Goal: Task Accomplishment & Management: Use online tool/utility

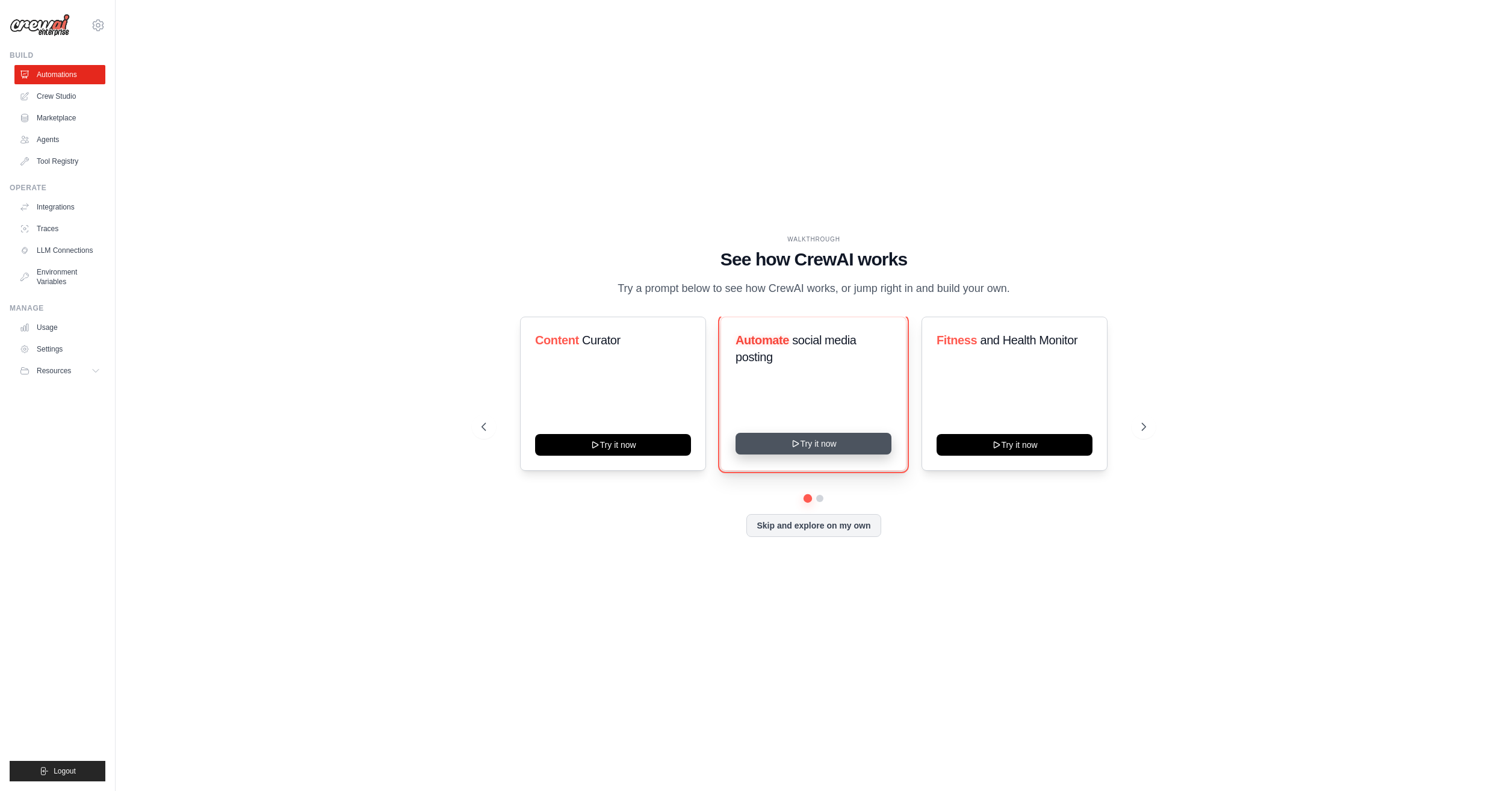
click at [790, 436] on button "Try it now" at bounding box center [813, 444] width 156 height 22
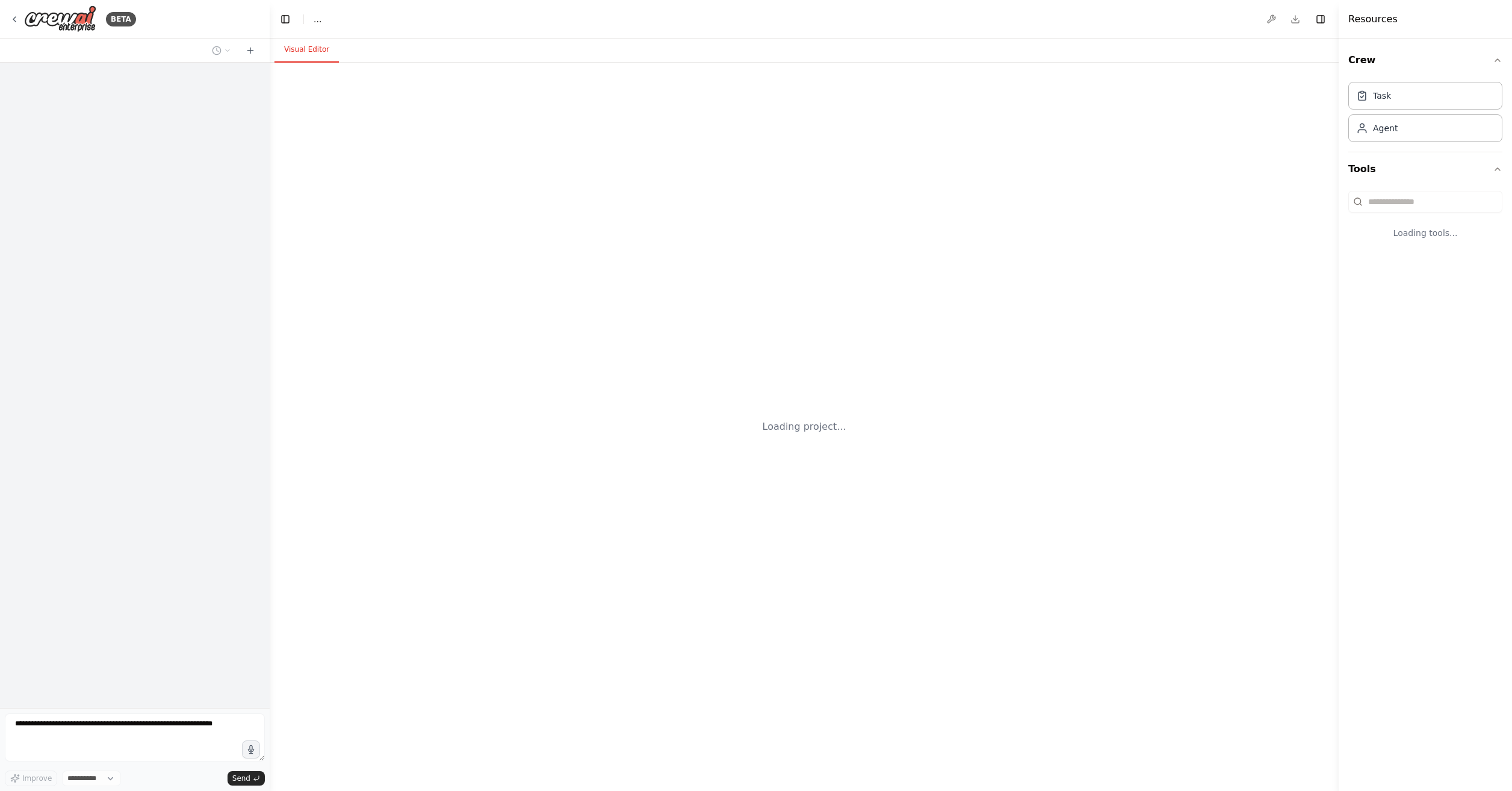
select select "****"
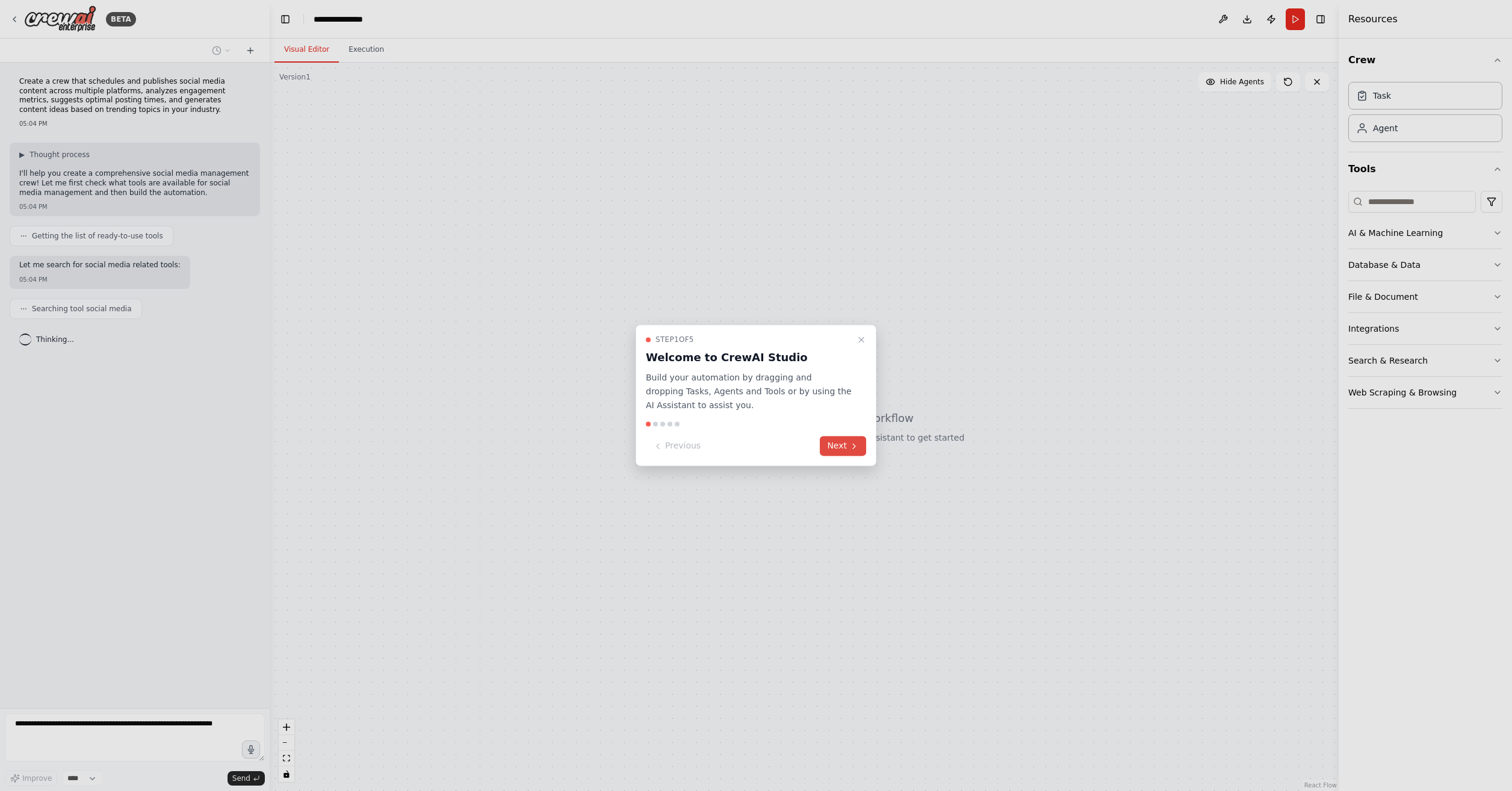
click at [853, 445] on icon at bounding box center [854, 445] width 10 height 10
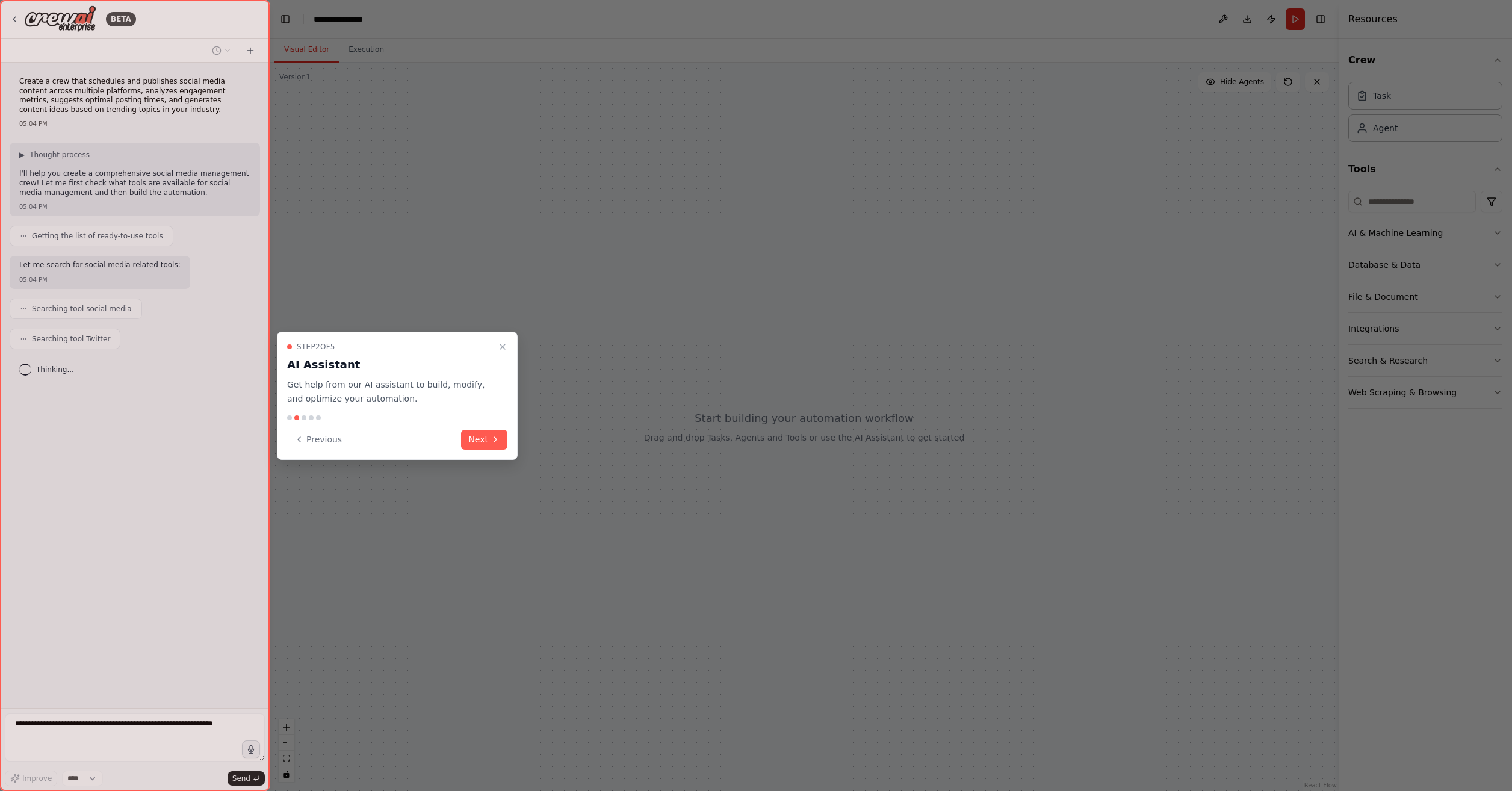
click at [948, 296] on div at bounding box center [756, 395] width 1512 height 791
click at [1238, 176] on div at bounding box center [756, 395] width 1512 height 791
drag, startPoint x: 1335, startPoint y: 300, endPoint x: 1186, endPoint y: 472, distance: 227.6
click at [1207, 459] on div at bounding box center [756, 395] width 1512 height 791
drag, startPoint x: 923, startPoint y: 546, endPoint x: 824, endPoint y: 580, distance: 104.7
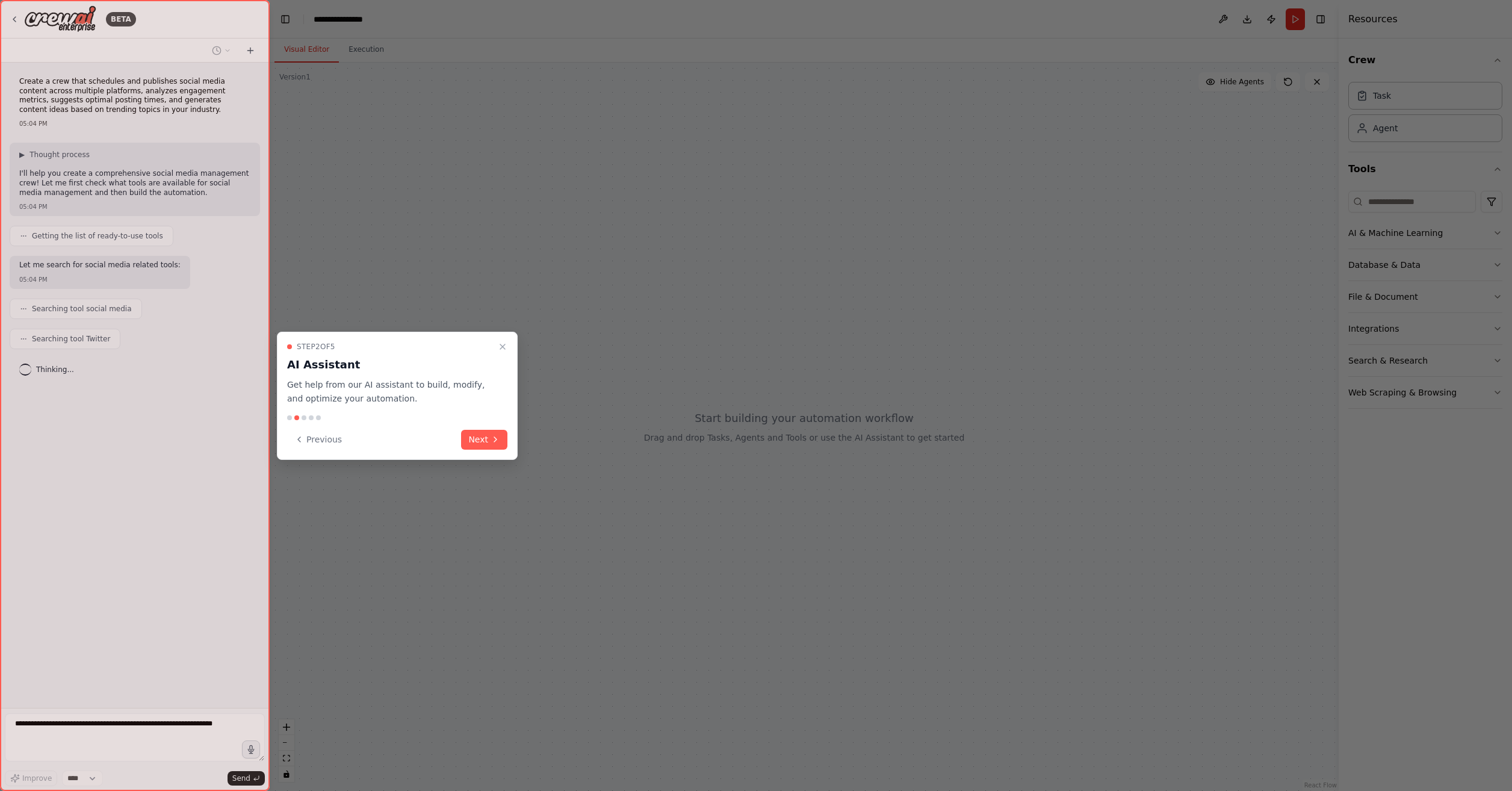
click at [908, 555] on div at bounding box center [756, 395] width 1512 height 791
click at [469, 683] on div at bounding box center [756, 395] width 1512 height 791
click at [475, 427] on div "Step 2 of 5 AI Assistant Get help from our AI assistant to build, modify, and o…" at bounding box center [397, 396] width 241 height 129
click at [495, 438] on icon at bounding box center [495, 439] width 10 height 10
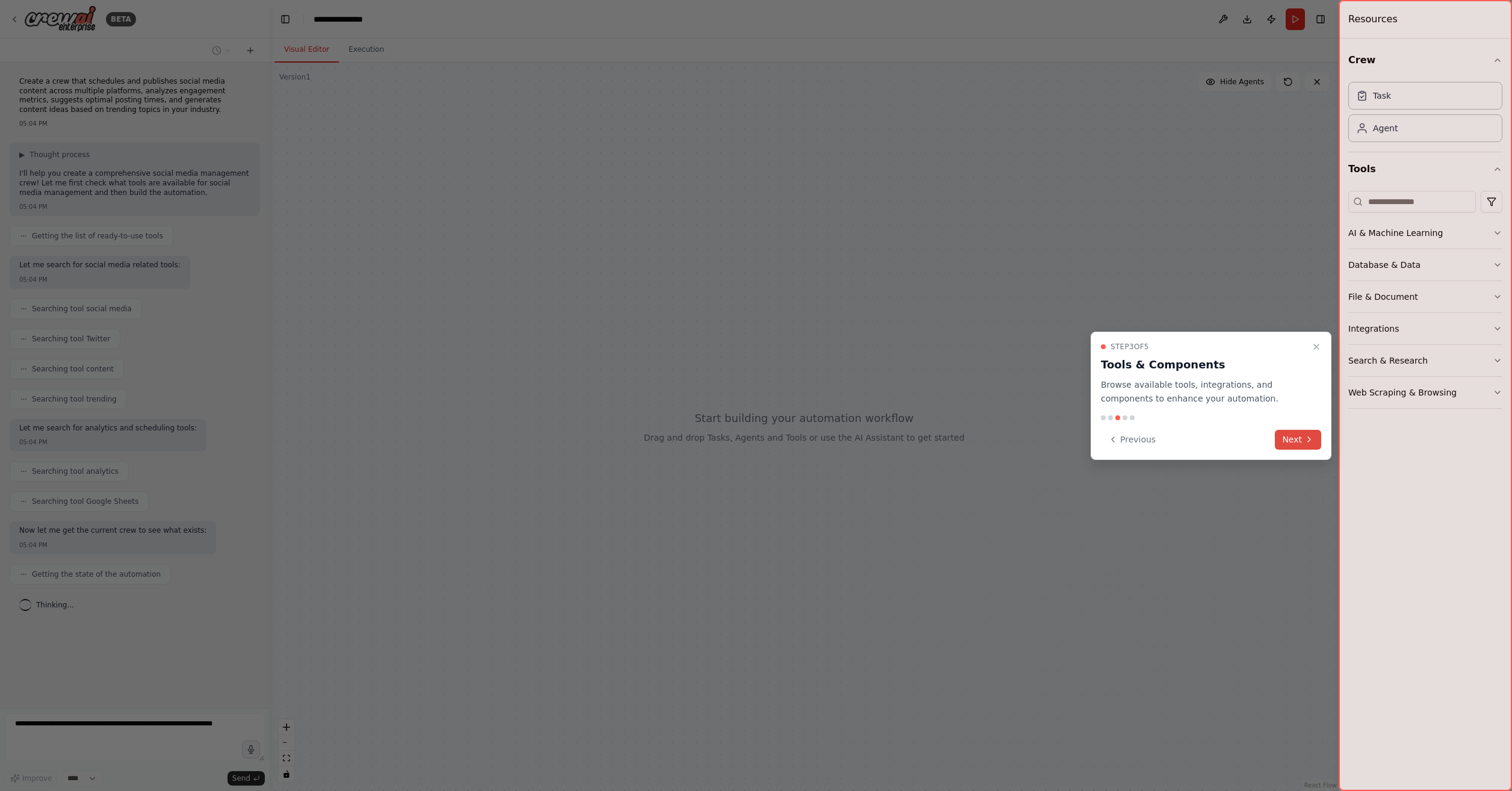
click at [1296, 439] on button "Next" at bounding box center [1298, 439] width 46 height 20
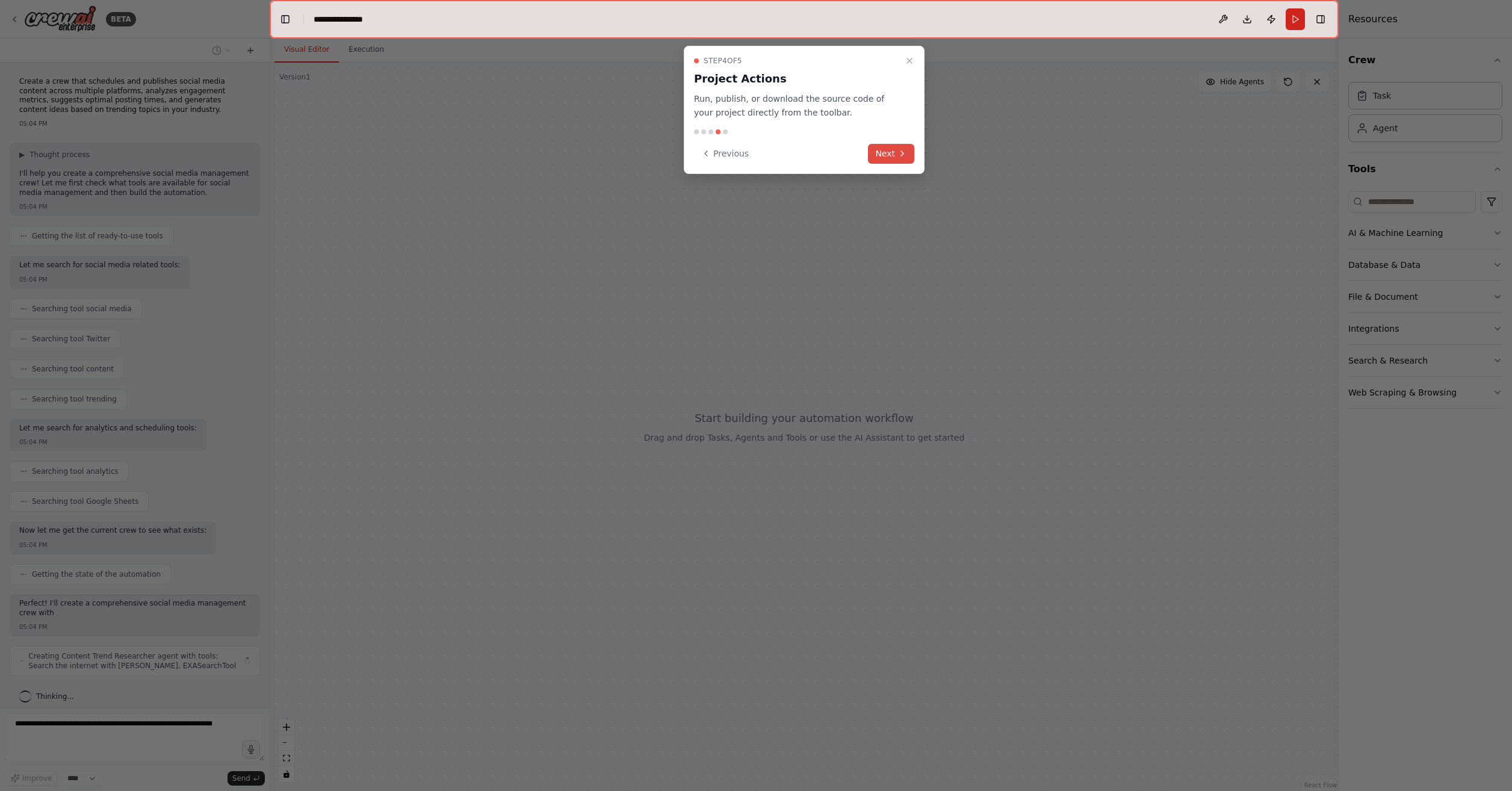
click at [892, 162] on button "Next" at bounding box center [891, 153] width 46 height 20
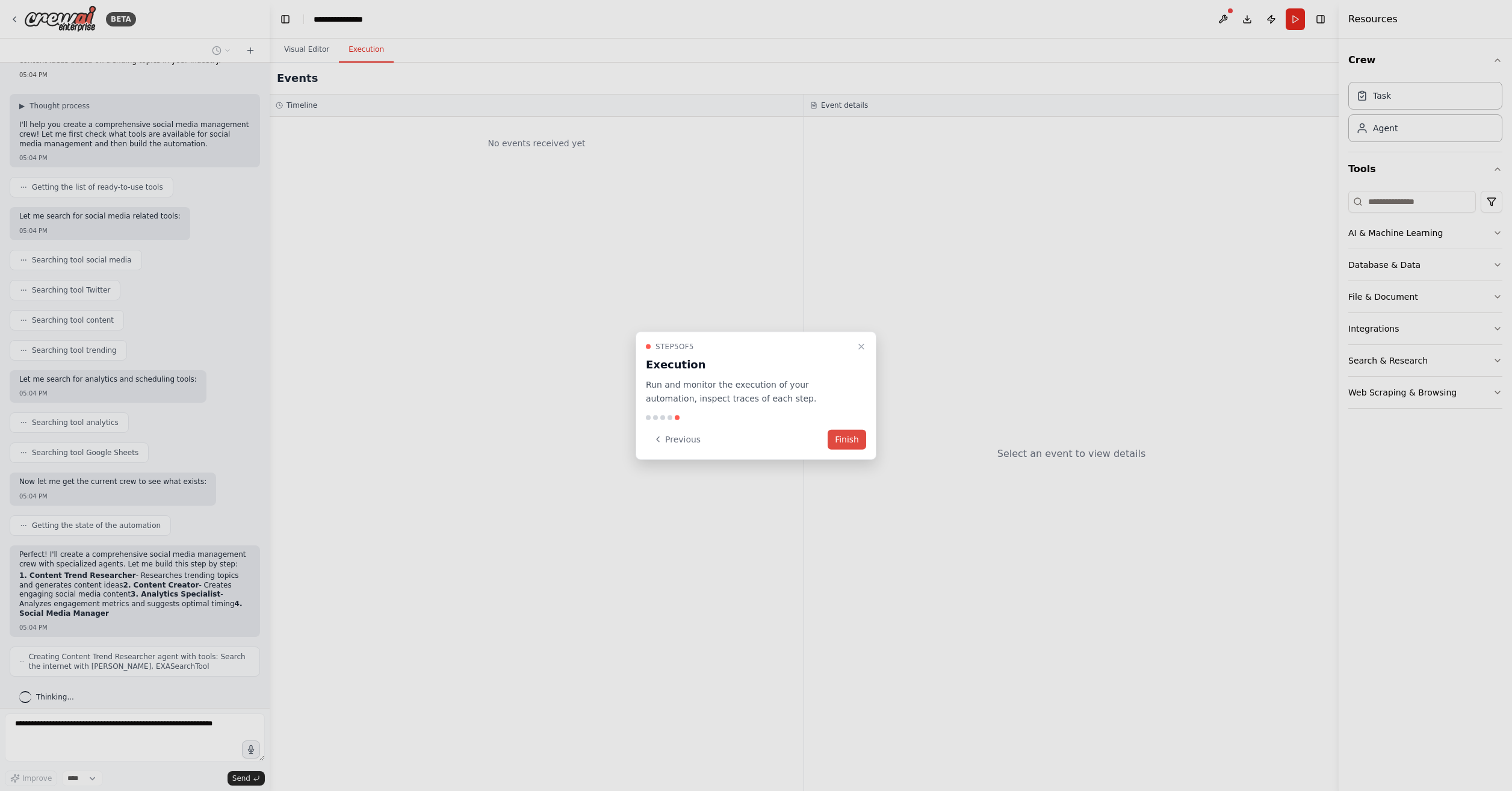
scroll to position [70, 0]
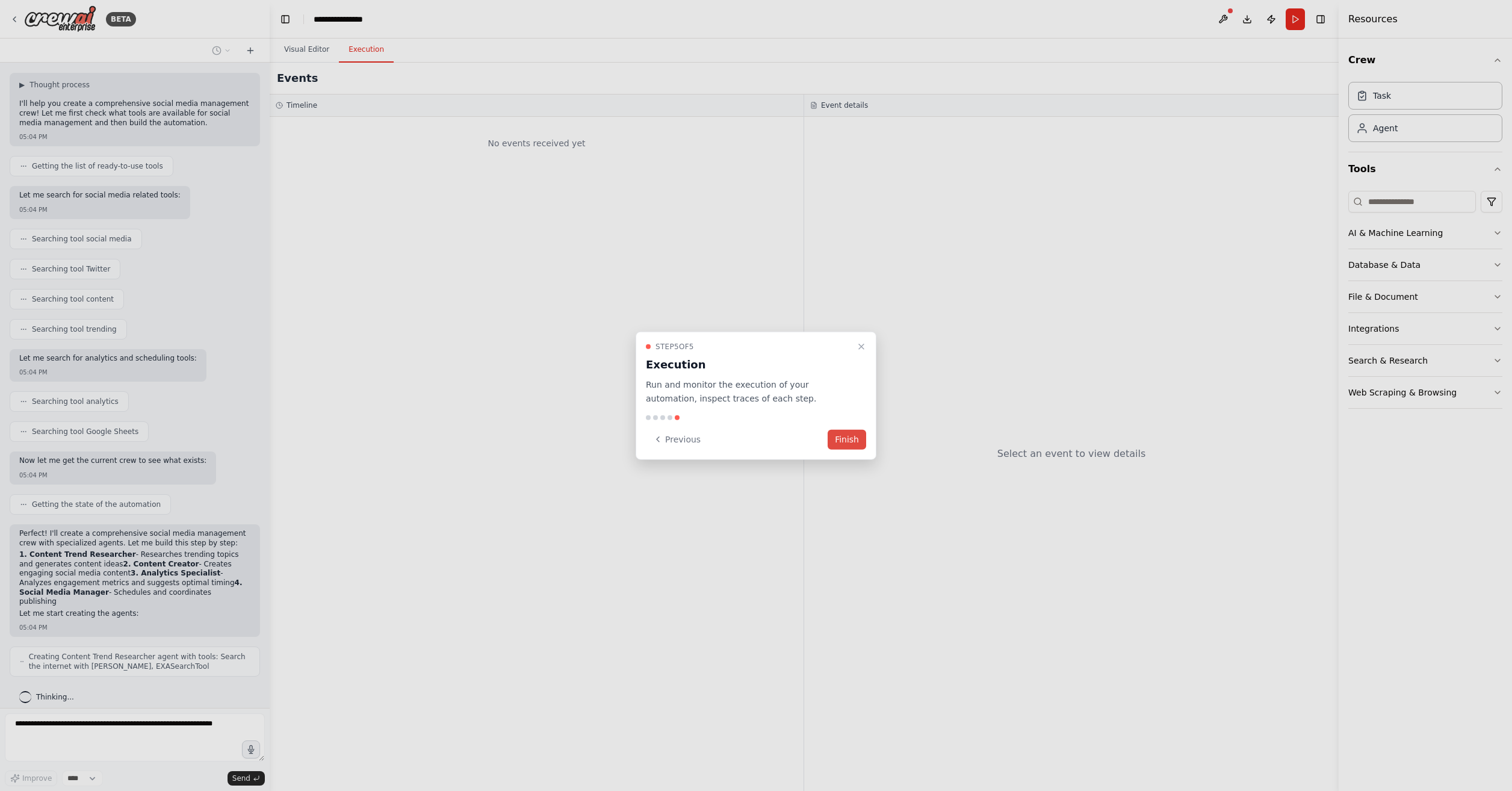
click at [860, 442] on button "Finish" at bounding box center [847, 439] width 39 height 20
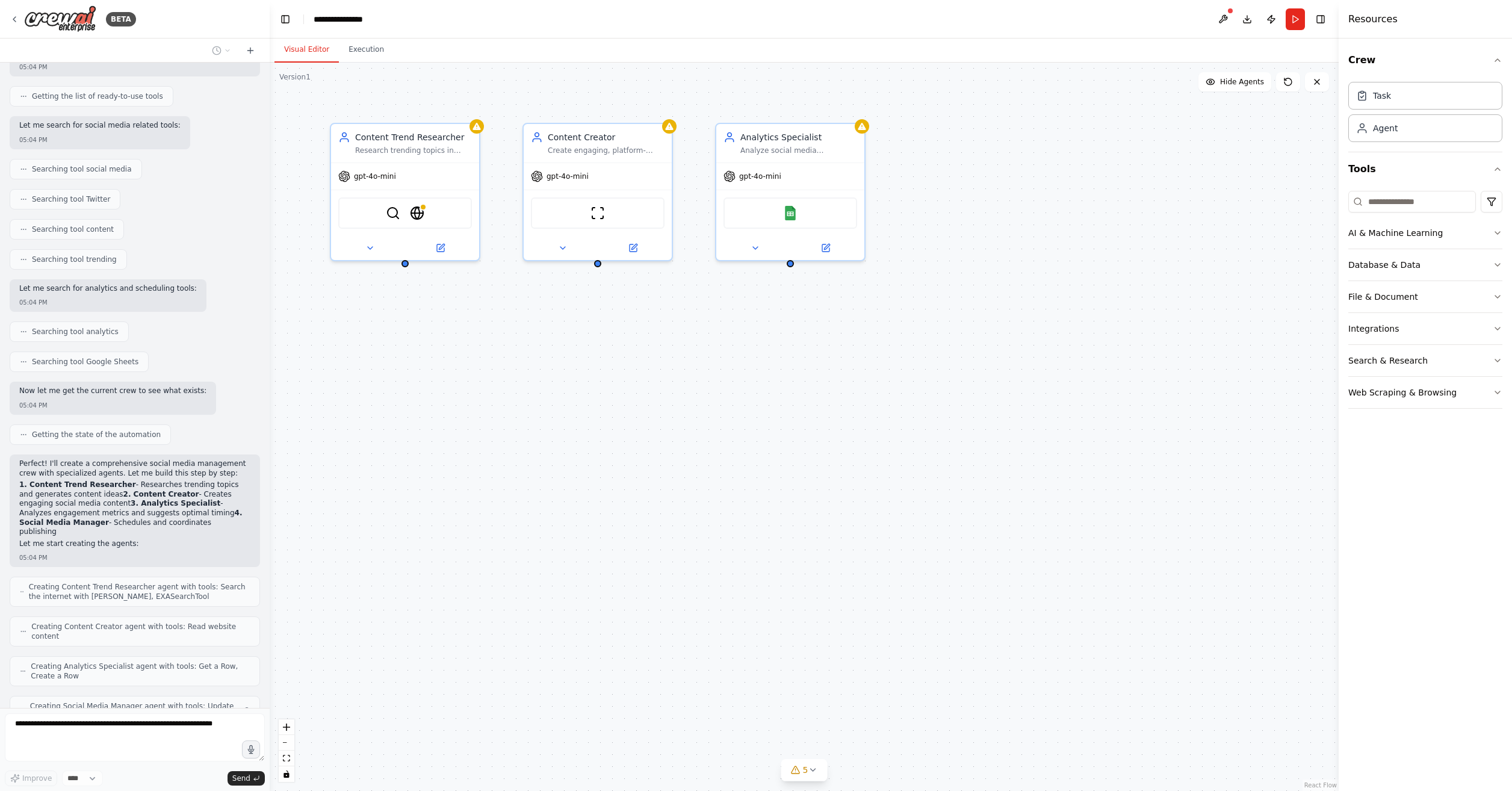
scroll to position [179, 0]
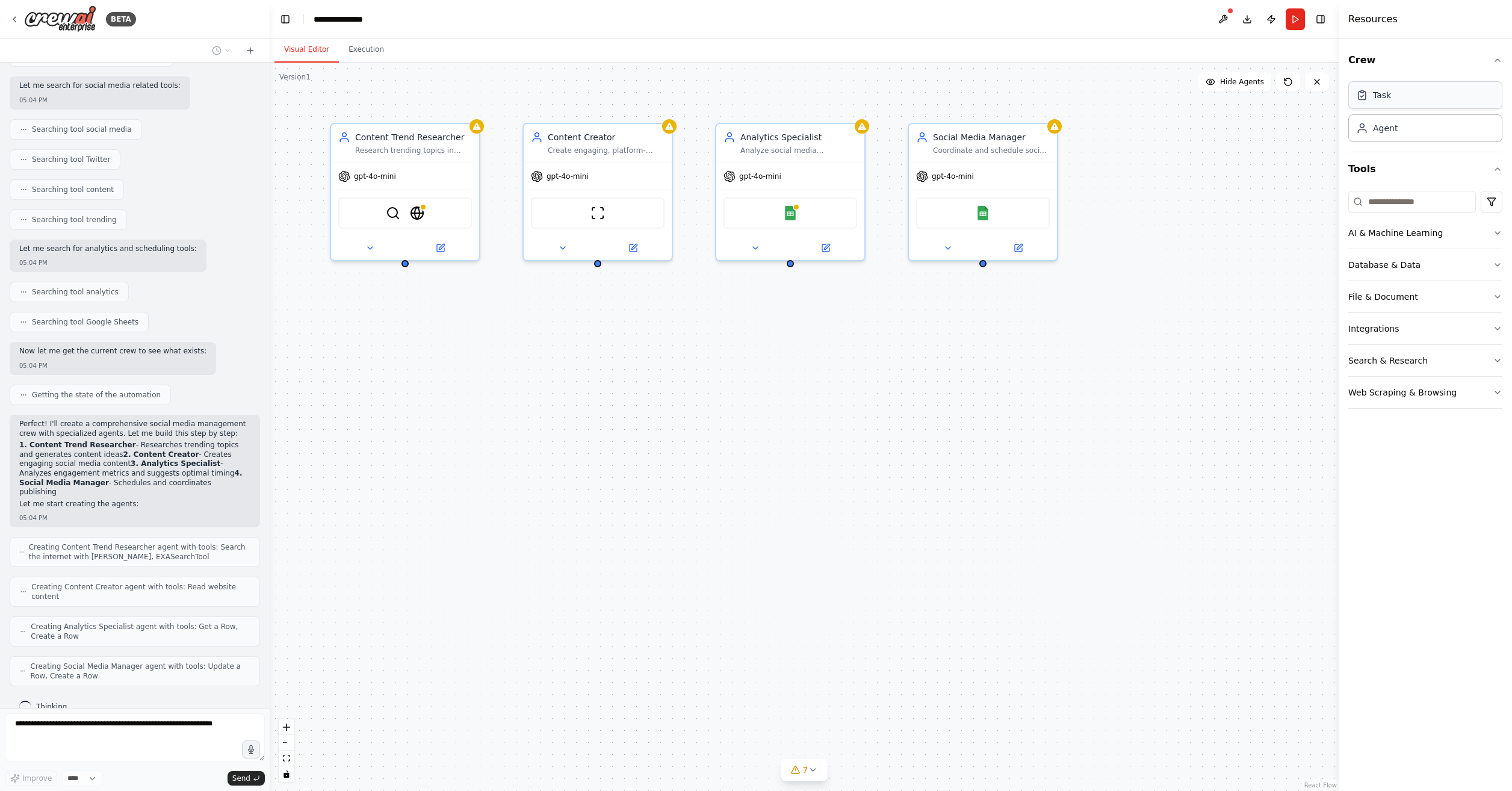
click at [1427, 108] on div "Task" at bounding box center [1425, 95] width 154 height 28
click at [1410, 132] on div "Agent" at bounding box center [1425, 128] width 154 height 28
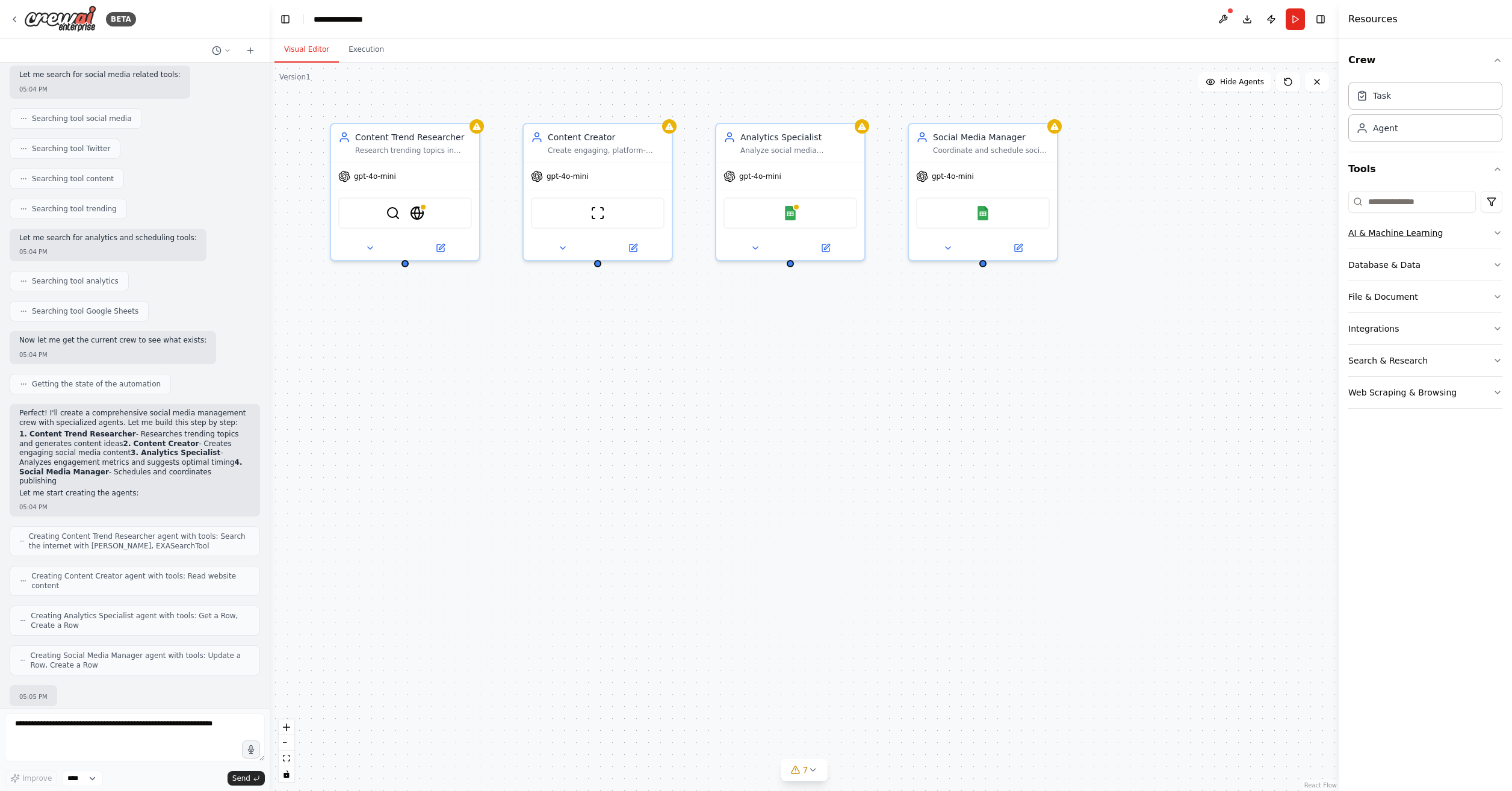
click at [1451, 223] on button "AI & Machine Learning" at bounding box center [1425, 233] width 154 height 31
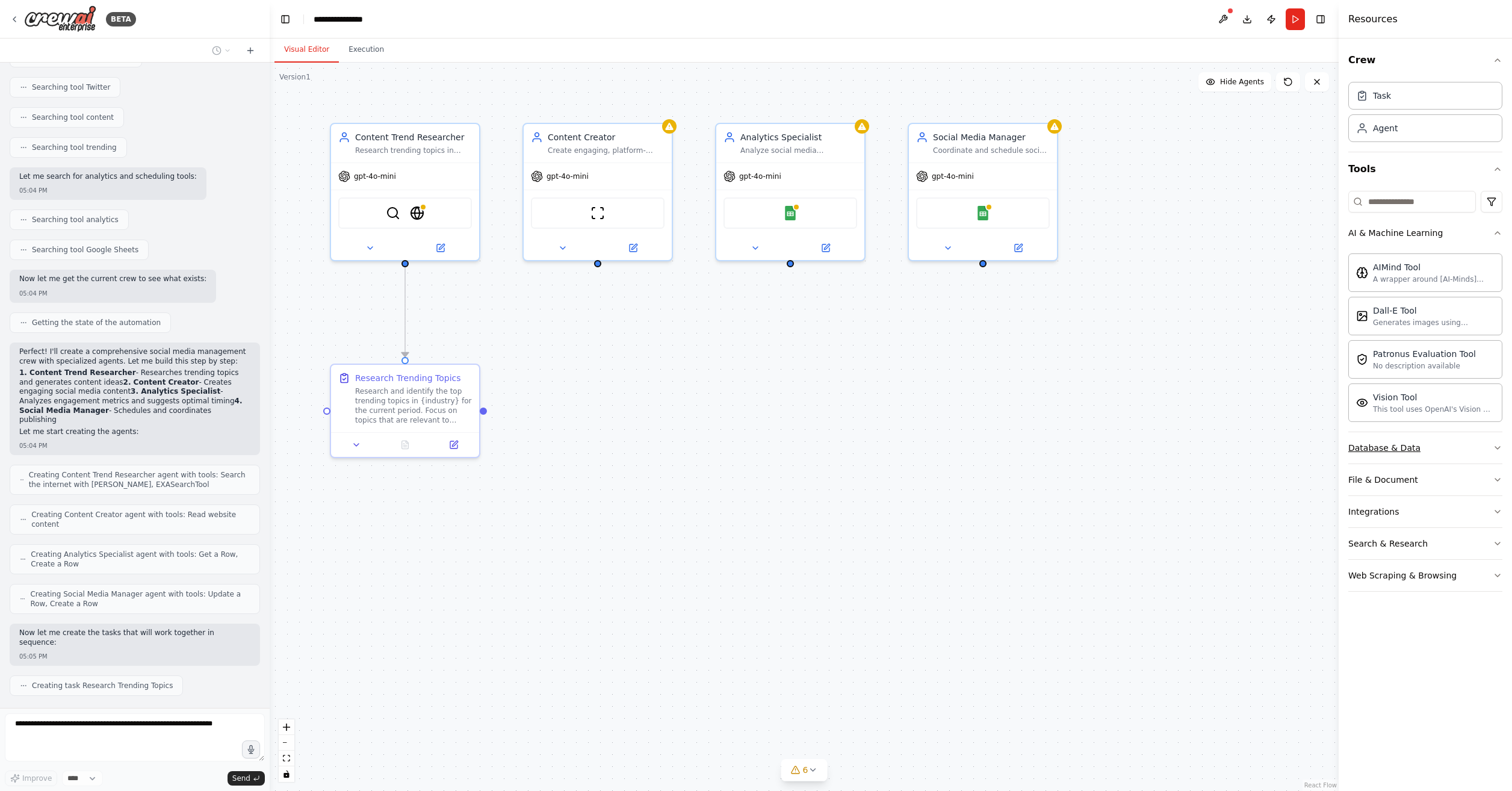
click at [1460, 450] on button "Database & Data" at bounding box center [1425, 447] width 154 height 31
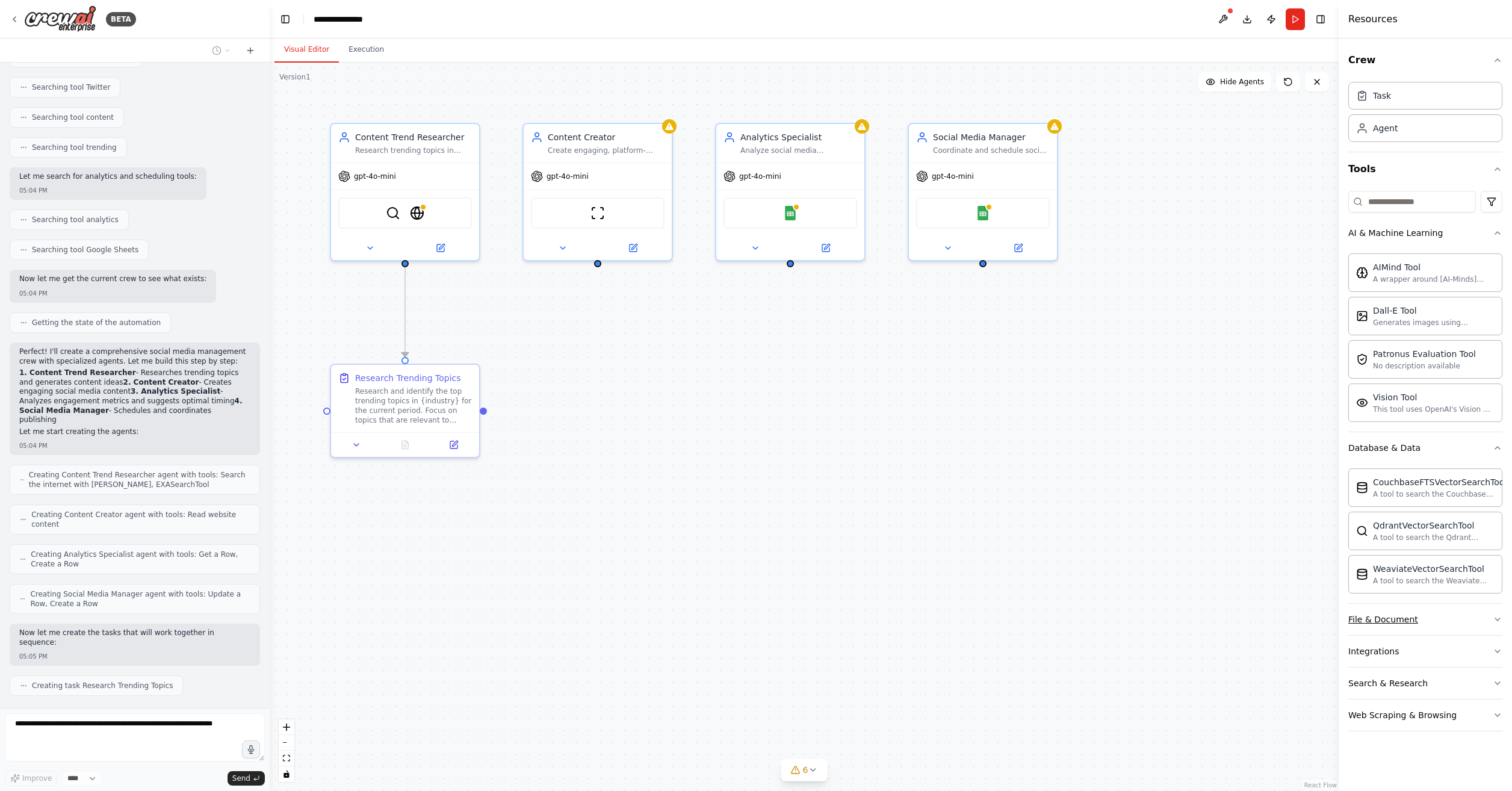
click at [1459, 626] on button "File & Document" at bounding box center [1425, 619] width 154 height 31
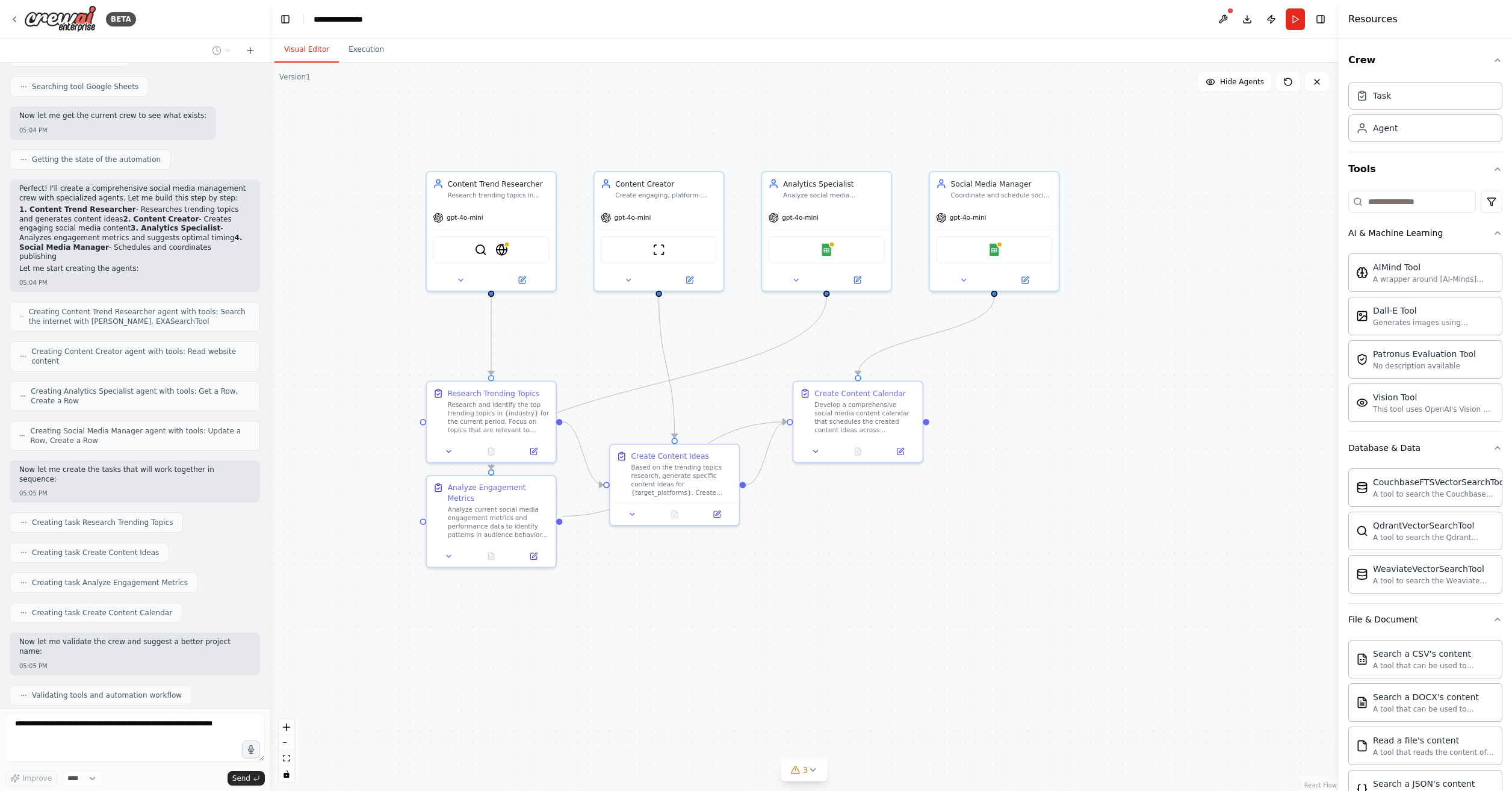
scroll to position [445, 0]
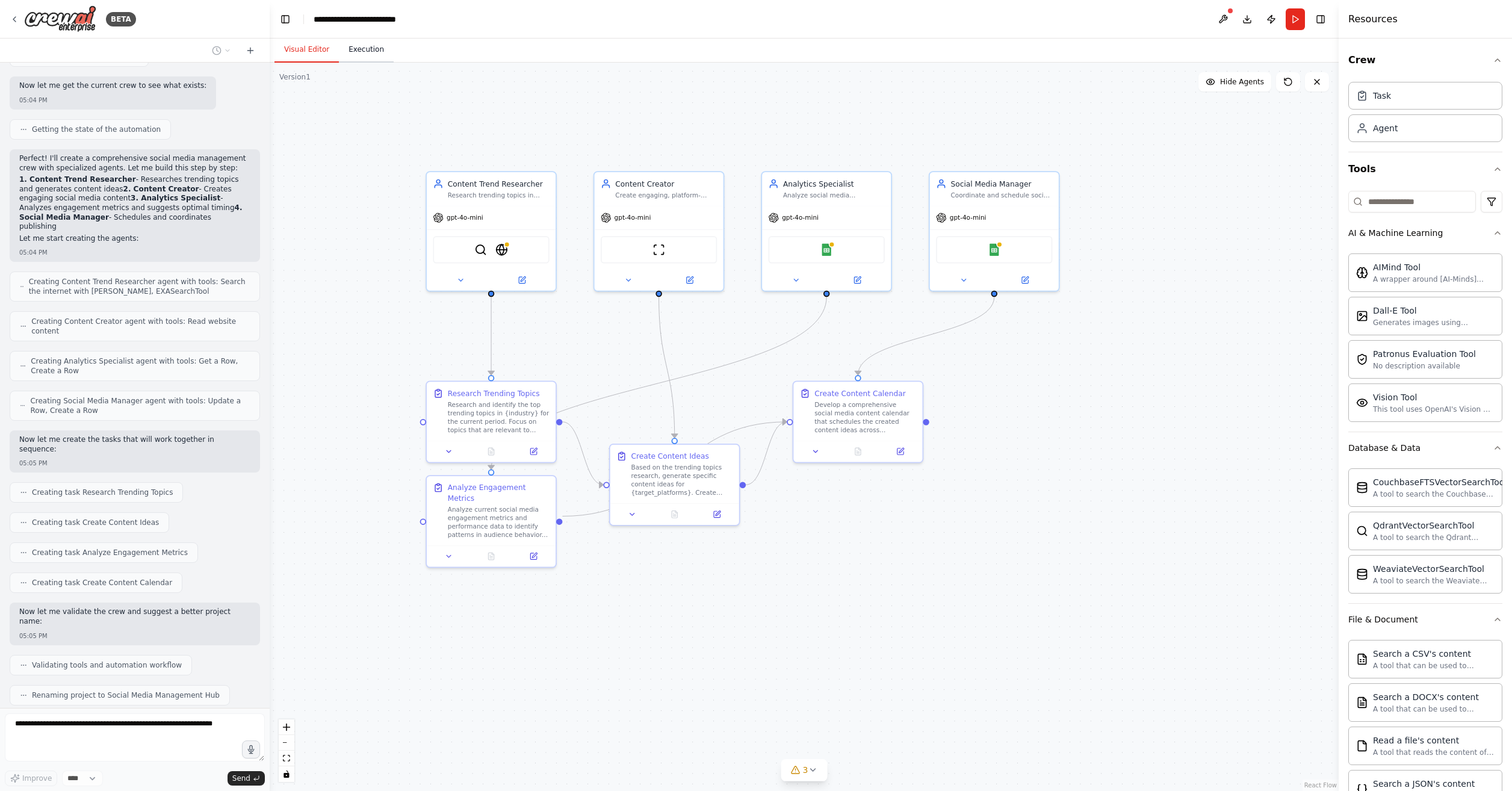
click at [358, 48] on button "Execution" at bounding box center [367, 50] width 55 height 25
click at [300, 53] on button "Visual Editor" at bounding box center [306, 50] width 64 height 25
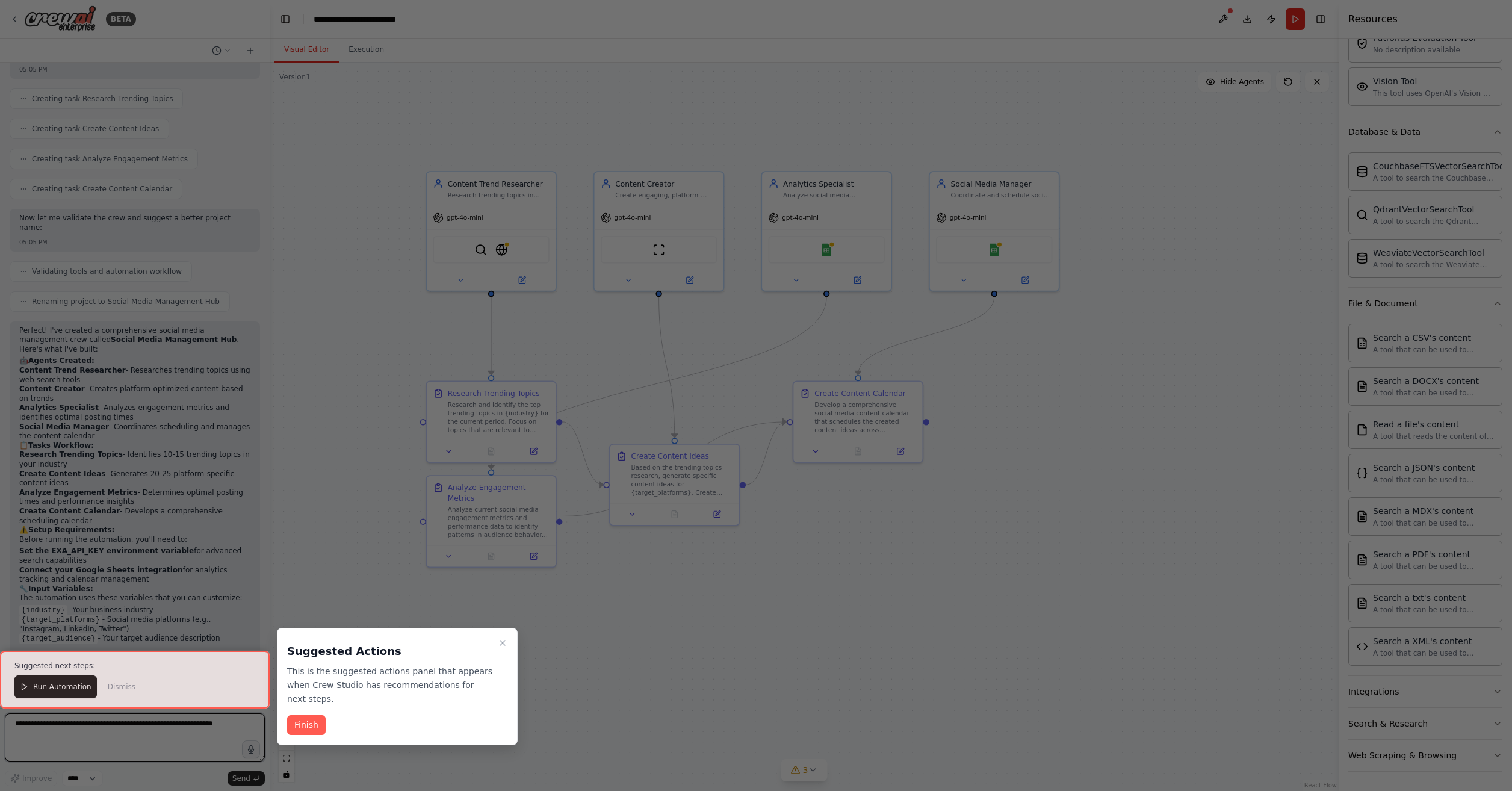
scroll to position [848, 0]
click at [310, 715] on button "Finish" at bounding box center [306, 725] width 39 height 20
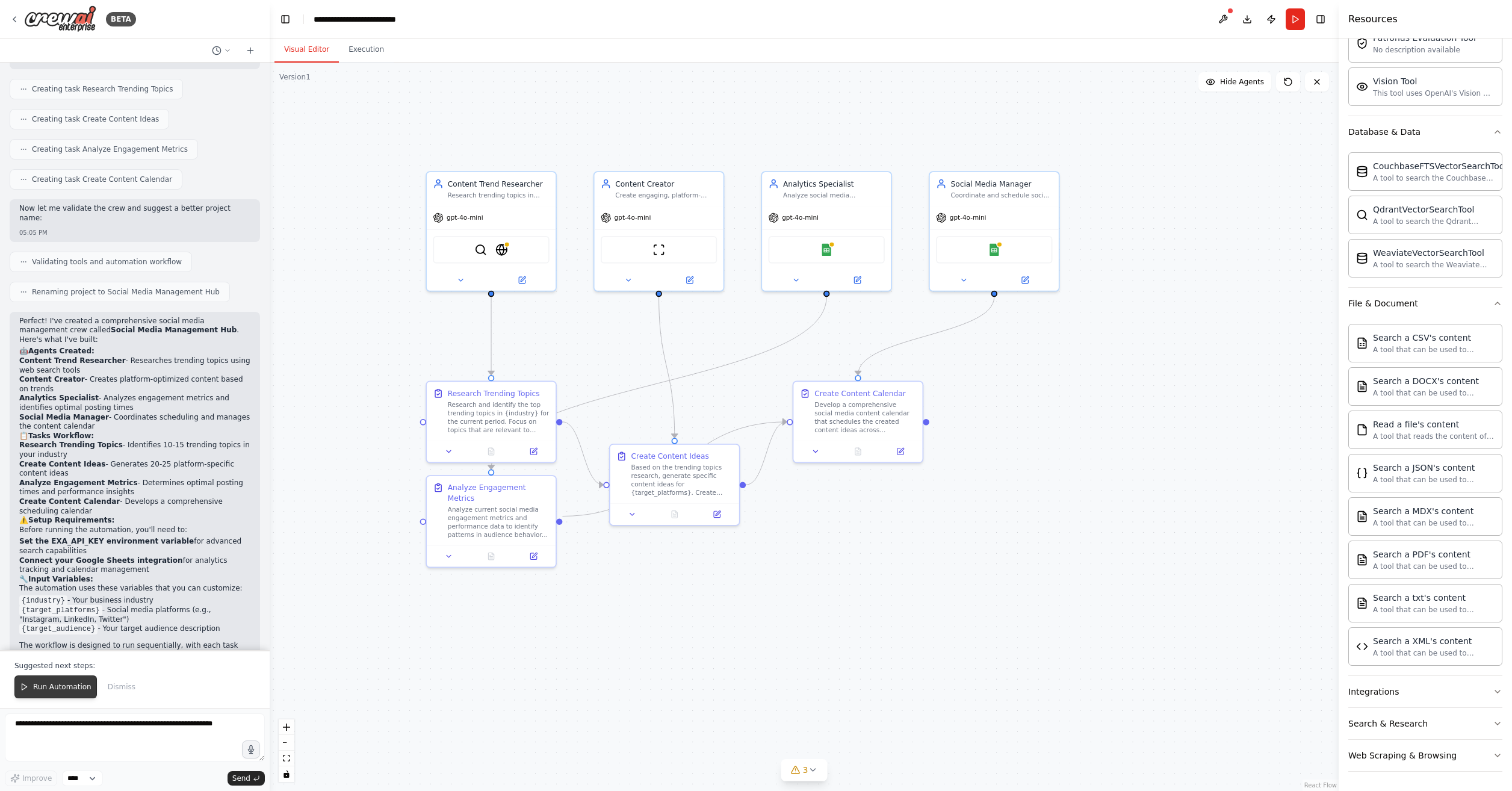
click at [60, 697] on button "Run Automation" at bounding box center [56, 687] width 83 height 23
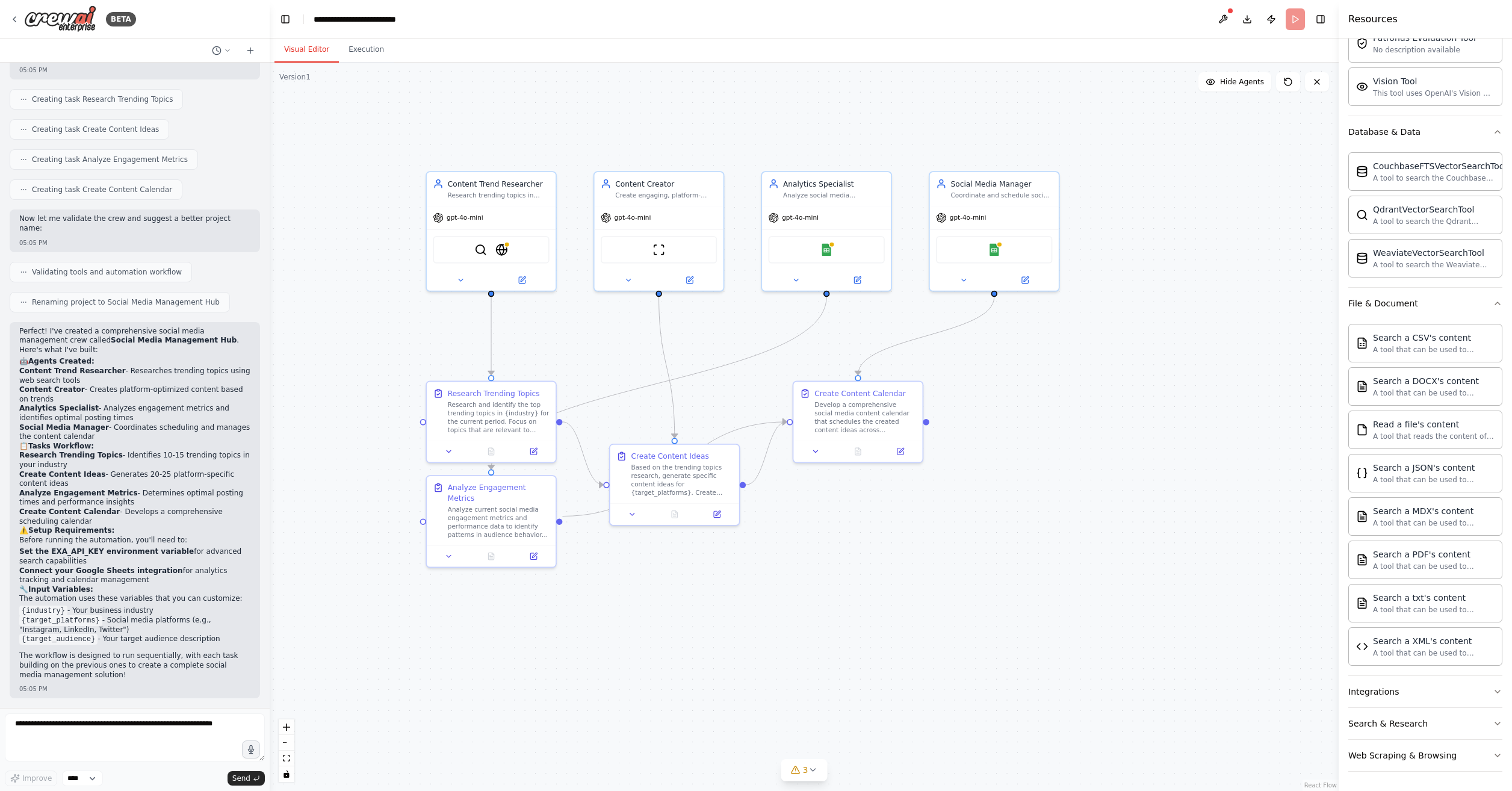
scroll to position [790, 0]
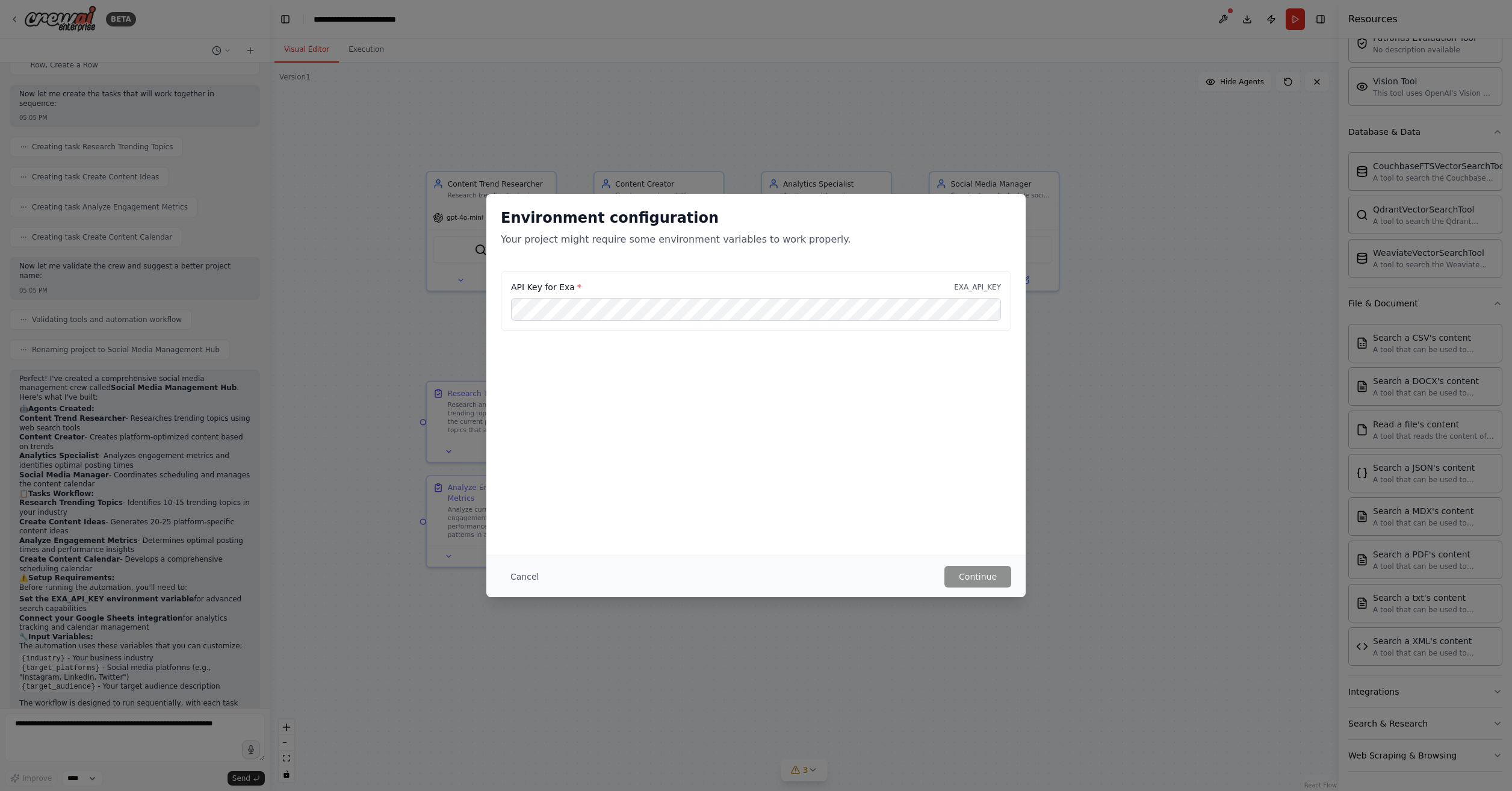
click at [983, 285] on p "EXA_API_KEY" at bounding box center [977, 287] width 47 height 10
click at [552, 249] on div "Environment configuration Your project might require some environment variables…" at bounding box center [756, 232] width 540 height 77
click at [557, 465] on div "Environment configuration Your project might require some environment variables…" at bounding box center [756, 375] width 540 height 362
click at [515, 582] on button "Cancel" at bounding box center [524, 577] width 48 height 22
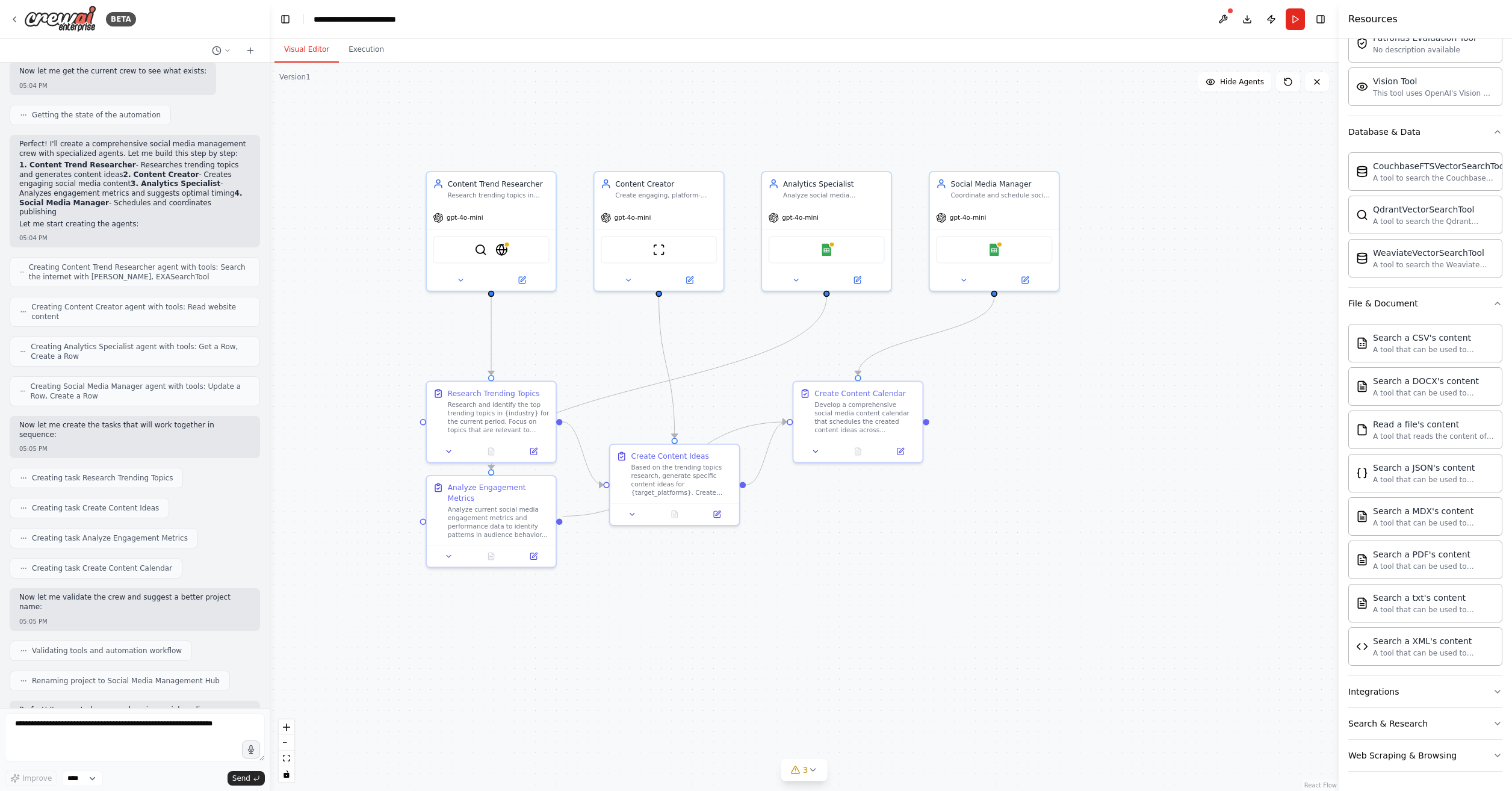
scroll to position [430, 0]
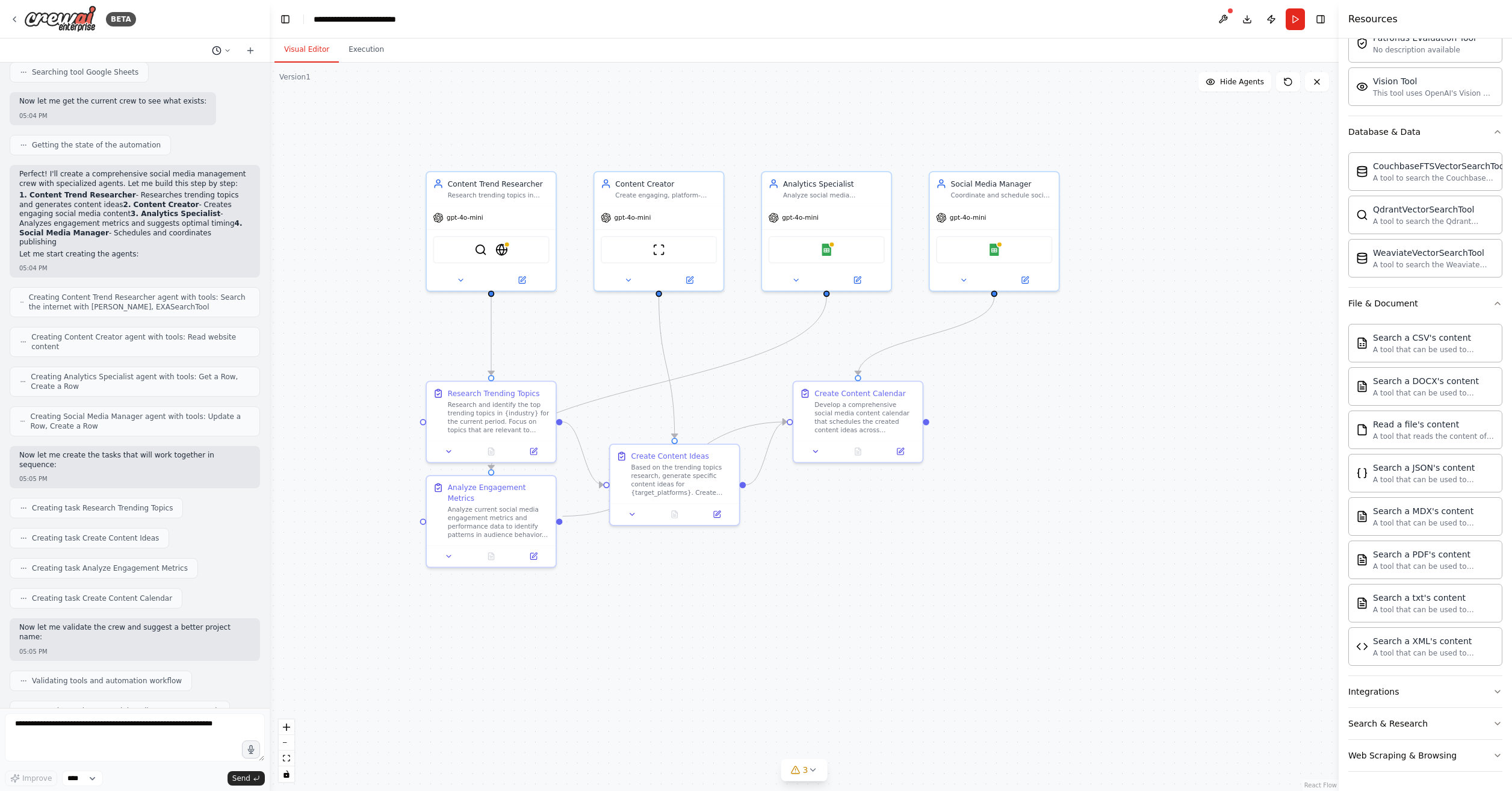
click at [230, 55] on button at bounding box center [221, 50] width 29 height 15
click at [384, 201] on div ".deletable-edge-delete-btn { width: 20px; height: 20px; border: 0px solid #ffff…" at bounding box center [804, 426] width 1069 height 729
click at [1217, 19] on button at bounding box center [1223, 19] width 19 height 22
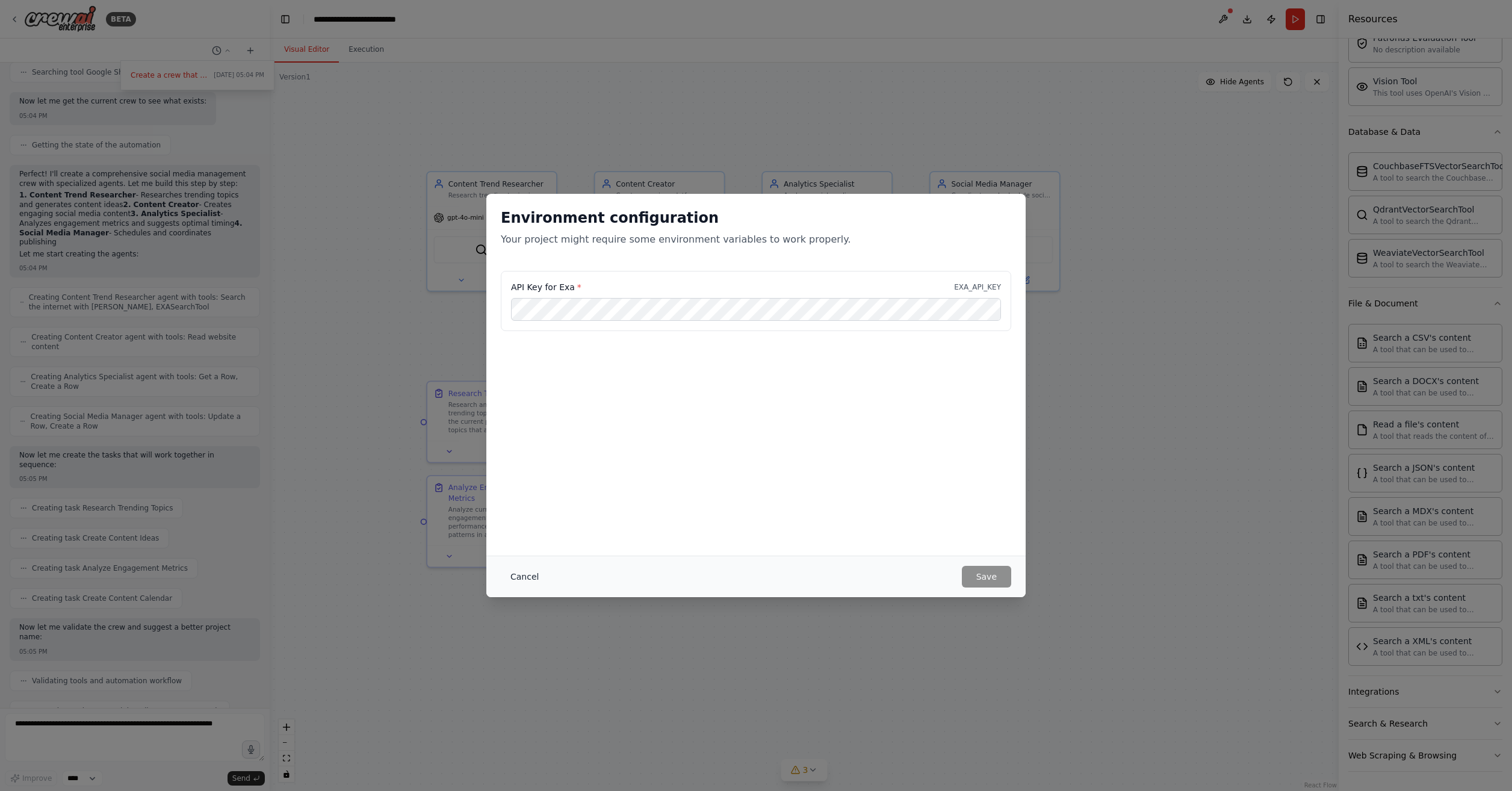
click at [519, 571] on button "Cancel" at bounding box center [524, 577] width 48 height 22
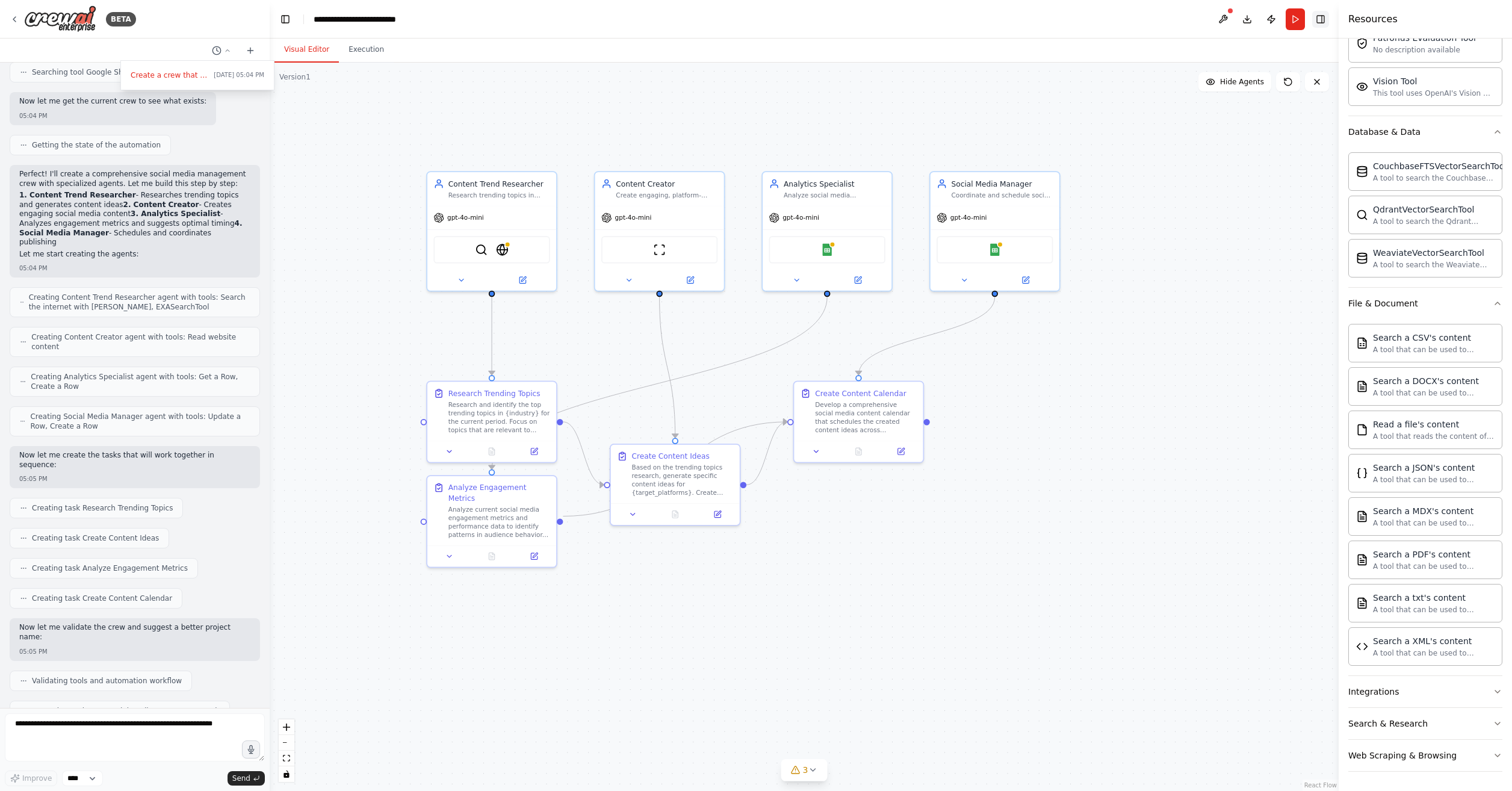
click at [1318, 24] on button "Toggle Right Sidebar" at bounding box center [1320, 19] width 17 height 17
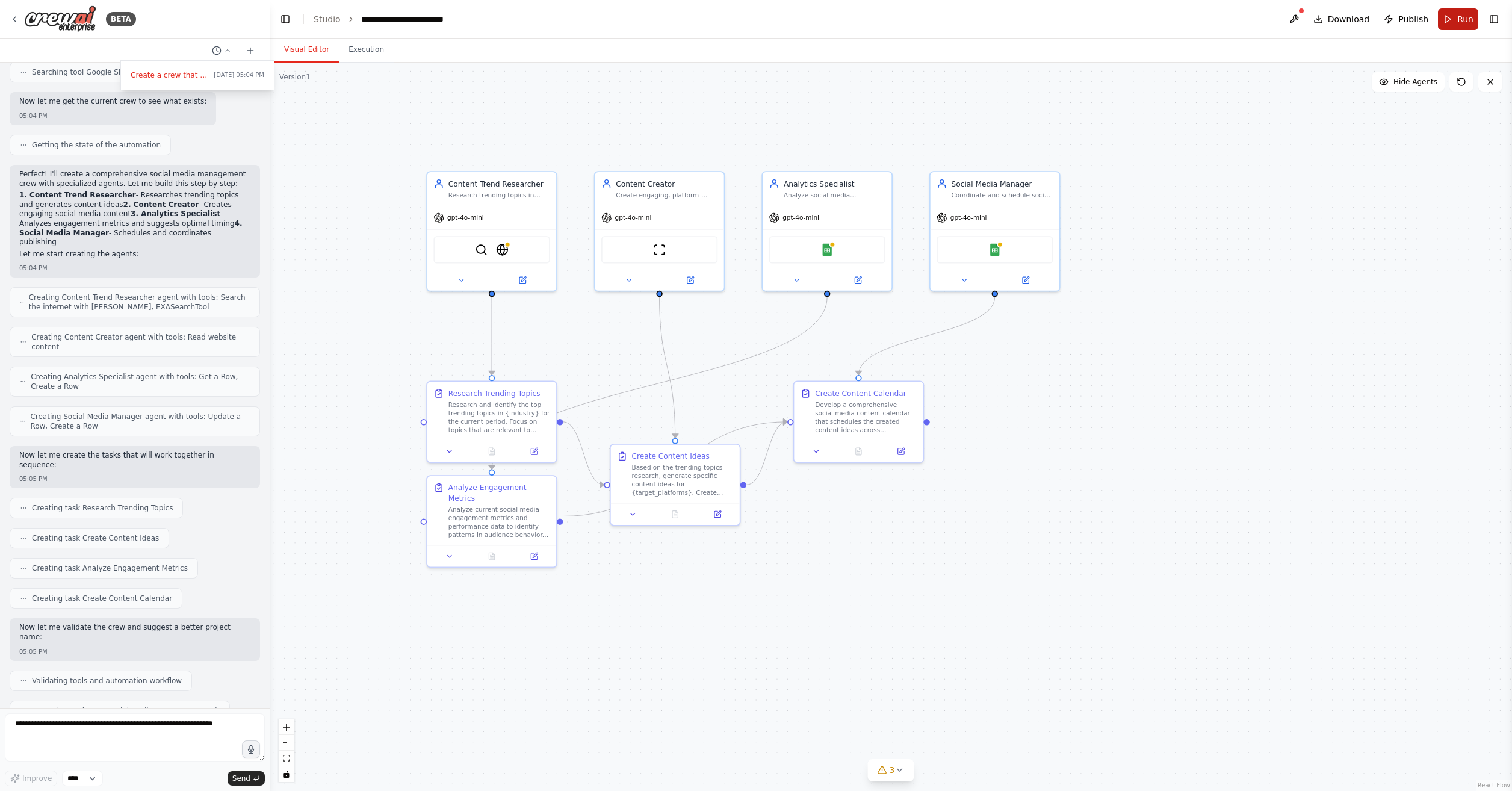
click at [1464, 18] on span "Run" at bounding box center [1466, 19] width 17 height 12
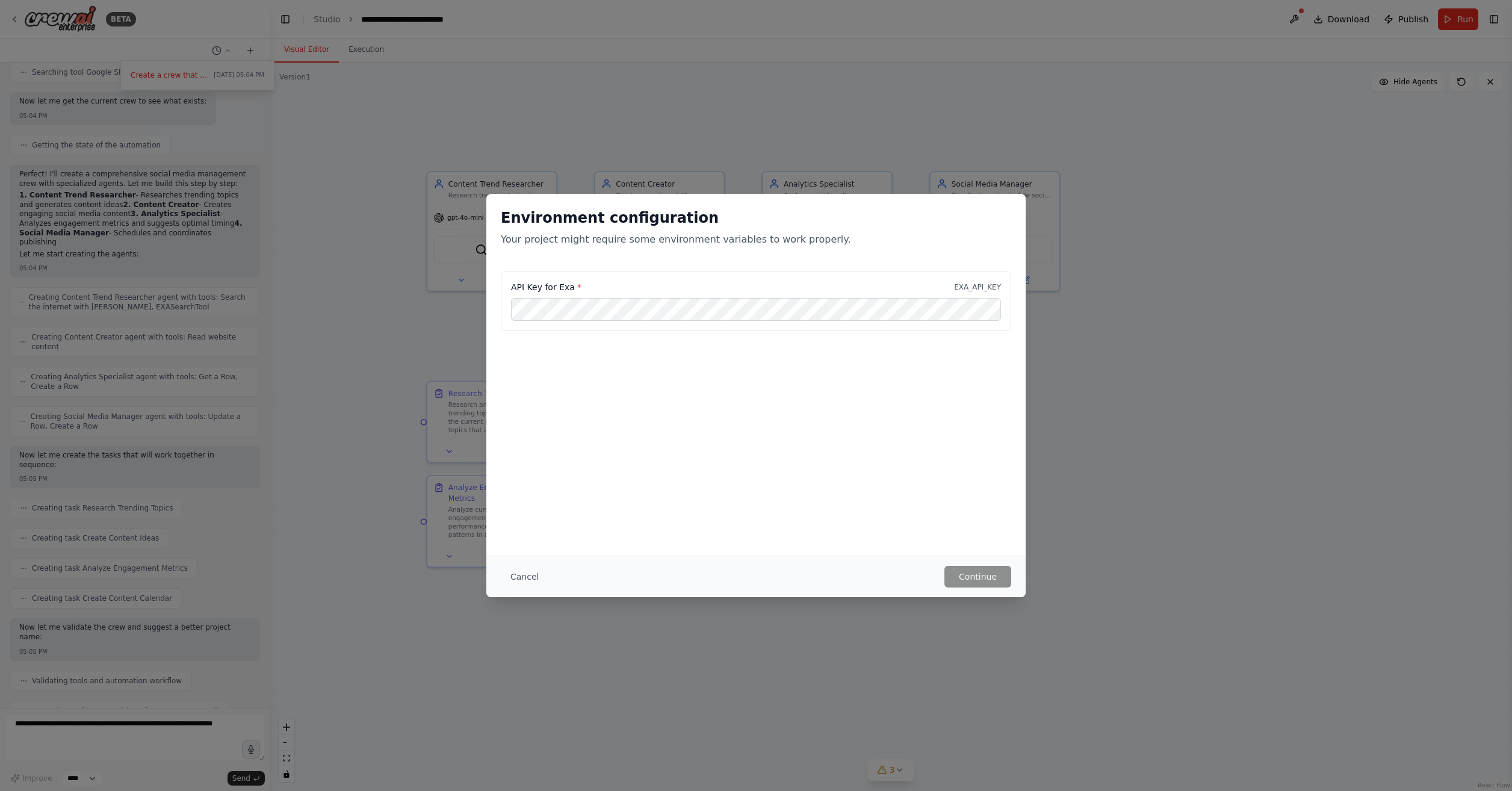
click at [542, 553] on div "Environment configuration Your project might require some environment variables…" at bounding box center [756, 375] width 540 height 362
click at [514, 586] on button "Cancel" at bounding box center [524, 577] width 48 height 22
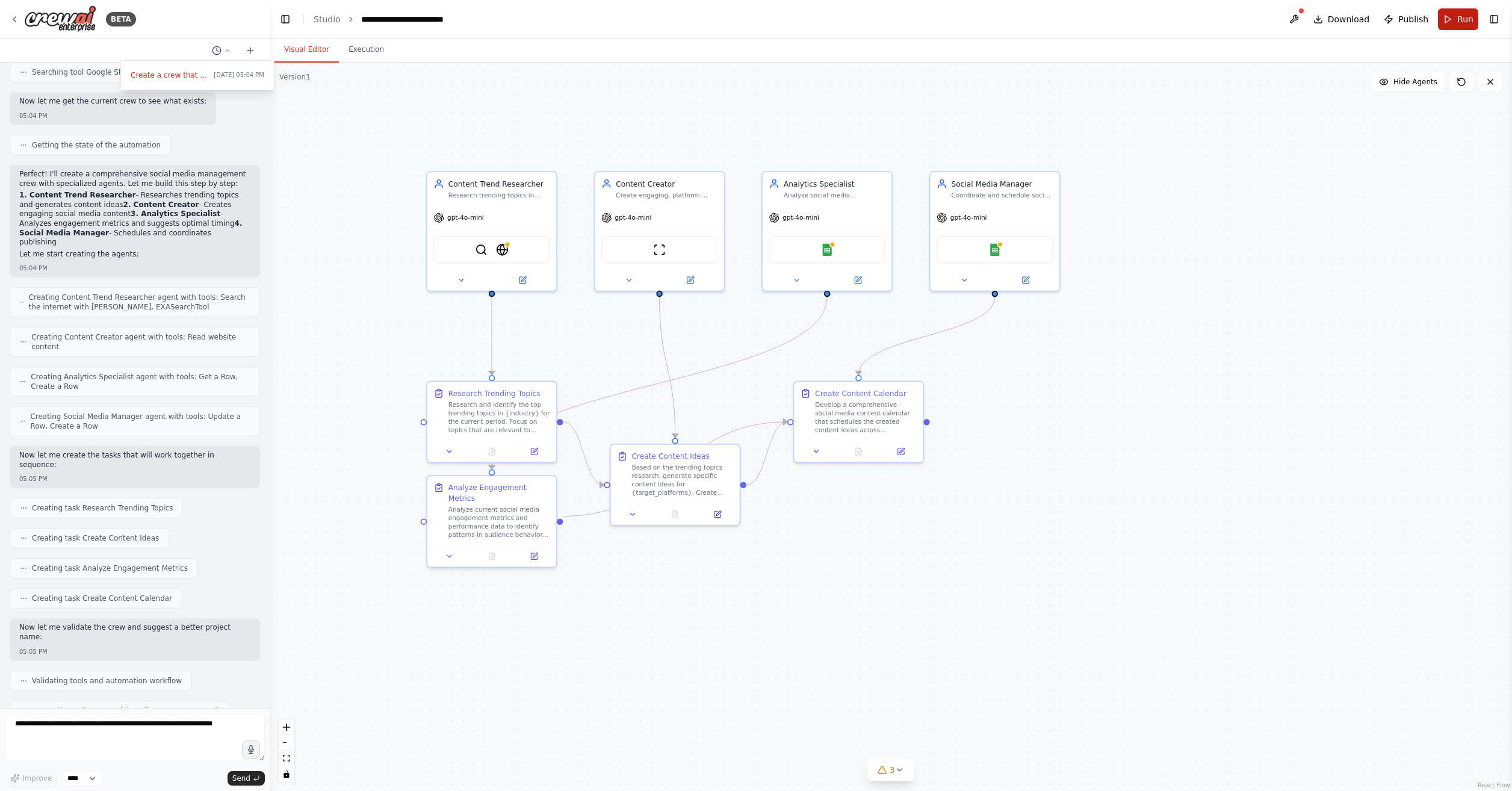
click at [1453, 26] on button "Run" at bounding box center [1458, 19] width 40 height 22
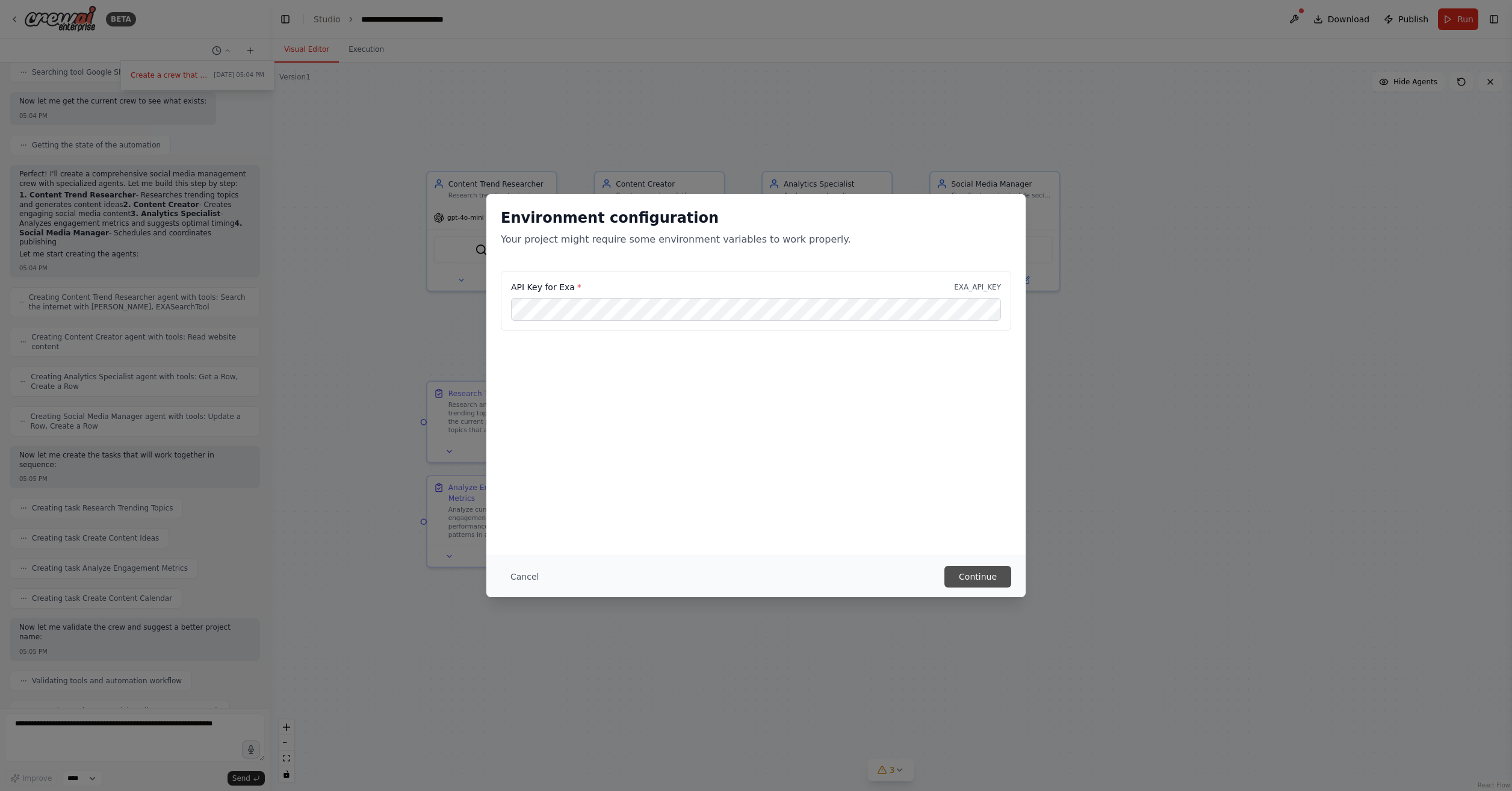
click at [976, 566] on button "Continue" at bounding box center [977, 577] width 67 height 22
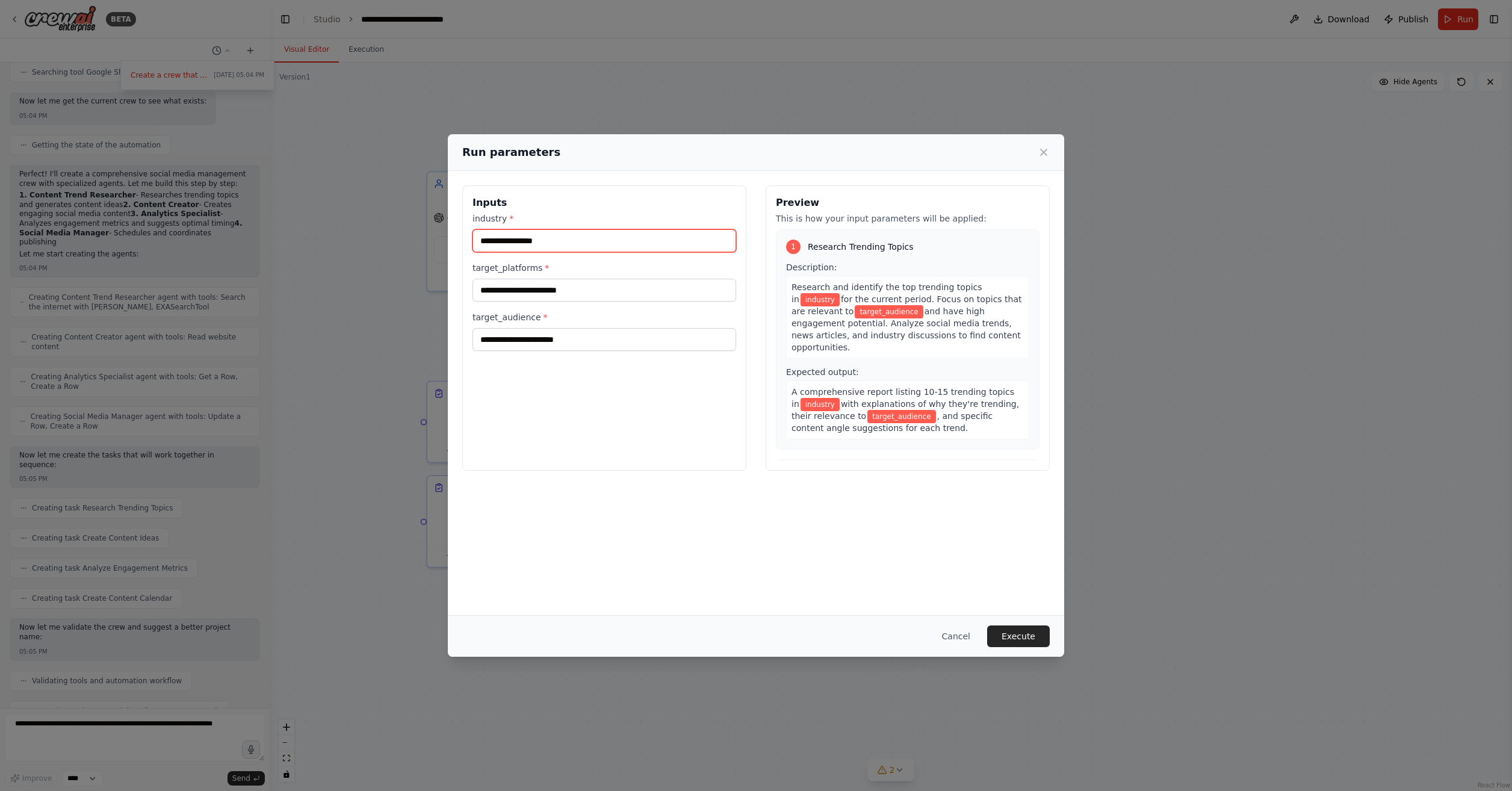
click at [608, 241] on input "industry *" at bounding box center [605, 241] width 263 height 23
type input "**********"
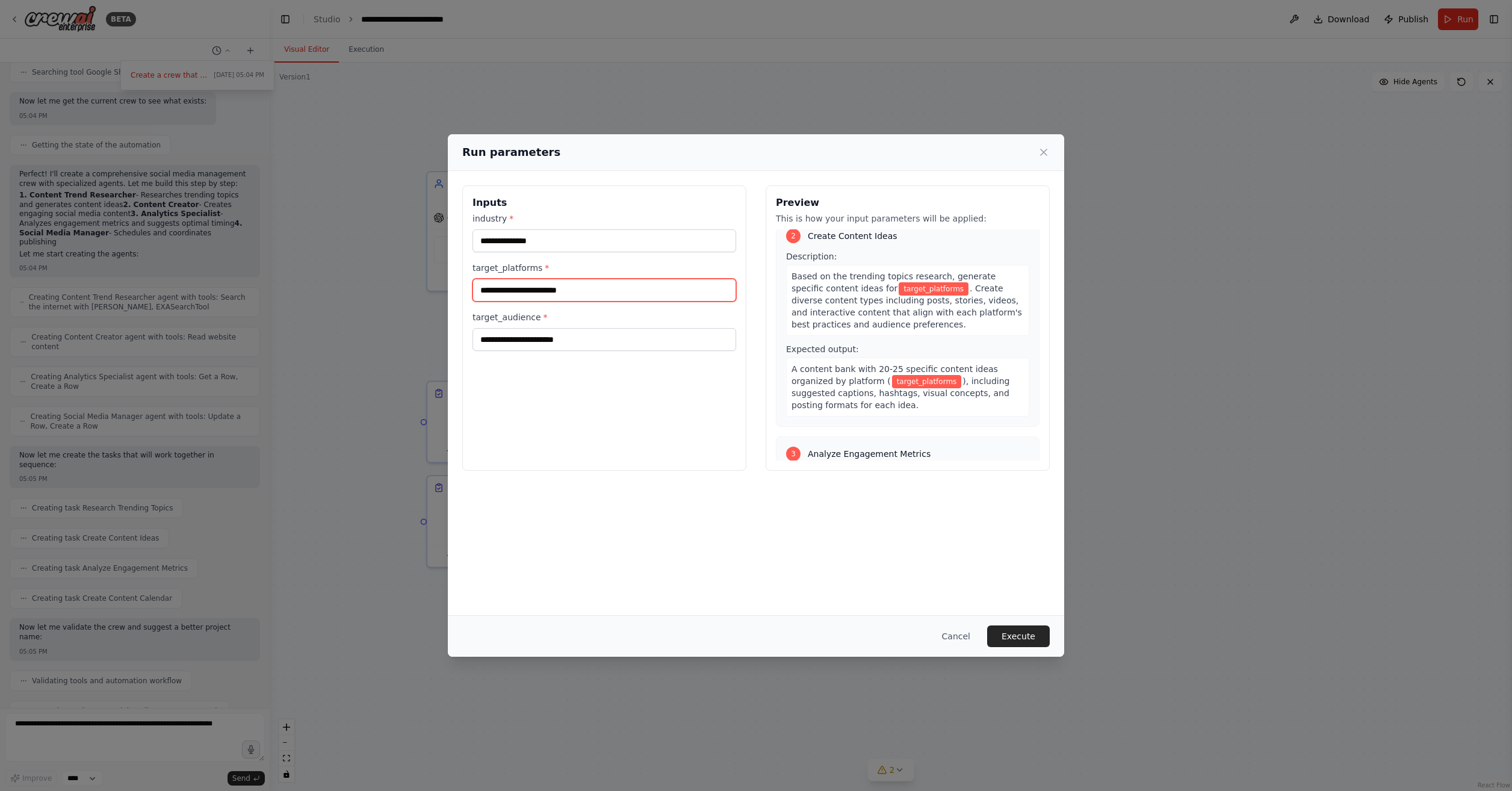
scroll to position [181, 0]
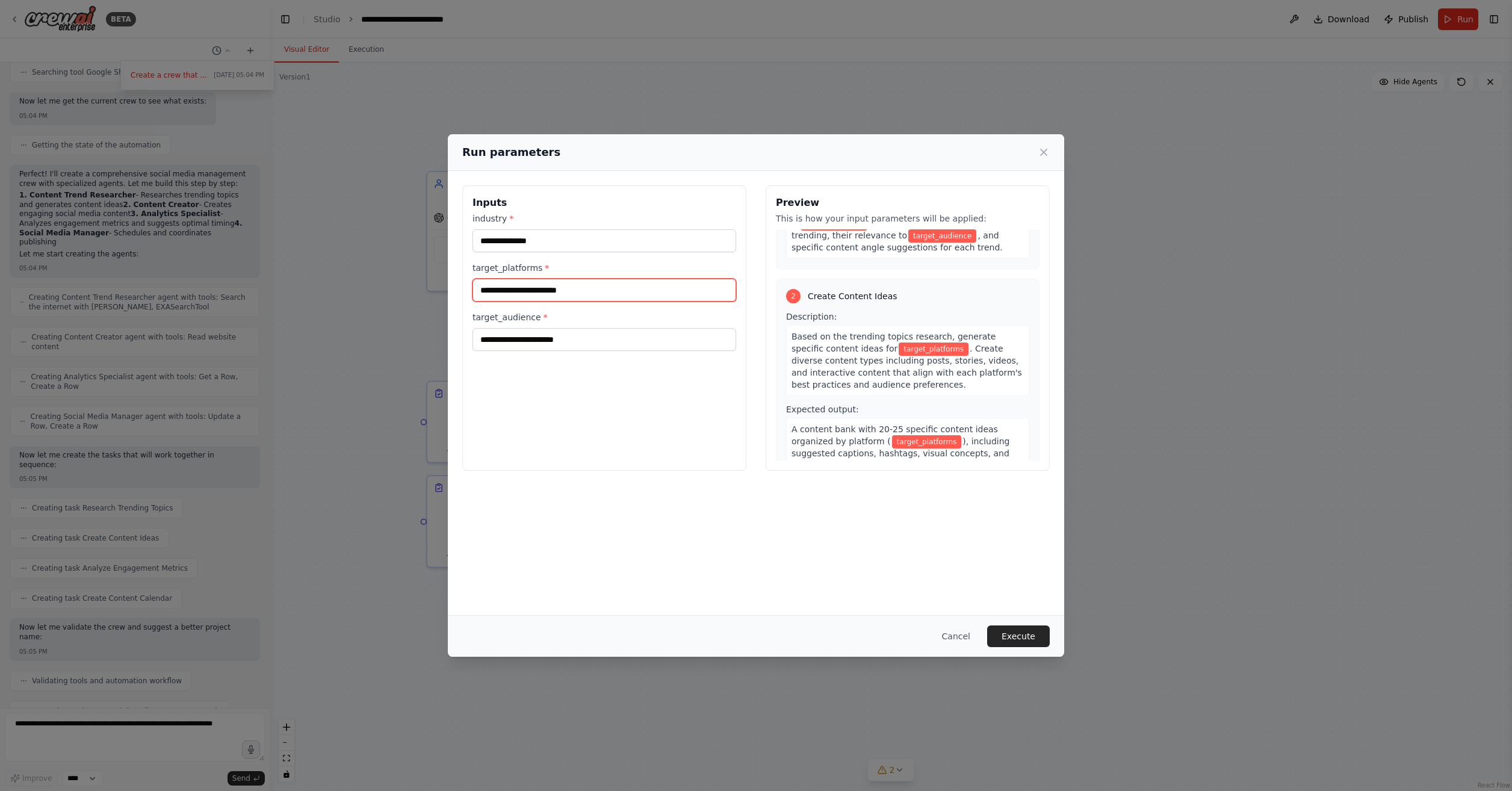
click at [587, 286] on input "target_platforms *" at bounding box center [605, 290] width 263 height 23
type input "*"
type input "**********"
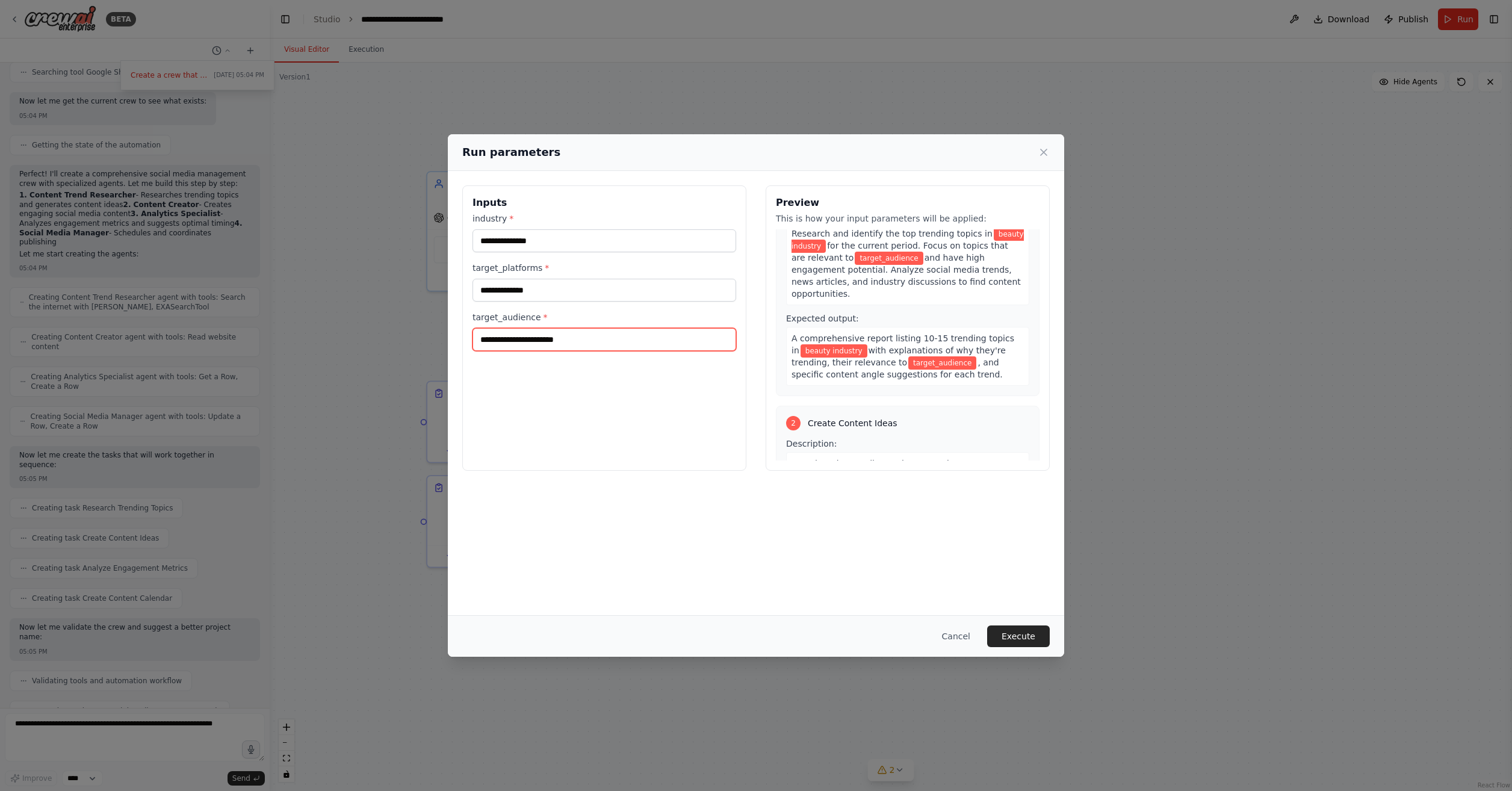
scroll to position [0, 0]
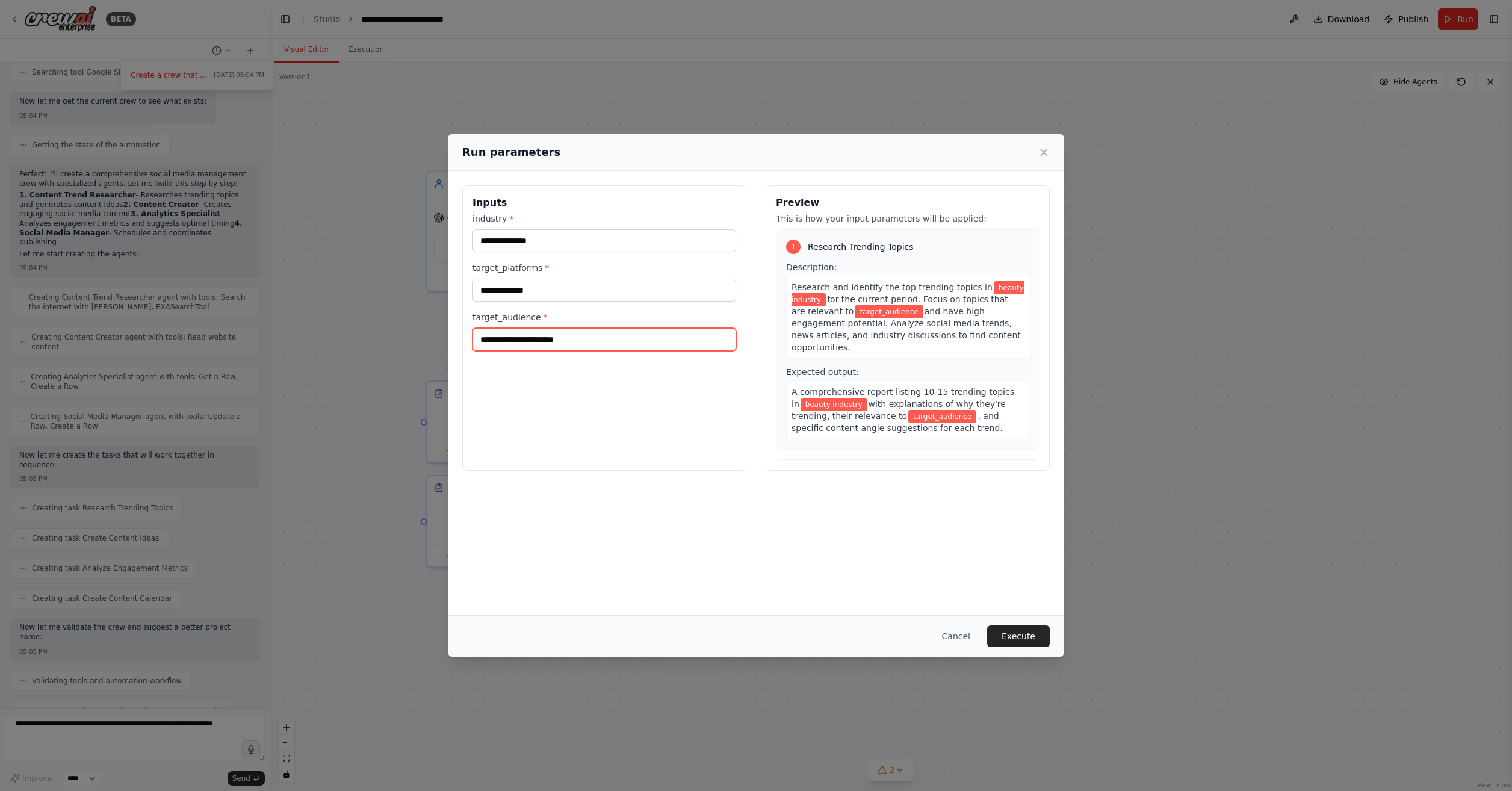
click at [570, 339] on input "target_audience *" at bounding box center [605, 340] width 263 height 23
type input "**********"
click at [1034, 642] on button "Execute" at bounding box center [1019, 636] width 62 height 22
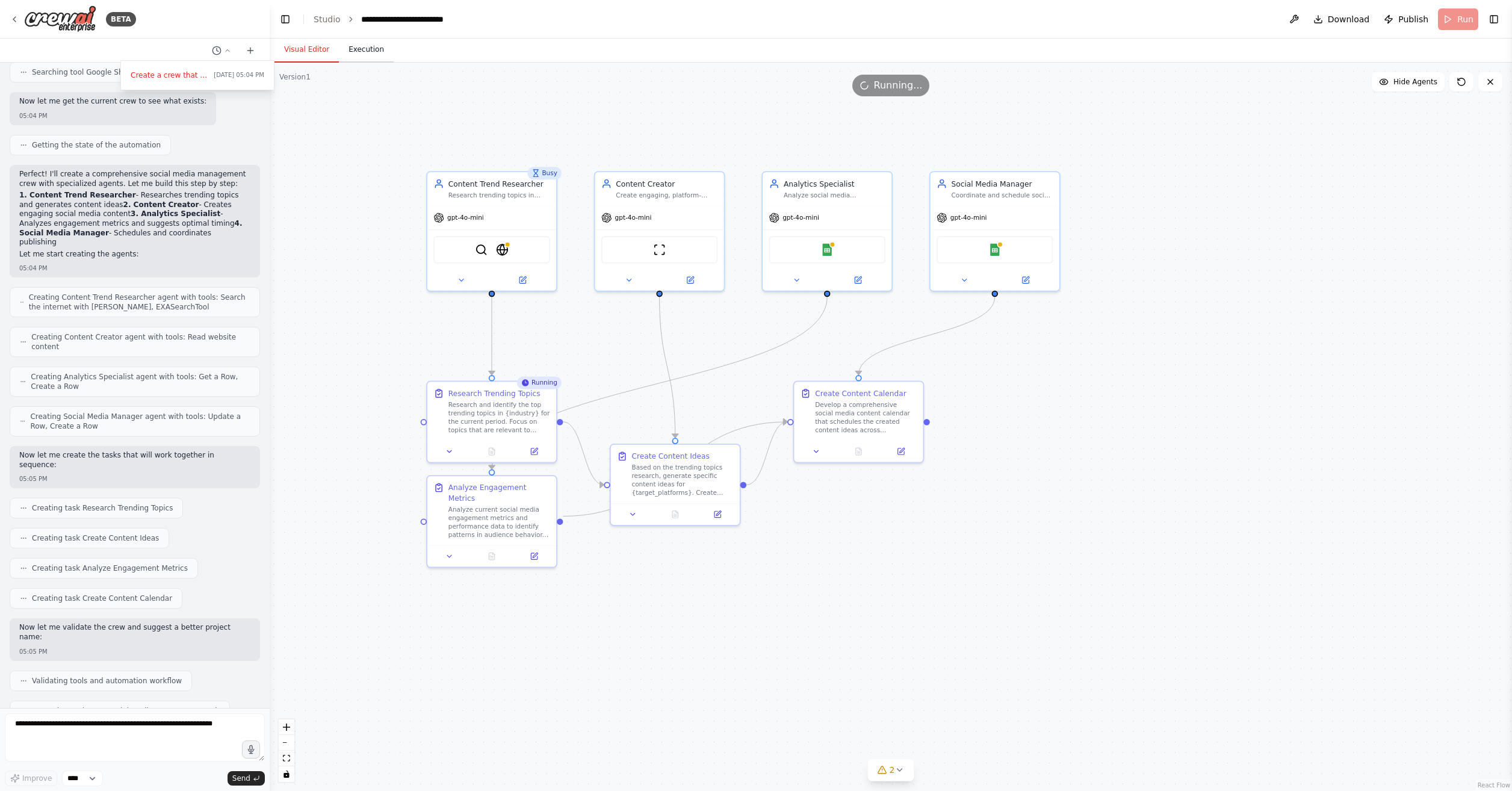
click at [355, 53] on button "Execution" at bounding box center [367, 50] width 55 height 25
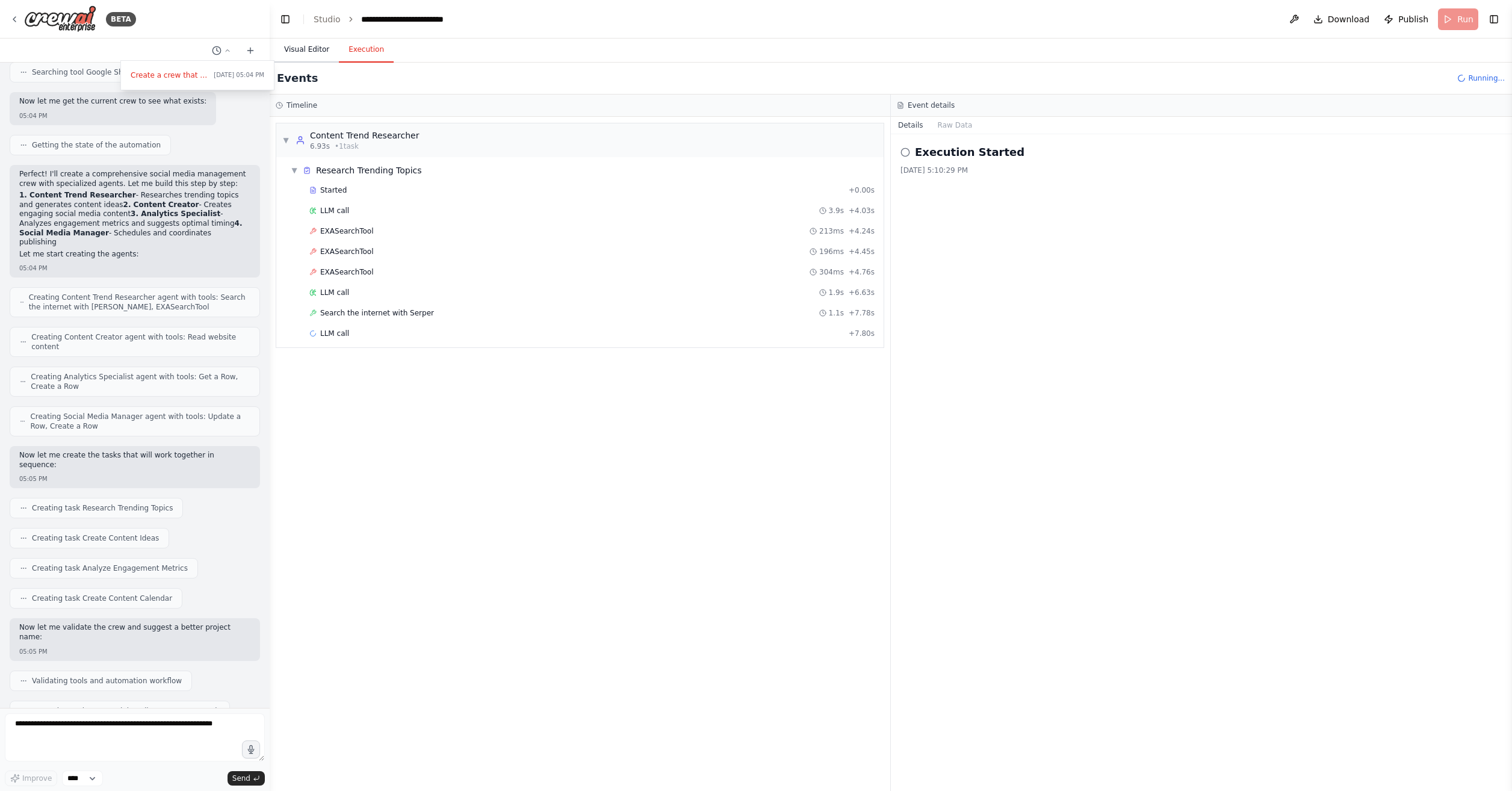
click at [321, 53] on button "Visual Editor" at bounding box center [306, 50] width 64 height 25
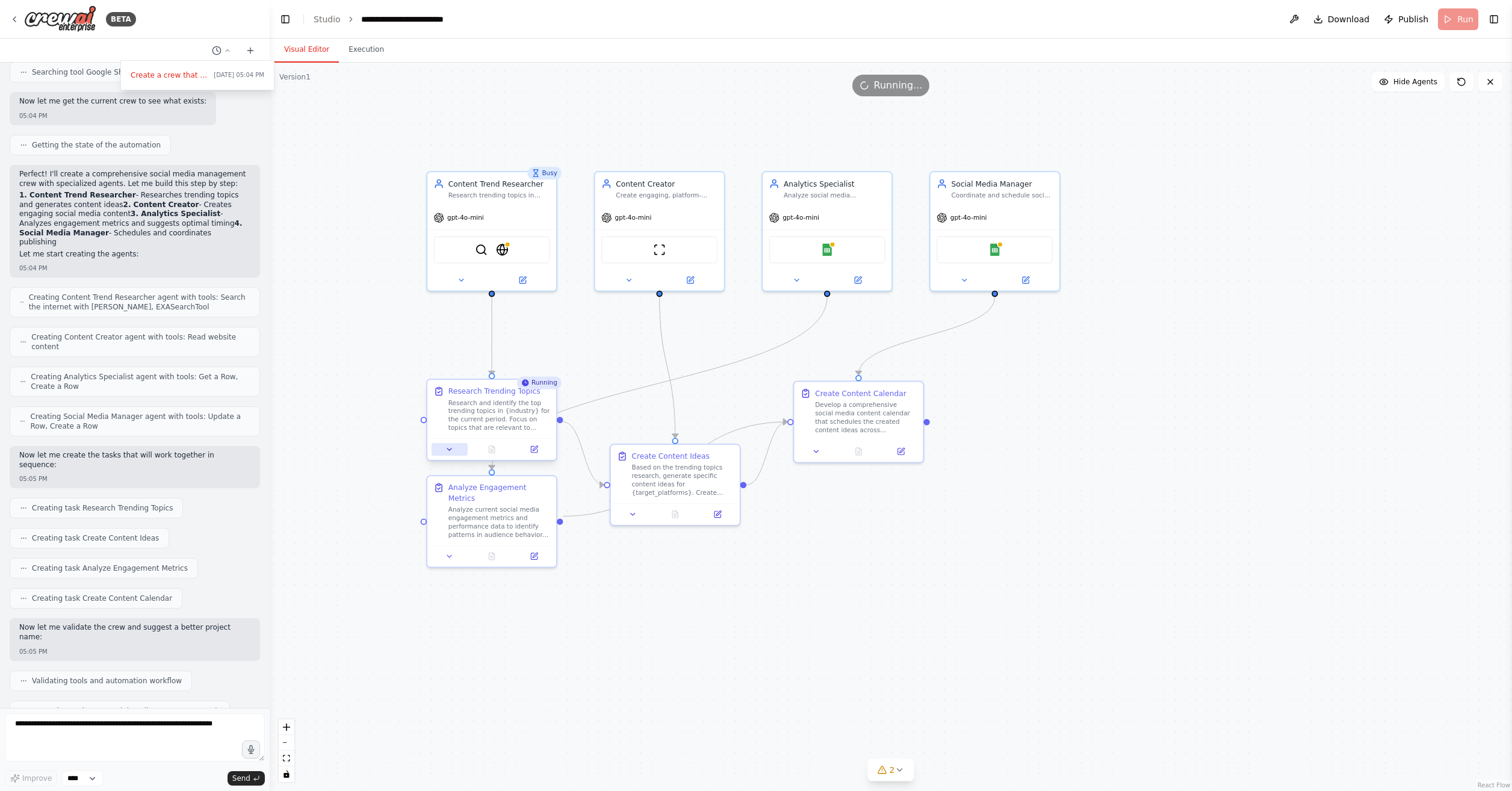
click at [445, 450] on icon at bounding box center [449, 449] width 8 height 8
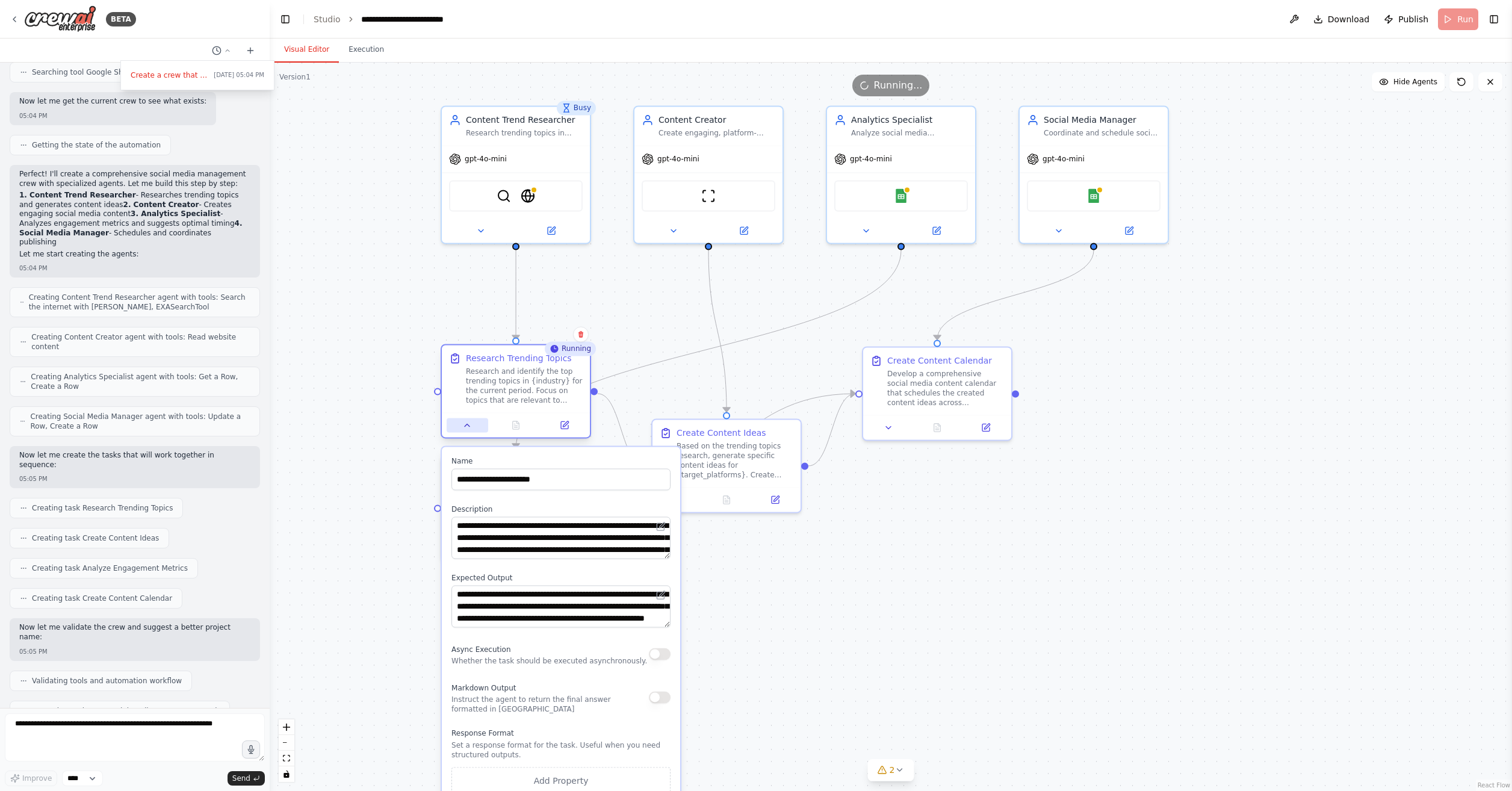
click at [464, 421] on icon at bounding box center [467, 424] width 10 height 10
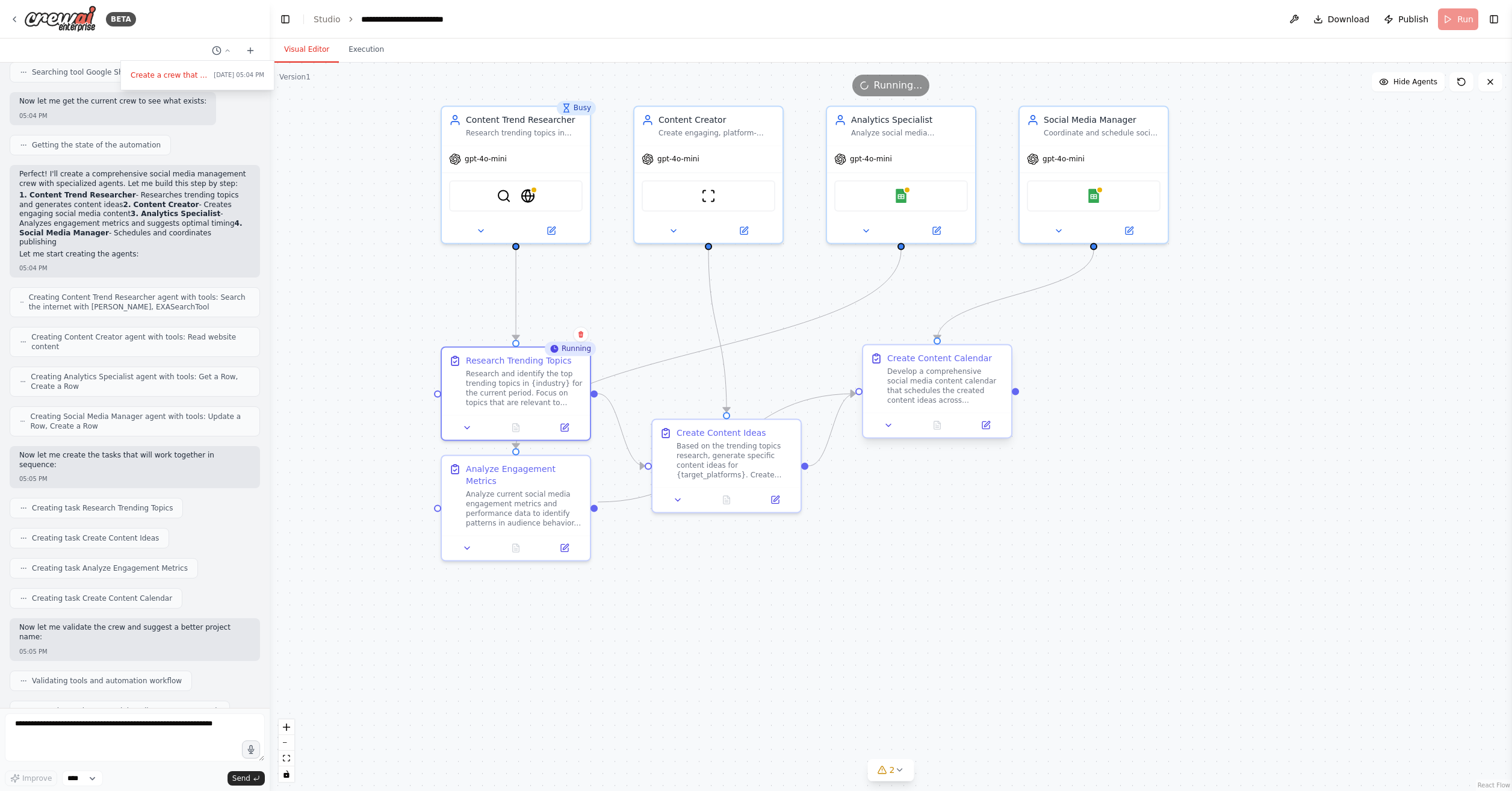
click at [887, 438] on div "Create Content Calendar Develop a comprehensive social media content calendar t…" at bounding box center [937, 391] width 151 height 95
click at [892, 426] on icon at bounding box center [888, 424] width 10 height 10
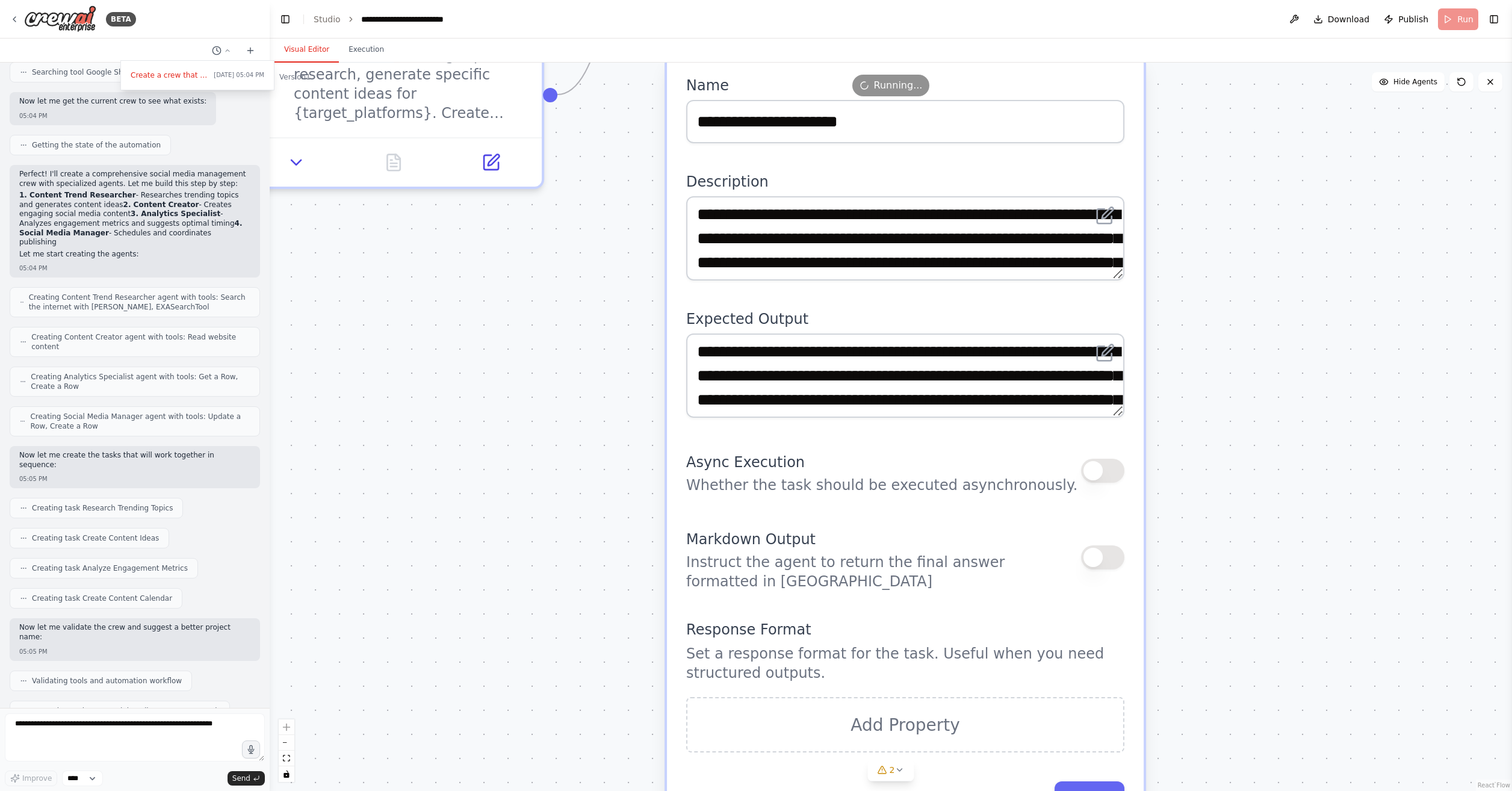
drag, startPoint x: 1315, startPoint y: 507, endPoint x: 1315, endPoint y: 360, distance: 147.0
click at [1315, 360] on div ".deletable-edge-delete-btn { width: 20px; height: 20px; border: 0px solid #ffff…" at bounding box center [891, 426] width 1243 height 729
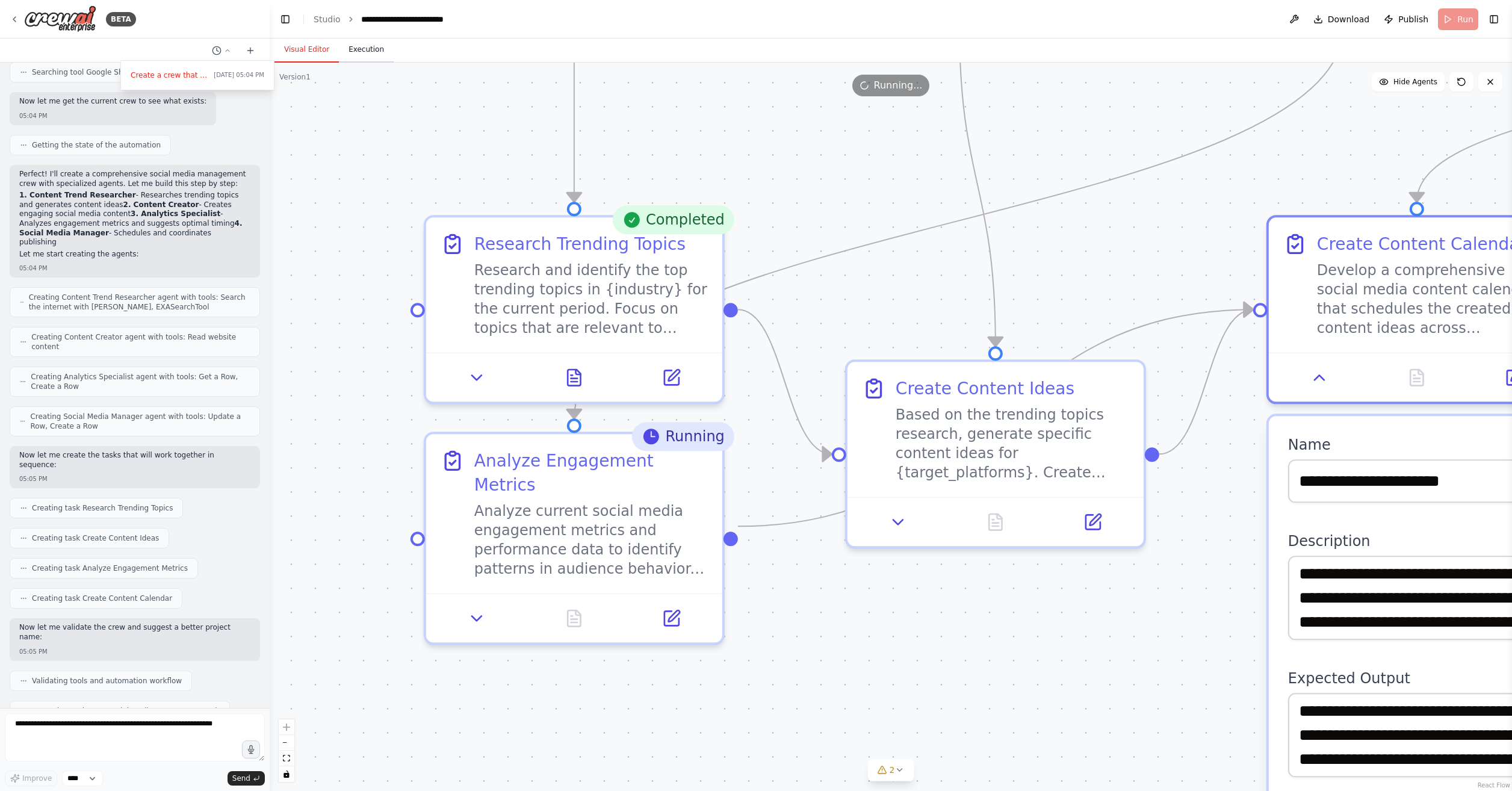
click at [358, 46] on button "Execution" at bounding box center [367, 50] width 55 height 25
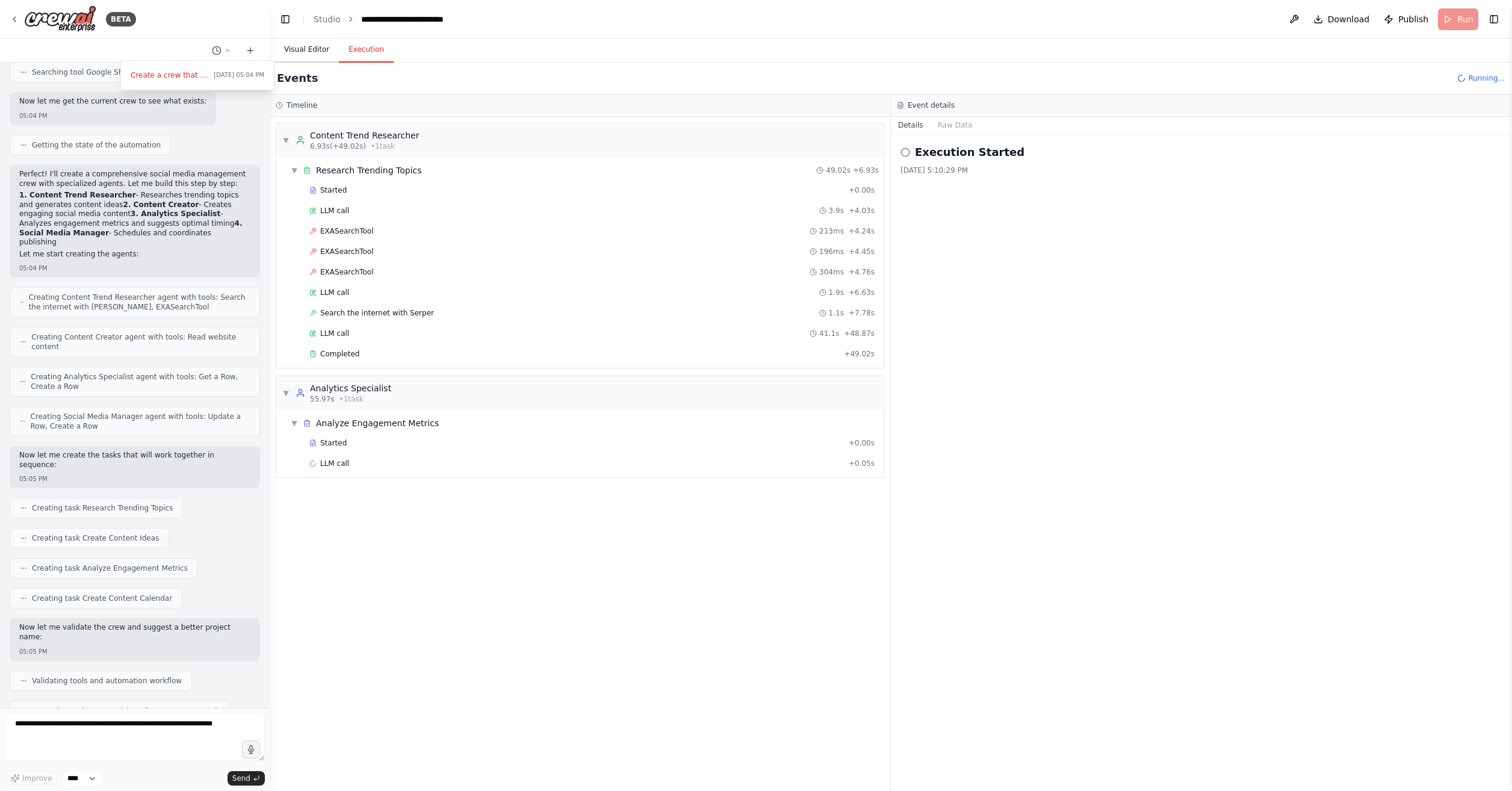
click at [300, 48] on button "Visual Editor" at bounding box center [306, 50] width 64 height 25
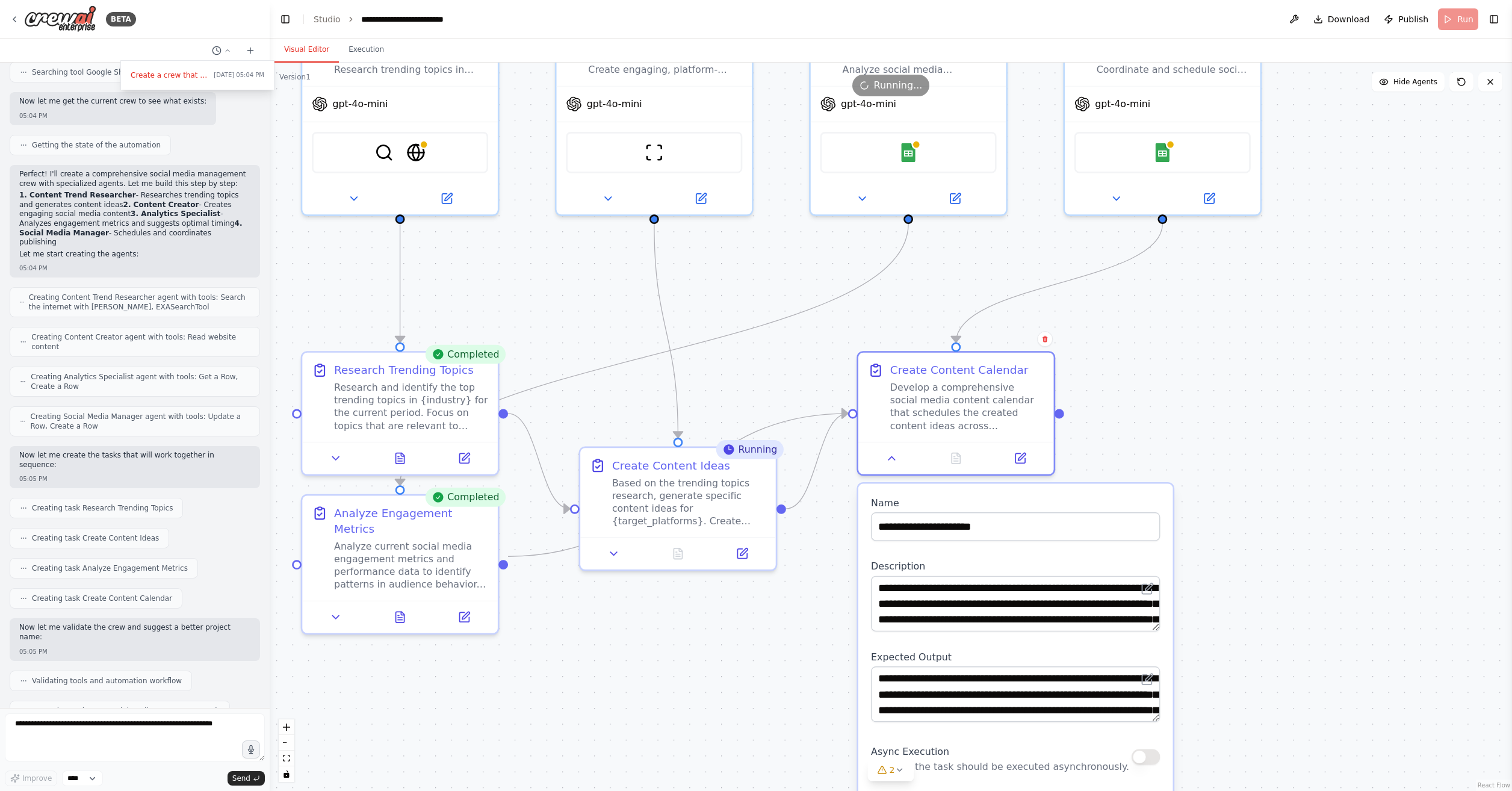
drag, startPoint x: 1006, startPoint y: 612, endPoint x: 699, endPoint y: 745, distance: 334.6
click at [699, 745] on div ".deletable-edge-delete-btn { width: 20px; height: 20px; border: 0px solid #ffff…" at bounding box center [891, 426] width 1243 height 729
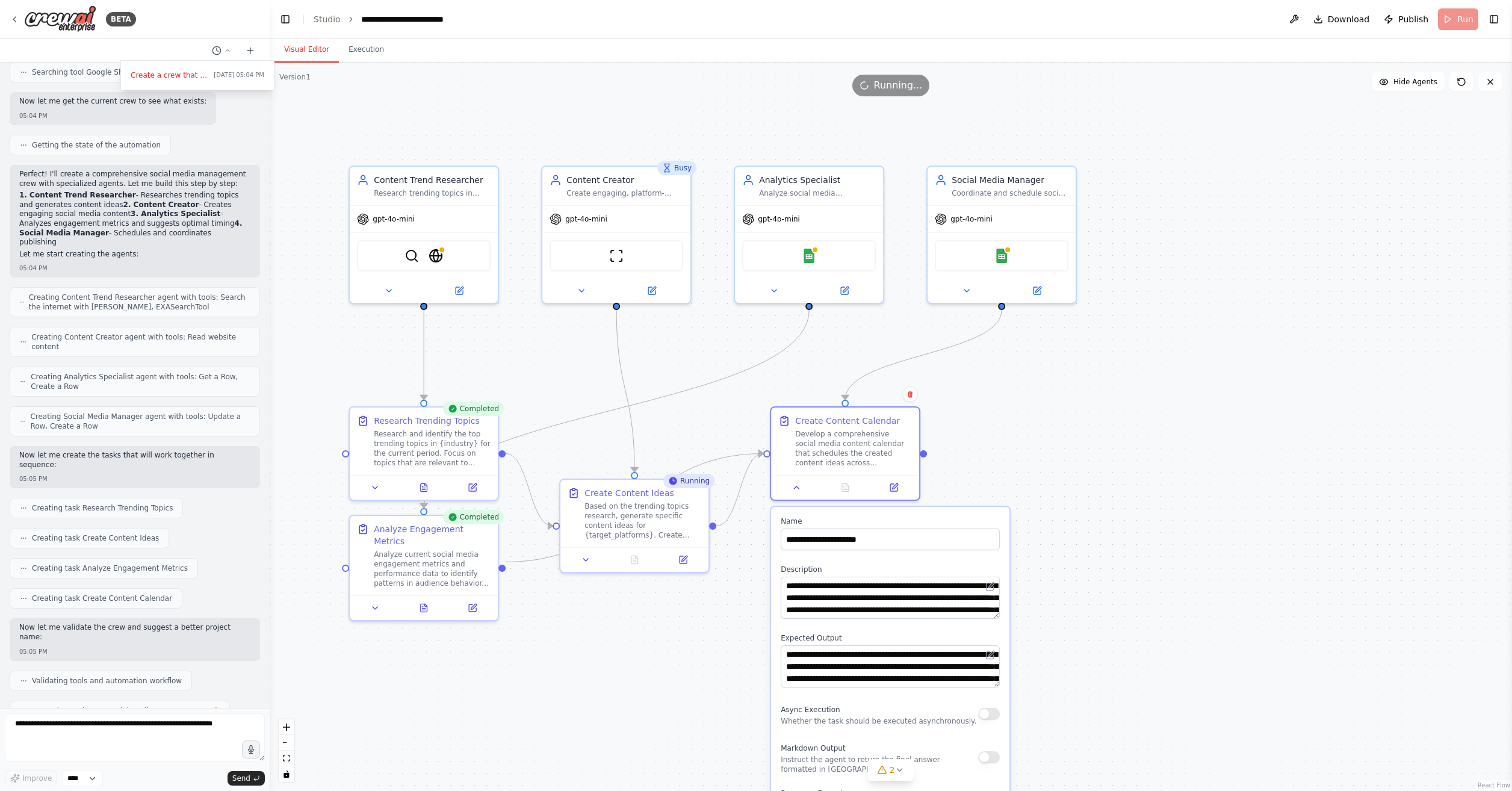
click at [265, 289] on div at bounding box center [135, 395] width 270 height 791
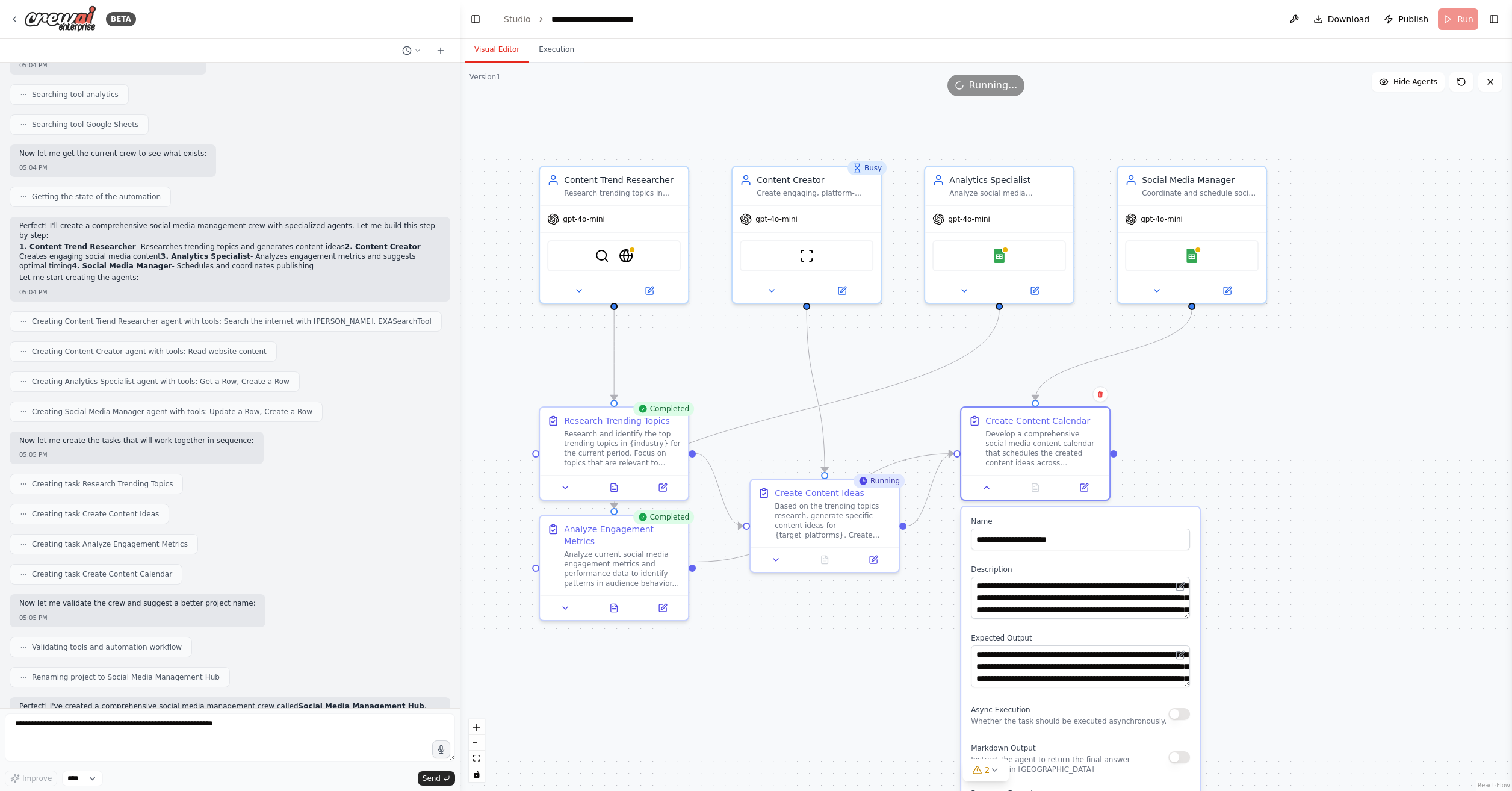
scroll to position [340, 0]
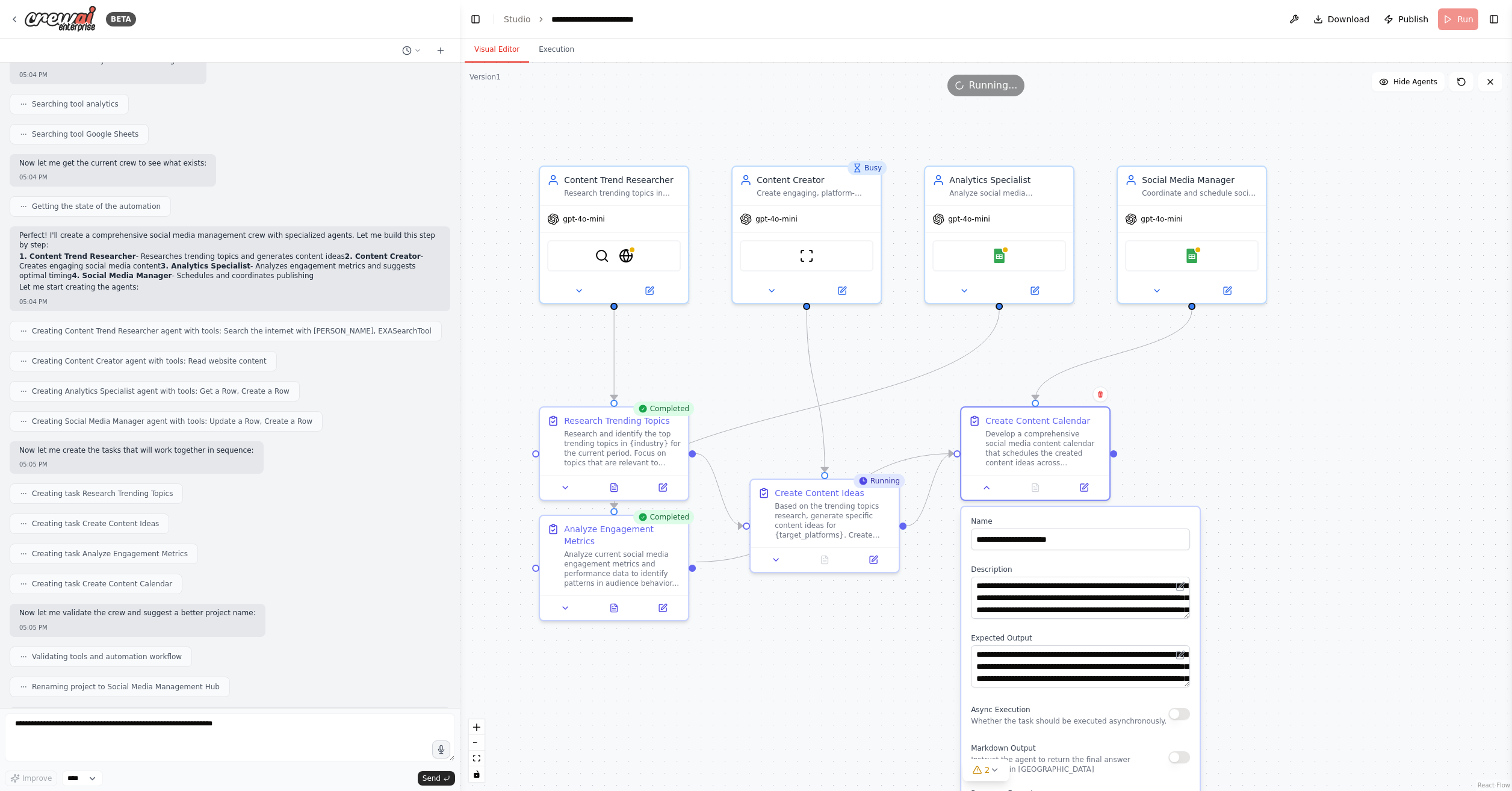
drag, startPoint x: 267, startPoint y: 290, endPoint x: 460, endPoint y: 323, distance: 195.8
click at [460, 323] on div "BETA Create a crew that schedules and publishes social media content across mul…" at bounding box center [756, 395] width 1512 height 791
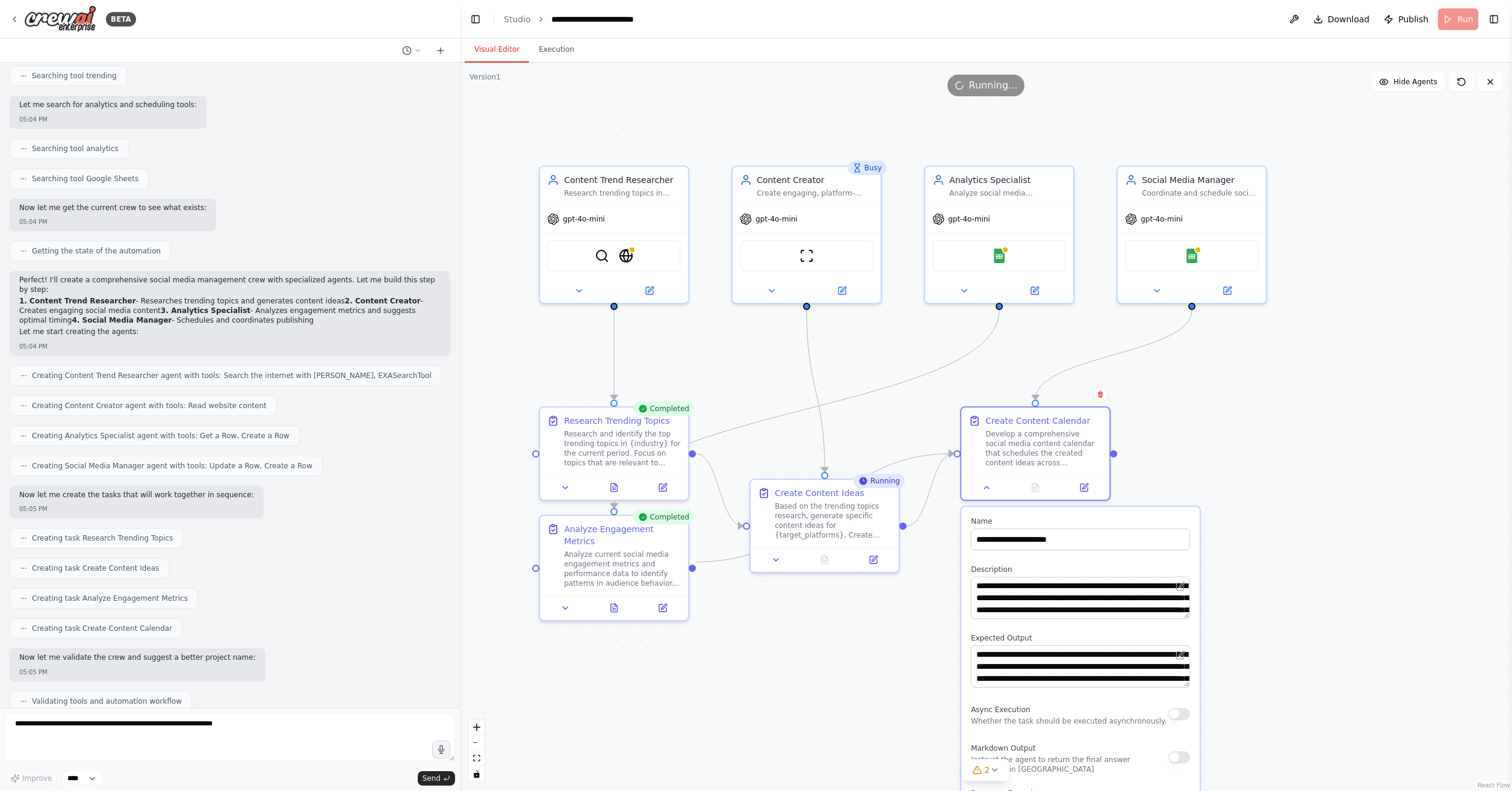
scroll to position [421, 0]
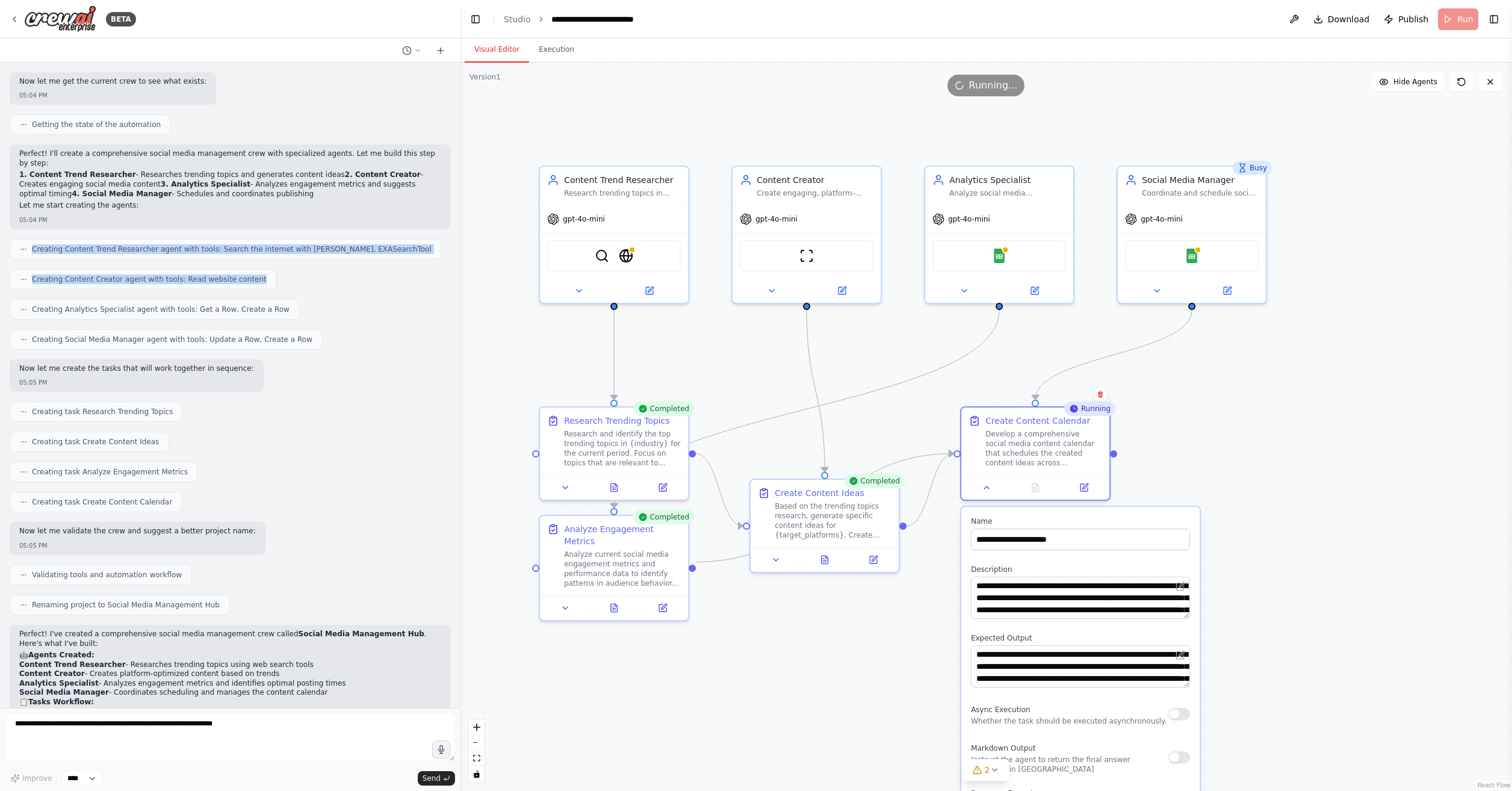
drag, startPoint x: 22, startPoint y: 240, endPoint x: 262, endPoint y: 268, distance: 241.6
click at [262, 268] on div "Create a crew that schedules and publishes social media content across multiple…" at bounding box center [230, 385] width 460 height 645
click at [278, 410] on div "Creating task Research Trending Topics" at bounding box center [230, 412] width 441 height 20
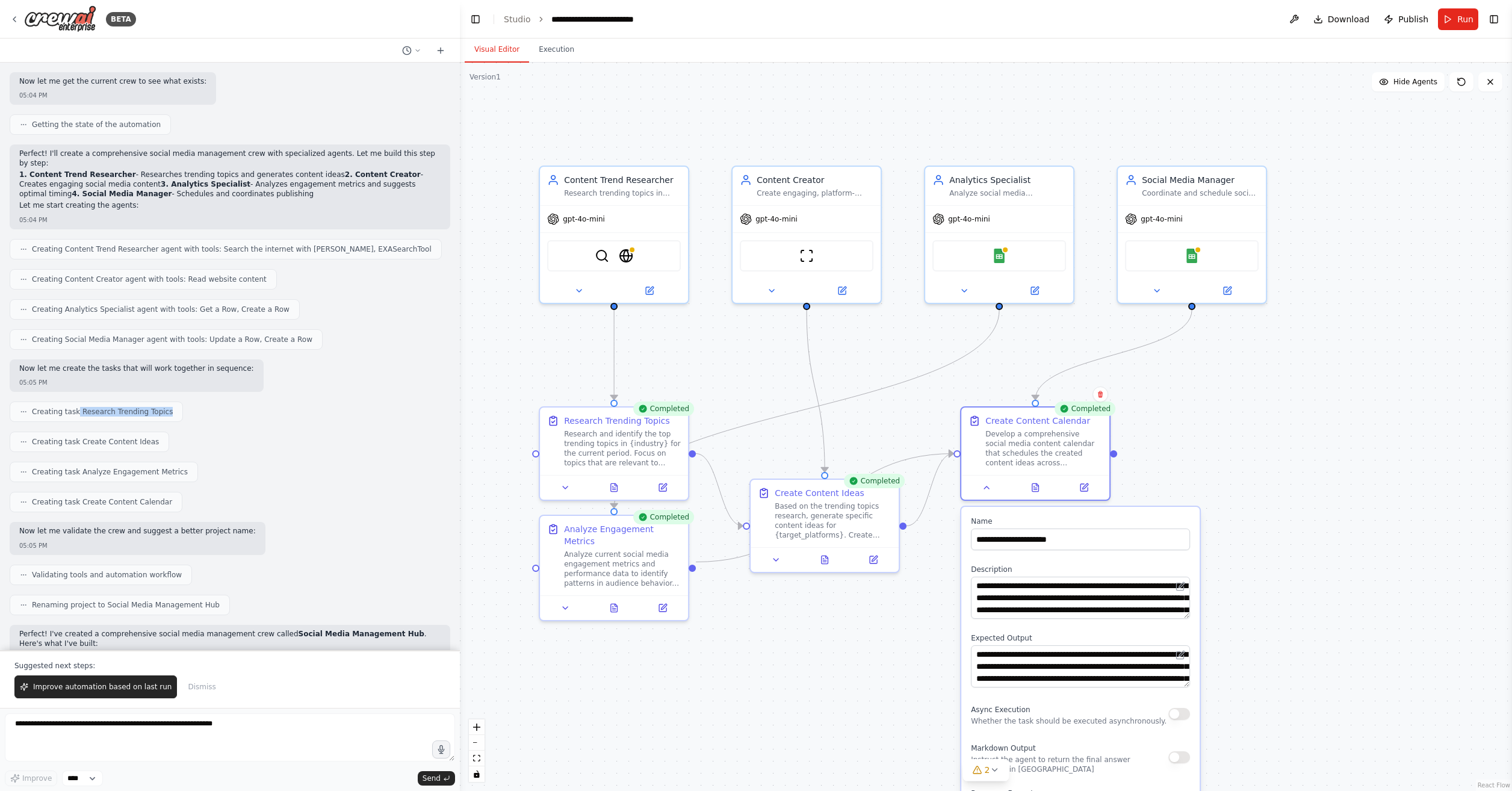
drag, startPoint x: 73, startPoint y: 405, endPoint x: 206, endPoint y: 406, distance: 133.0
click at [206, 406] on div "Creating task Research Trending Topics" at bounding box center [230, 412] width 441 height 20
drag, startPoint x: 77, startPoint y: 435, endPoint x: 204, endPoint y: 437, distance: 127.0
click at [204, 437] on div "Creating task Create Content Ideas" at bounding box center [230, 442] width 441 height 20
drag, startPoint x: 204, startPoint y: 437, endPoint x: 290, endPoint y: 529, distance: 125.9
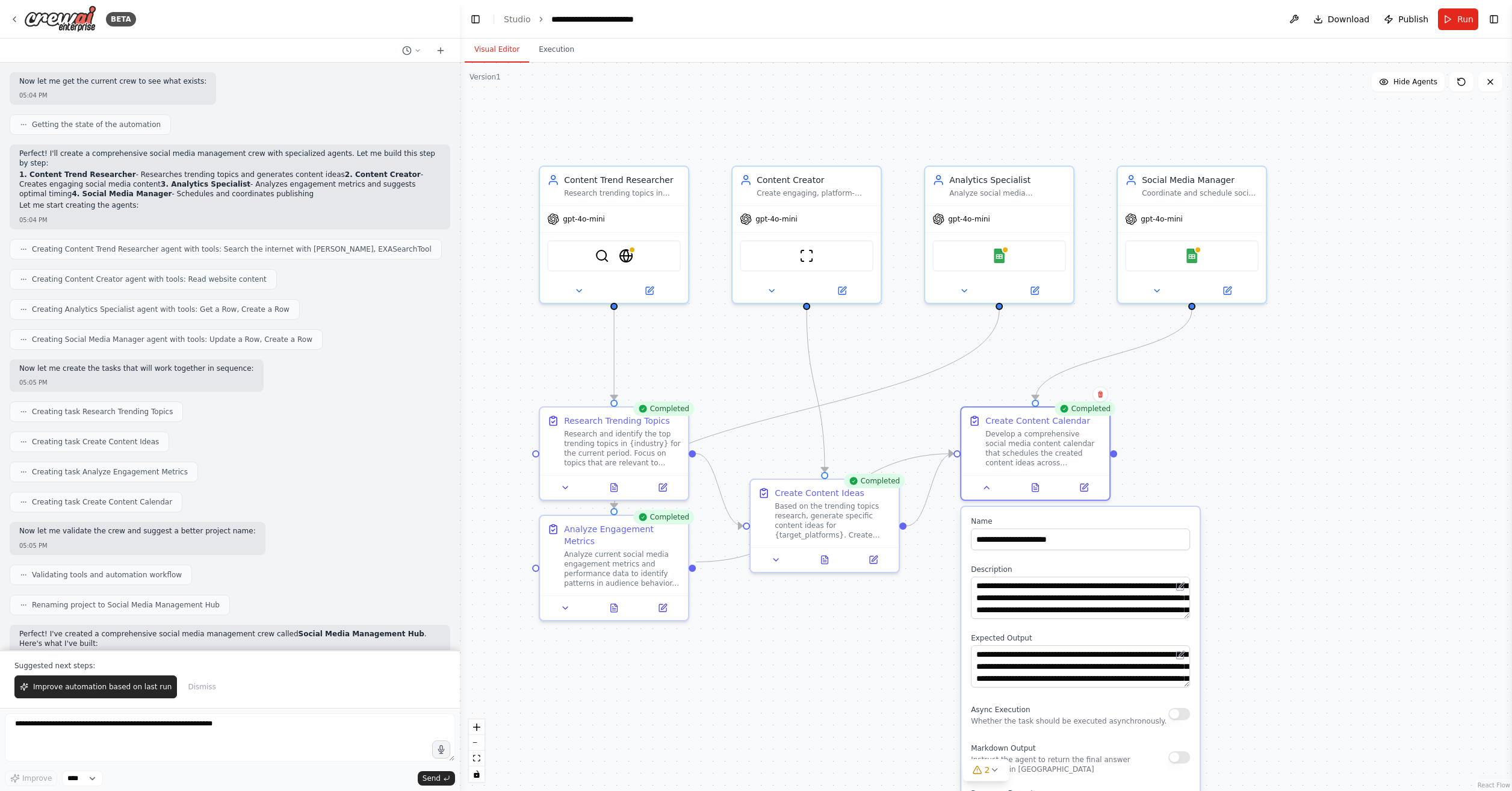
click at [290, 529] on div "Now let me validate the crew and suggest a better project name: 05:05 PM" at bounding box center [230, 538] width 441 height 33
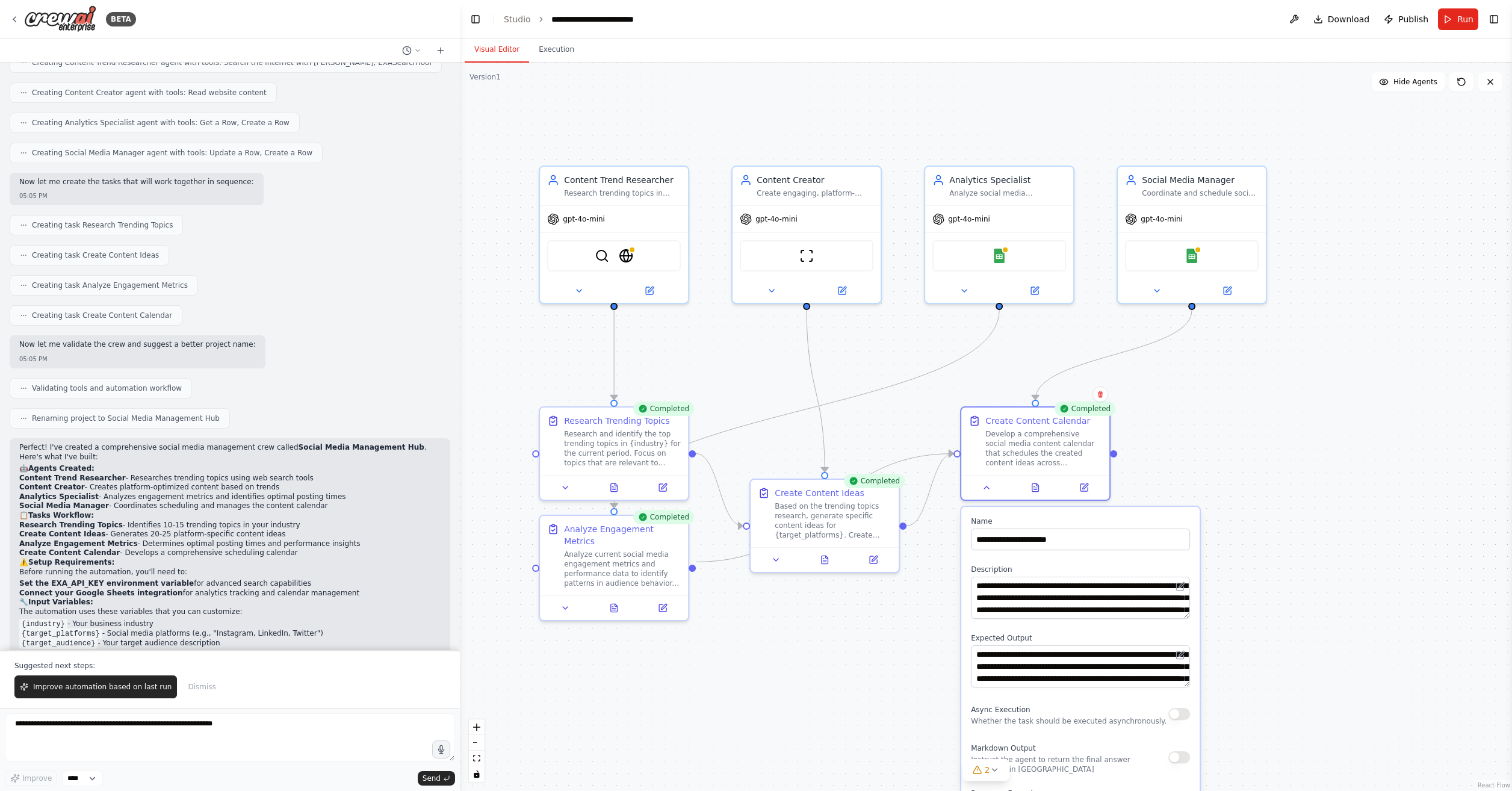
scroll to position [650, 0]
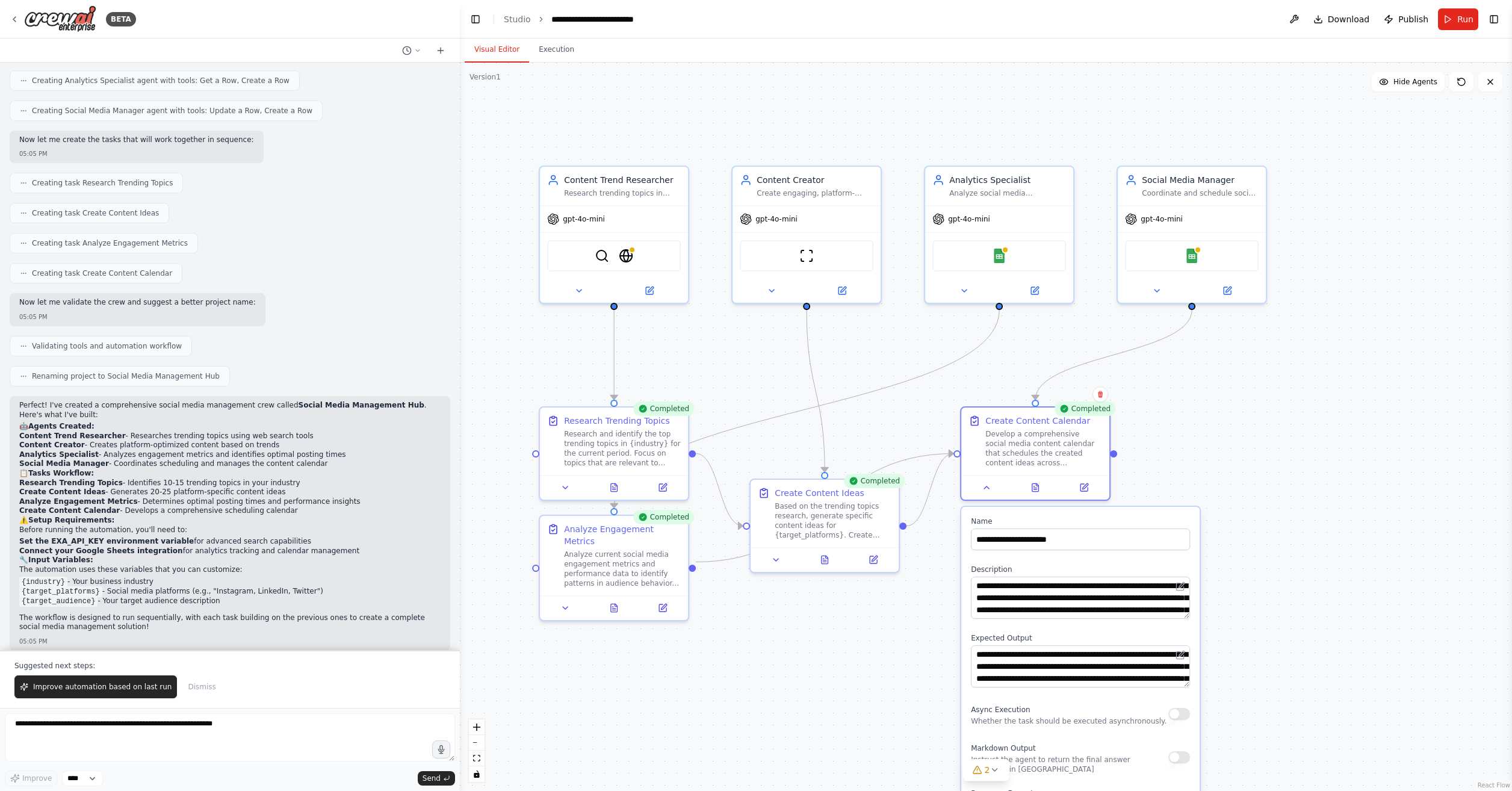
drag, startPoint x: 174, startPoint y: 525, endPoint x: 311, endPoint y: 522, distance: 137.0
click at [311, 526] on p "Before running the automation, you'll need to:" at bounding box center [230, 530] width 421 height 10
click at [321, 565] on p "The automation uses these variables that you can customize:" at bounding box center [230, 570] width 421 height 10
click at [383, 547] on li "Connect your Google Sheets integration for analytics tracking and calendar mana…" at bounding box center [230, 551] width 421 height 10
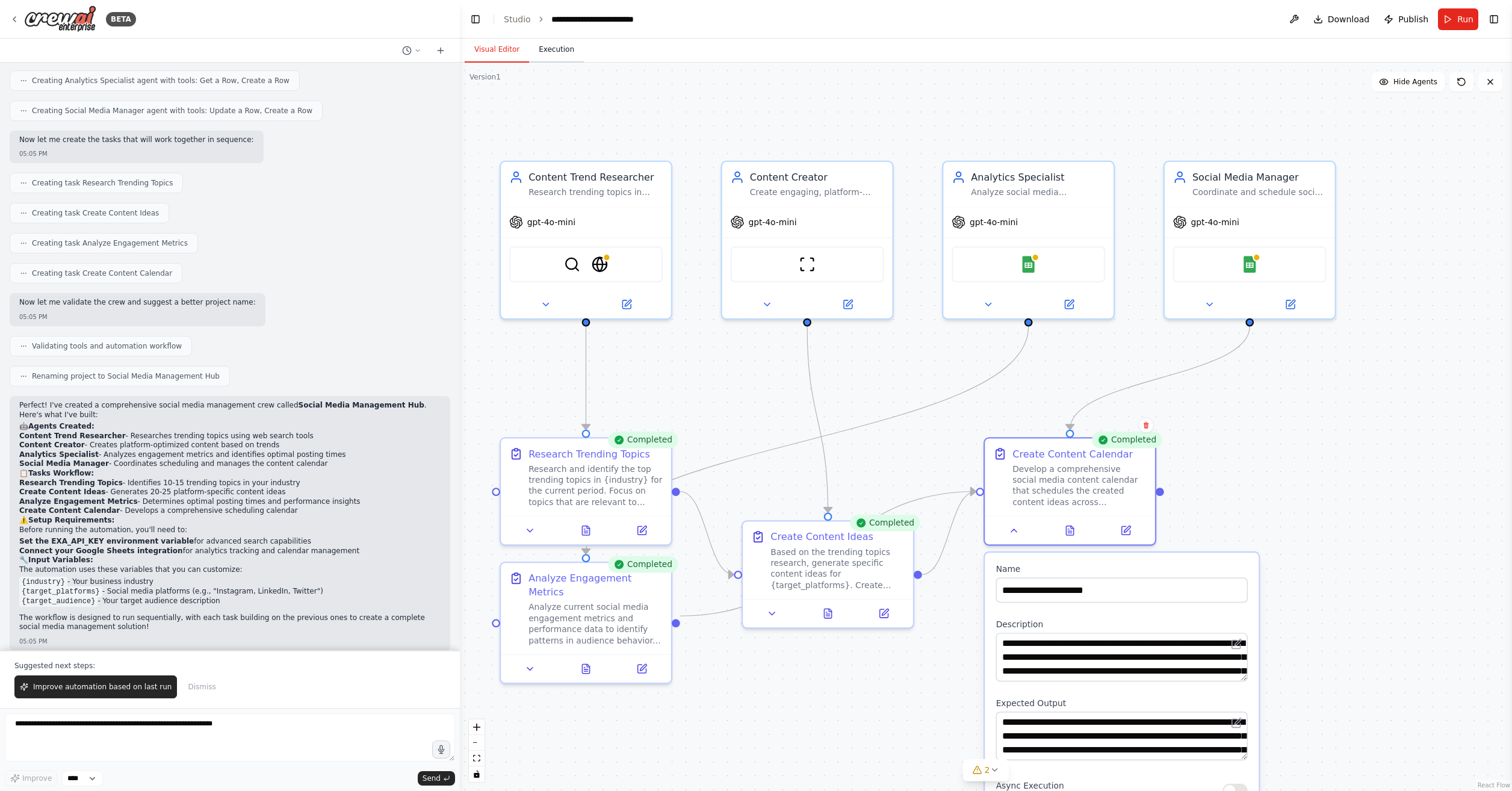
click at [563, 59] on button "Execution" at bounding box center [557, 50] width 55 height 25
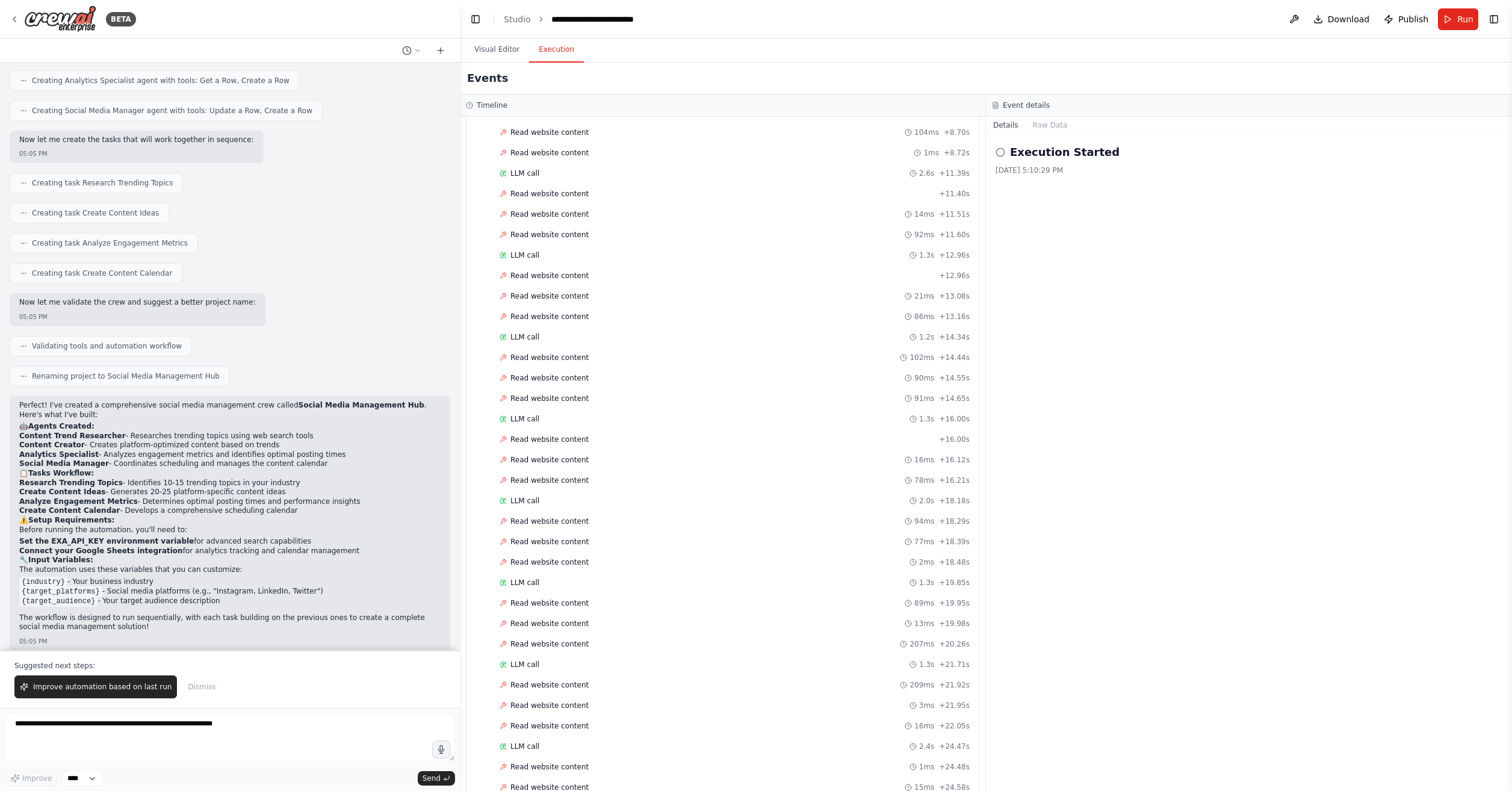
scroll to position [703, 0]
click at [514, 52] on button "Visual Editor" at bounding box center [496, 50] width 64 height 25
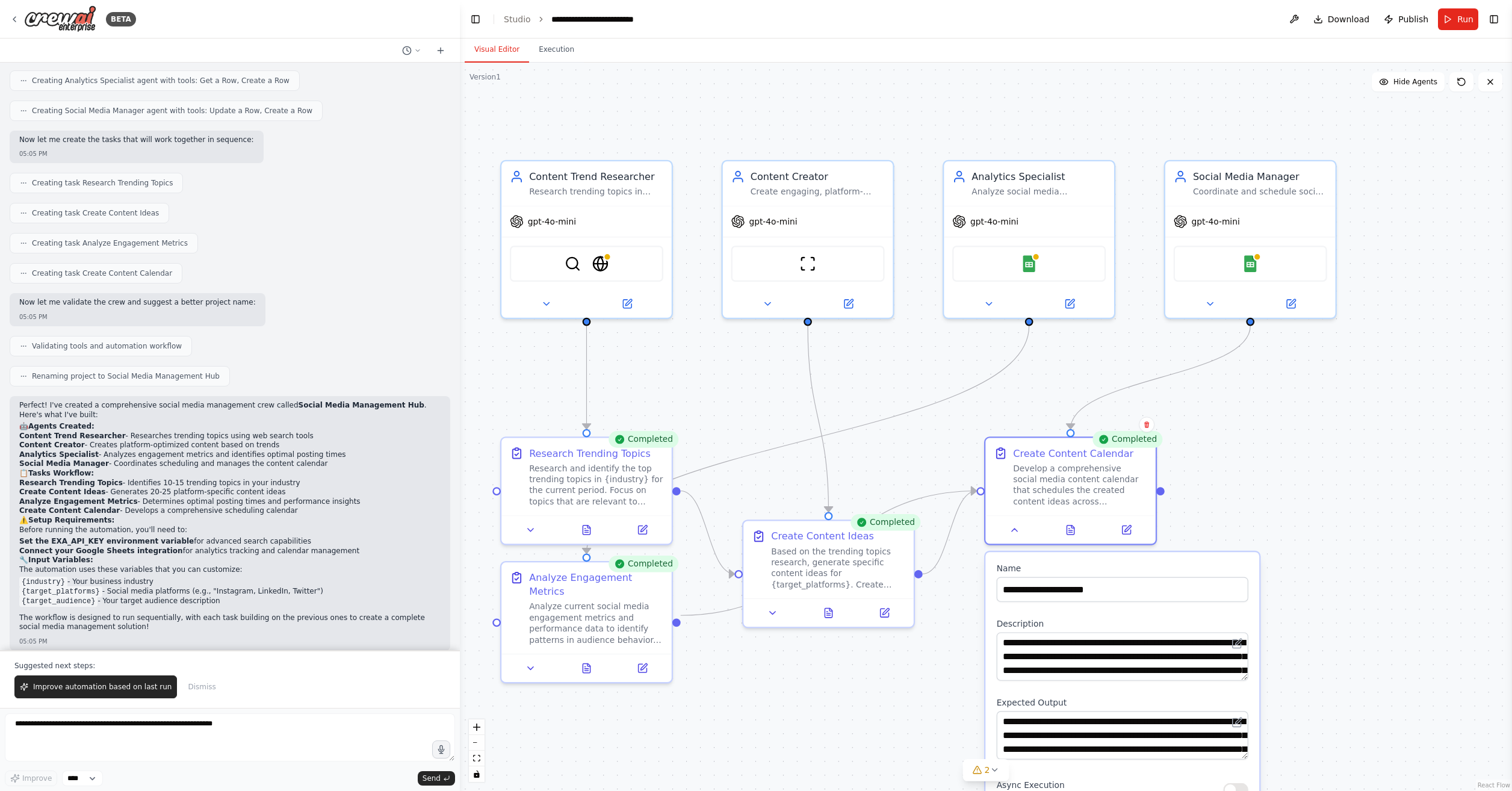
click at [1299, 470] on div ".deletable-edge-delete-btn { width: 20px; height: 20px; border: 0px solid #ffff…" at bounding box center [986, 426] width 1053 height 729
click at [1032, 524] on button at bounding box center [1014, 527] width 48 height 17
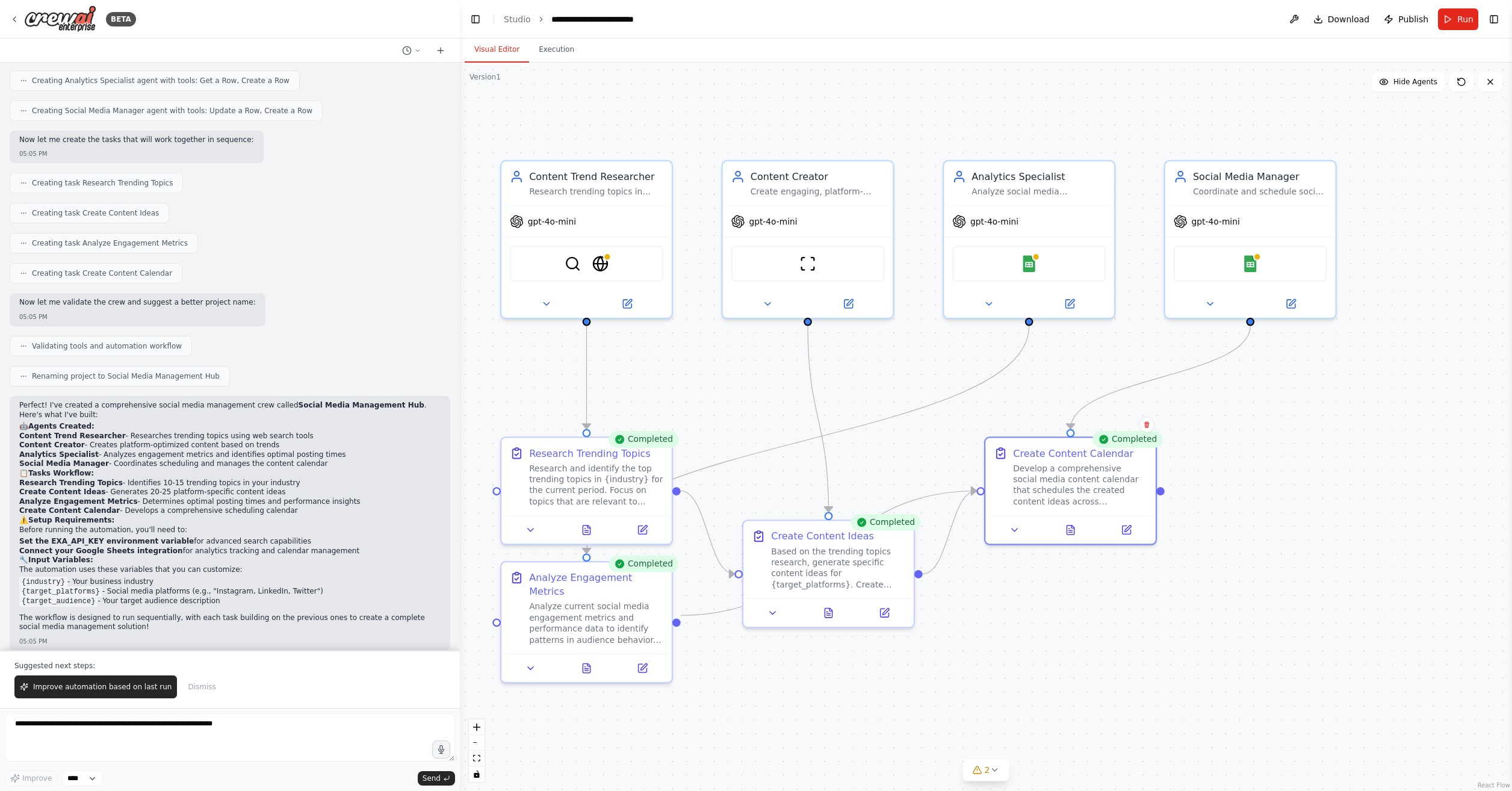
click at [1259, 496] on div ".deletable-edge-delete-btn { width: 20px; height: 20px; border: 0px solid #ffff…" at bounding box center [986, 426] width 1053 height 729
click at [1096, 494] on div "Develop a comprehensive social media content calendar that schedules the create…" at bounding box center [1080, 482] width 134 height 45
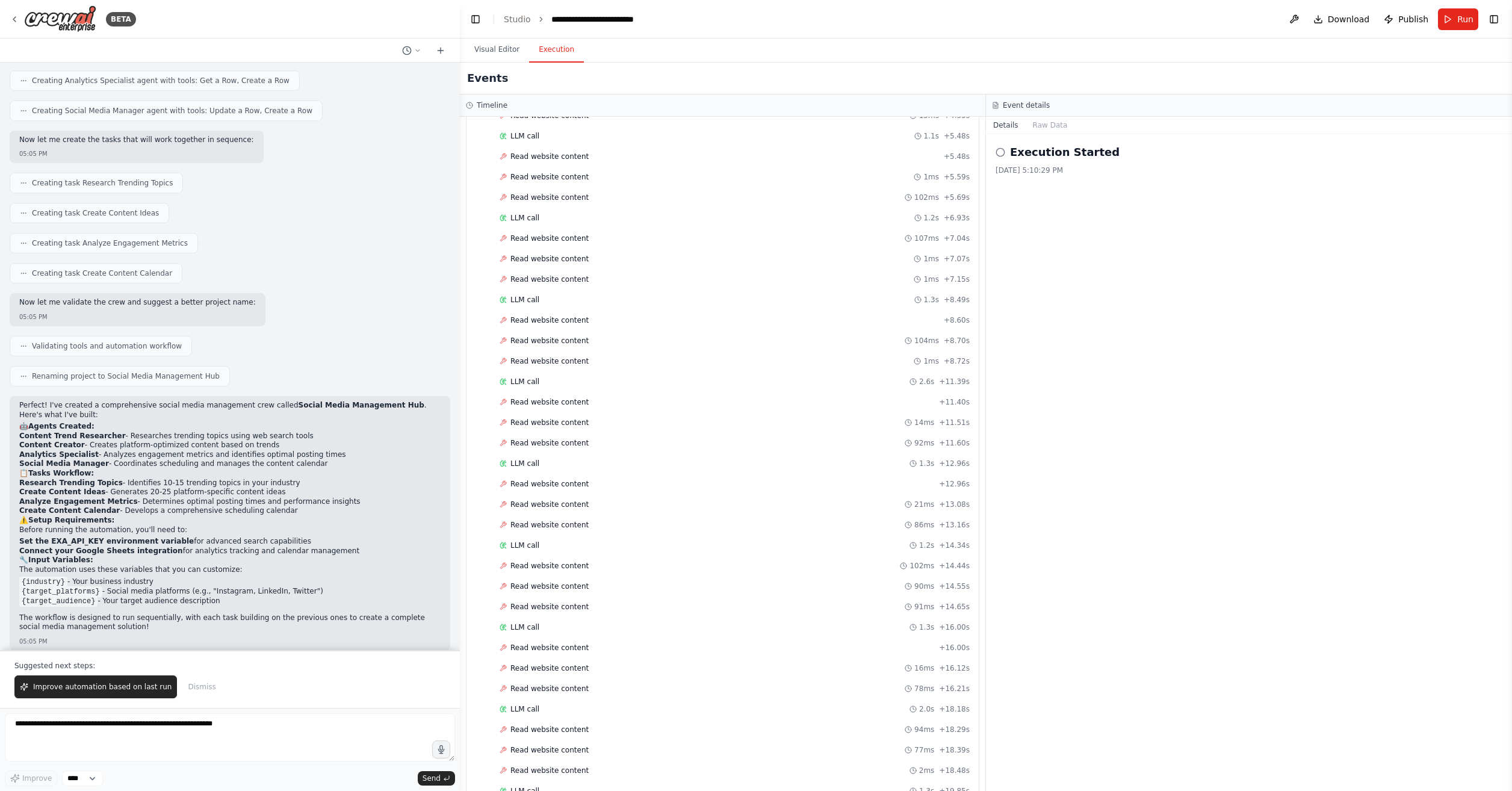
click at [561, 43] on button "Execution" at bounding box center [557, 50] width 55 height 25
click at [1055, 117] on button "Raw Data" at bounding box center [1051, 125] width 50 height 17
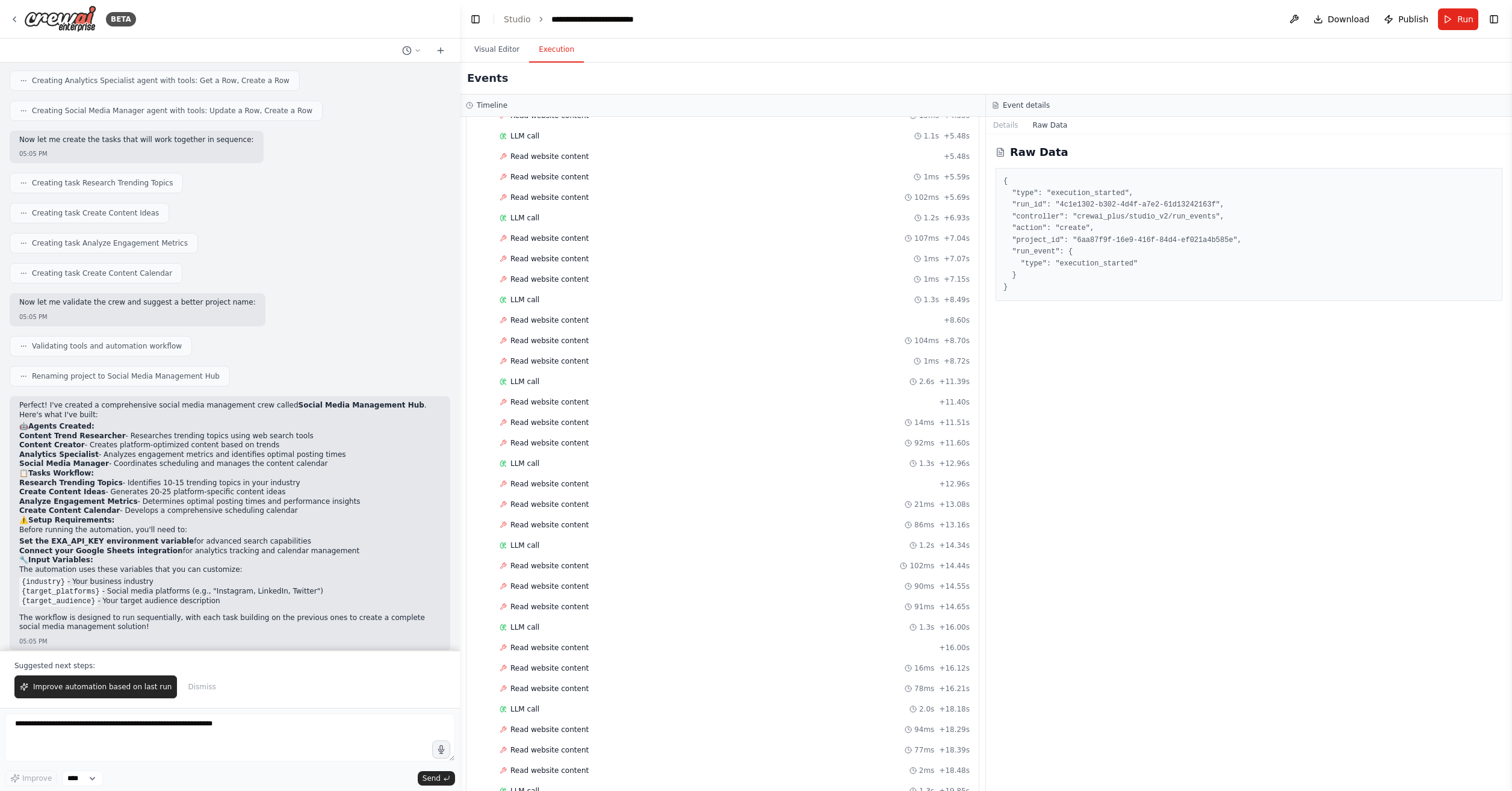
click at [1004, 116] on div "Event details" at bounding box center [1249, 106] width 526 height 22
click at [1009, 119] on button "Details" at bounding box center [1006, 125] width 39 height 17
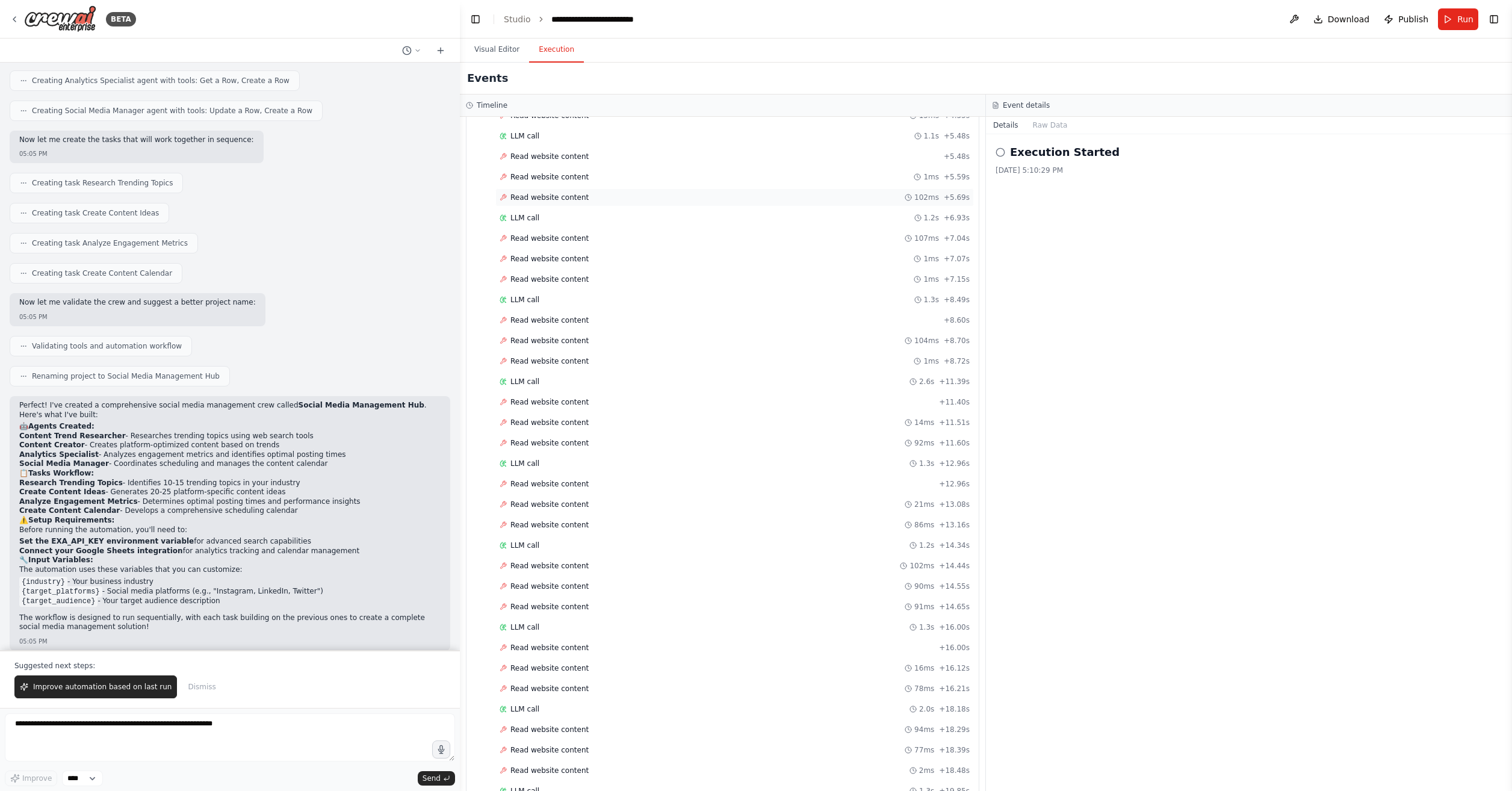
click at [713, 204] on div "Read website content 102ms + 5.69s" at bounding box center [735, 197] width 479 height 18
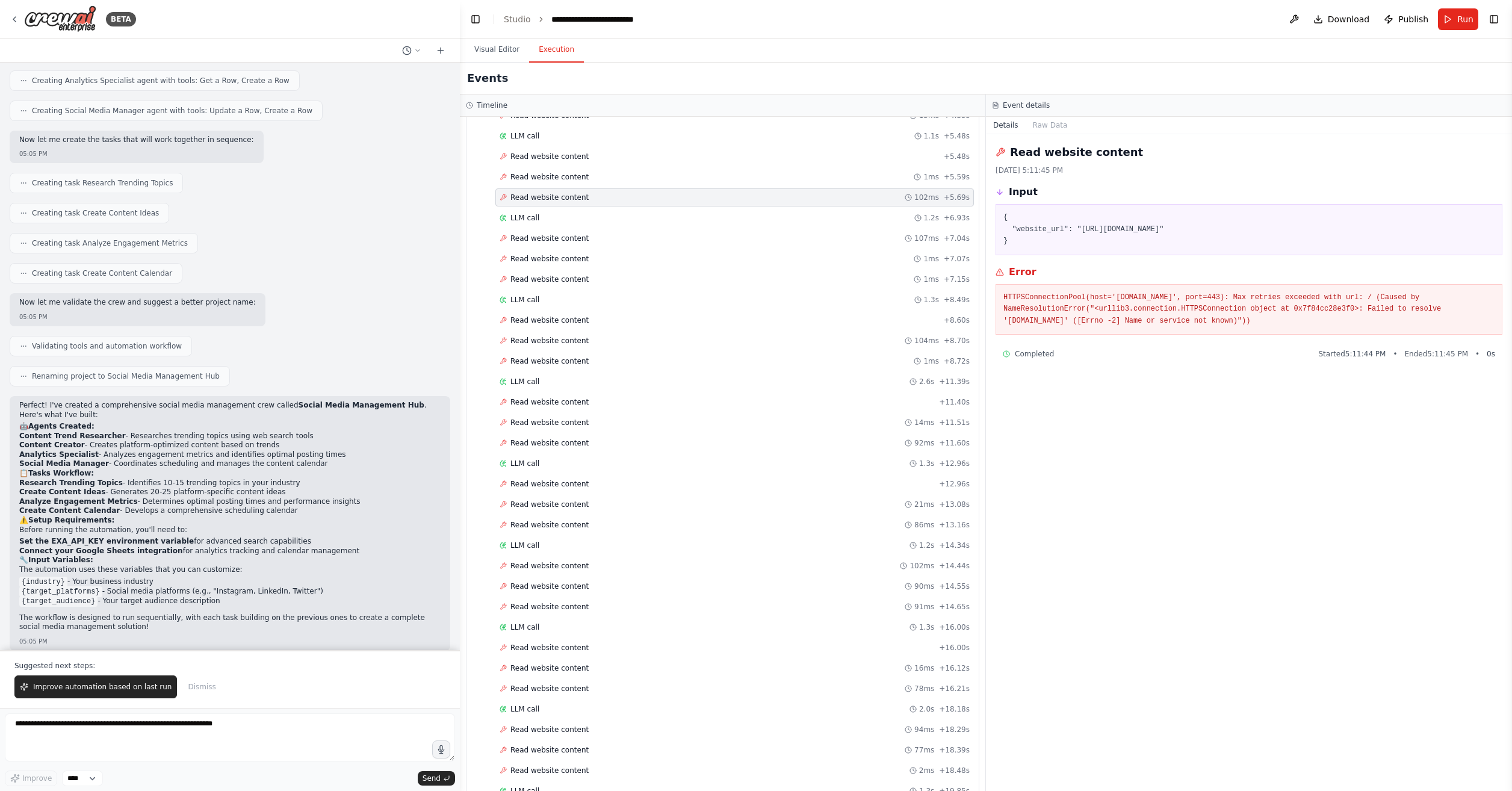
click at [606, 438] on div "Read website content 92ms + 11.60s" at bounding box center [734, 443] width 470 height 10
click at [619, 364] on div "Read website content 1ms + 8.72s" at bounding box center [734, 361] width 470 height 10
click at [626, 424] on div "Read website content 14ms + 11.51s" at bounding box center [734, 423] width 470 height 10
click at [601, 622] on div "LLM call 1.3s + 16.00s" at bounding box center [735, 627] width 479 height 18
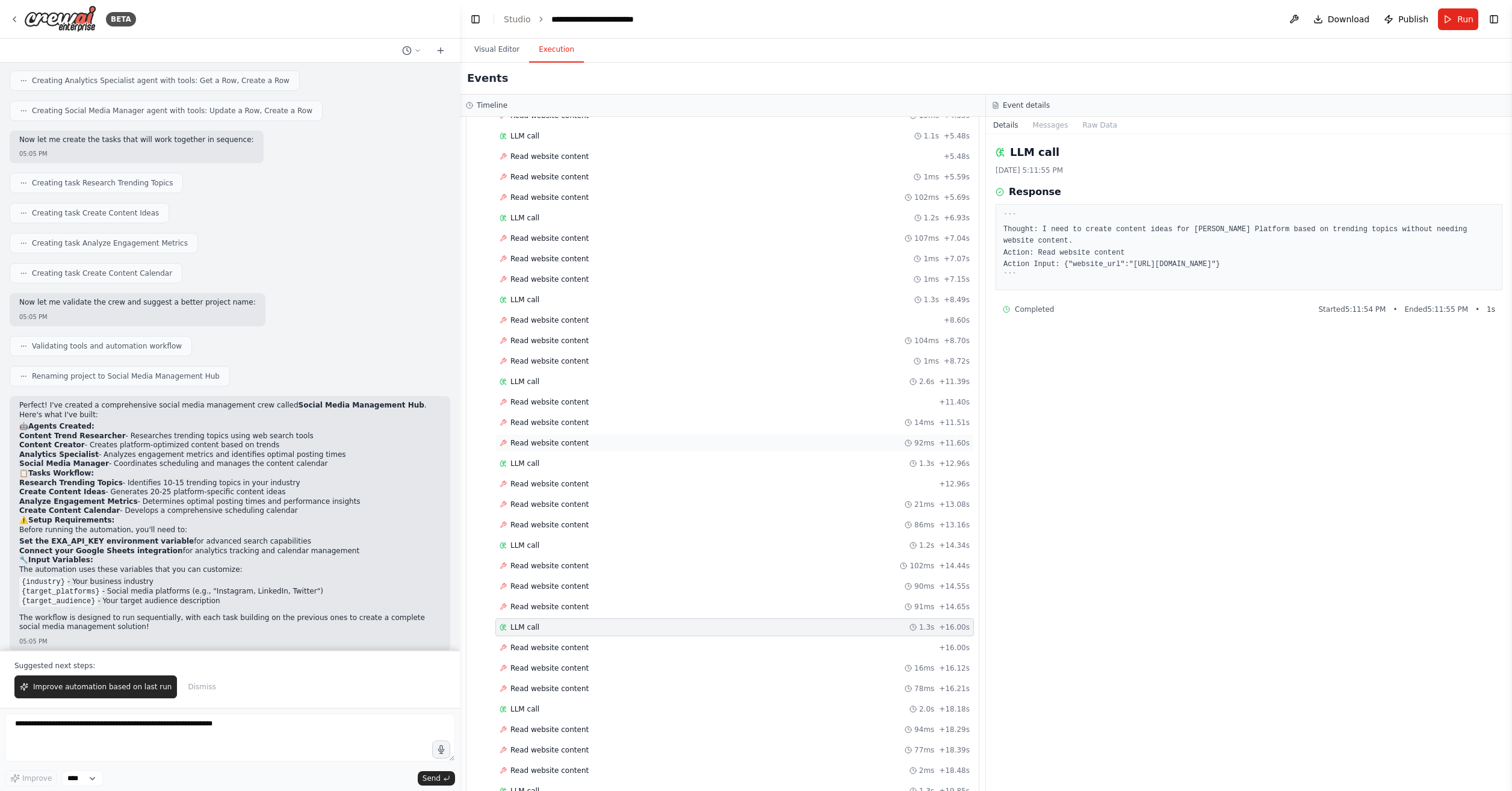
click at [592, 445] on div "Read website content 92ms + 11.60s" at bounding box center [734, 443] width 470 height 10
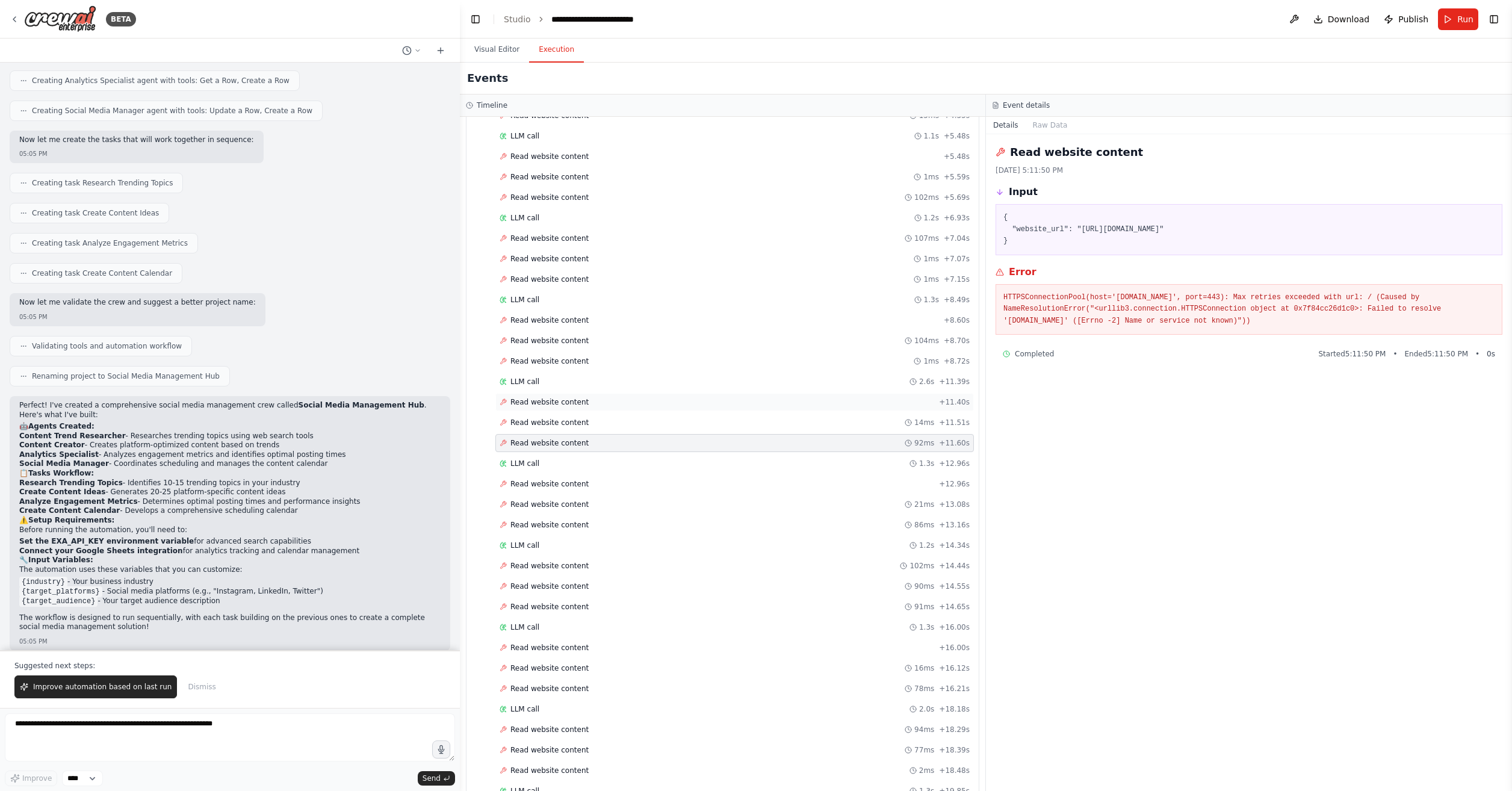
click at [624, 409] on div "Read website content + 11.40s" at bounding box center [735, 402] width 479 height 18
click at [617, 582] on div "Read website content 90ms + 14.55s" at bounding box center [735, 586] width 479 height 18
click at [615, 606] on div "Read website content 91ms + 14.65s" at bounding box center [734, 606] width 470 height 10
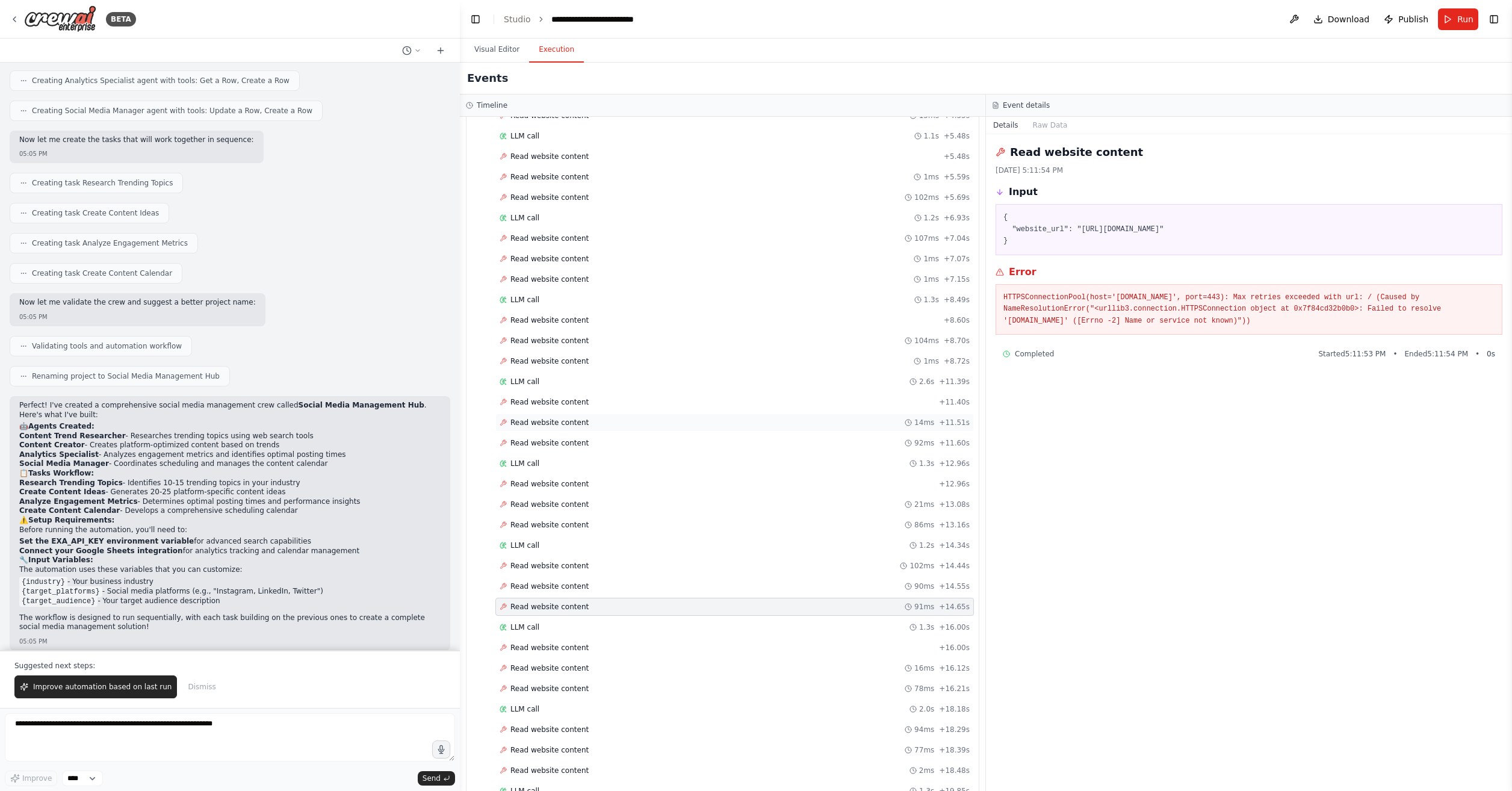
drag, startPoint x: 573, startPoint y: 701, endPoint x: 769, endPoint y: 425, distance: 338.5
click at [769, 425] on div "Read website content 14ms + 11.51s" at bounding box center [734, 423] width 470 height 10
click at [607, 294] on div "LLM call 1.3s + 8.49s" at bounding box center [735, 300] width 479 height 18
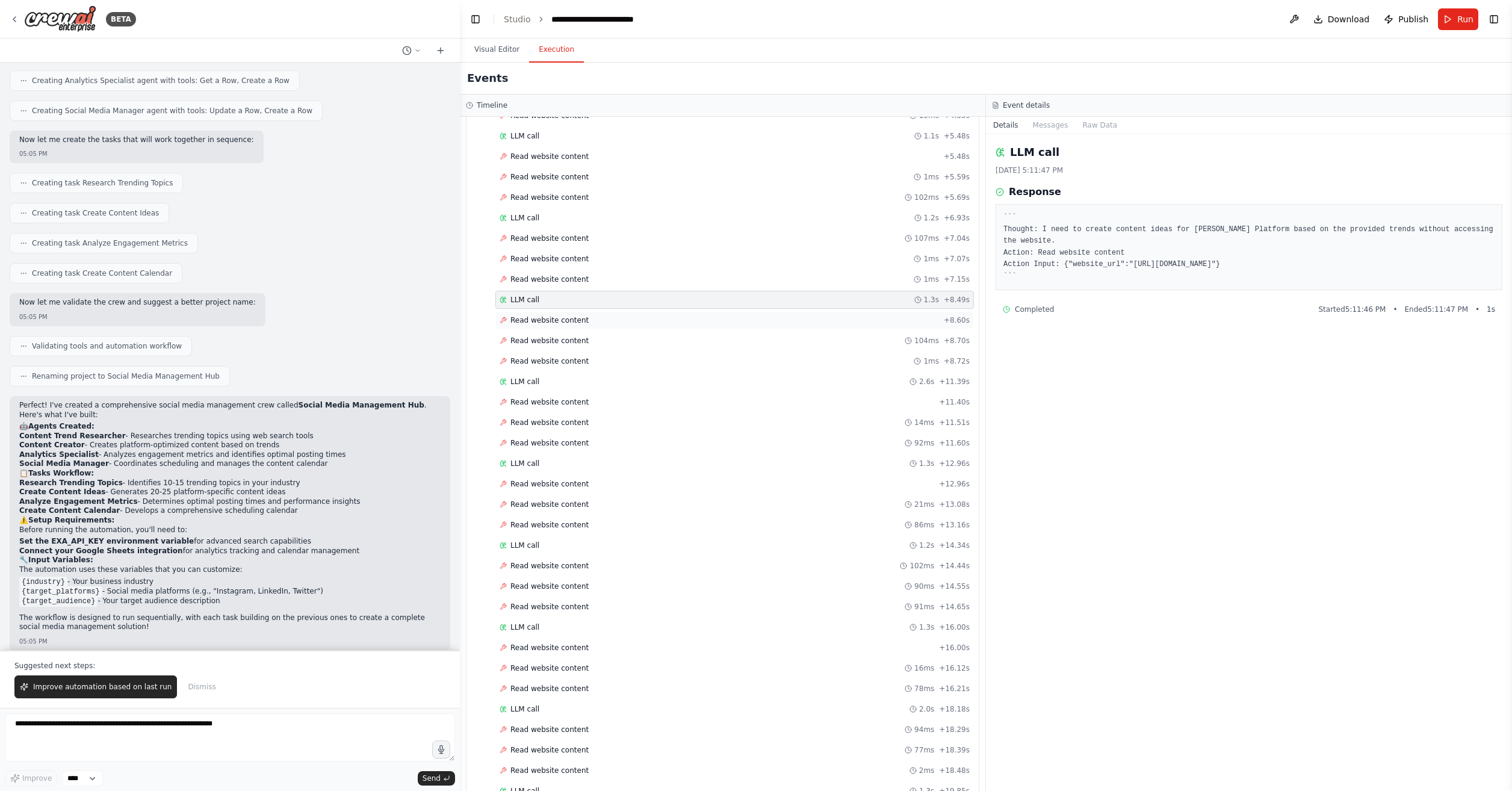
click at [613, 325] on div "Read website content + 8.60s" at bounding box center [735, 320] width 479 height 18
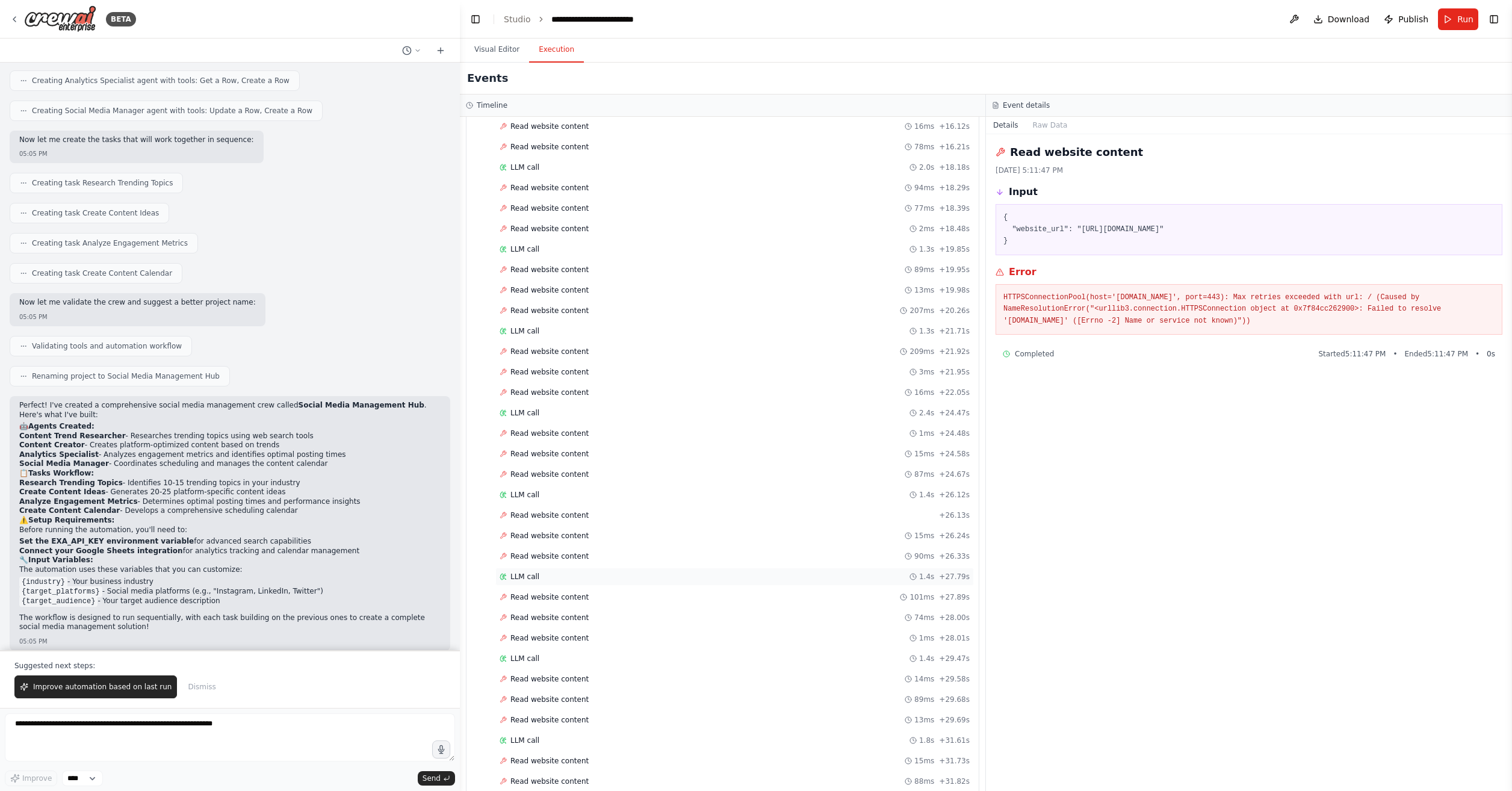
scroll to position [2027, 0]
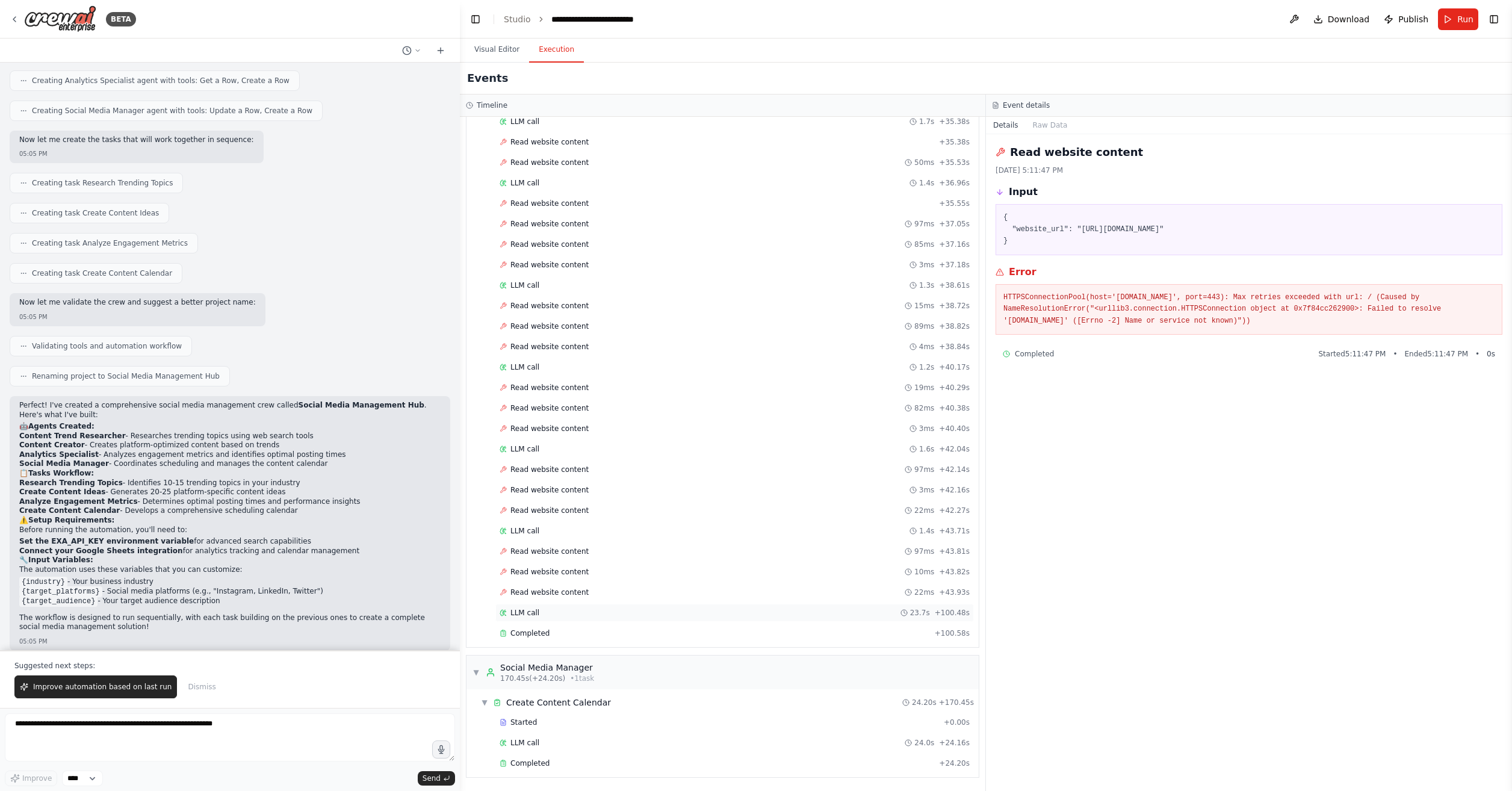
click at [588, 614] on div "LLM call 23.7s + 100.48s" at bounding box center [734, 613] width 470 height 10
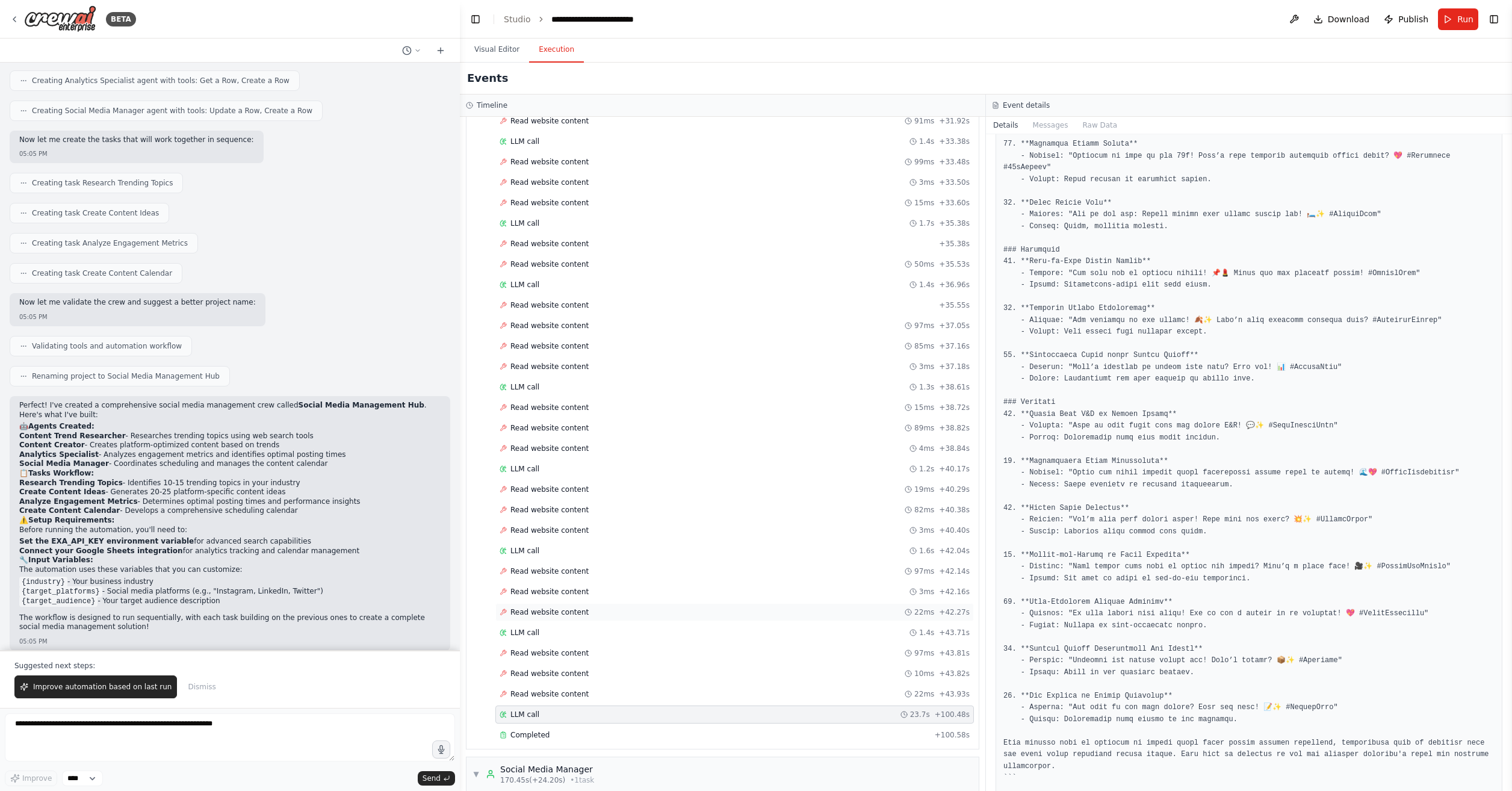
scroll to position [1907, 0]
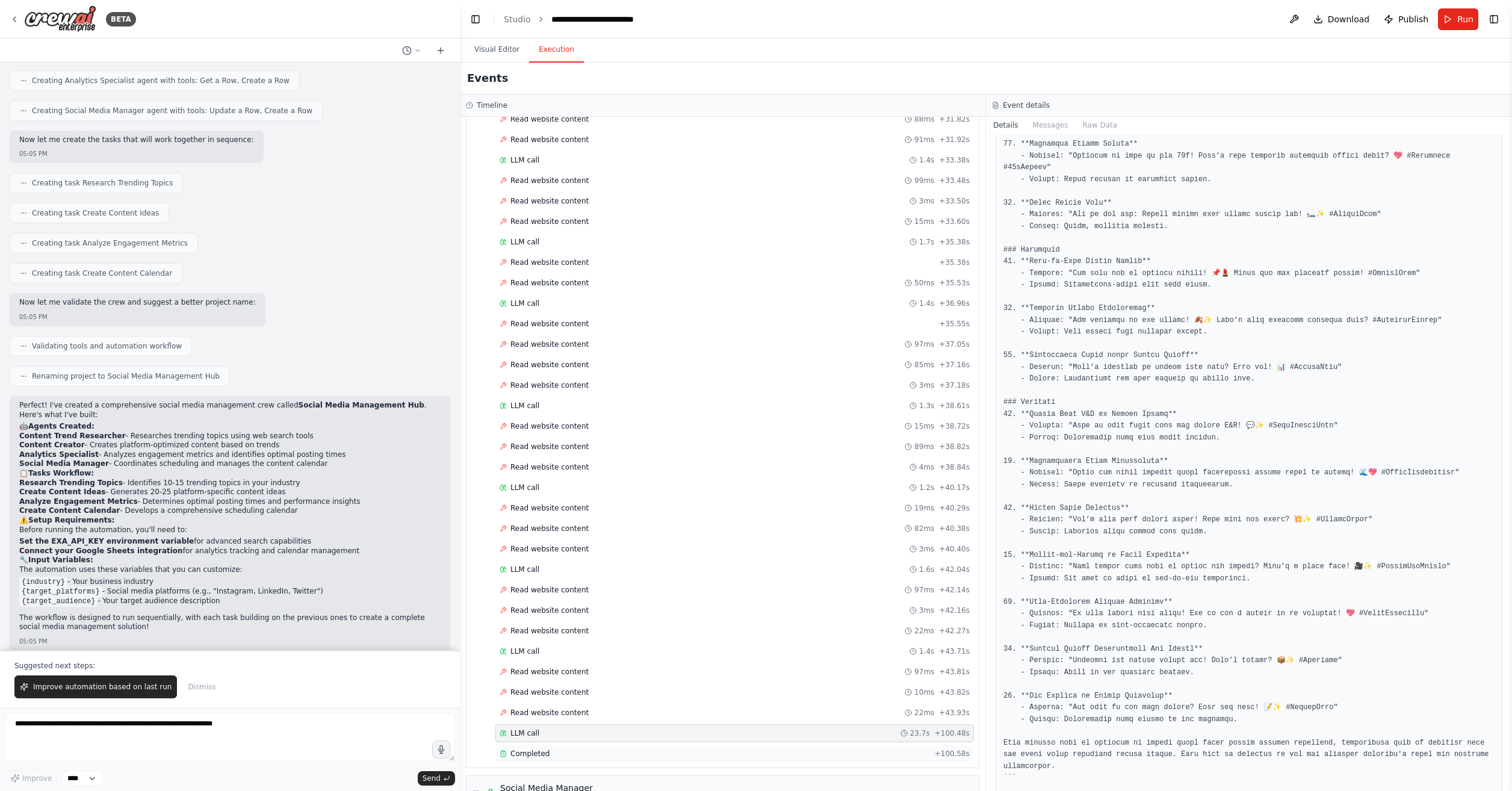
click at [522, 753] on span "Completed" at bounding box center [529, 753] width 39 height 10
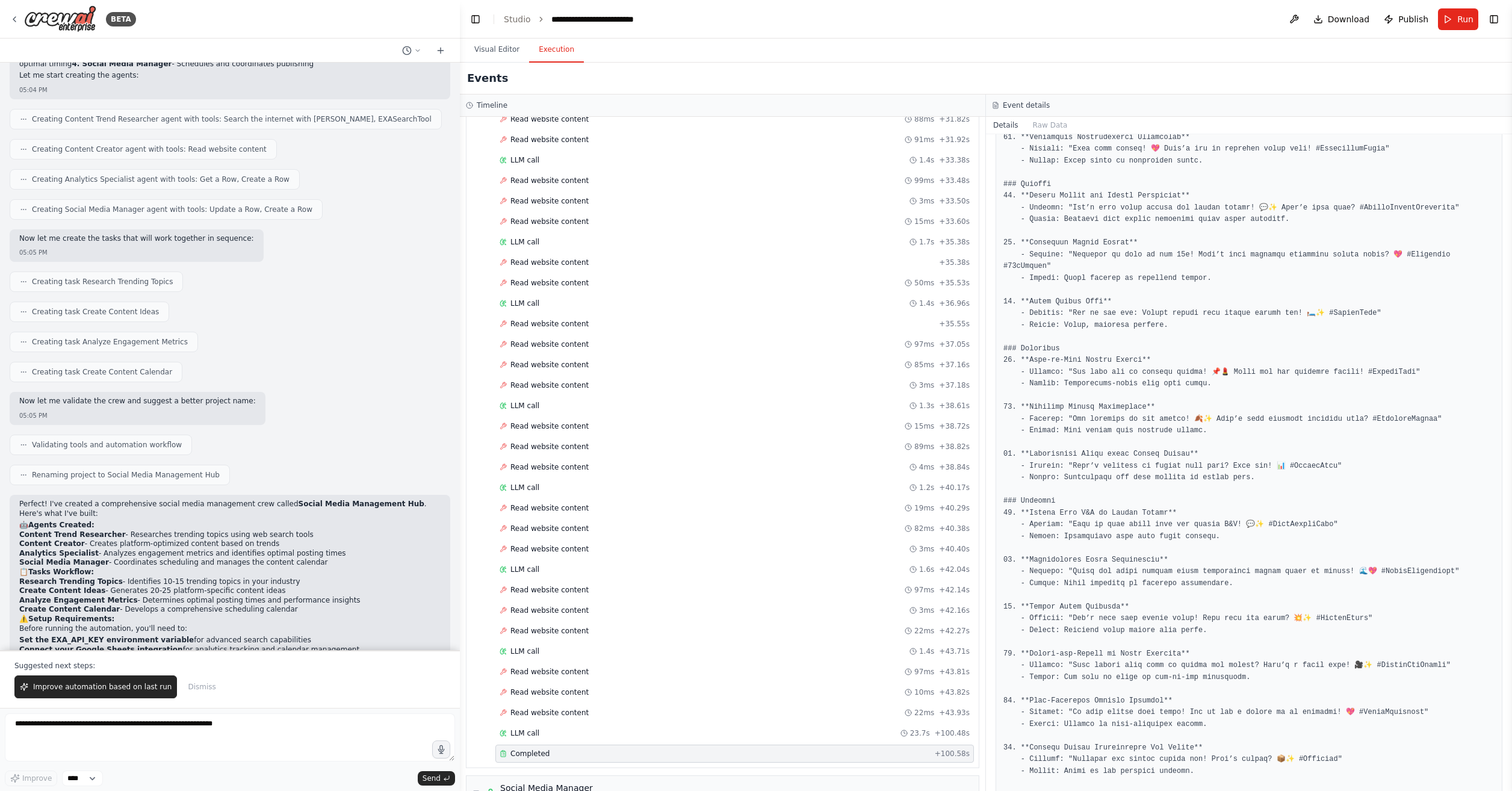
scroll to position [650, 0]
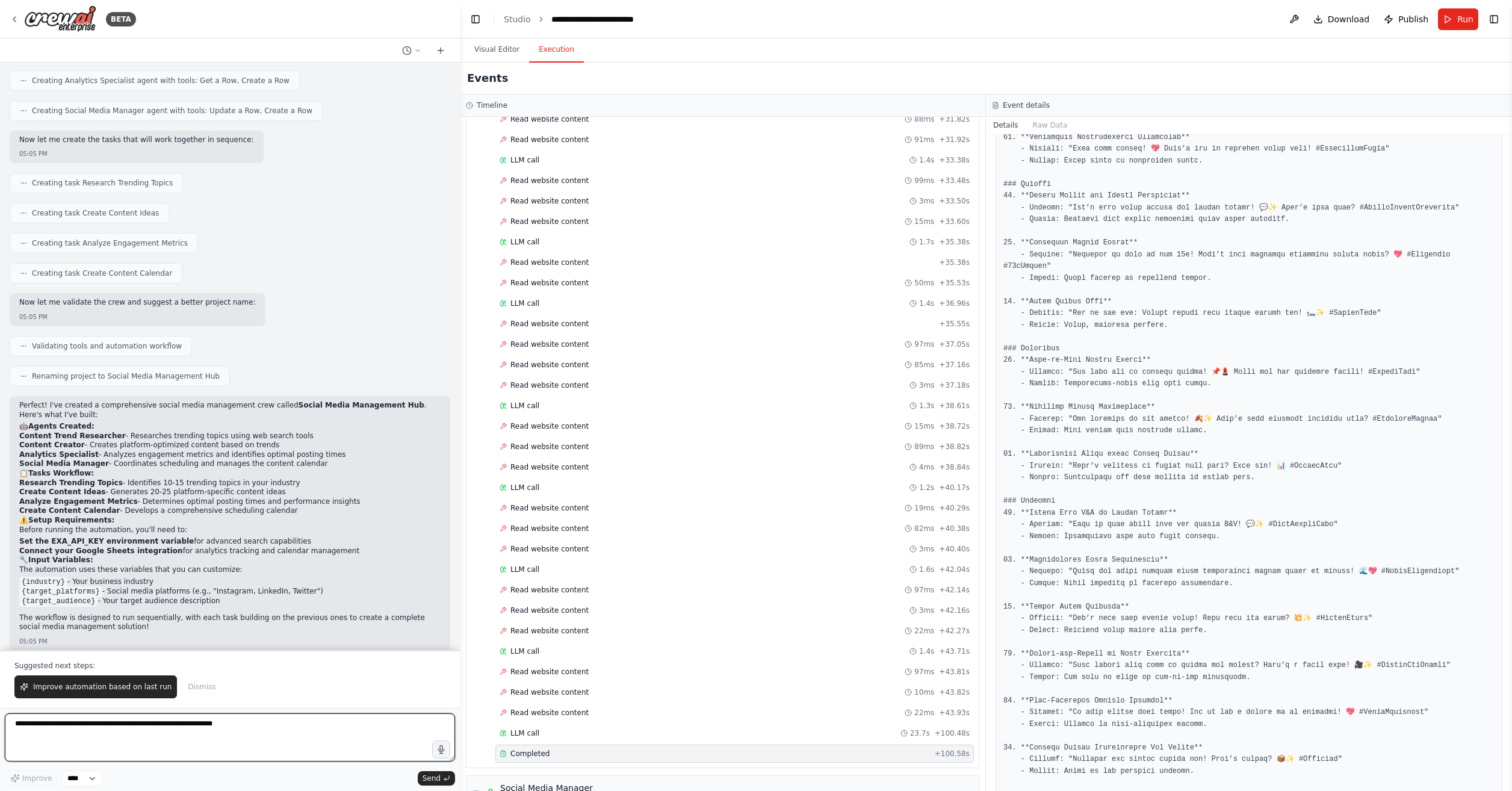
click at [341, 714] on textarea at bounding box center [230, 738] width 451 height 48
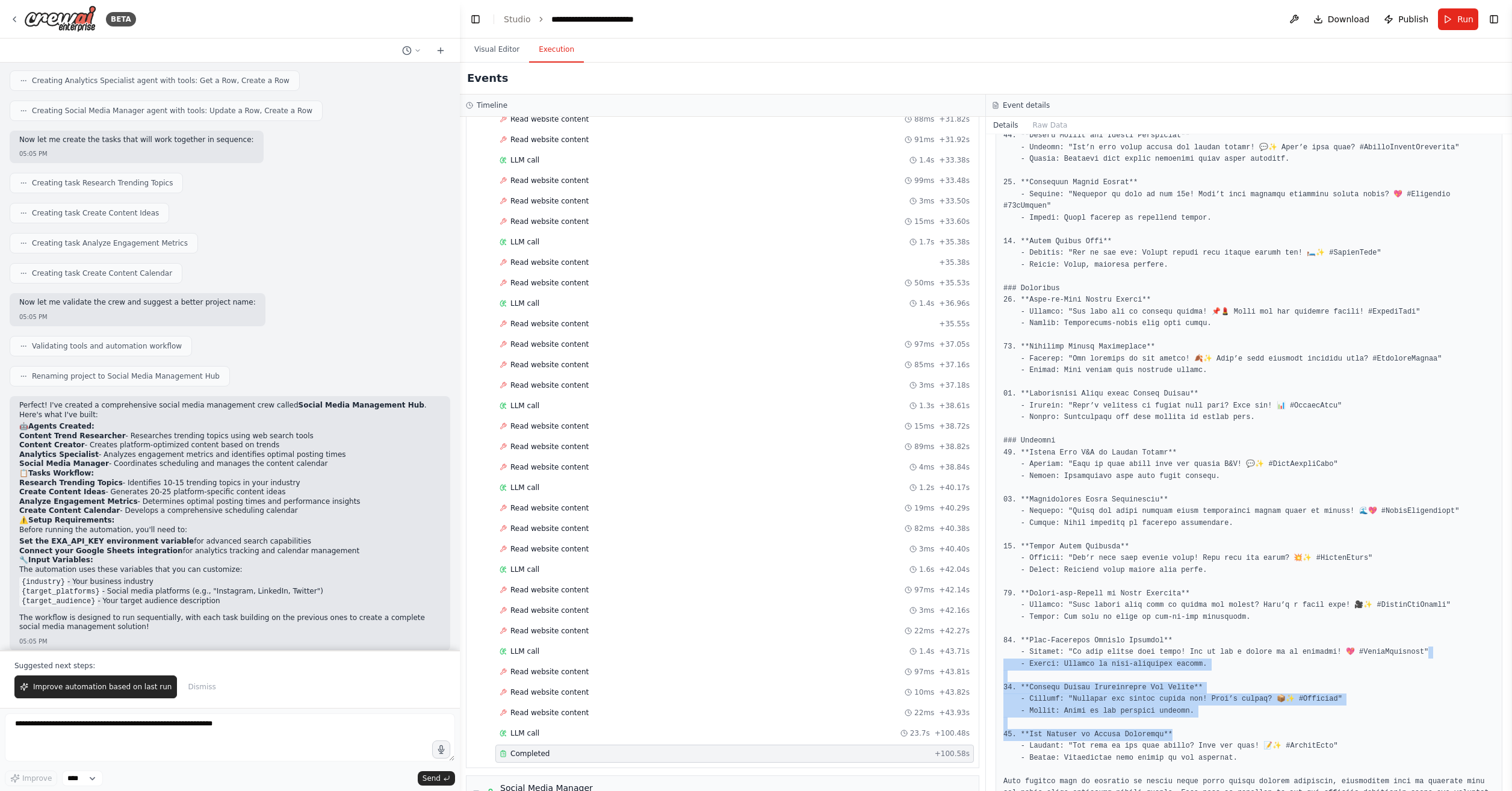
drag, startPoint x: 1415, startPoint y: 621, endPoint x: 1464, endPoint y: 696, distance: 89.6
click at [1464, 696] on pre at bounding box center [1249, 136] width 491 height 1350
click at [1375, 767] on div at bounding box center [1249, 136] width 507 height 1366
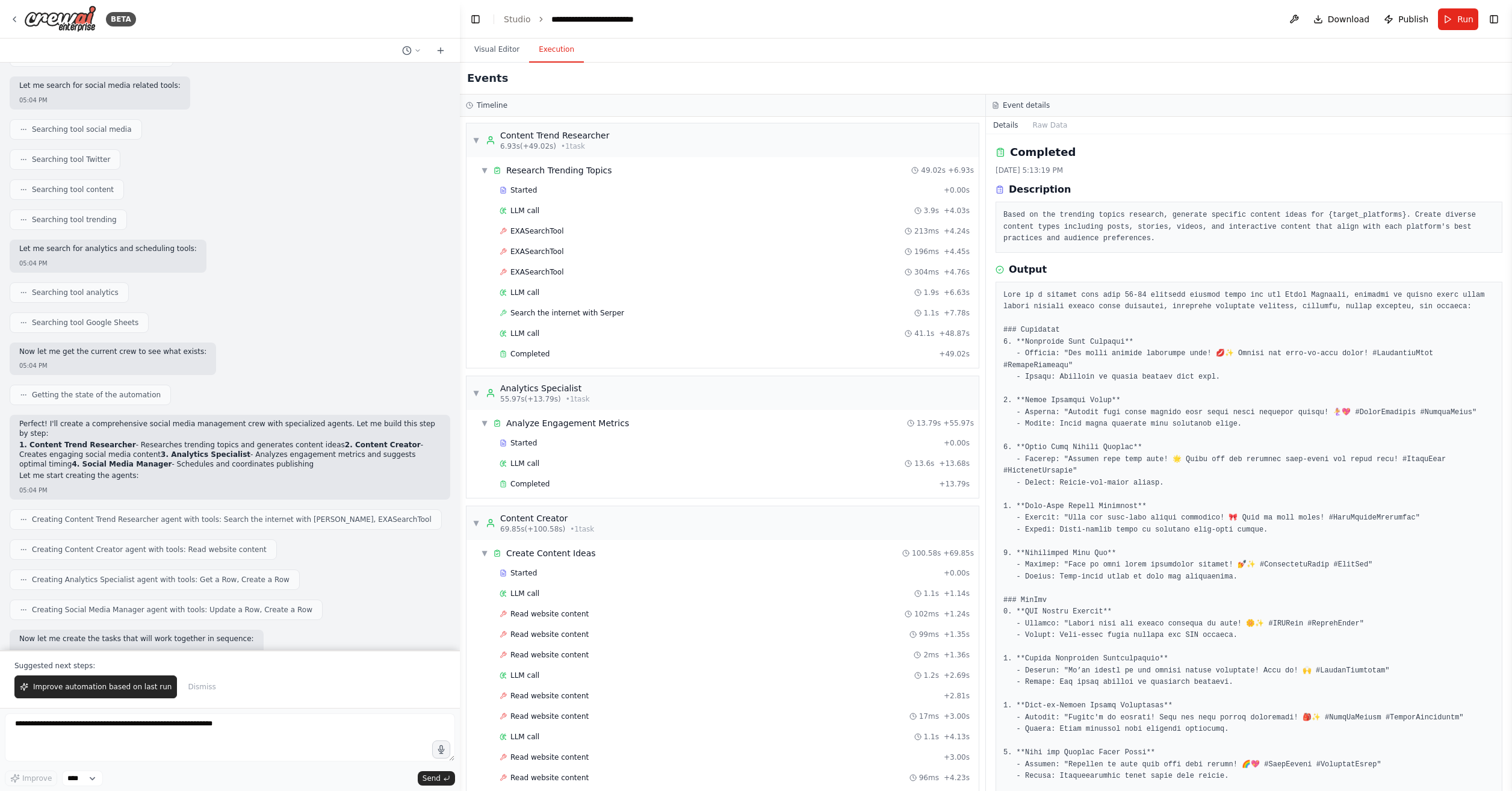
scroll to position [0, 0]
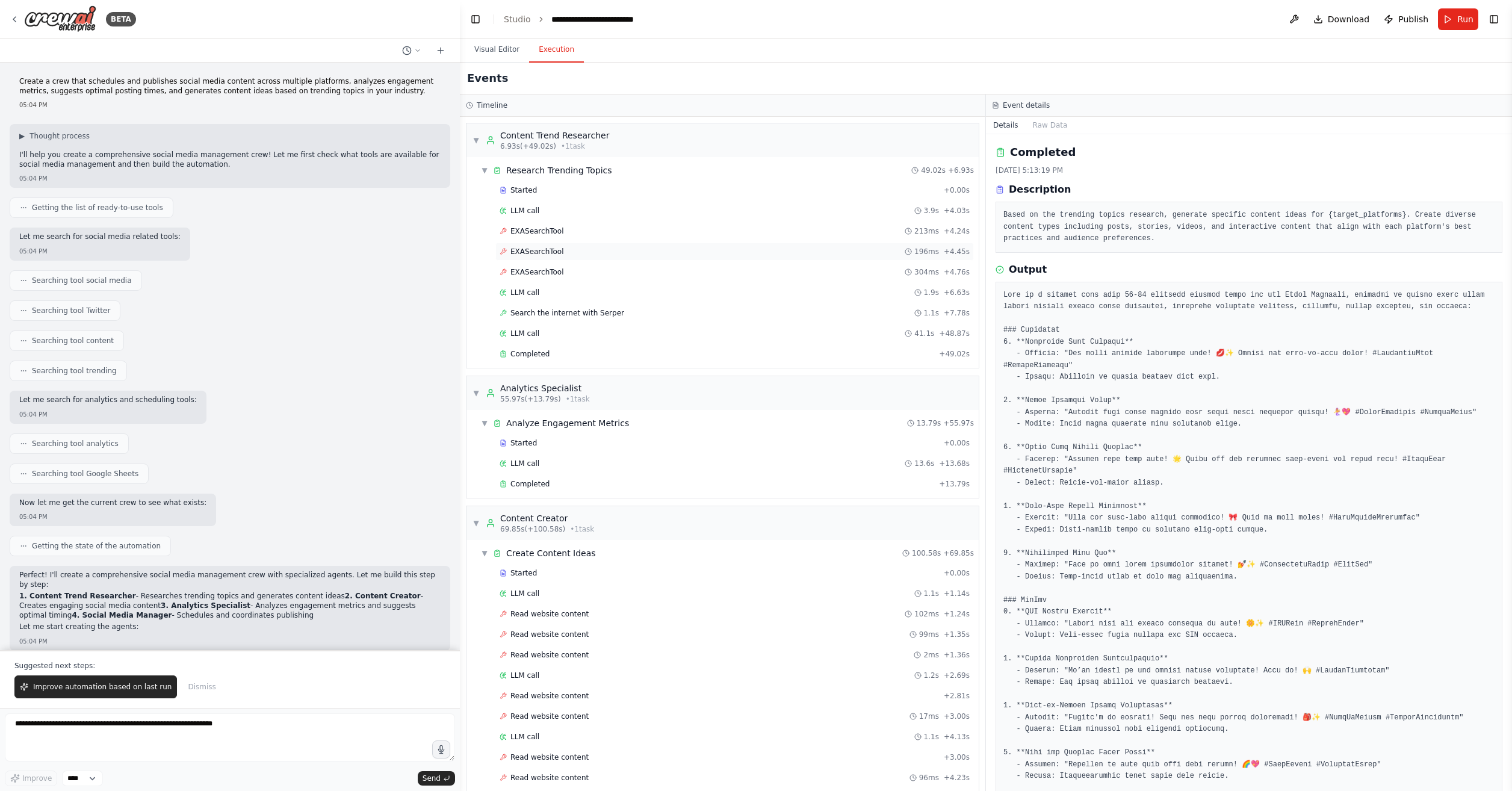
click at [638, 242] on div "EXASearchTool 196ms + 4.45s" at bounding box center [735, 251] width 479 height 18
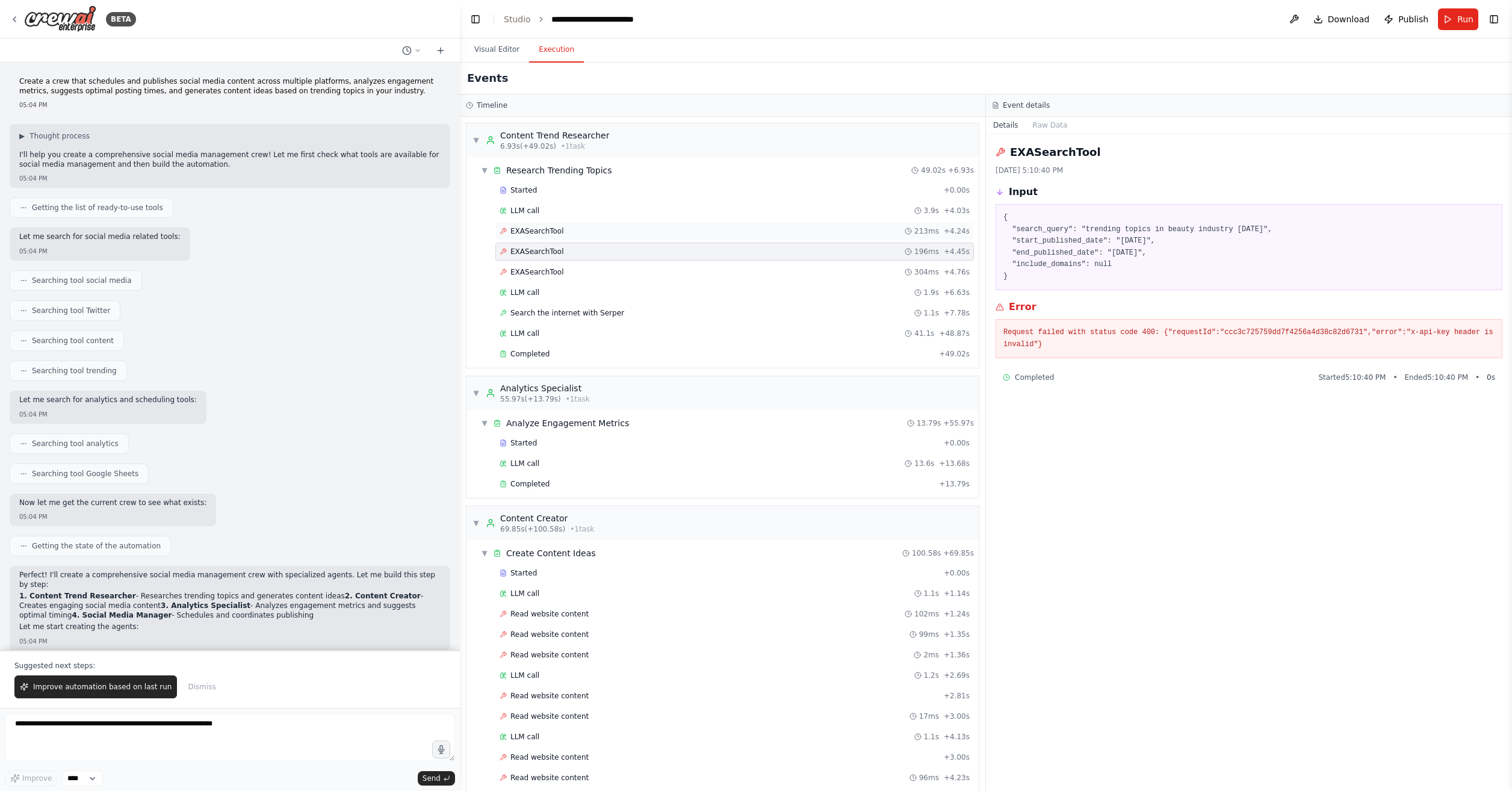
click at [615, 229] on div "EXASearchTool 213ms + 4.24s" at bounding box center [734, 231] width 470 height 10
click at [629, 265] on div "EXASearchTool 304ms + 4.76s" at bounding box center [735, 272] width 479 height 18
click at [571, 254] on div "EXASearchTool 196ms + 4.45s" at bounding box center [734, 251] width 470 height 10
click at [573, 214] on div "LLM call 3.9s + 4.03s" at bounding box center [734, 211] width 470 height 10
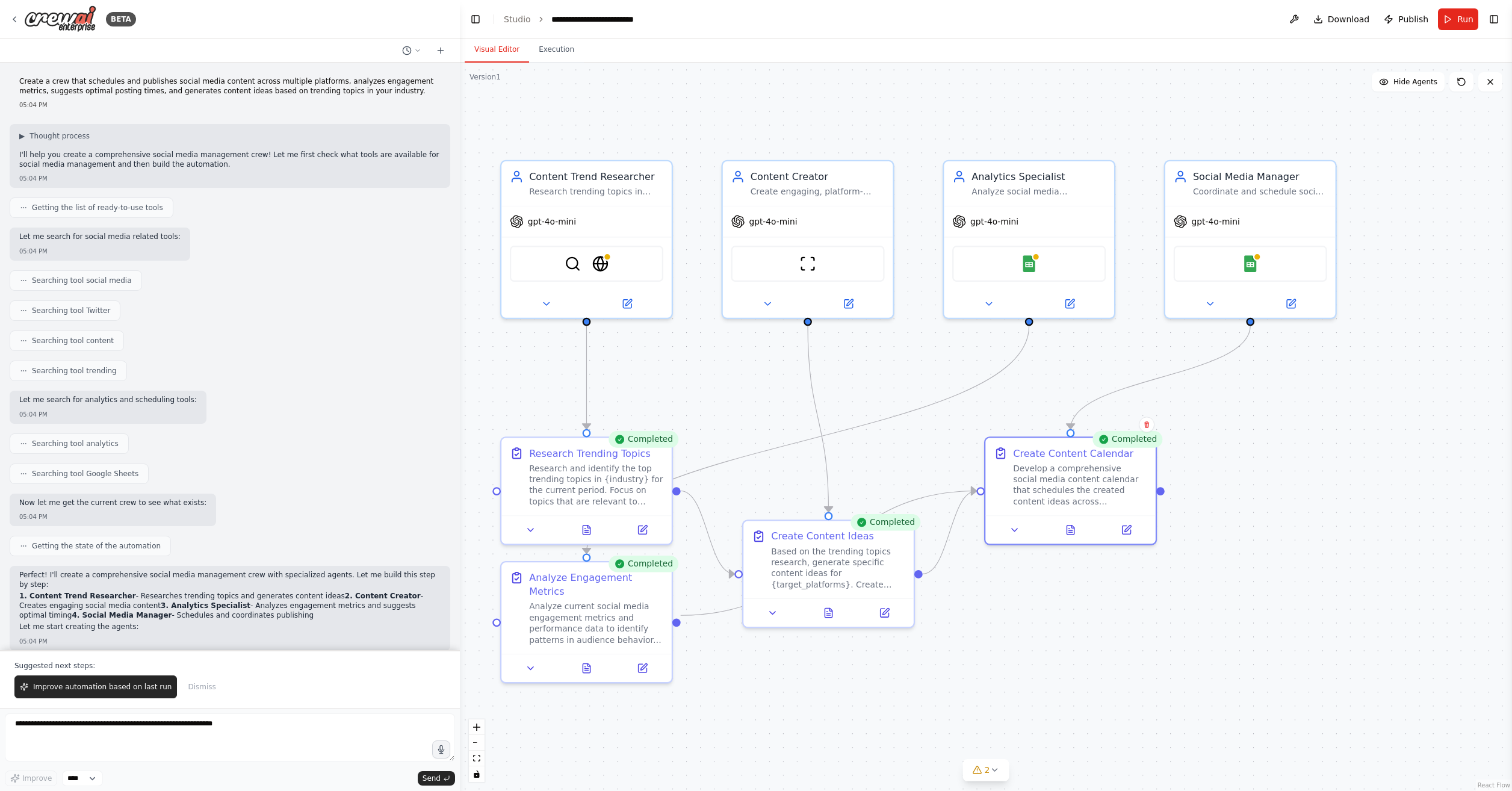
click at [521, 52] on button "Visual Editor" at bounding box center [496, 50] width 64 height 25
click at [1382, 632] on div ".deletable-edge-delete-btn { width: 20px; height: 20px; border: 0px solid #ffff…" at bounding box center [986, 426] width 1053 height 729
click at [1430, 90] on button "Hide Agents" at bounding box center [1408, 82] width 73 height 19
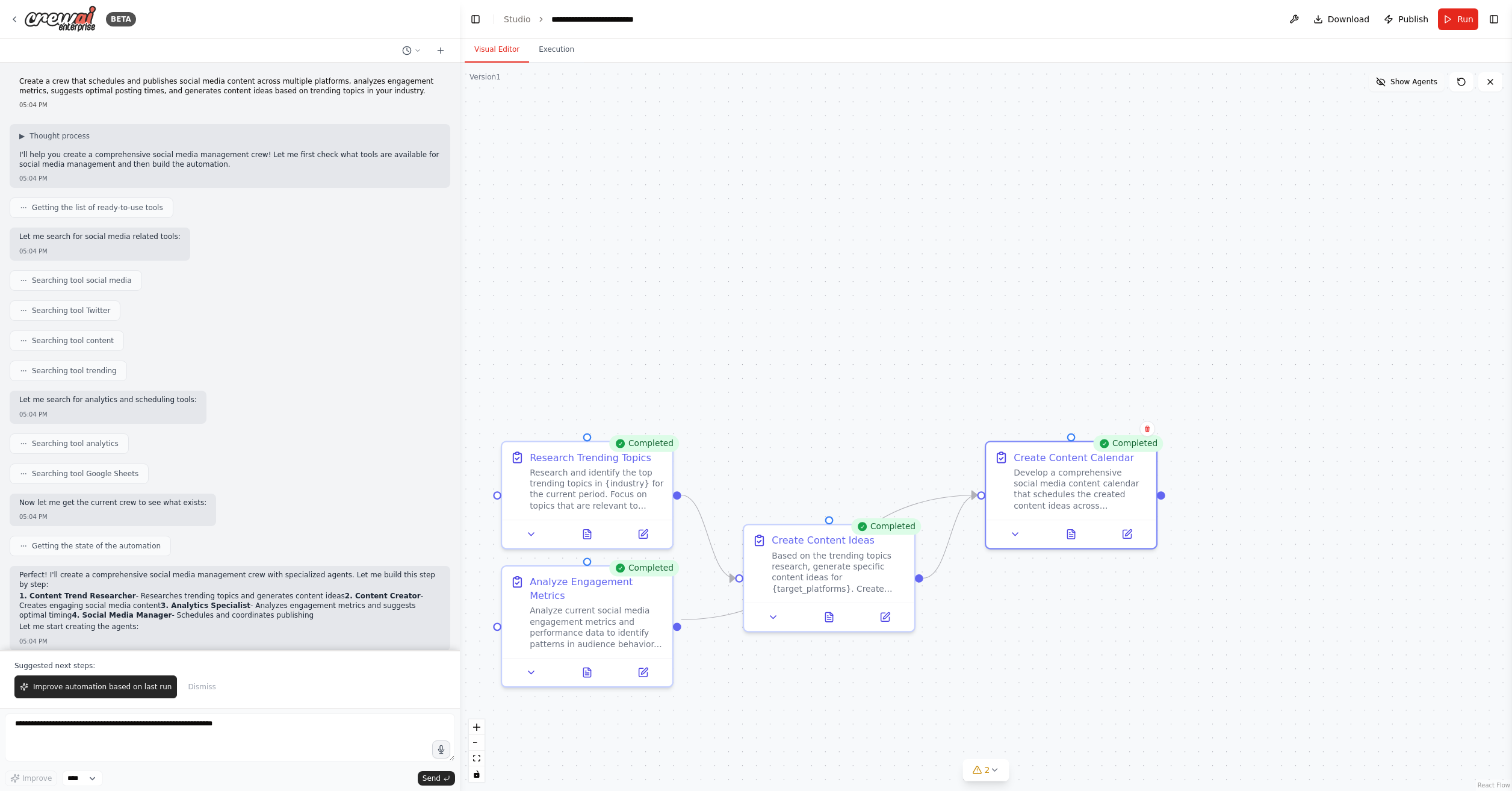
click at [1421, 86] on span "Show Agents" at bounding box center [1414, 81] width 47 height 10
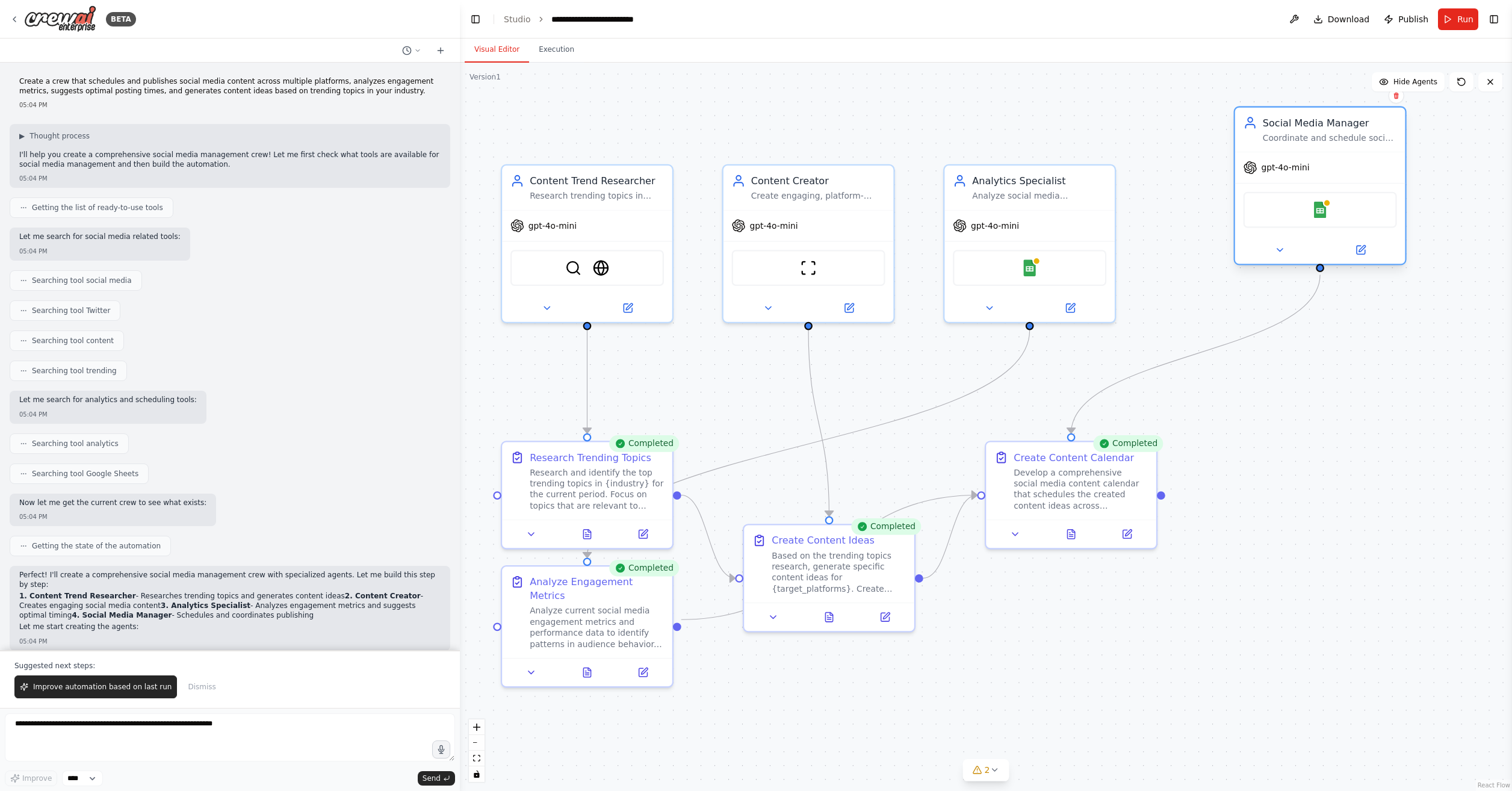
drag, startPoint x: 1241, startPoint y: 293, endPoint x: 1316, endPoint y: 233, distance: 96.0
click at [1316, 233] on div "gpt-4o-mini Google Sheets" at bounding box center [1320, 207] width 171 height 112
click at [522, 52] on button "Visual Editor" at bounding box center [496, 50] width 64 height 25
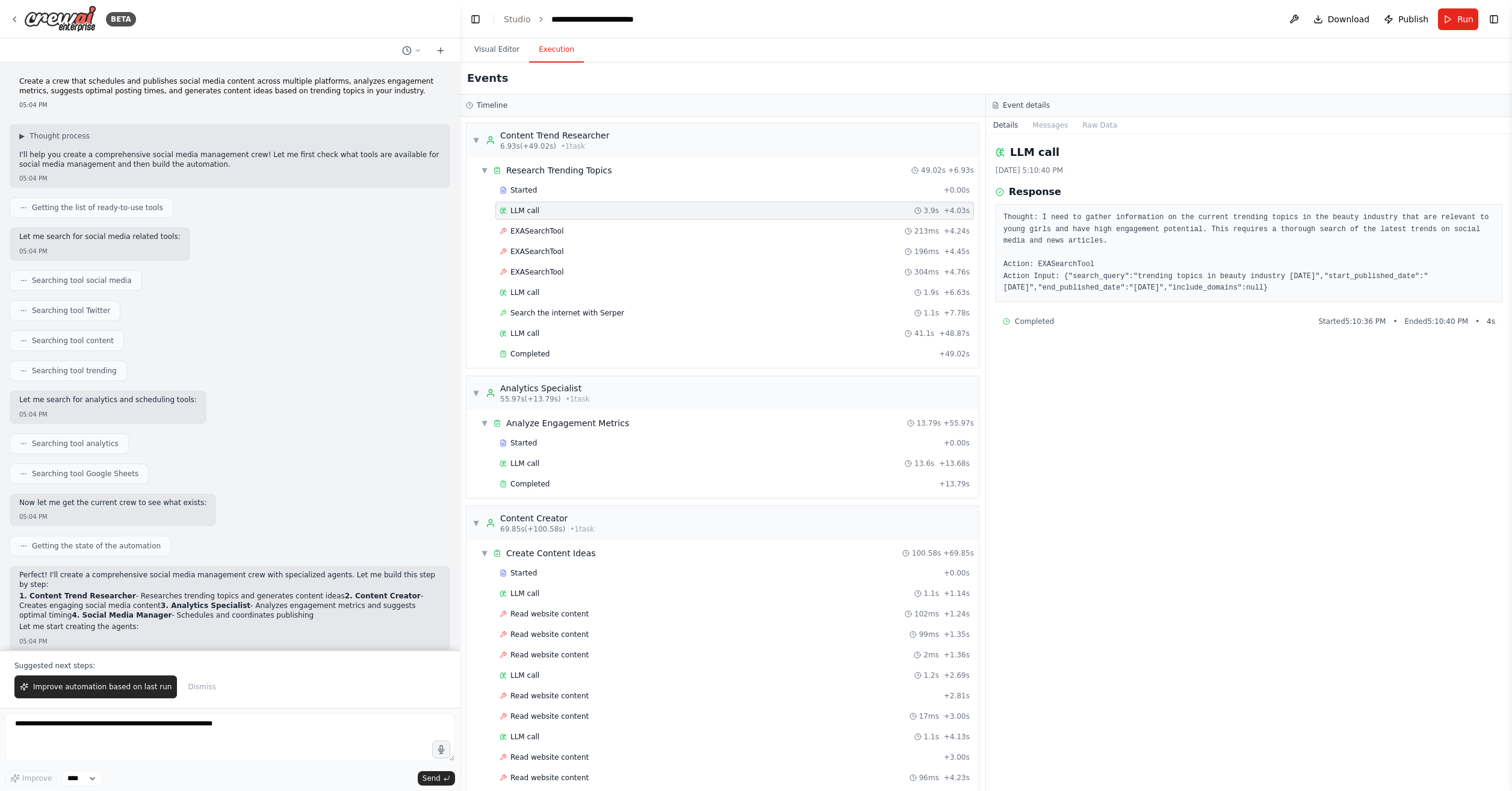
click at [548, 53] on button "Execution" at bounding box center [557, 50] width 55 height 25
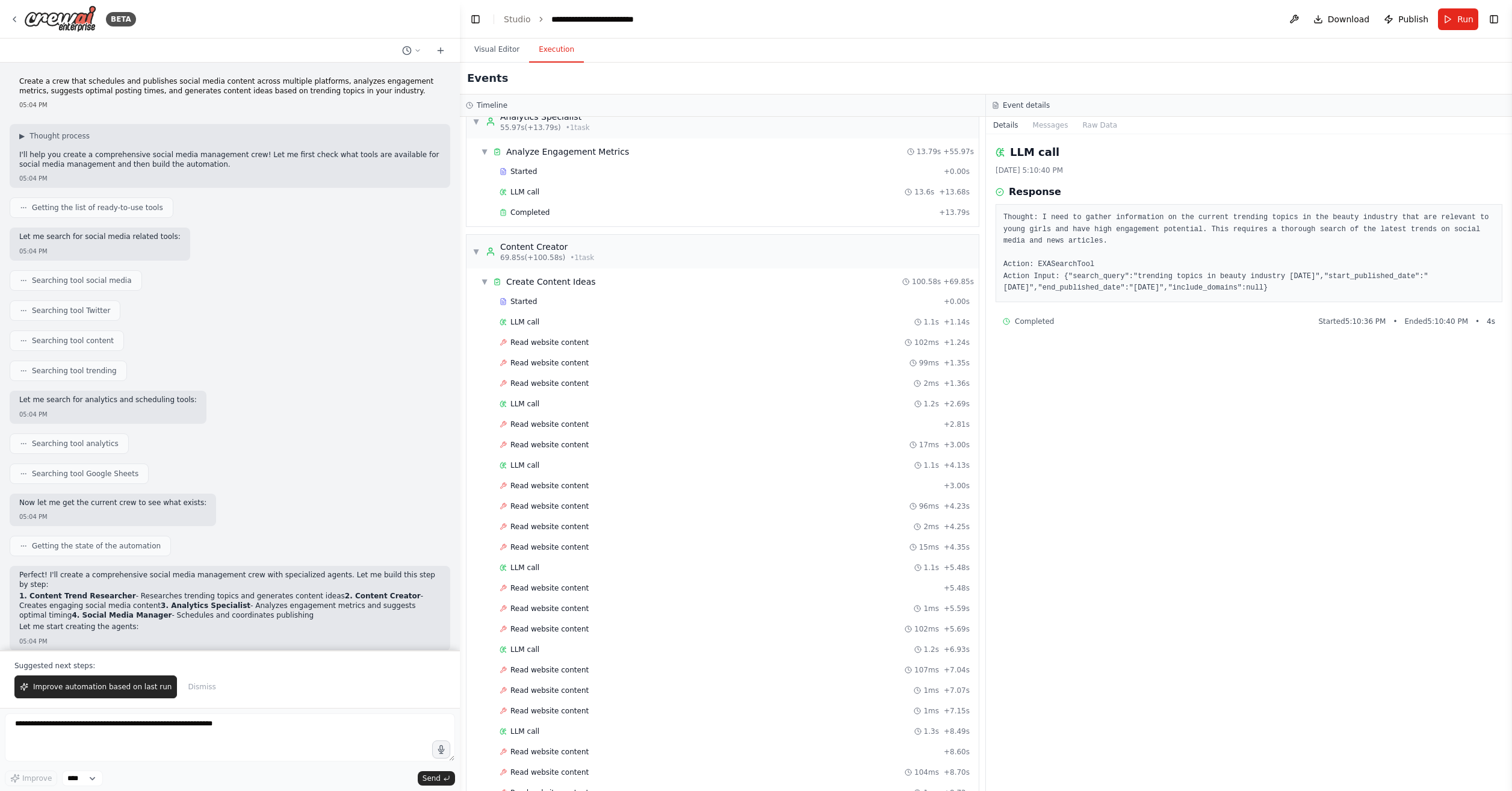
scroll to position [1023, 0]
click at [487, 52] on button "Visual Editor" at bounding box center [496, 50] width 64 height 25
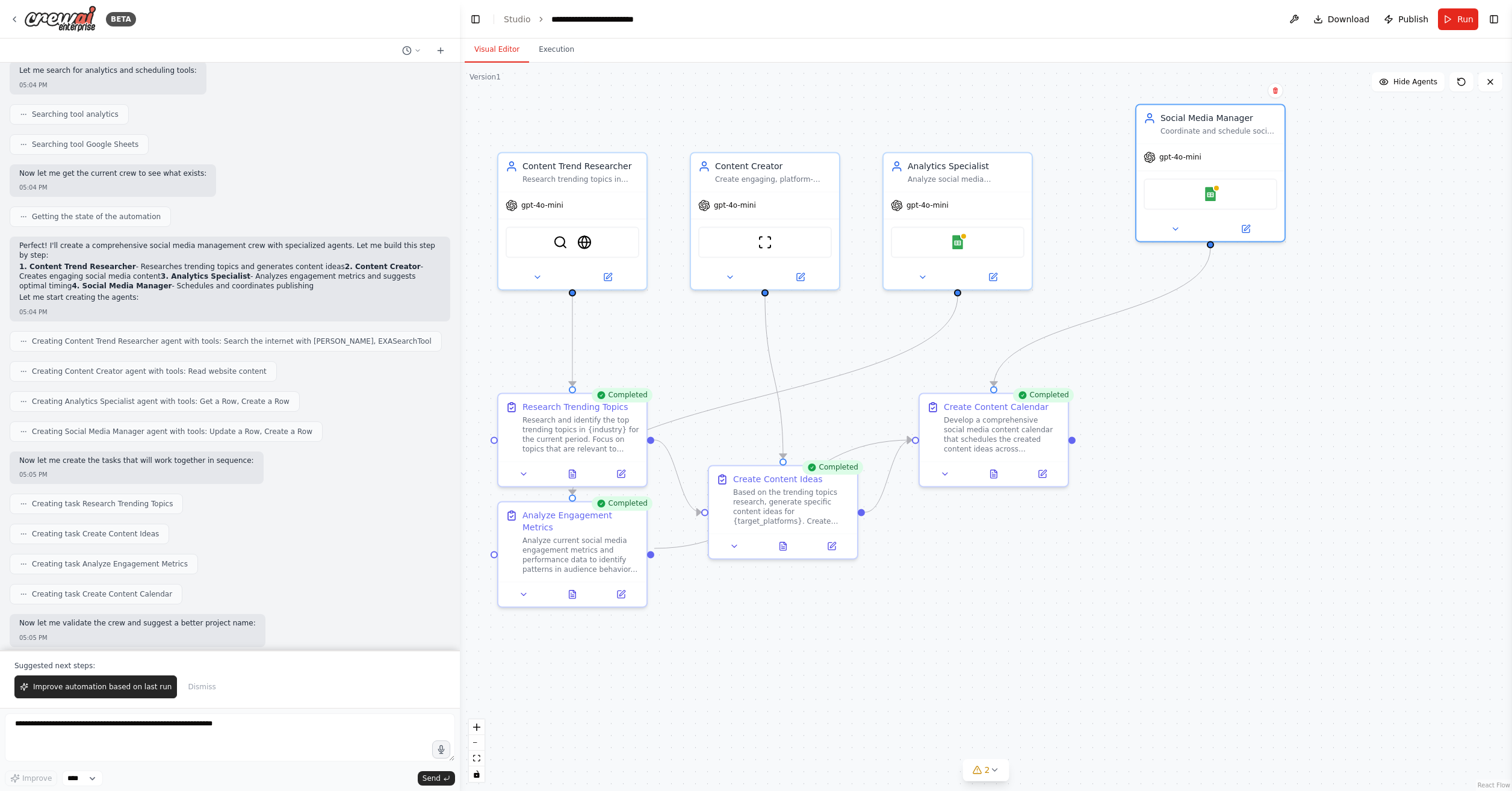
scroll to position [650, 0]
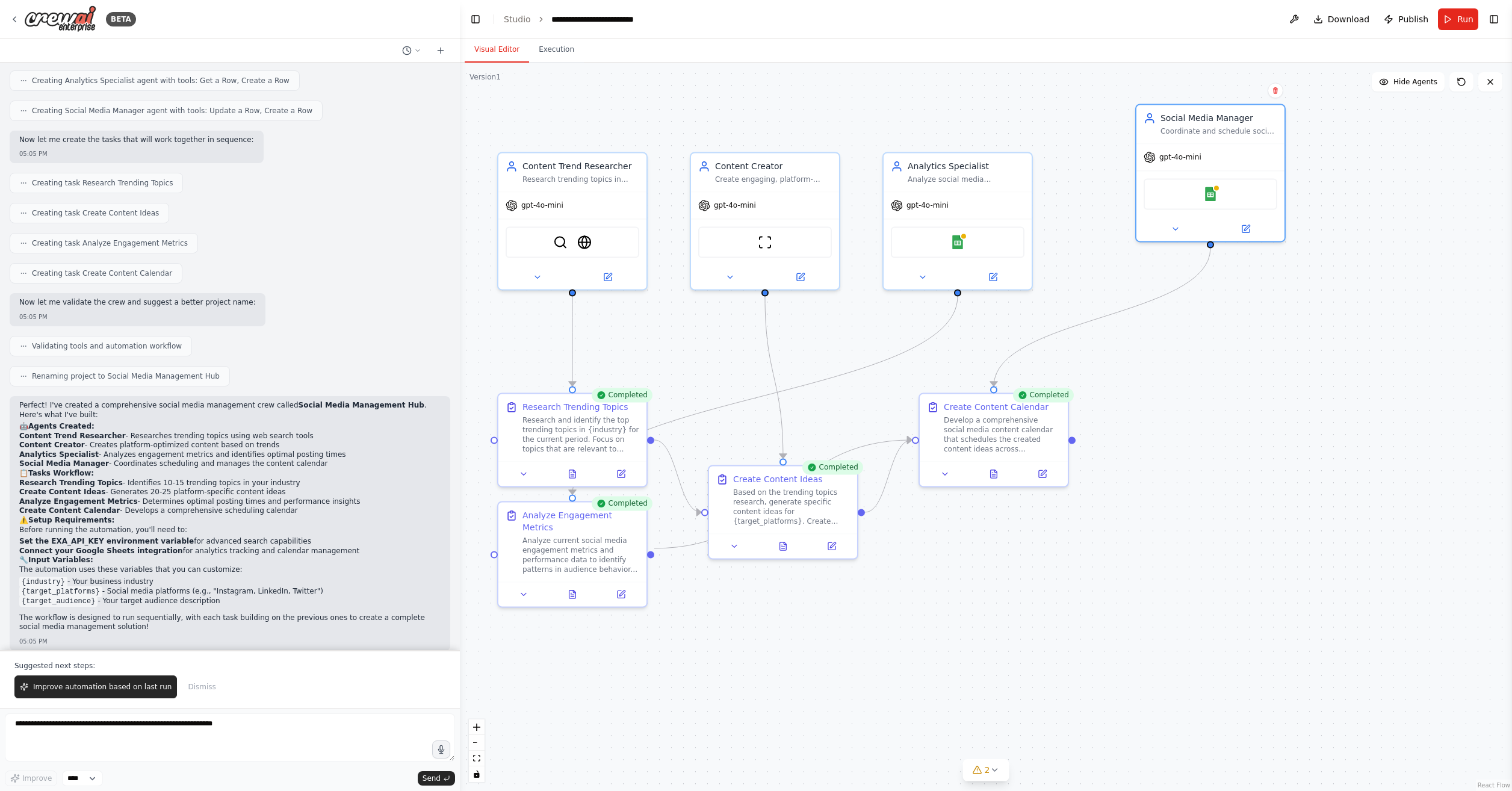
click at [507, 10] on header "**********" at bounding box center [986, 19] width 1053 height 39
click at [518, 15] on link "Studio" at bounding box center [517, 19] width 27 height 10
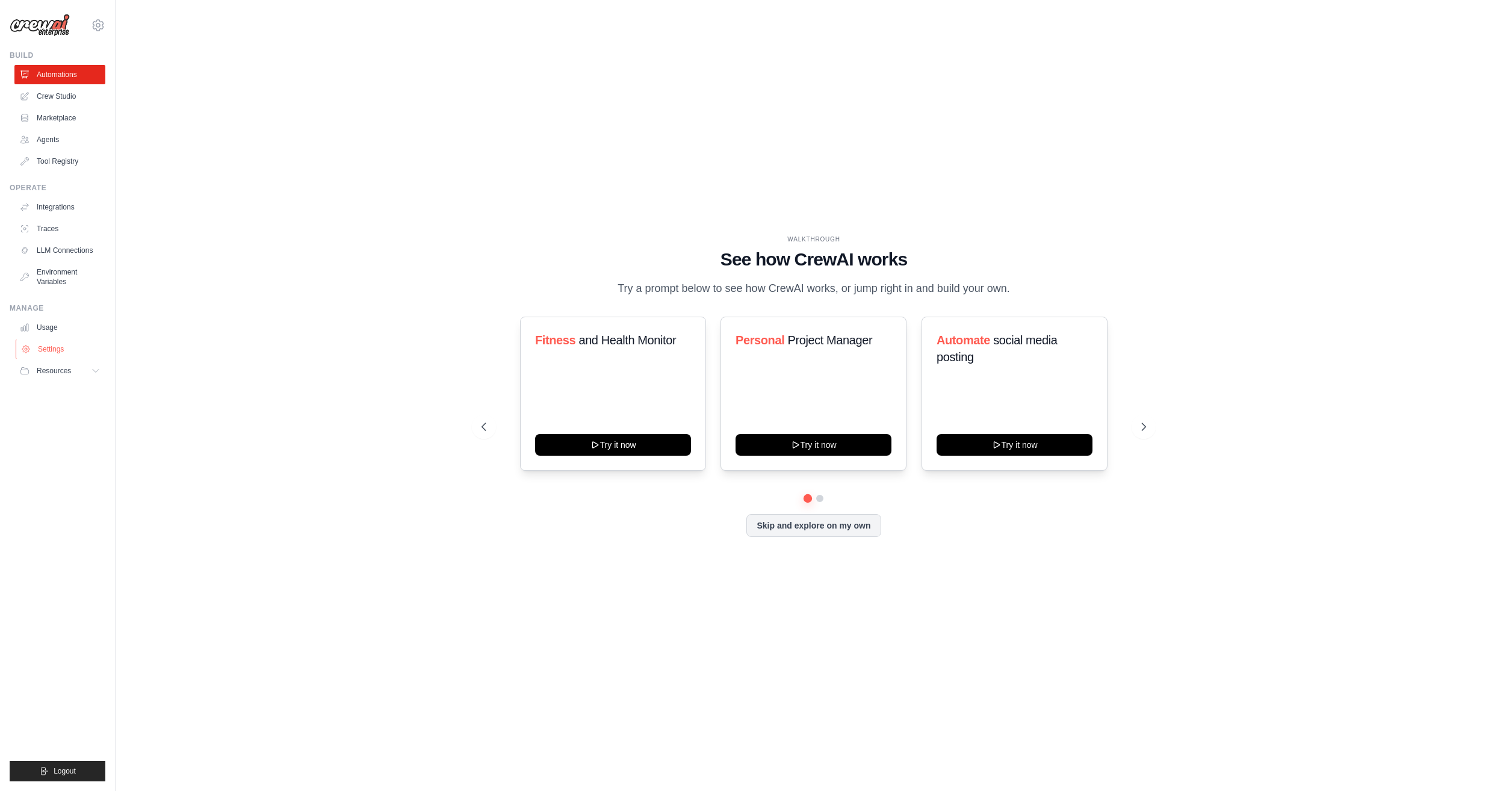
click at [57, 355] on link "Settings" at bounding box center [61, 349] width 91 height 19
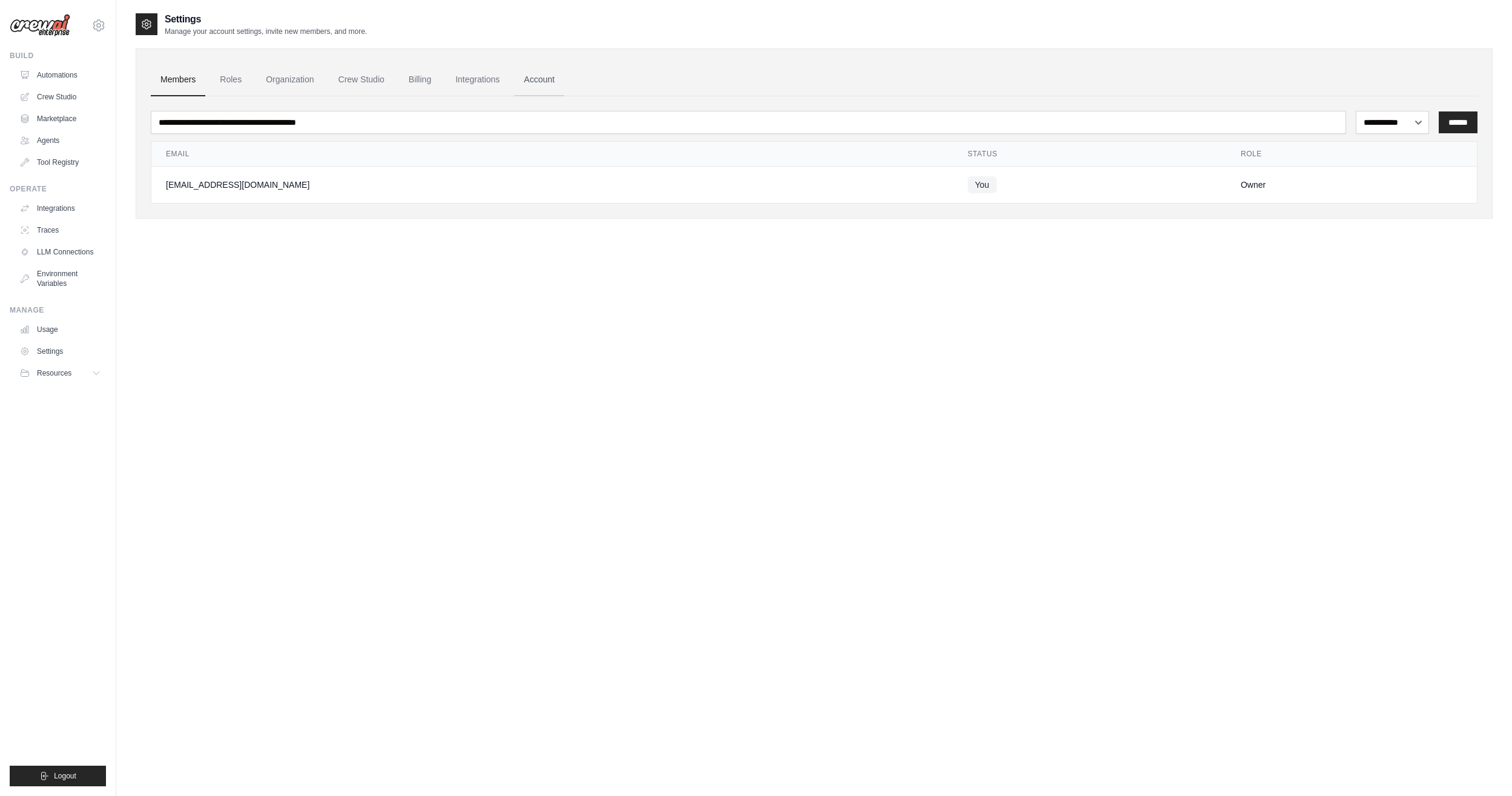
click at [523, 79] on link "Account" at bounding box center [539, 79] width 51 height 33
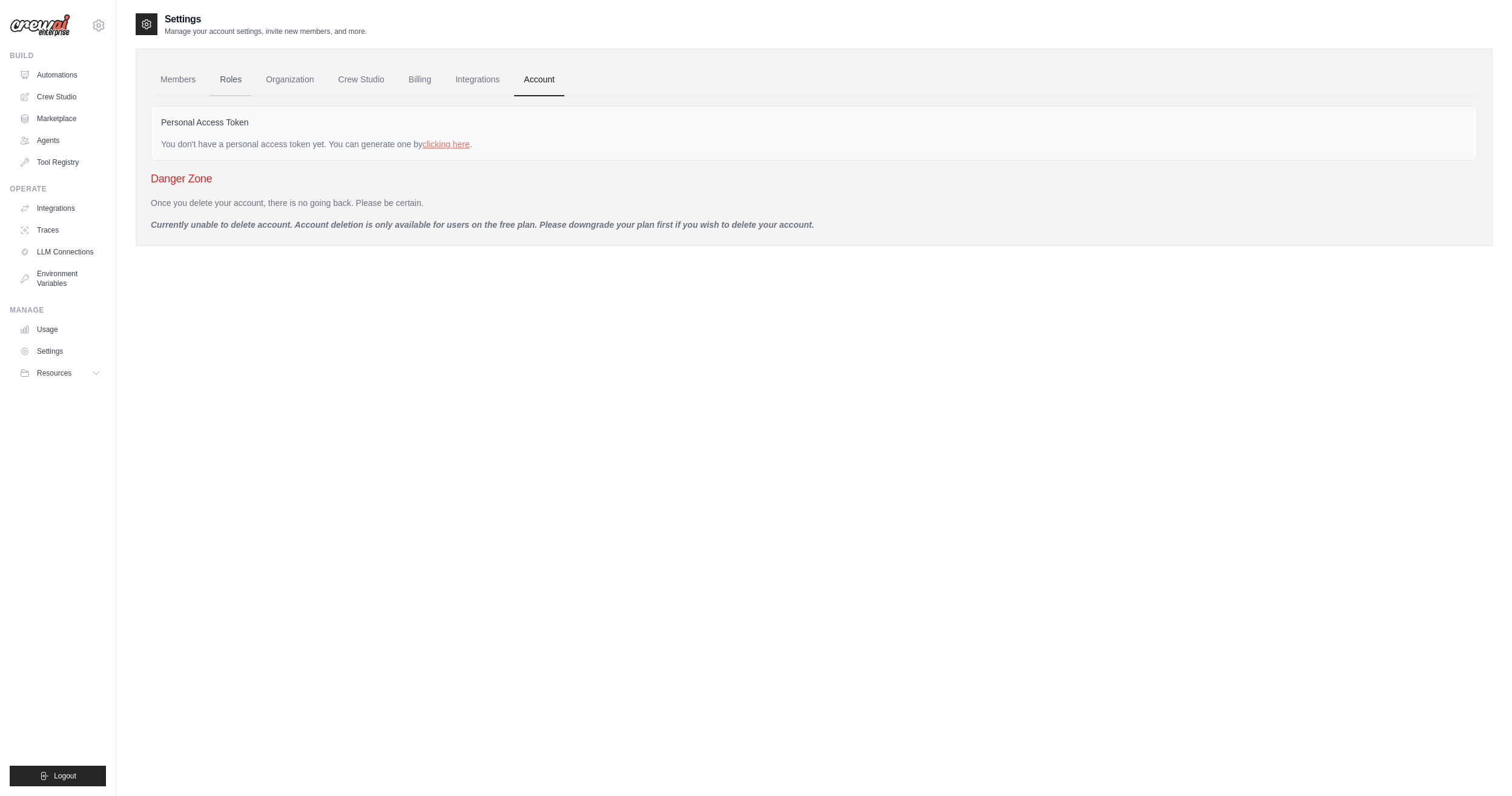
click at [225, 83] on link "Roles" at bounding box center [230, 79] width 41 height 33
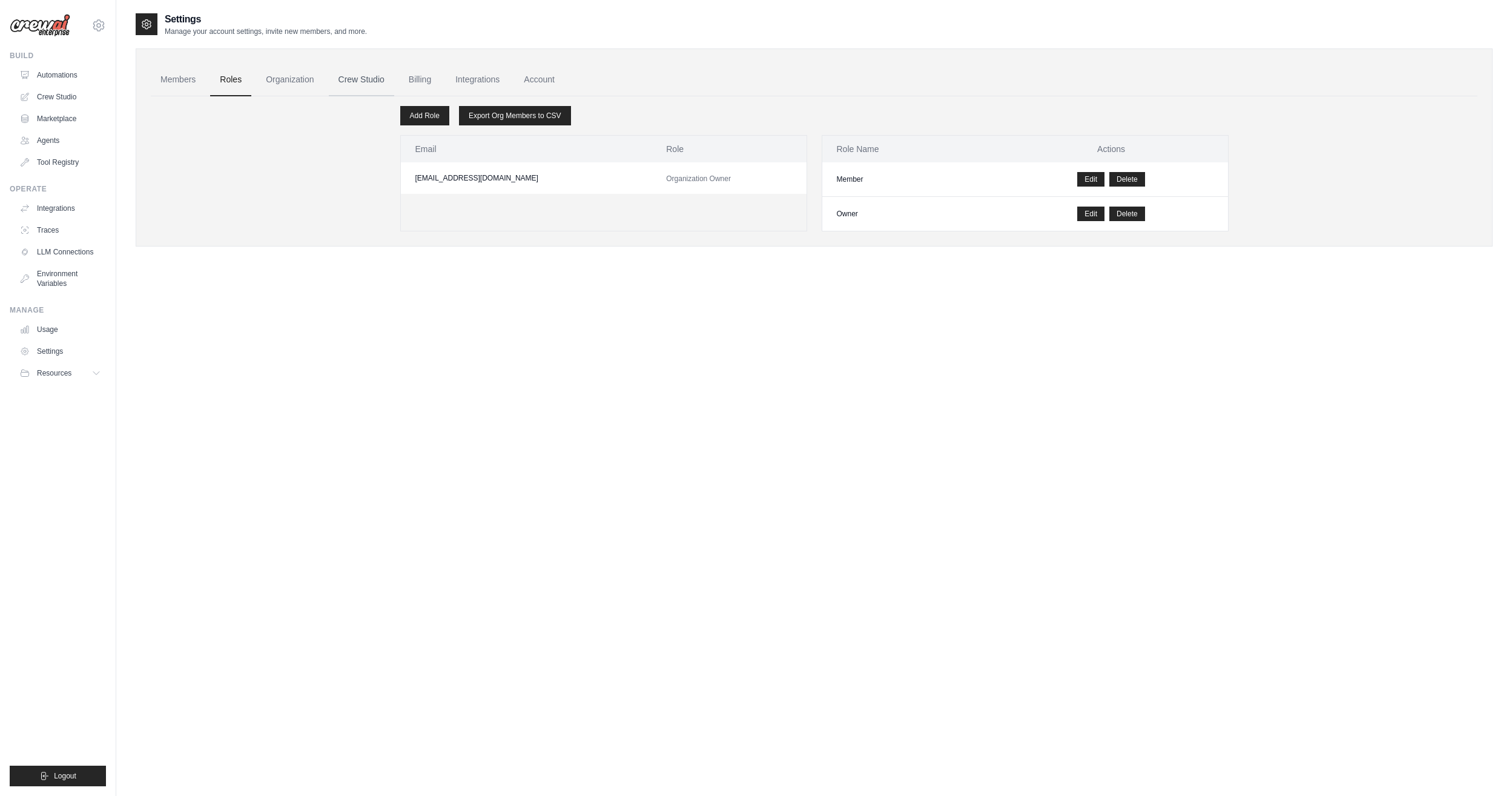
click at [338, 75] on link "Crew Studio" at bounding box center [362, 79] width 65 height 33
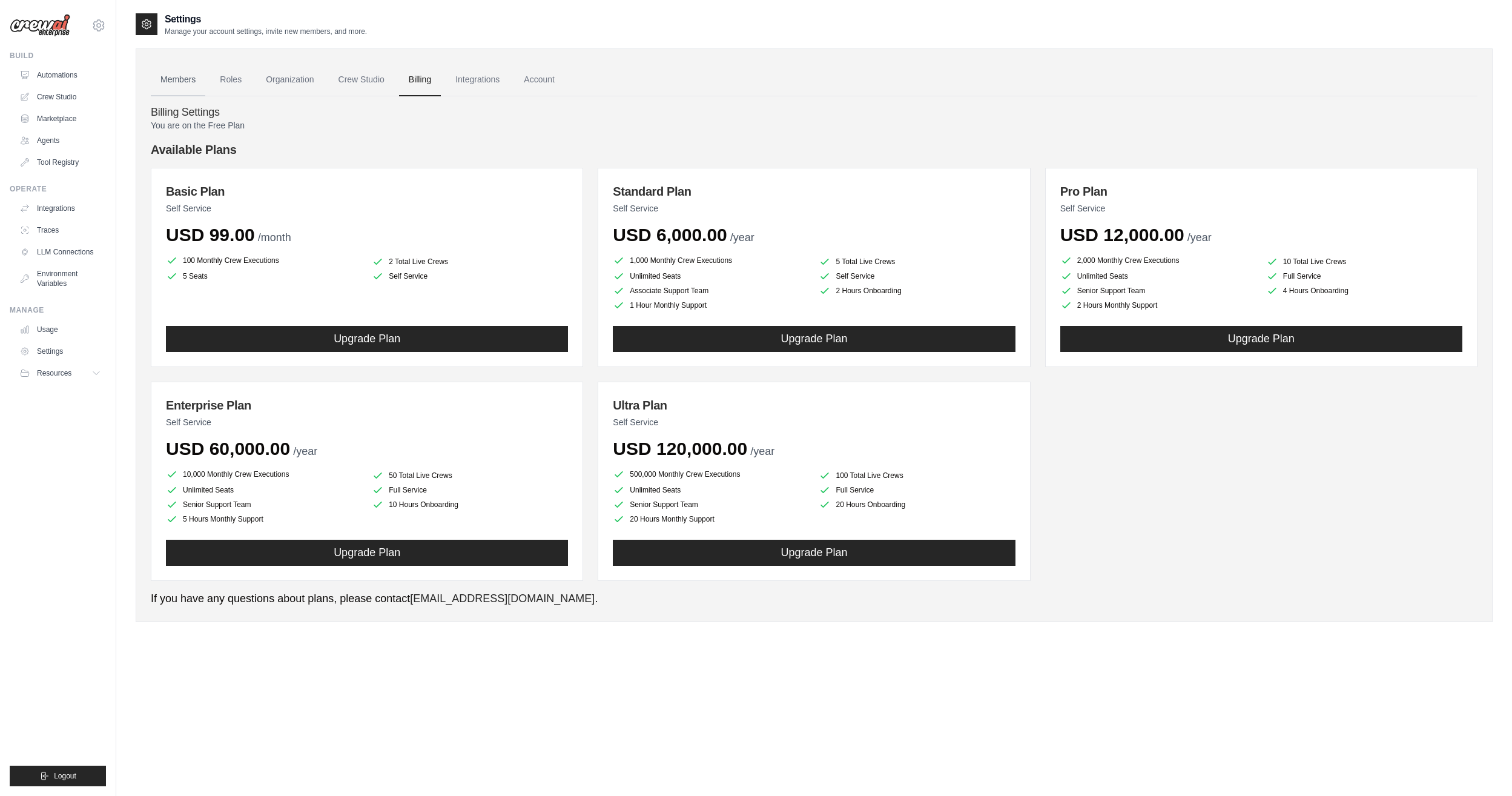
click at [194, 76] on link "Members" at bounding box center [178, 79] width 54 height 33
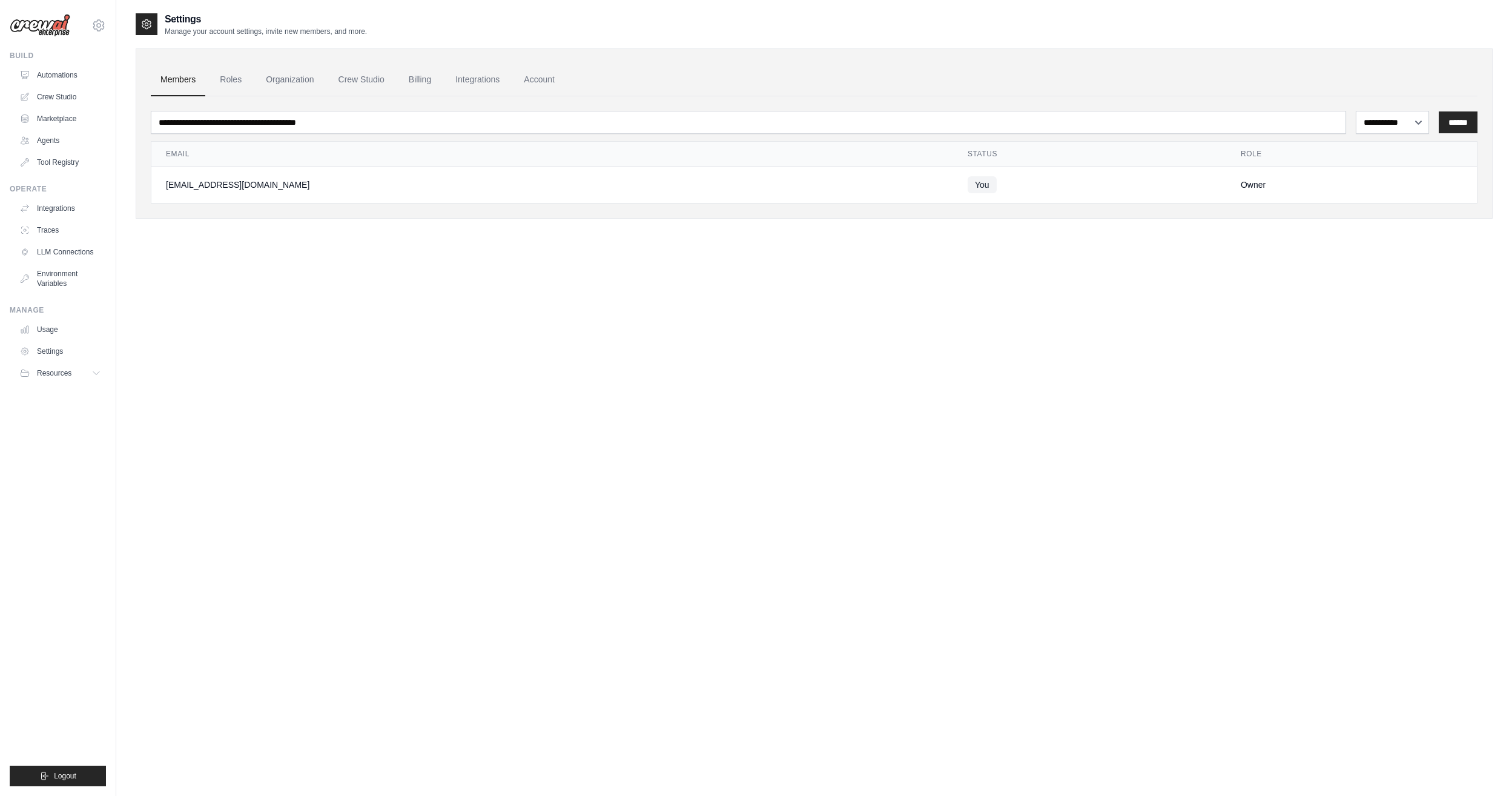
drag, startPoint x: 366, startPoint y: 193, endPoint x: 453, endPoint y: 193, distance: 87.0
click at [366, 193] on td "[EMAIL_ADDRESS][DOMAIN_NAME]" at bounding box center [552, 185] width 802 height 37
click at [51, 370] on span "Resources" at bounding box center [56, 373] width 35 height 10
click at [74, 346] on link "Settings" at bounding box center [61, 352] width 92 height 19
click at [390, 90] on link "Crew Studio" at bounding box center [362, 79] width 65 height 33
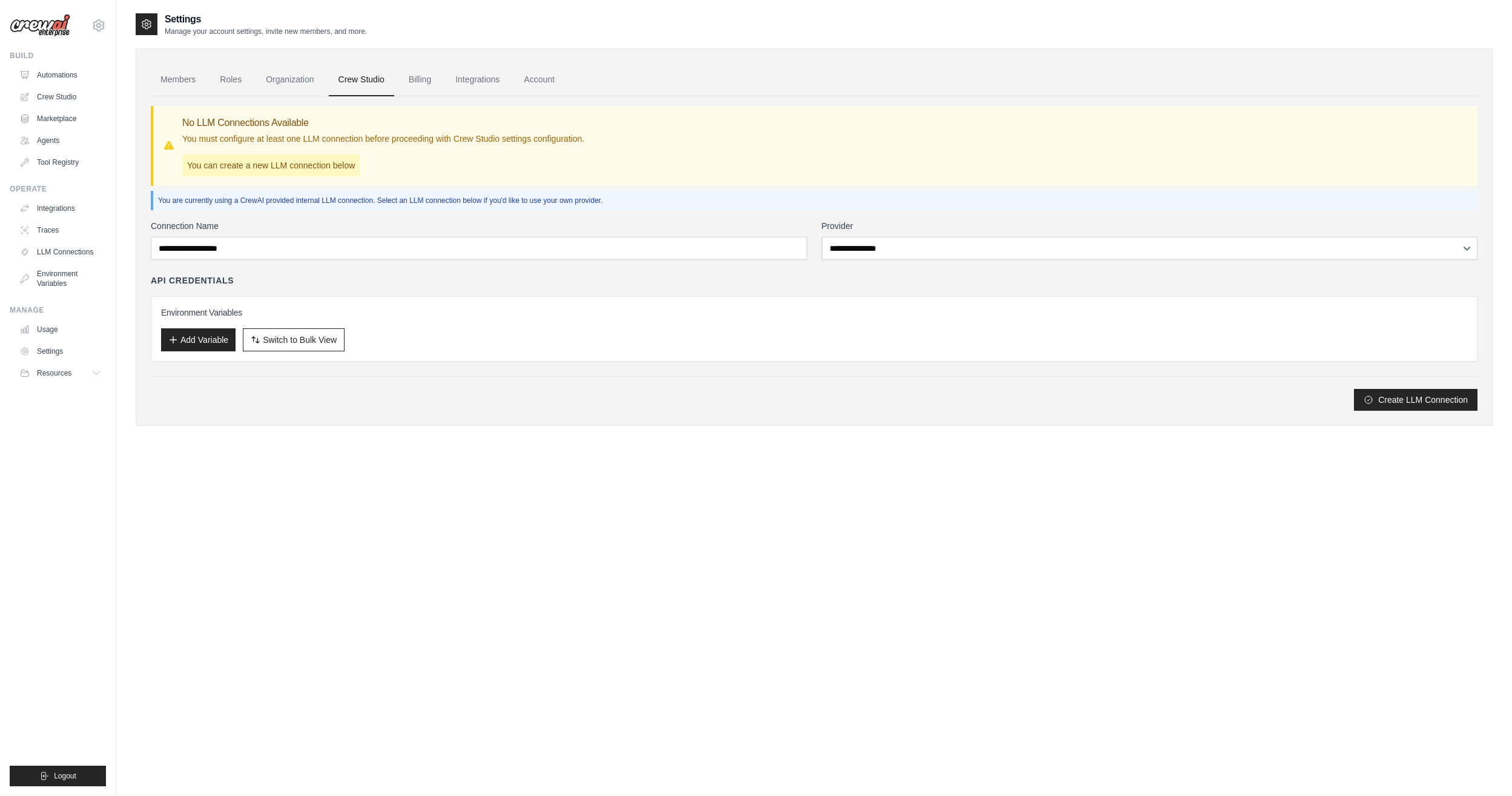
click at [431, 223] on label "Connection Name" at bounding box center [479, 225] width 657 height 12
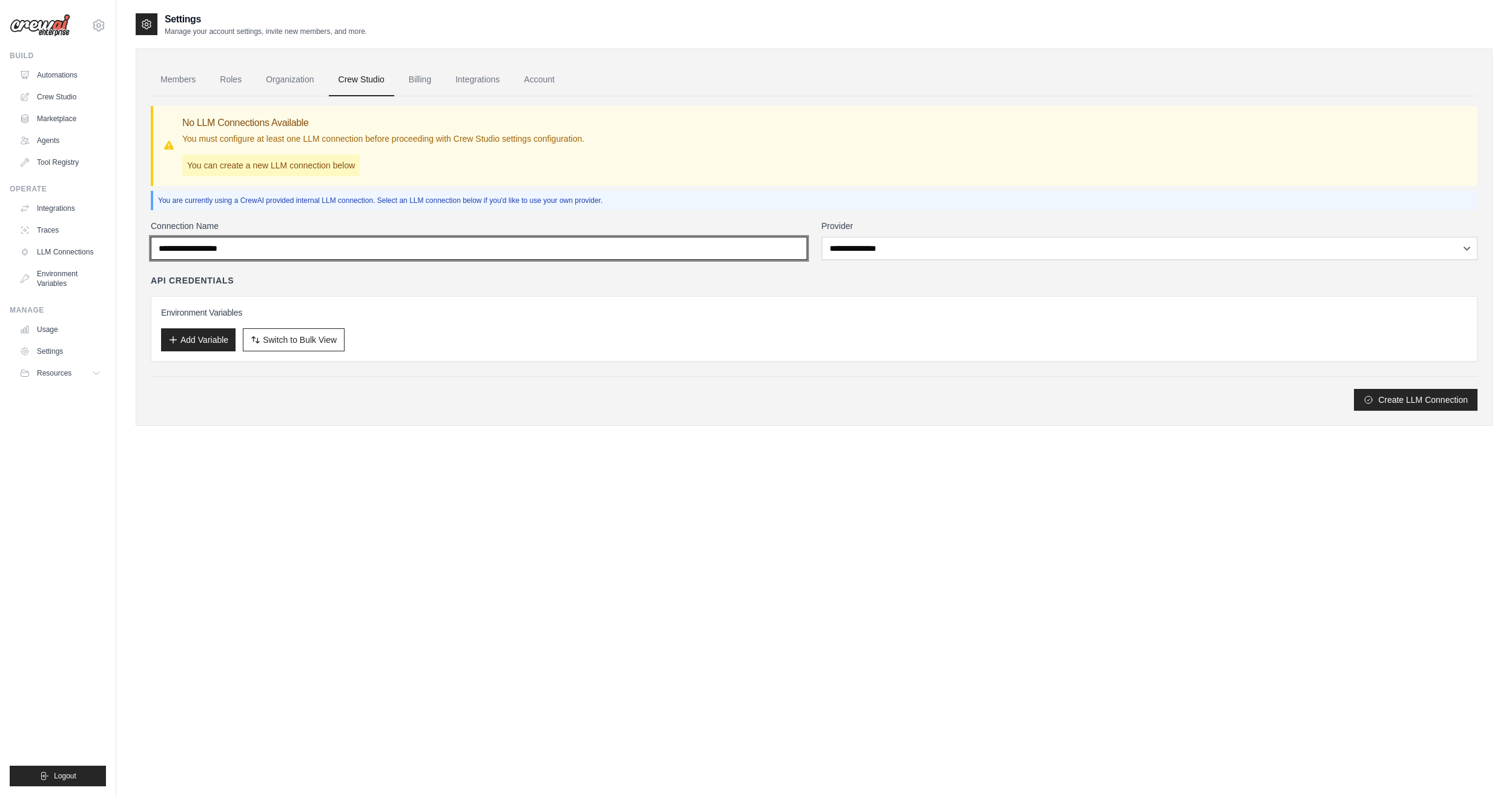
click at [431, 237] on input "Connection Name" at bounding box center [479, 248] width 657 height 23
click at [446, 239] on input "Connection Name" at bounding box center [479, 248] width 657 height 23
click at [450, 249] on input "Connection Name" at bounding box center [479, 248] width 657 height 23
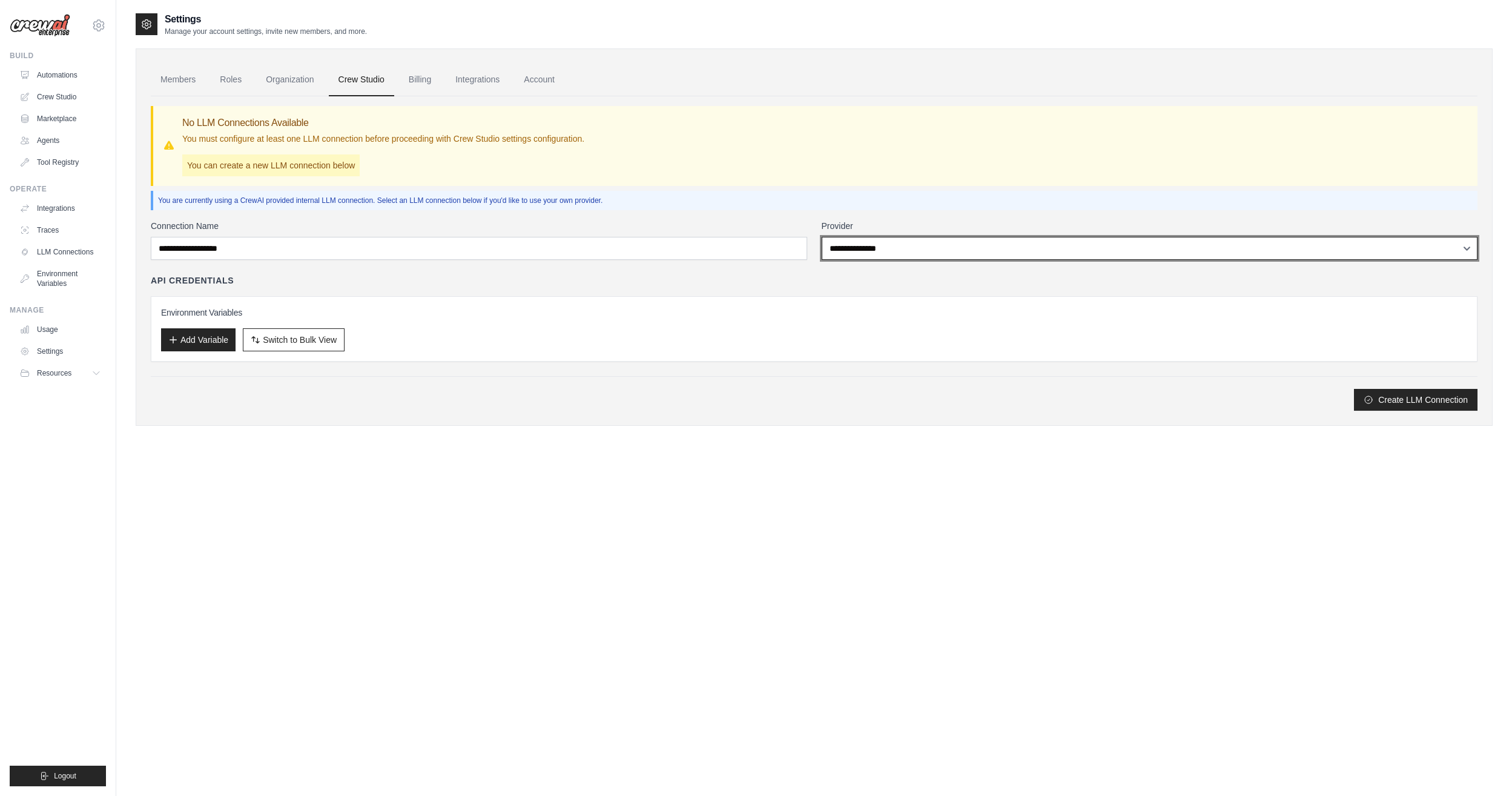
click at [952, 254] on select "**********" at bounding box center [1150, 248] width 657 height 23
select select "******"
click at [822, 237] on select "**********" at bounding box center [1150, 248] width 657 height 23
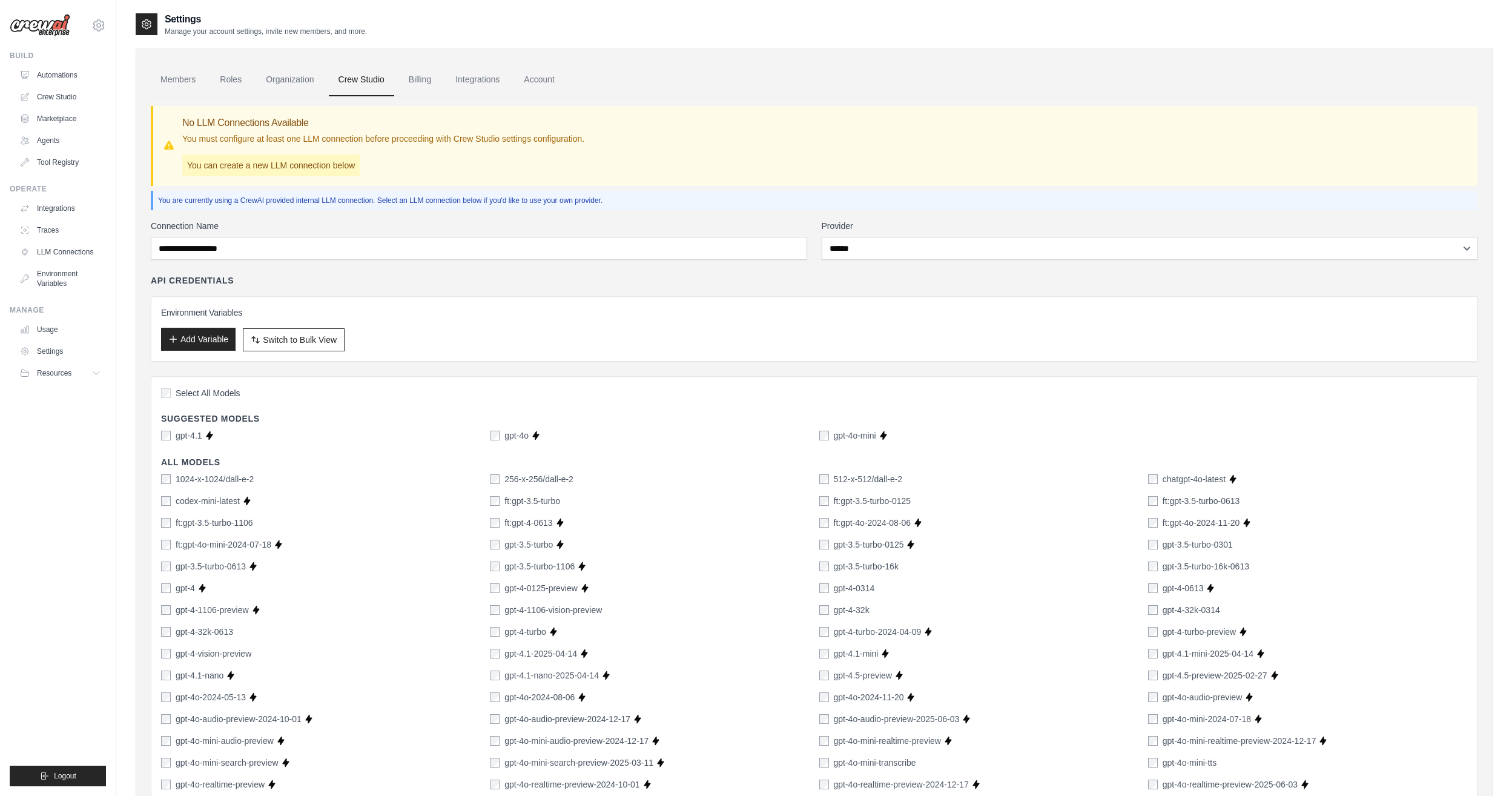
click at [200, 337] on button "Add Variable" at bounding box center [198, 339] width 74 height 23
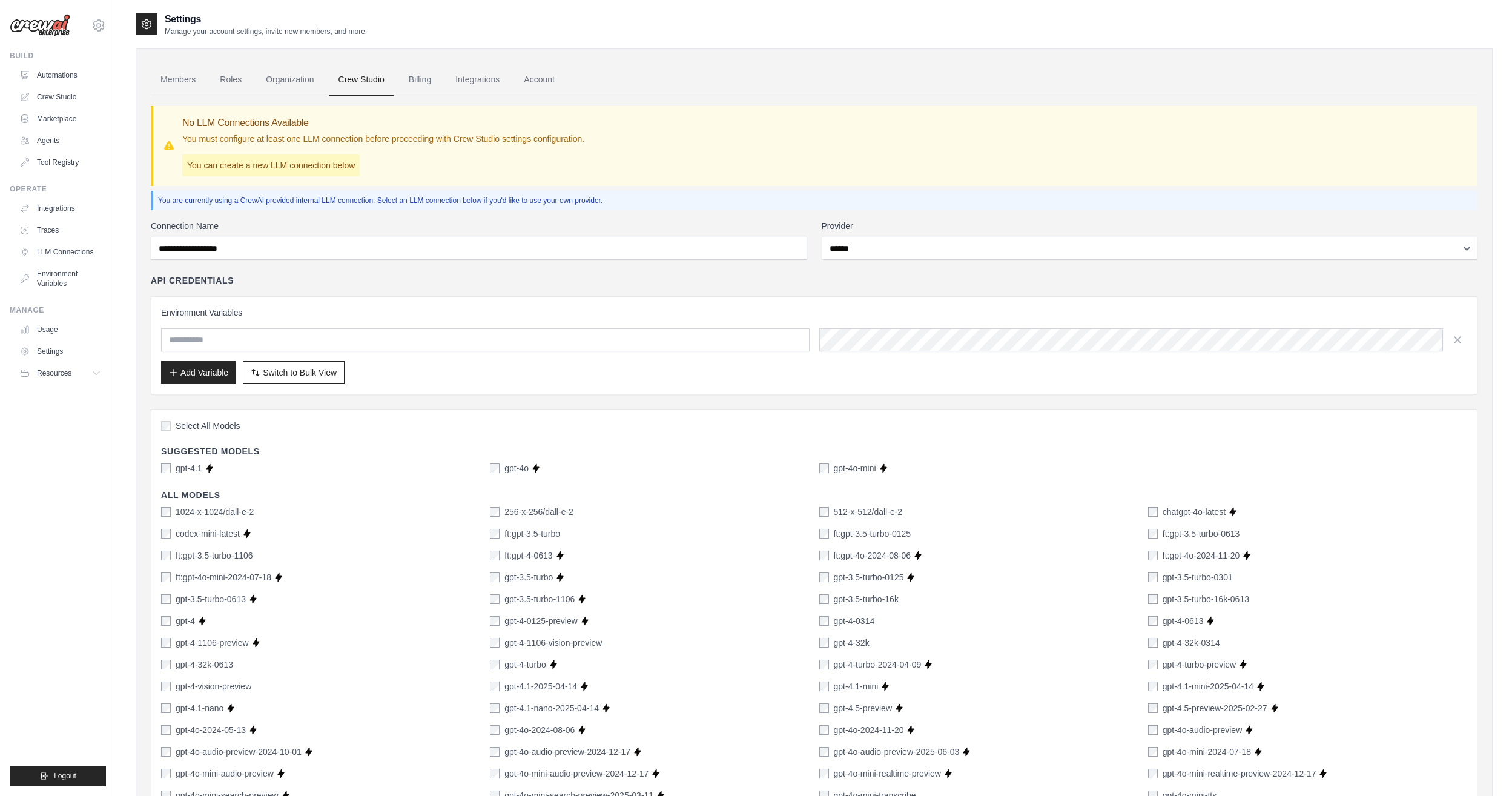
click at [323, 339] on input "text" at bounding box center [485, 340] width 648 height 23
type input "******"
click at [875, 373] on div "Add Variable Switch to Bulk View Switch to Table View" at bounding box center [814, 373] width 1307 height 23
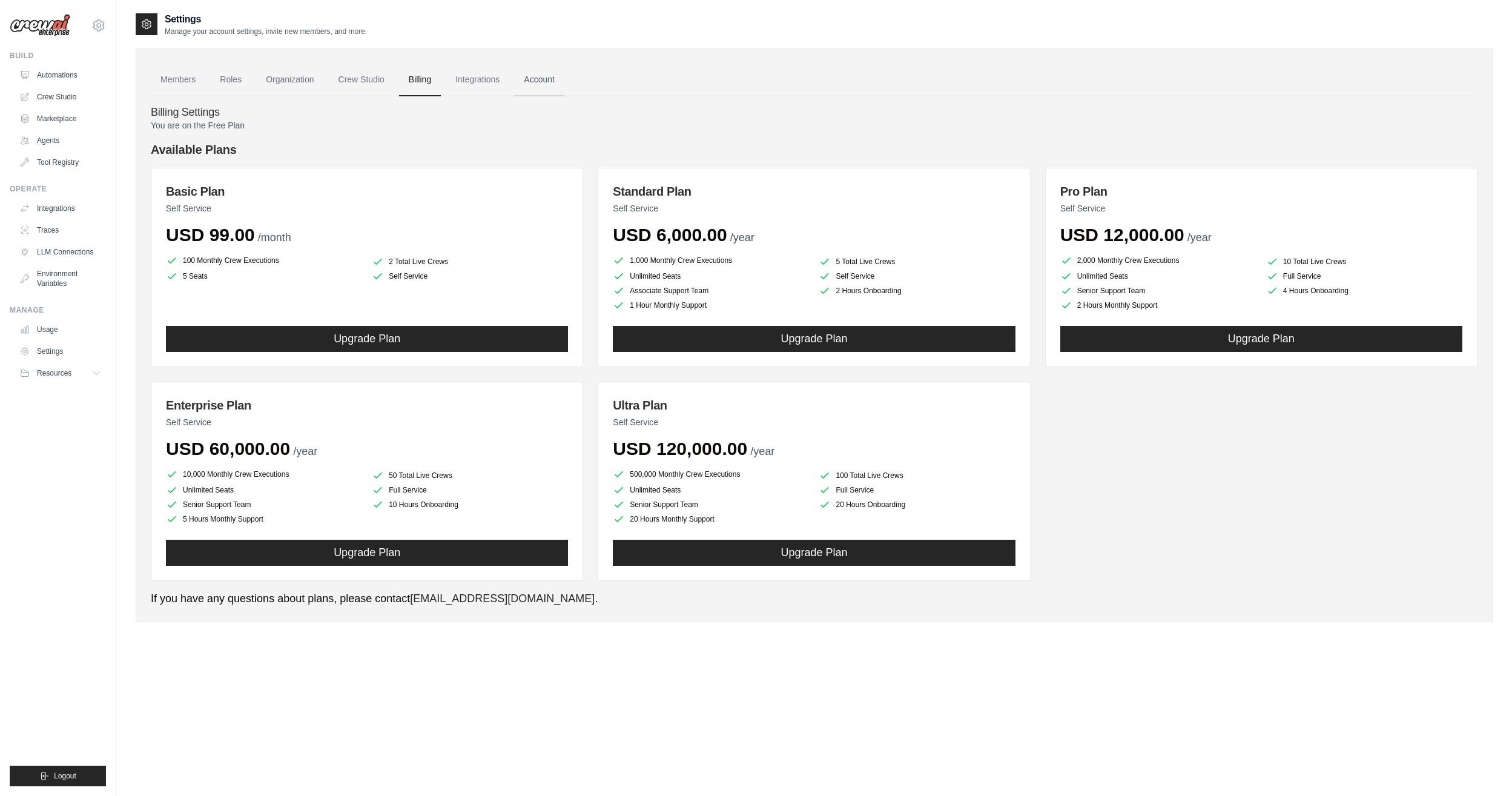
click at [535, 88] on link "Account" at bounding box center [539, 79] width 51 height 33
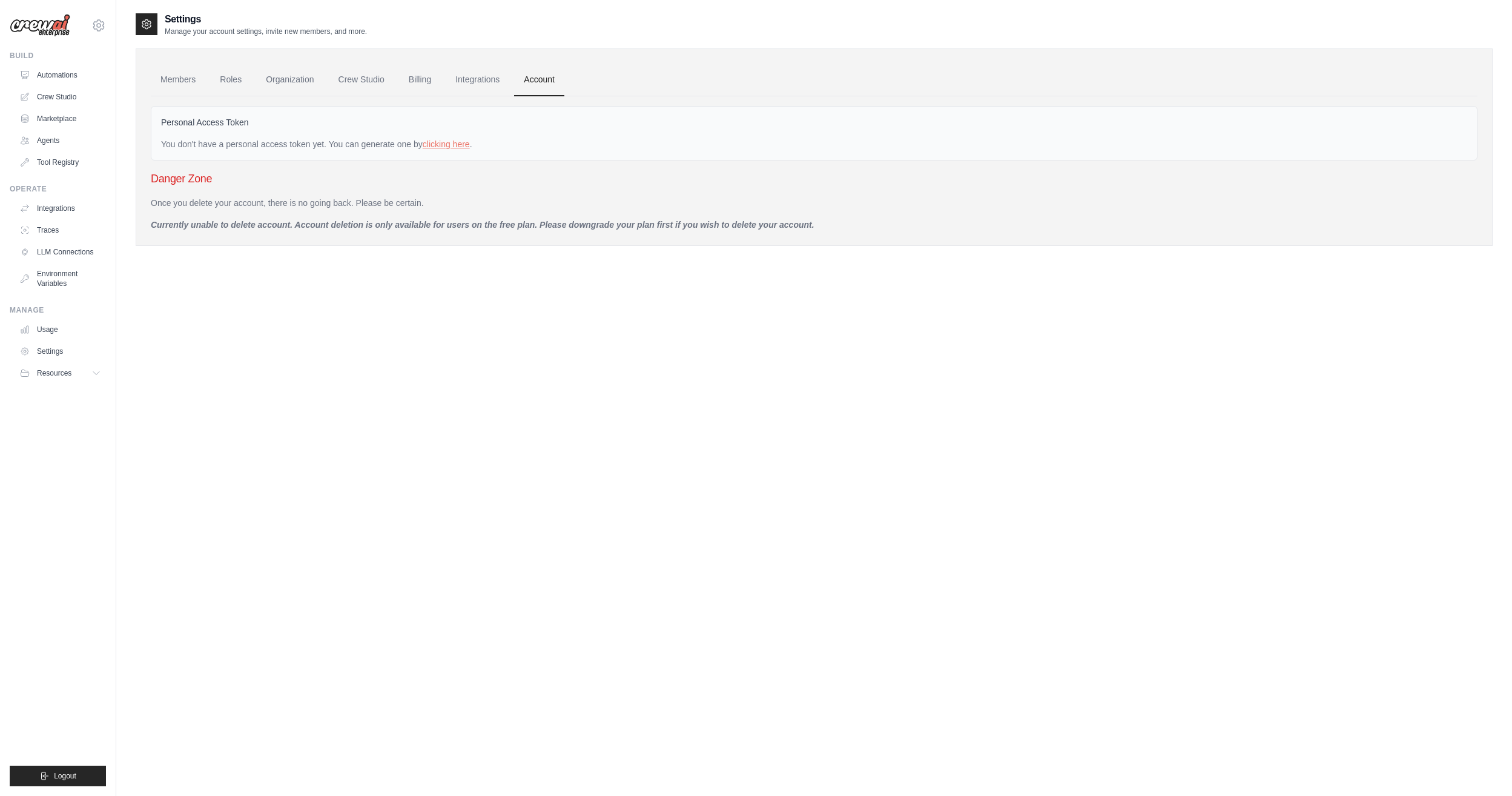
click at [448, 139] on div "You don't have a personal access token yet. You can generate one by clicking he…" at bounding box center [814, 144] width 1307 height 12
click at [453, 140] on link "clicking here" at bounding box center [446, 144] width 47 height 10
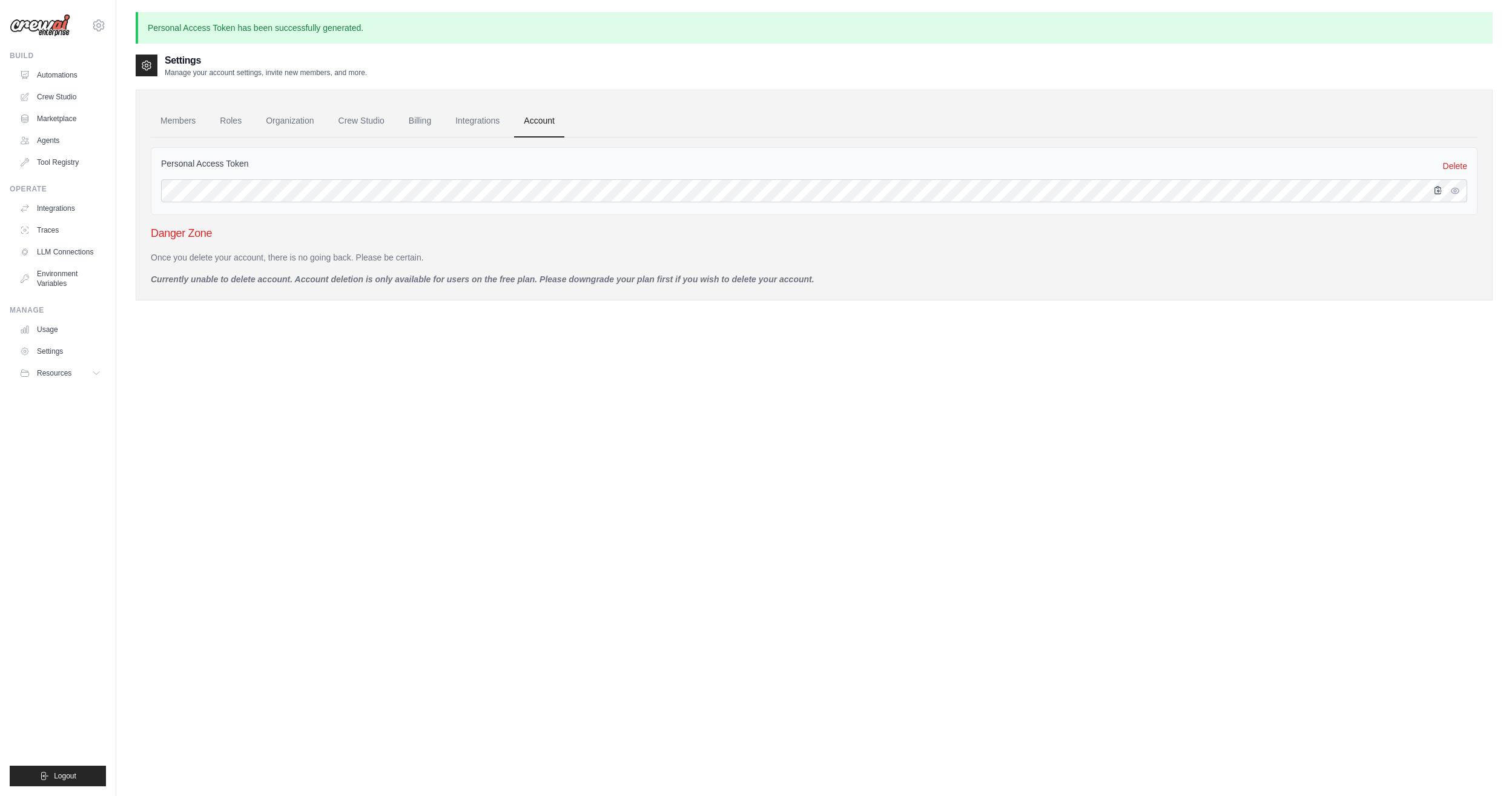
click at [1442, 188] on icon "button" at bounding box center [1438, 190] width 10 height 10
click at [72, 168] on link "Tool Registry" at bounding box center [61, 162] width 92 height 19
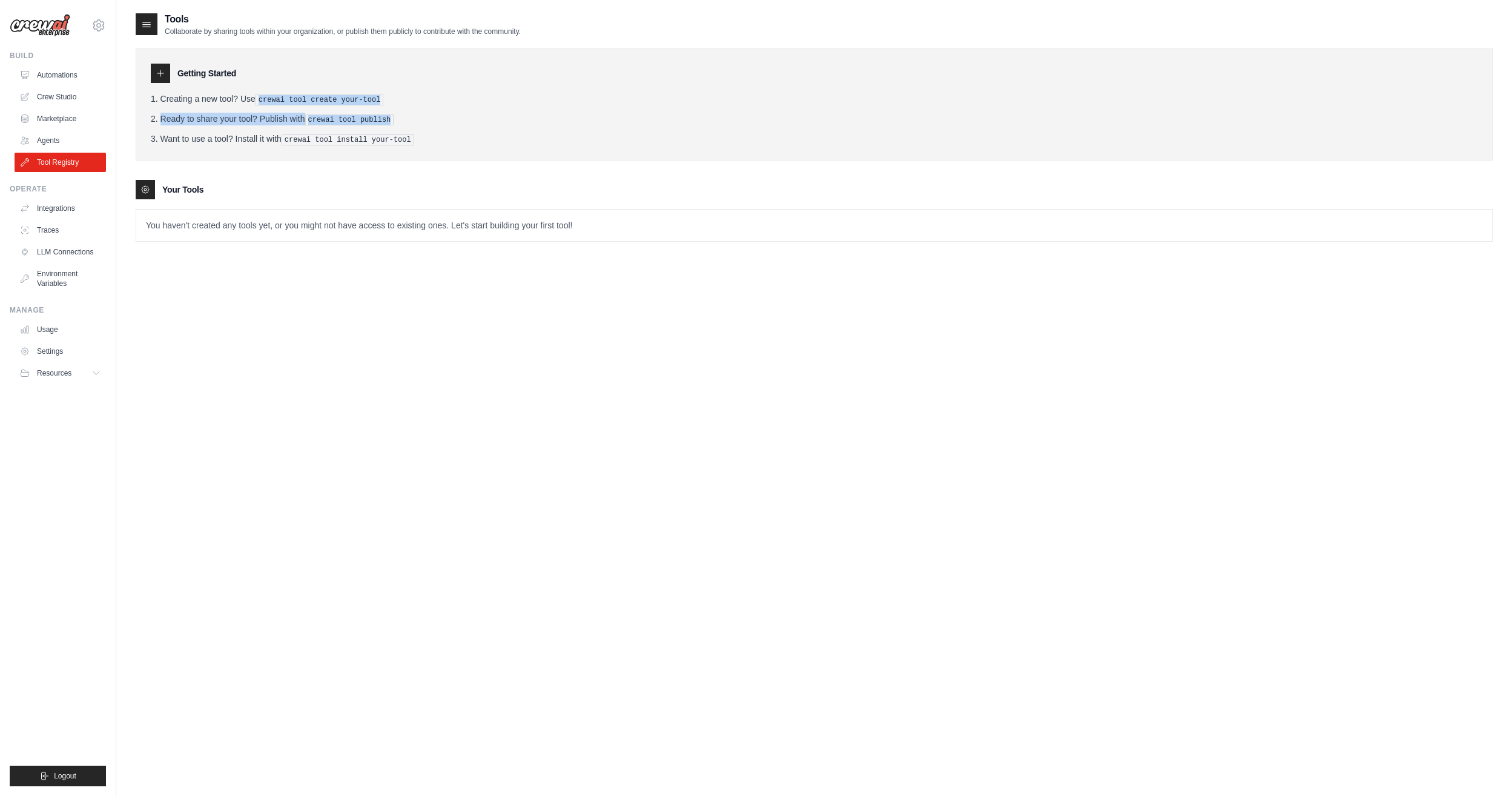
drag, startPoint x: 258, startPoint y: 97, endPoint x: 648, endPoint y: 118, distance: 390.6
click at [648, 118] on ol "Creating a new tool? Use crewai tool create your-tool Ready to share your tool?…" at bounding box center [814, 119] width 1327 height 53
drag, startPoint x: 648, startPoint y: 118, endPoint x: 556, endPoint y: 457, distance: 351.3
click at [556, 457] on div "Tools Collaborate by sharing tools within your organization, or publish them pu…" at bounding box center [814, 410] width 1357 height 796
drag, startPoint x: 185, startPoint y: 88, endPoint x: 506, endPoint y: 100, distance: 321.2
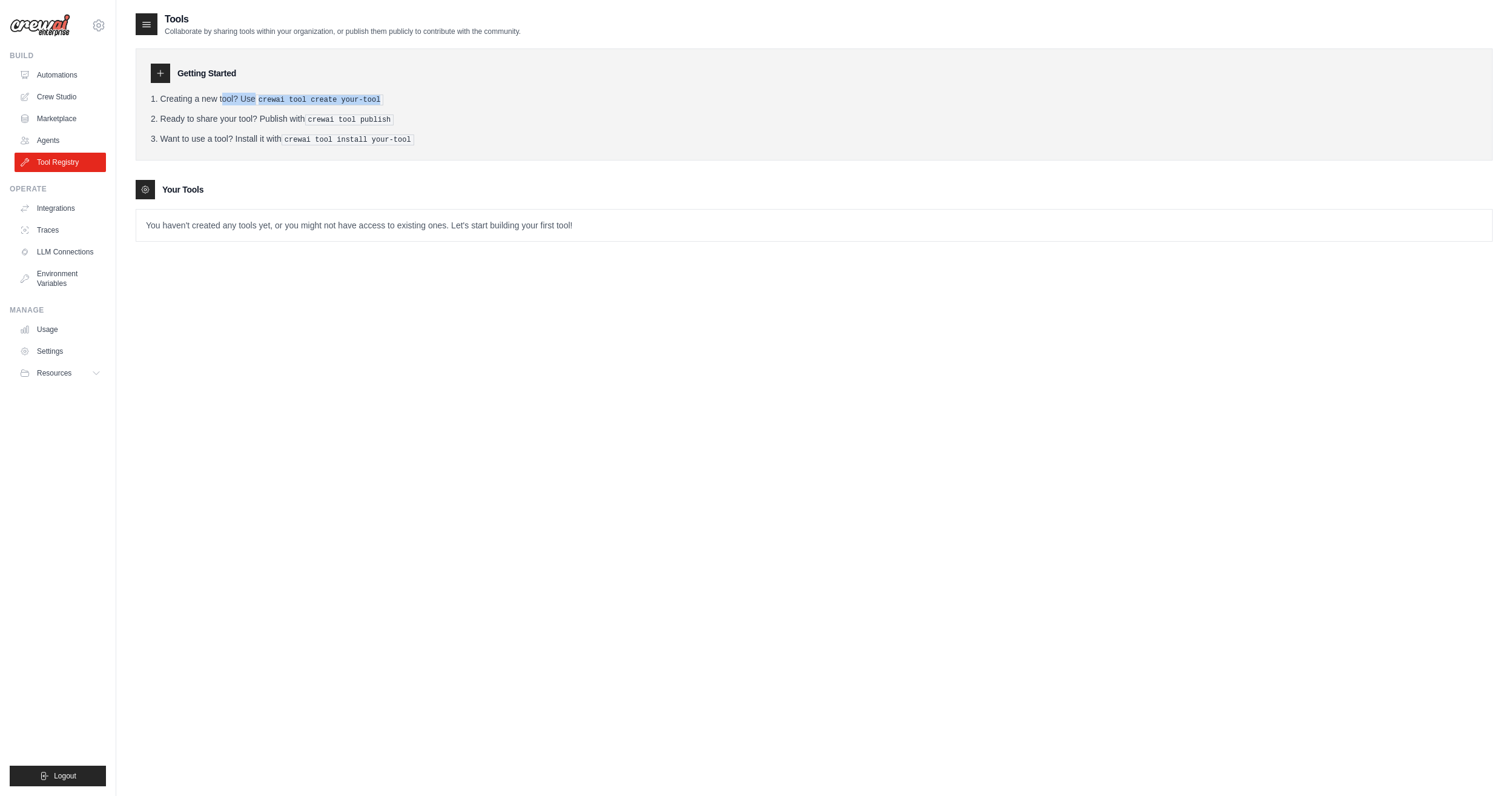
click at [505, 100] on div "Getting Started Creating a new tool? Use crewai tool create your-tool Ready to …" at bounding box center [814, 104] width 1357 height 112
drag, startPoint x: 506, startPoint y: 100, endPoint x: 800, endPoint y: 527, distance: 518.4
click at [800, 527] on div "Tools Collaborate by sharing tools within your organization, or publish them pu…" at bounding box center [814, 410] width 1357 height 796
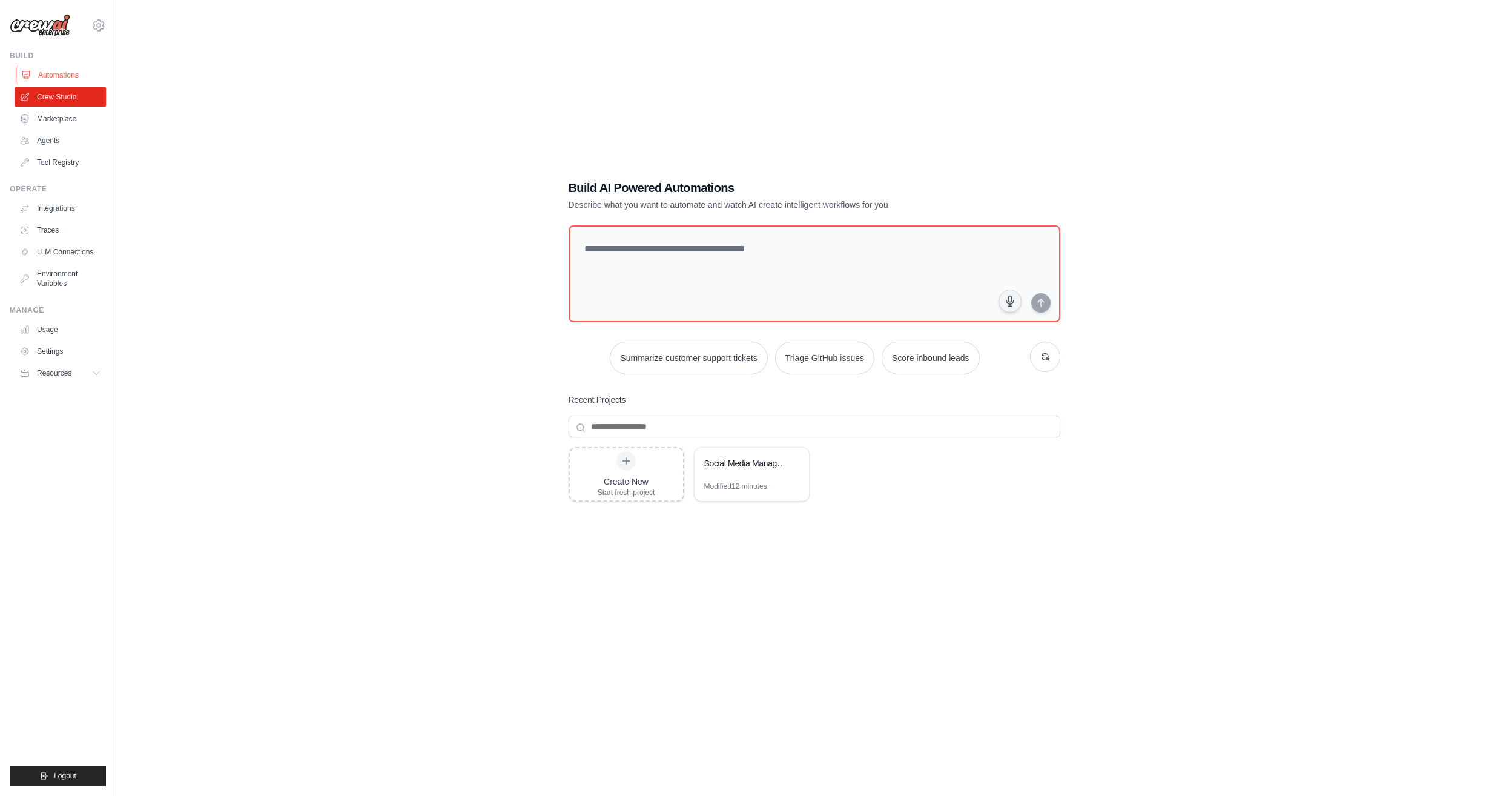
click at [63, 79] on link "Automations" at bounding box center [61, 75] width 92 height 19
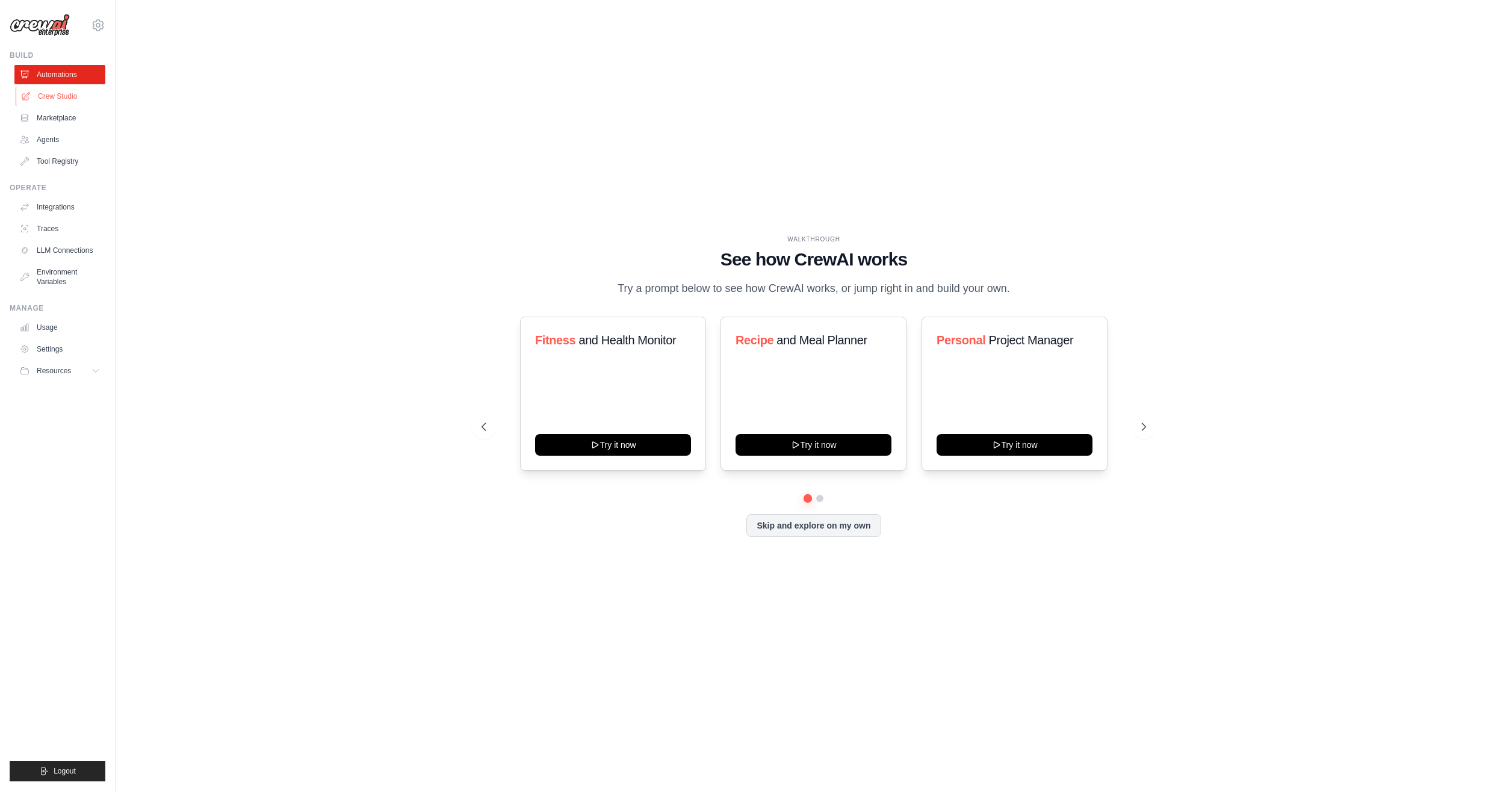
click at [73, 88] on link "Crew Studio" at bounding box center [61, 96] width 91 height 19
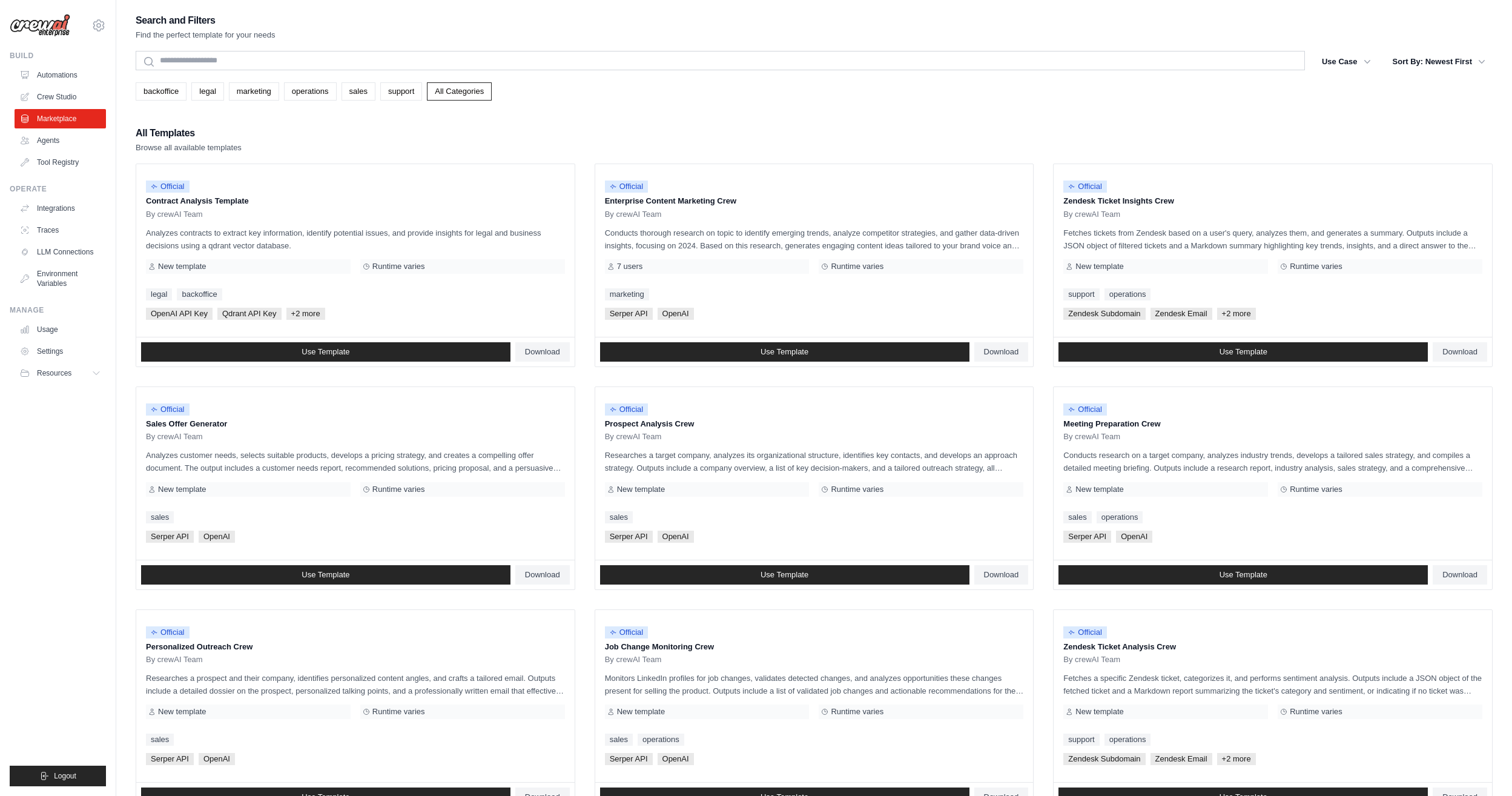
click at [67, 138] on link "Agents" at bounding box center [60, 140] width 92 height 19
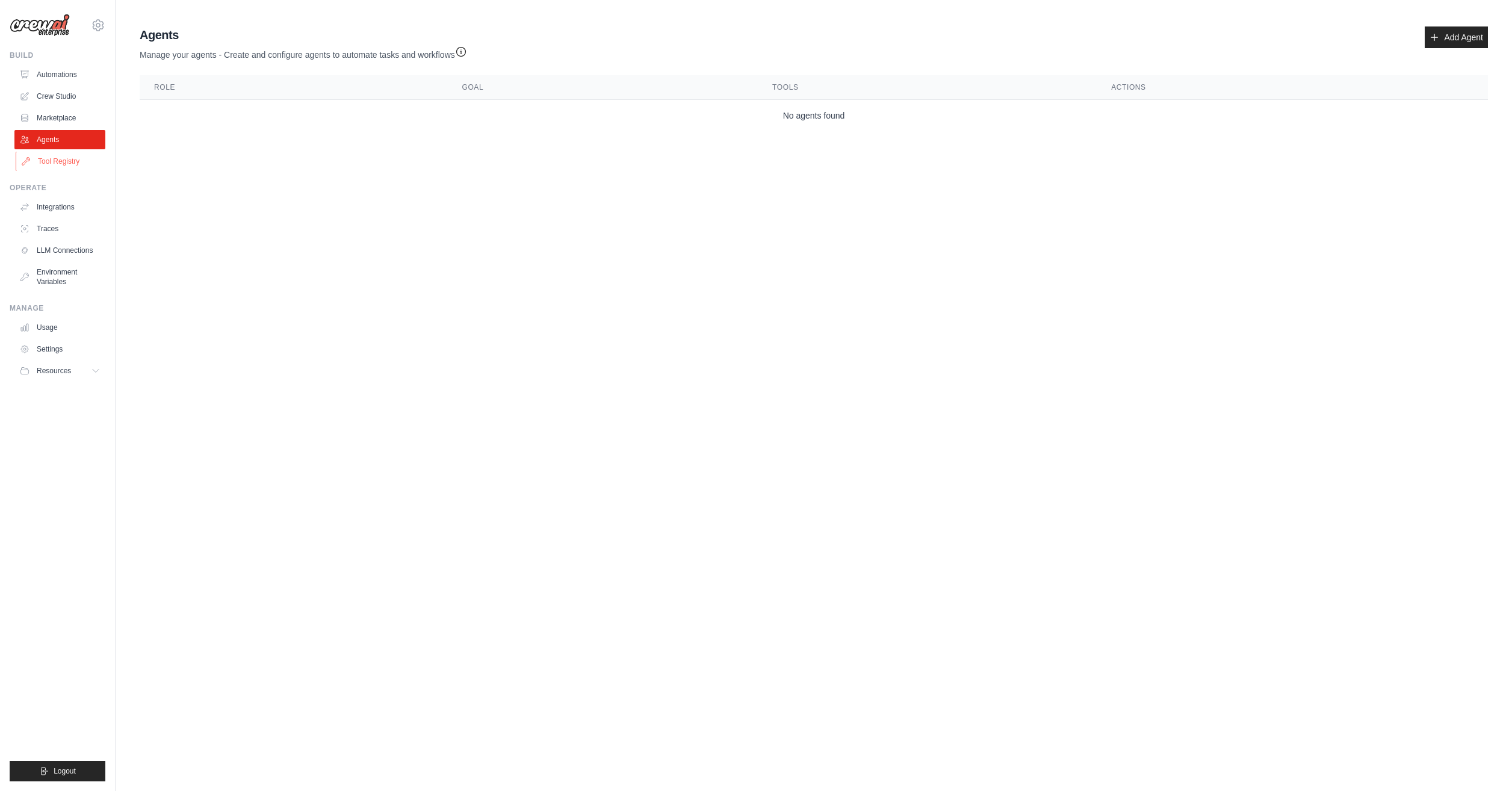
click at [84, 162] on link "Tool Registry" at bounding box center [61, 161] width 91 height 19
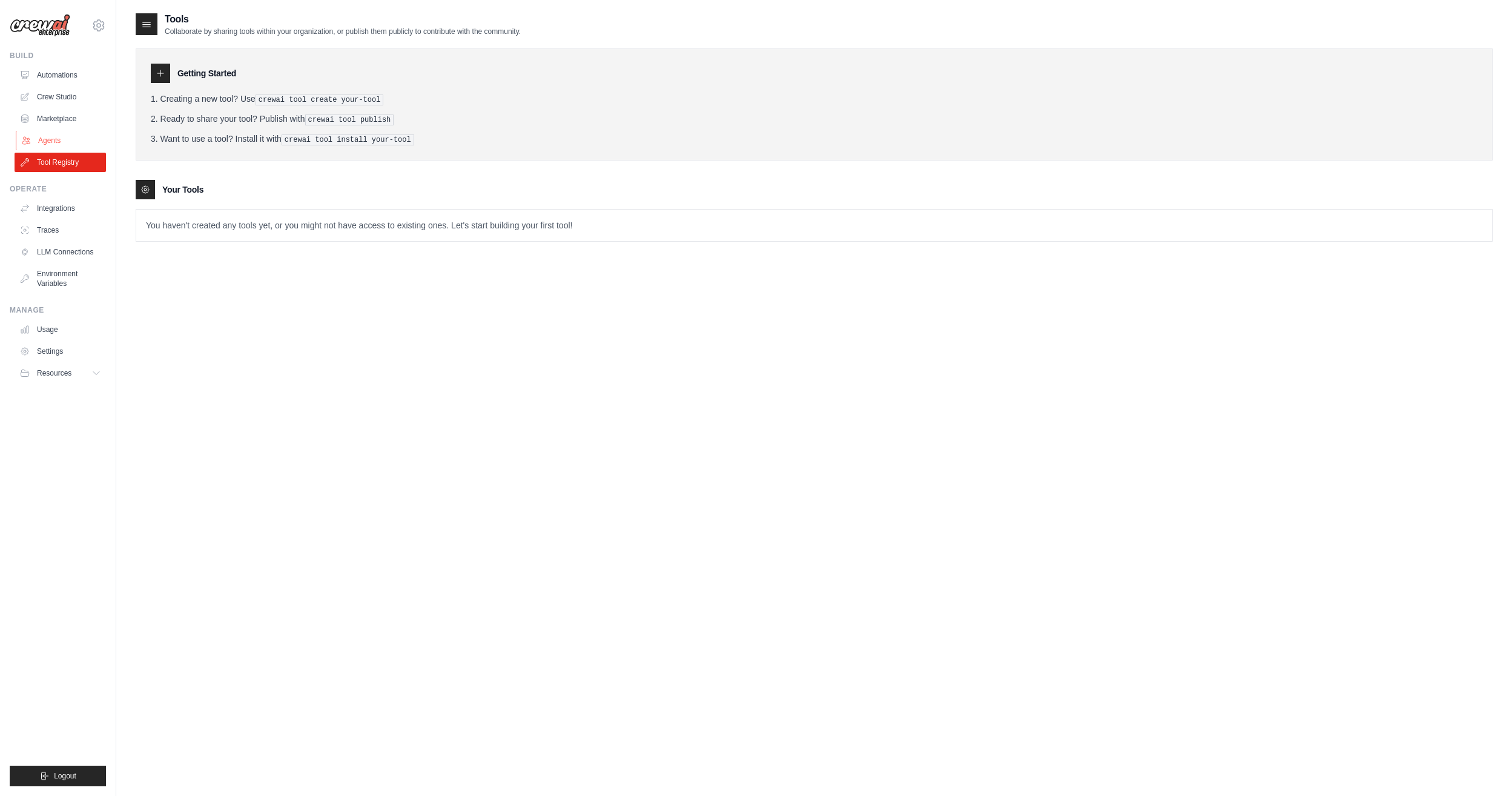
click at [88, 141] on link "Agents" at bounding box center [61, 140] width 92 height 19
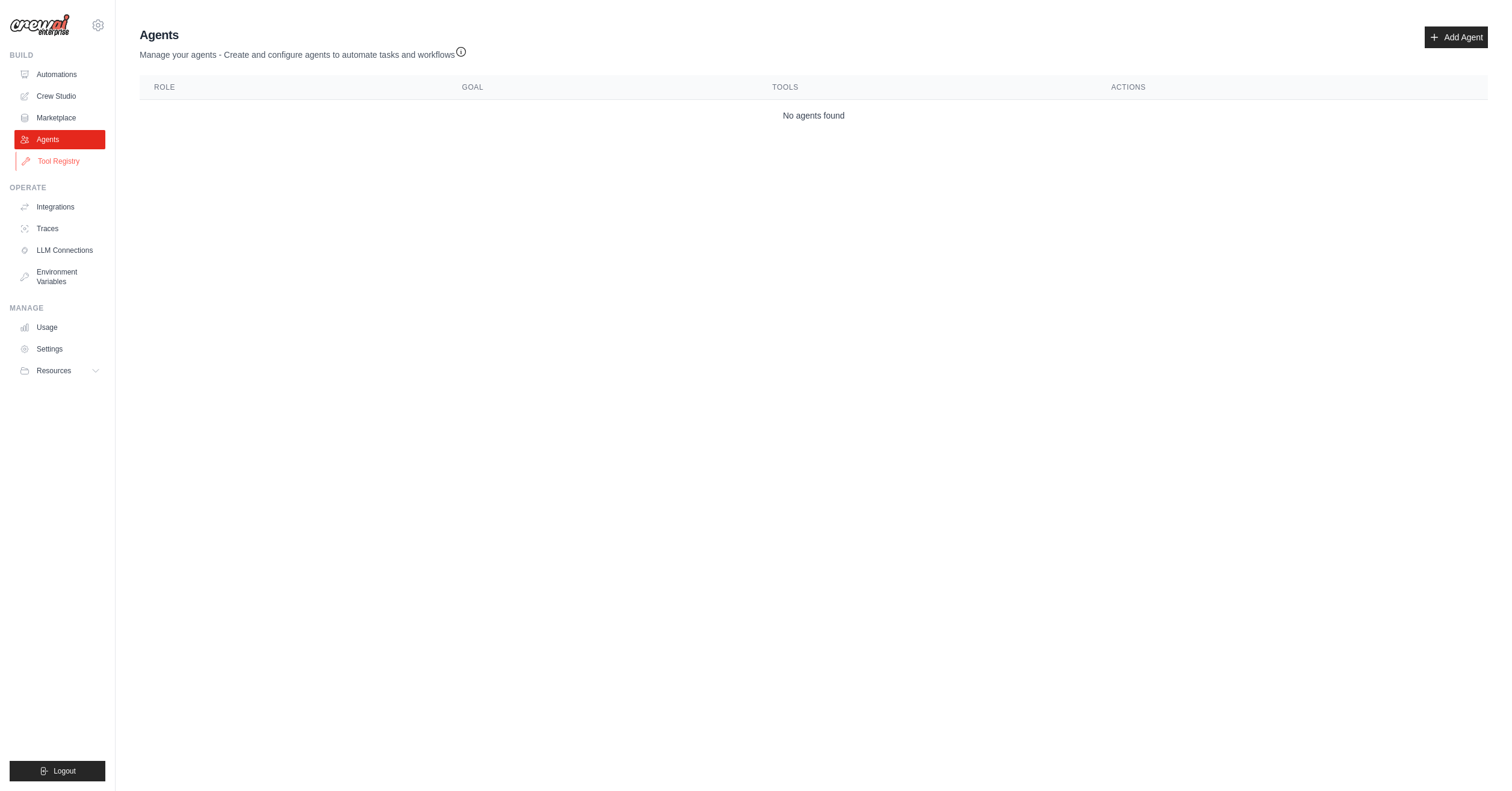
click at [83, 159] on link "Tool Registry" at bounding box center [61, 161] width 91 height 19
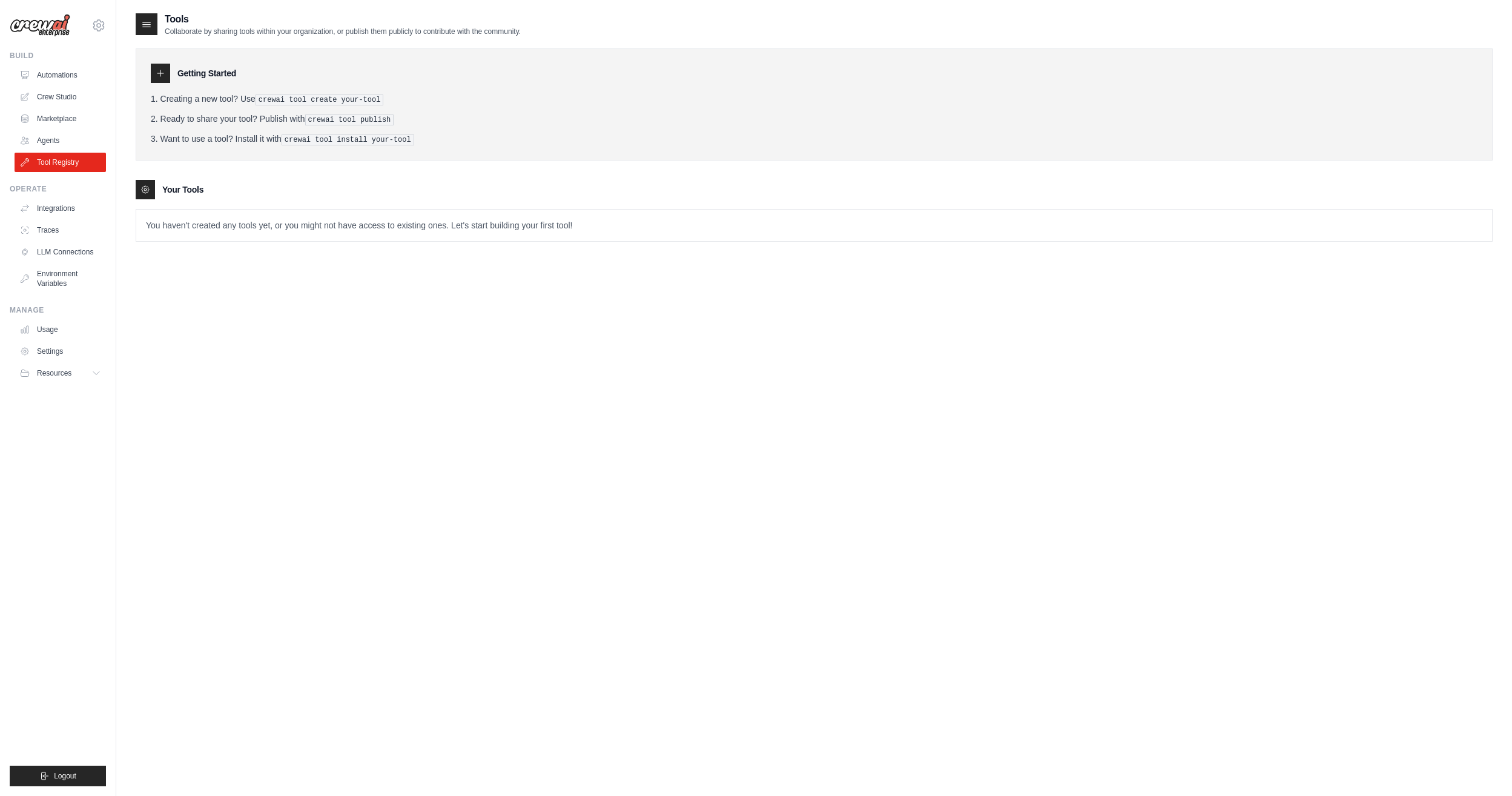
drag, startPoint x: 175, startPoint y: 332, endPoint x: 163, endPoint y: 332, distance: 12.0
click at [163, 332] on div "Tools Collaborate by sharing tools within your organization, or publish them pu…" at bounding box center [814, 410] width 1357 height 796
drag, startPoint x: 163, startPoint y: 332, endPoint x: 446, endPoint y: 483, distance: 320.8
click at [495, 492] on div "Tools Collaborate by sharing tools within your organization, or publish them pu…" at bounding box center [814, 410] width 1357 height 796
click at [81, 275] on link "Environment Variables" at bounding box center [61, 278] width 92 height 29
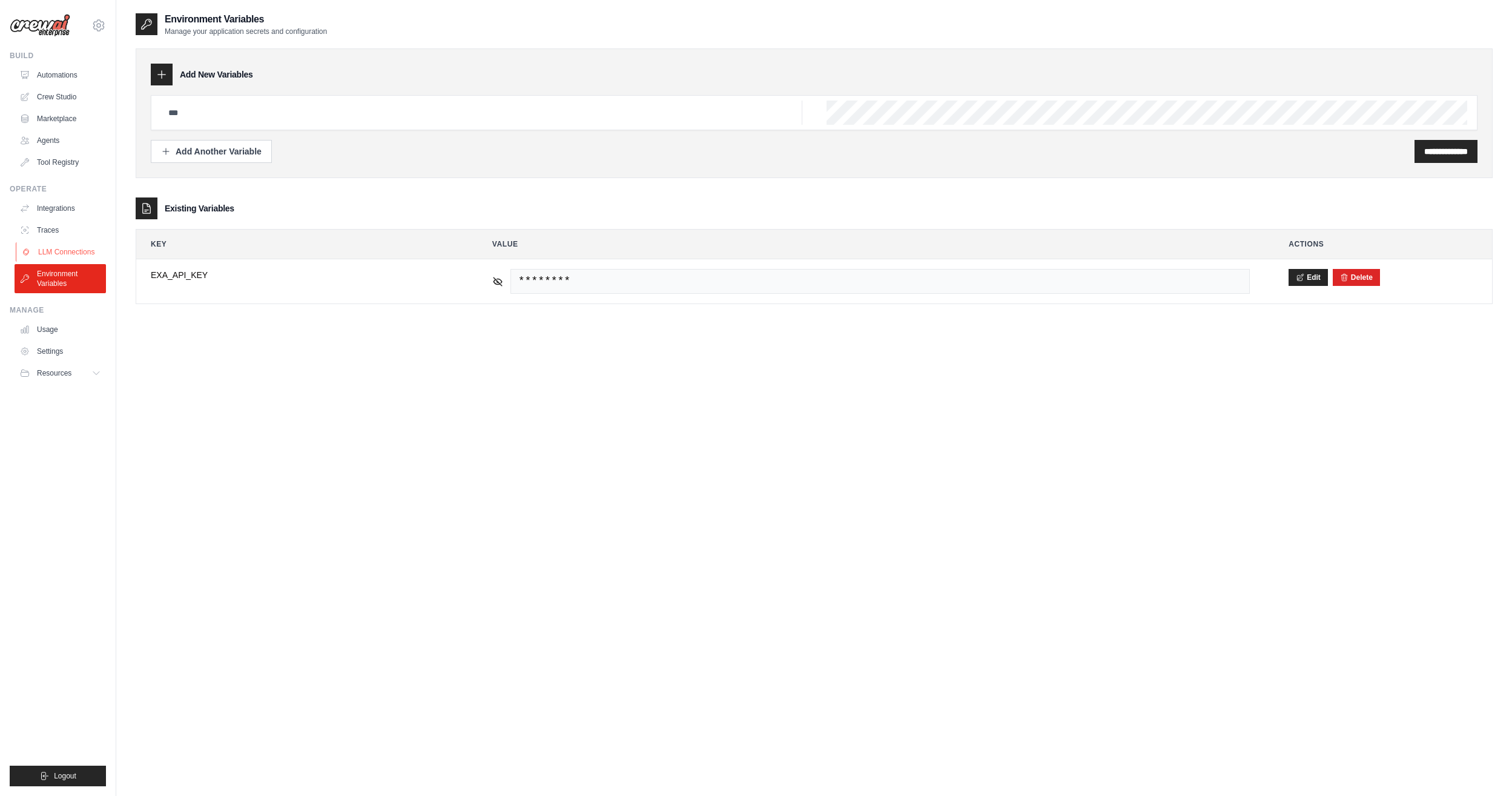
click at [71, 252] on link "LLM Connections" at bounding box center [61, 252] width 92 height 19
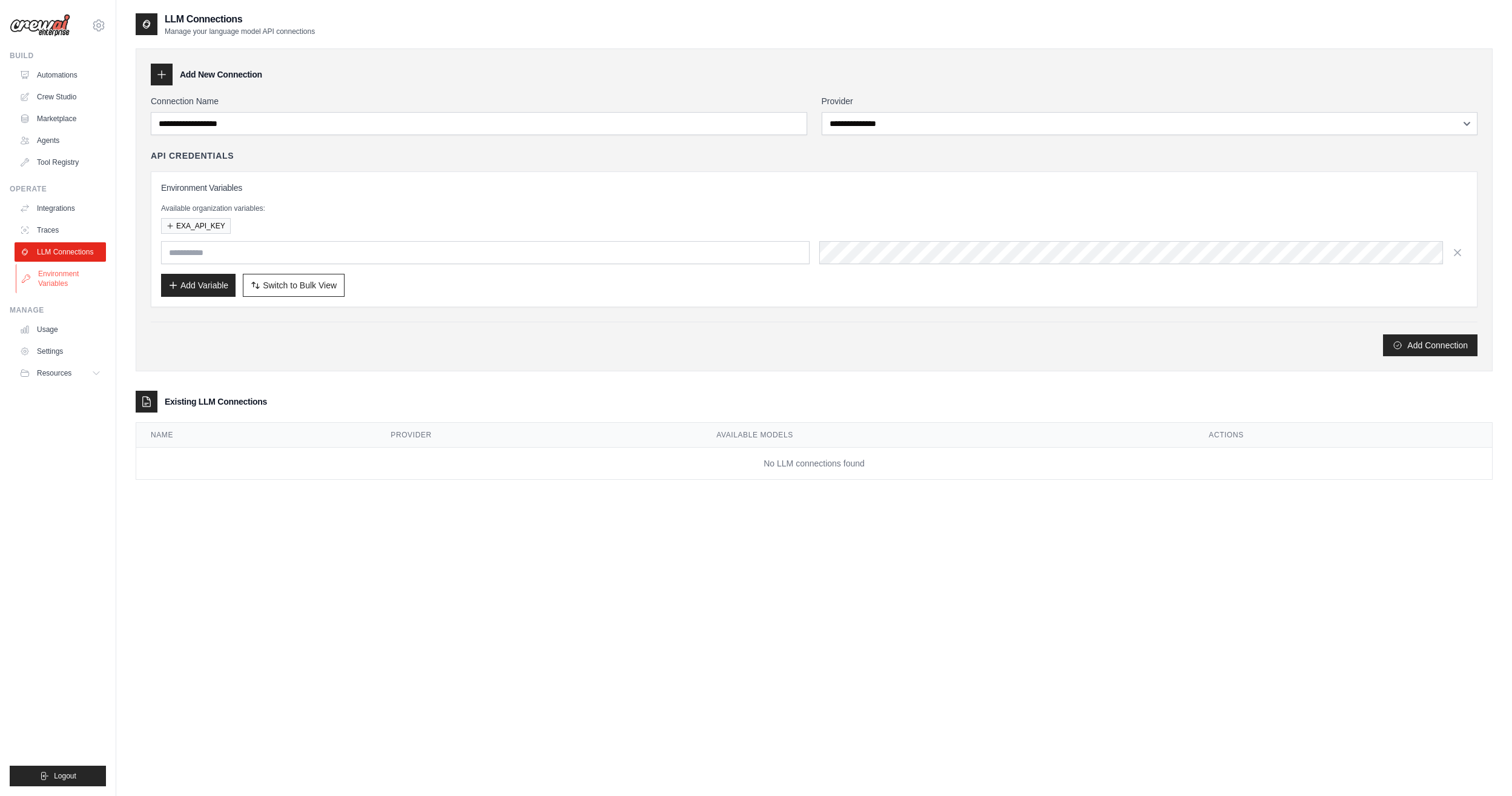
click at [50, 281] on link "Environment Variables" at bounding box center [61, 278] width 92 height 29
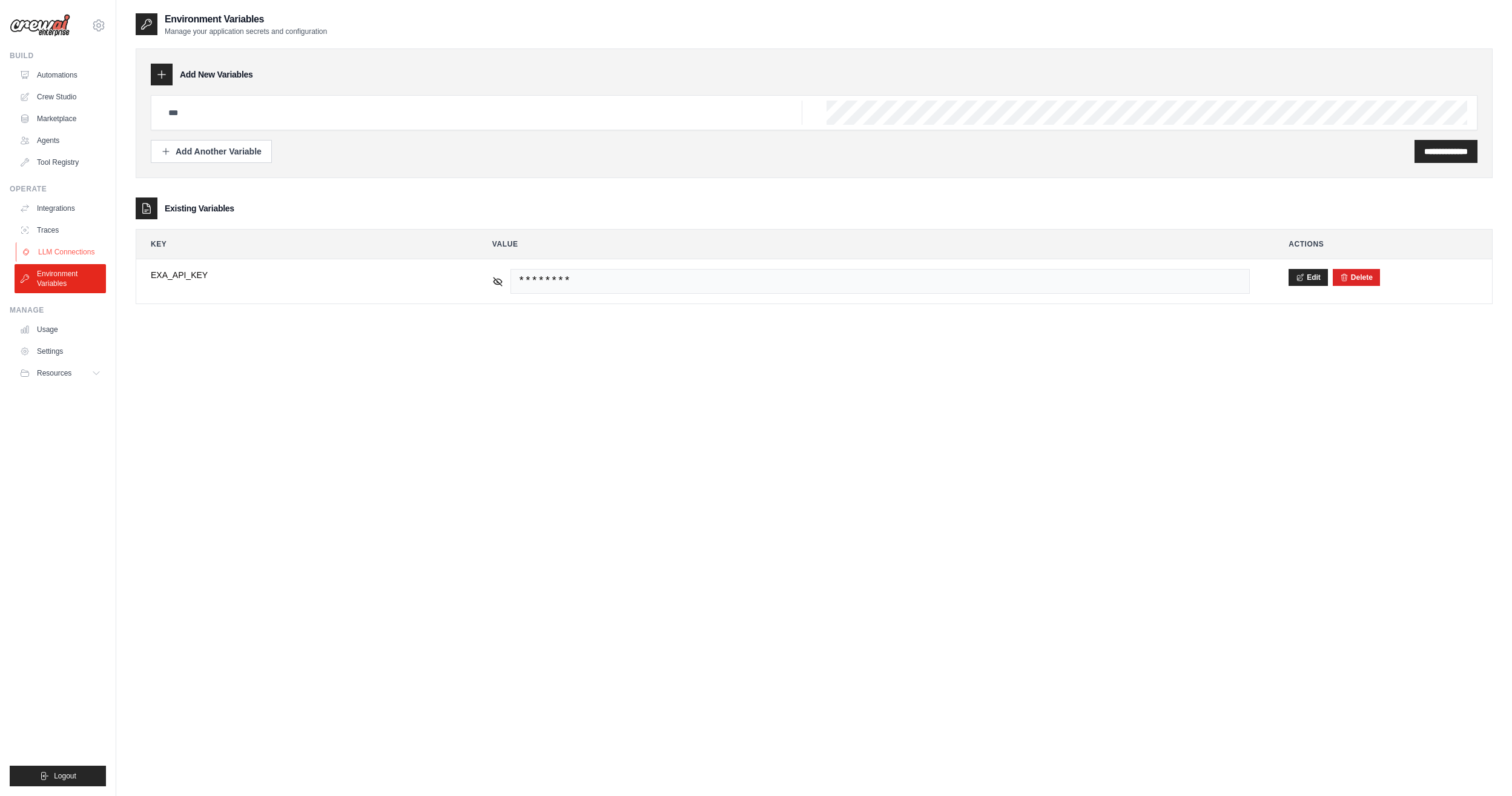
click at [58, 257] on link "LLM Connections" at bounding box center [61, 252] width 92 height 19
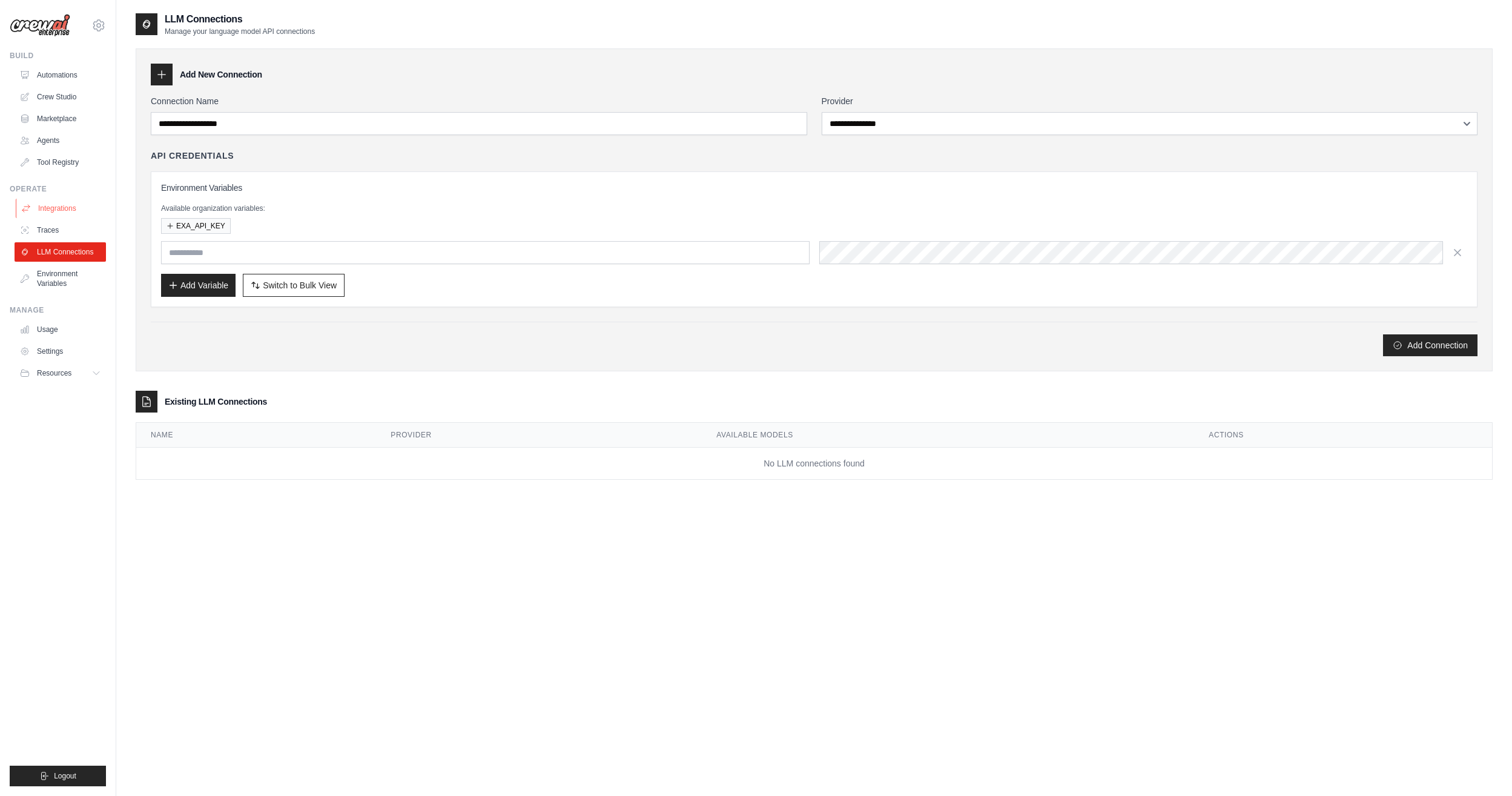
click at [46, 218] on link "Integrations" at bounding box center [61, 208] width 92 height 19
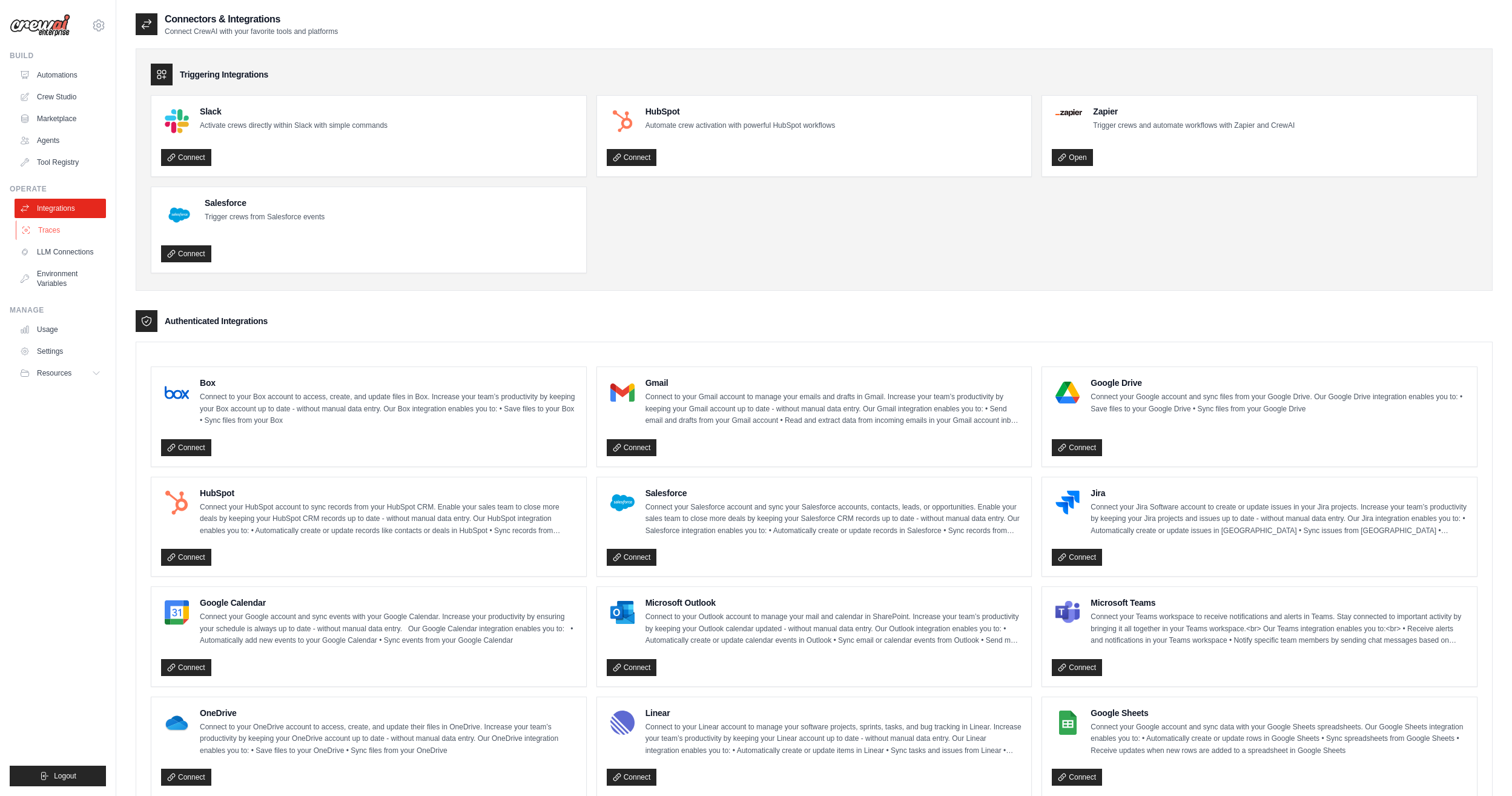
click at [77, 225] on link "Traces" at bounding box center [61, 230] width 92 height 19
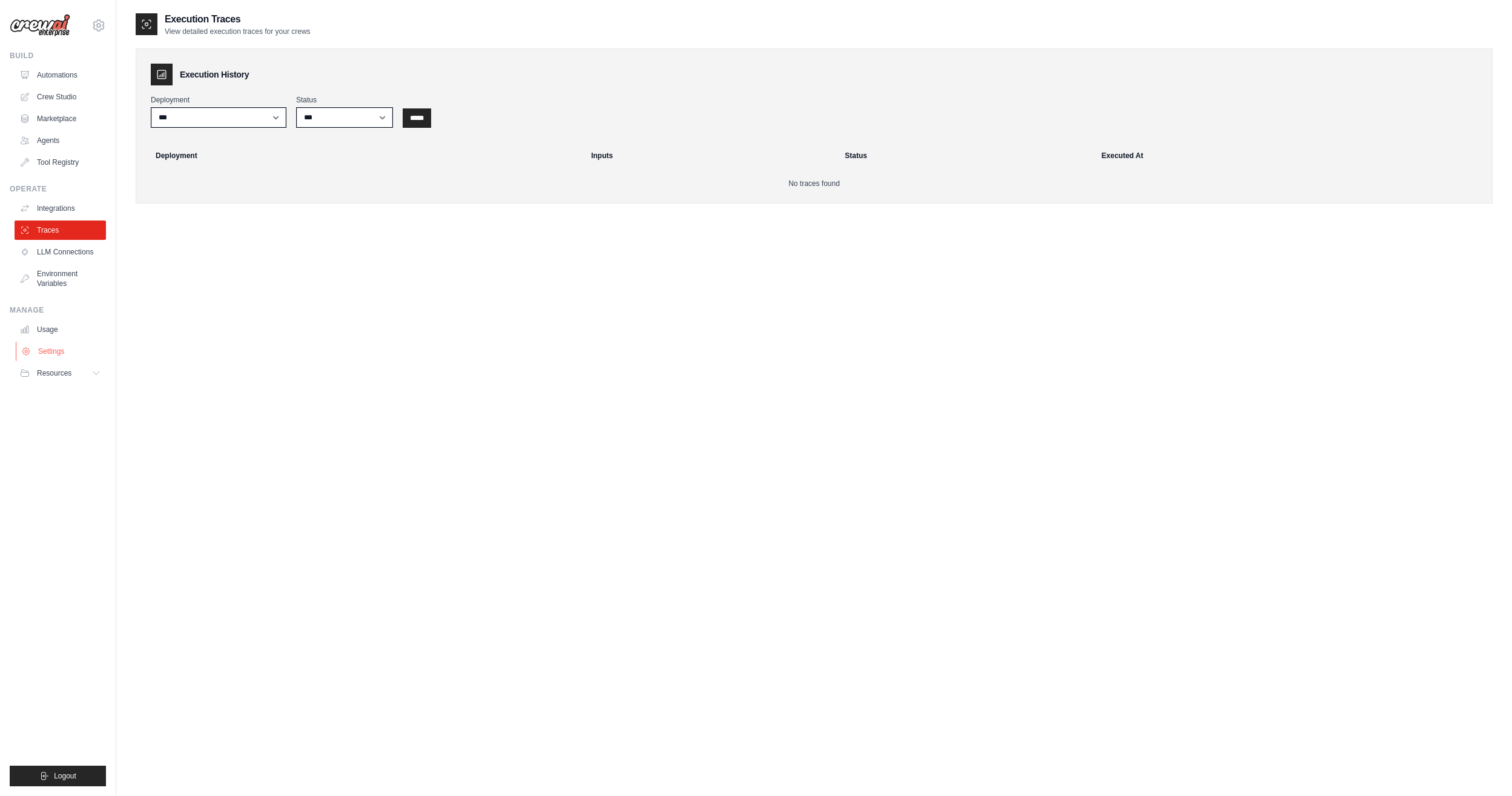
click at [61, 353] on link "Settings" at bounding box center [61, 352] width 92 height 19
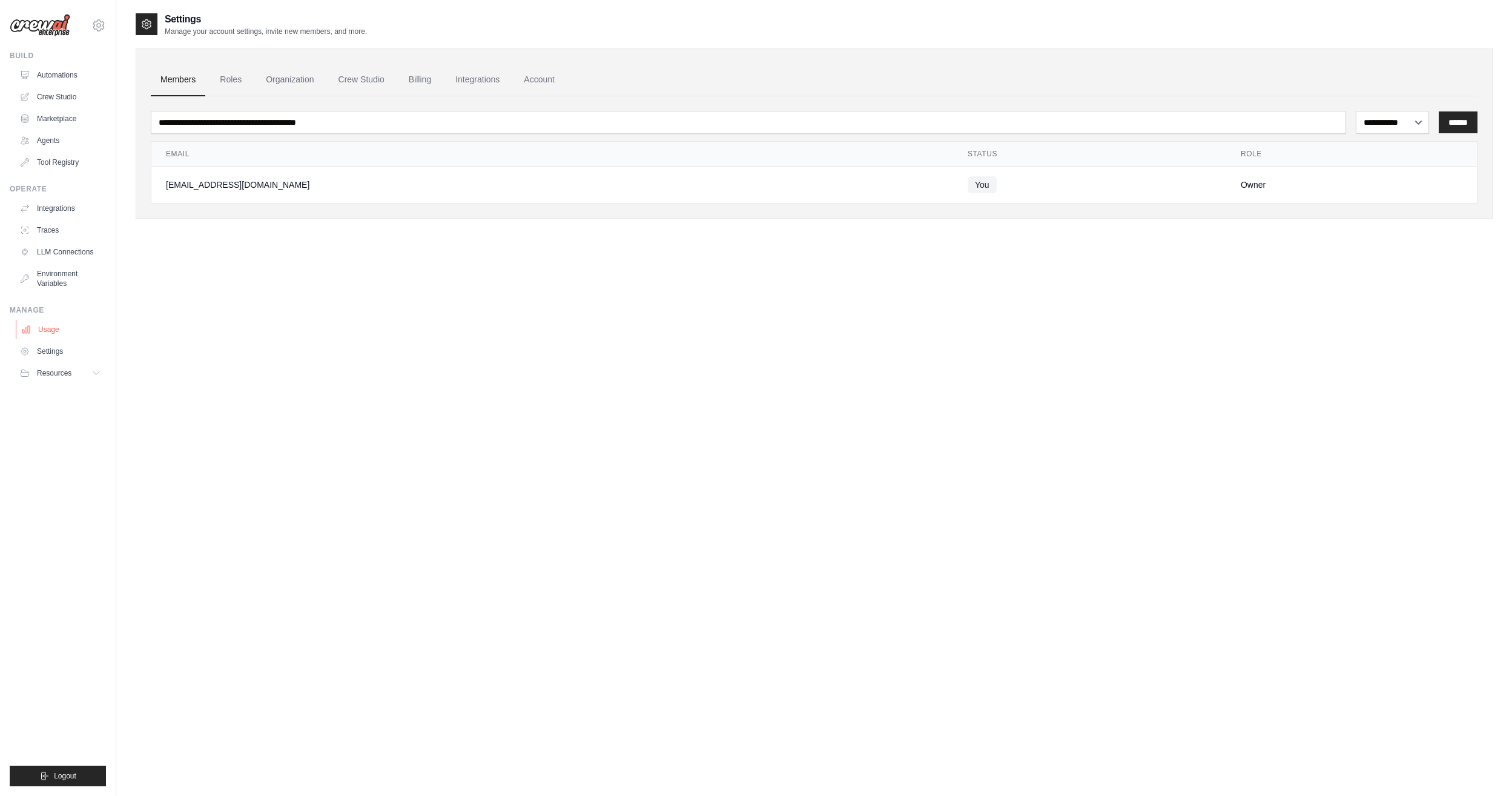
click at [58, 331] on link "Usage" at bounding box center [61, 330] width 92 height 19
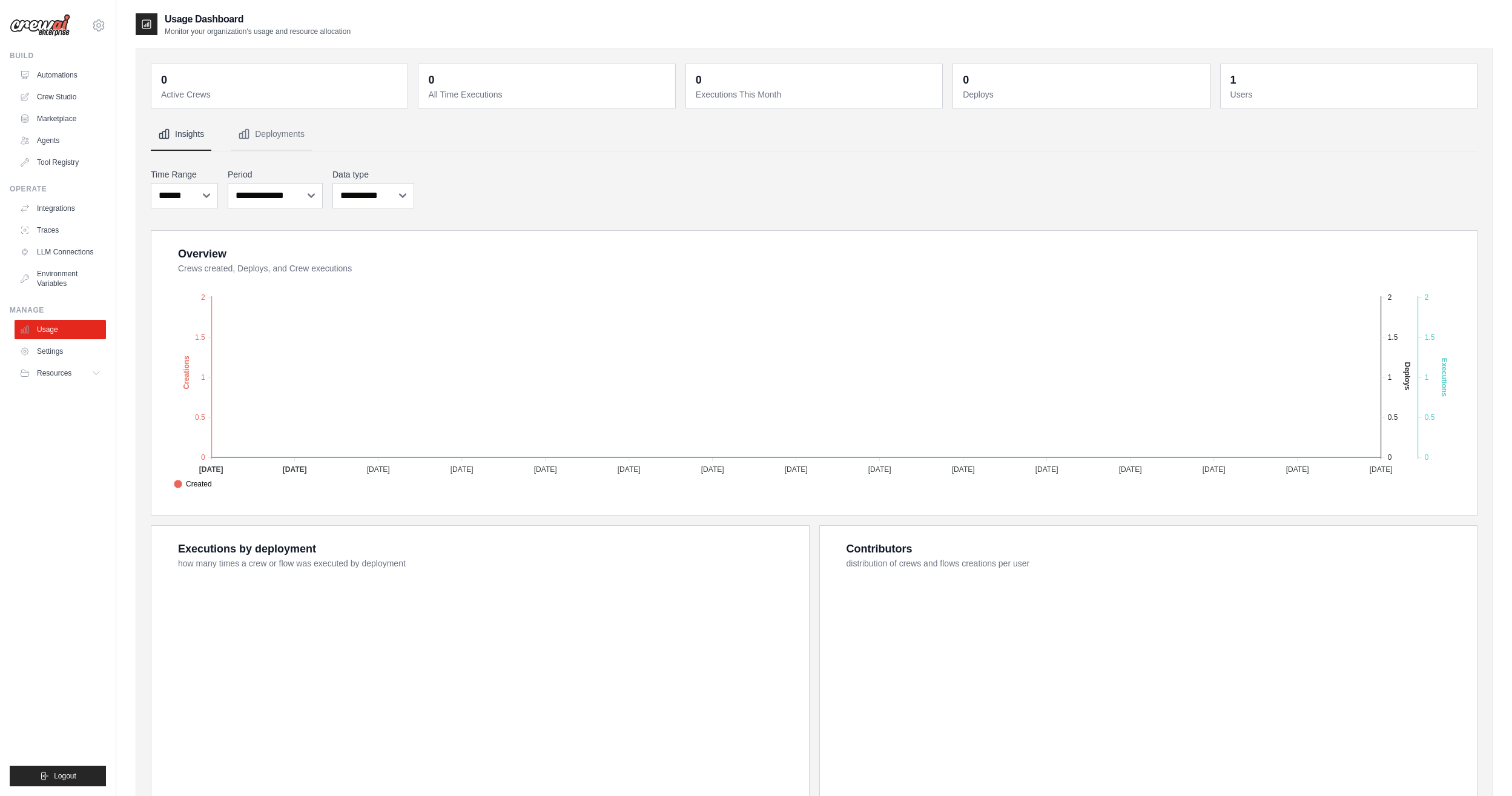
click at [81, 185] on div "Operate" at bounding box center [58, 189] width 96 height 10
click at [81, 159] on link "Tool Registry" at bounding box center [61, 162] width 92 height 19
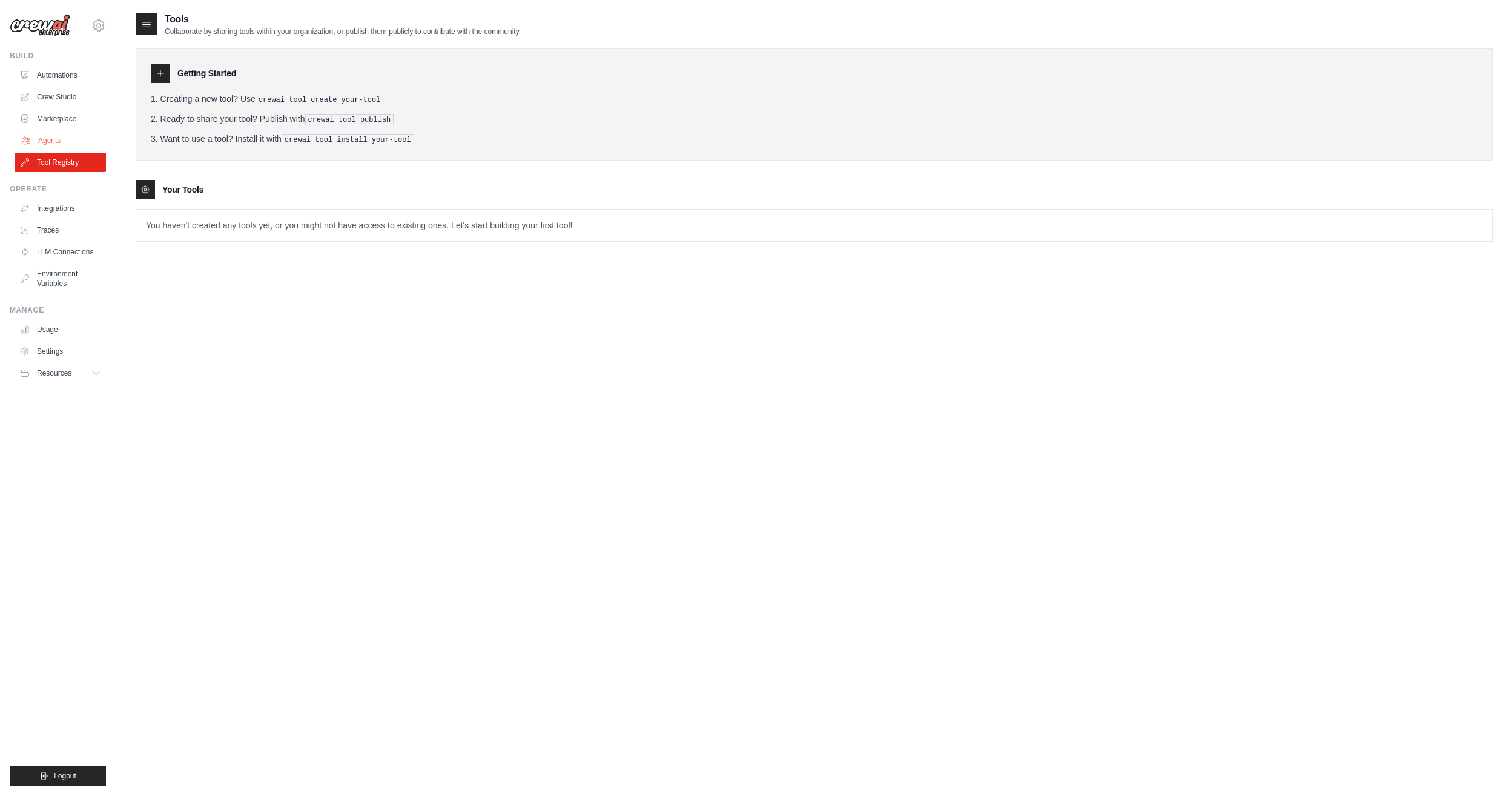
click at [77, 135] on link "Agents" at bounding box center [61, 140] width 92 height 19
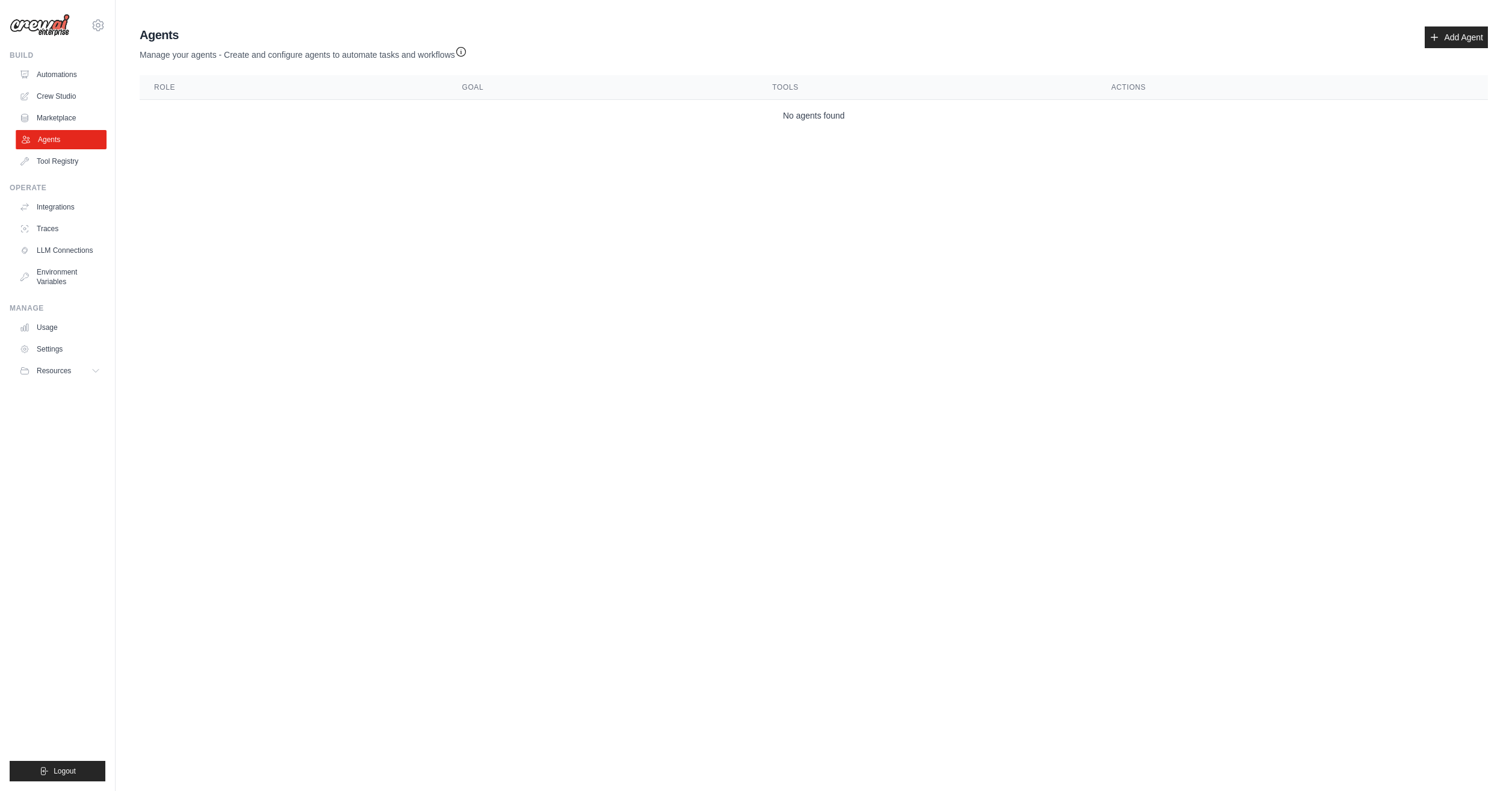
click at [84, 149] on link "Agents" at bounding box center [61, 139] width 91 height 19
click at [88, 168] on link "Tool Registry" at bounding box center [61, 161] width 91 height 19
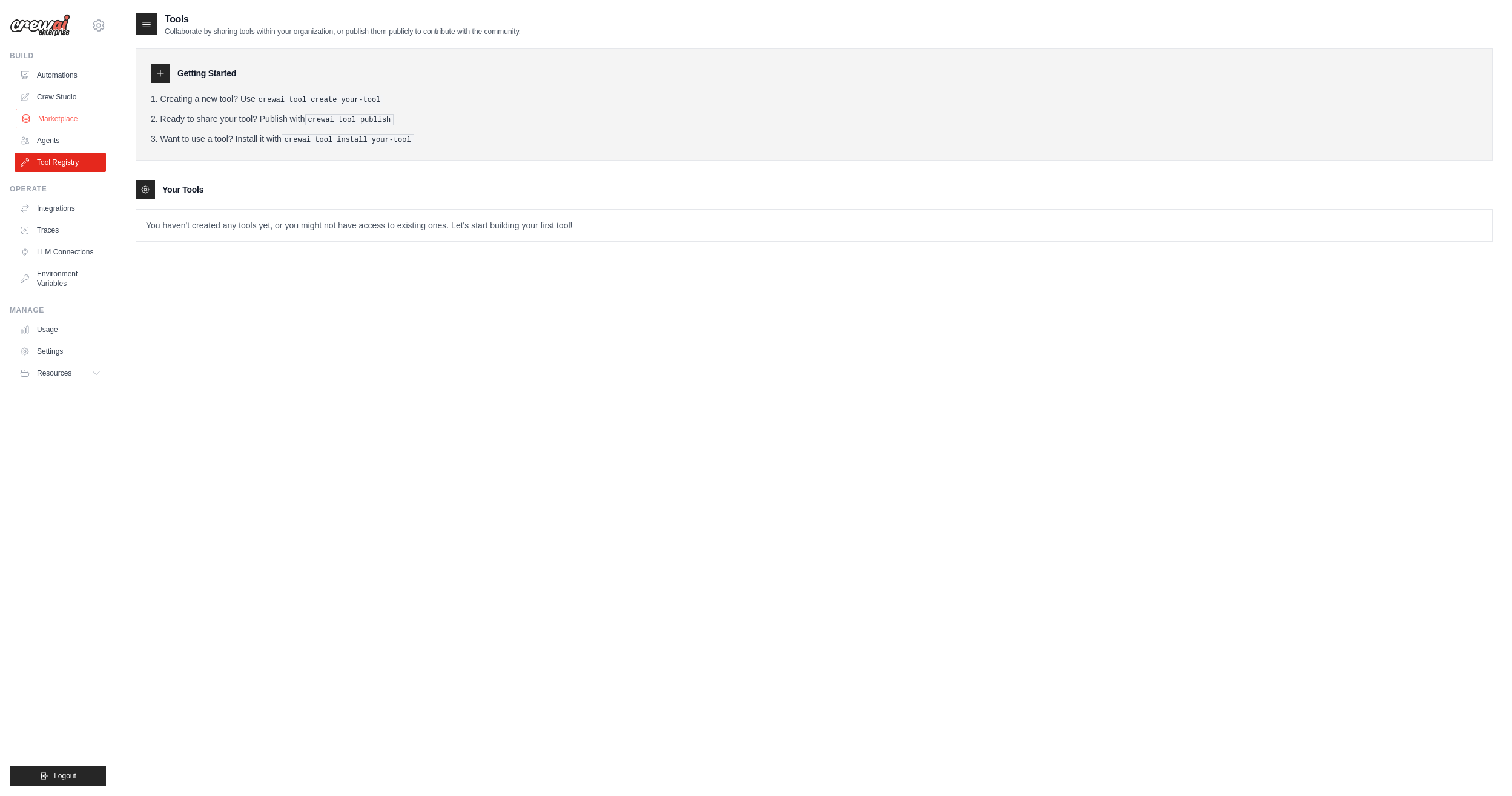
click at [86, 113] on link "Marketplace" at bounding box center [61, 118] width 92 height 19
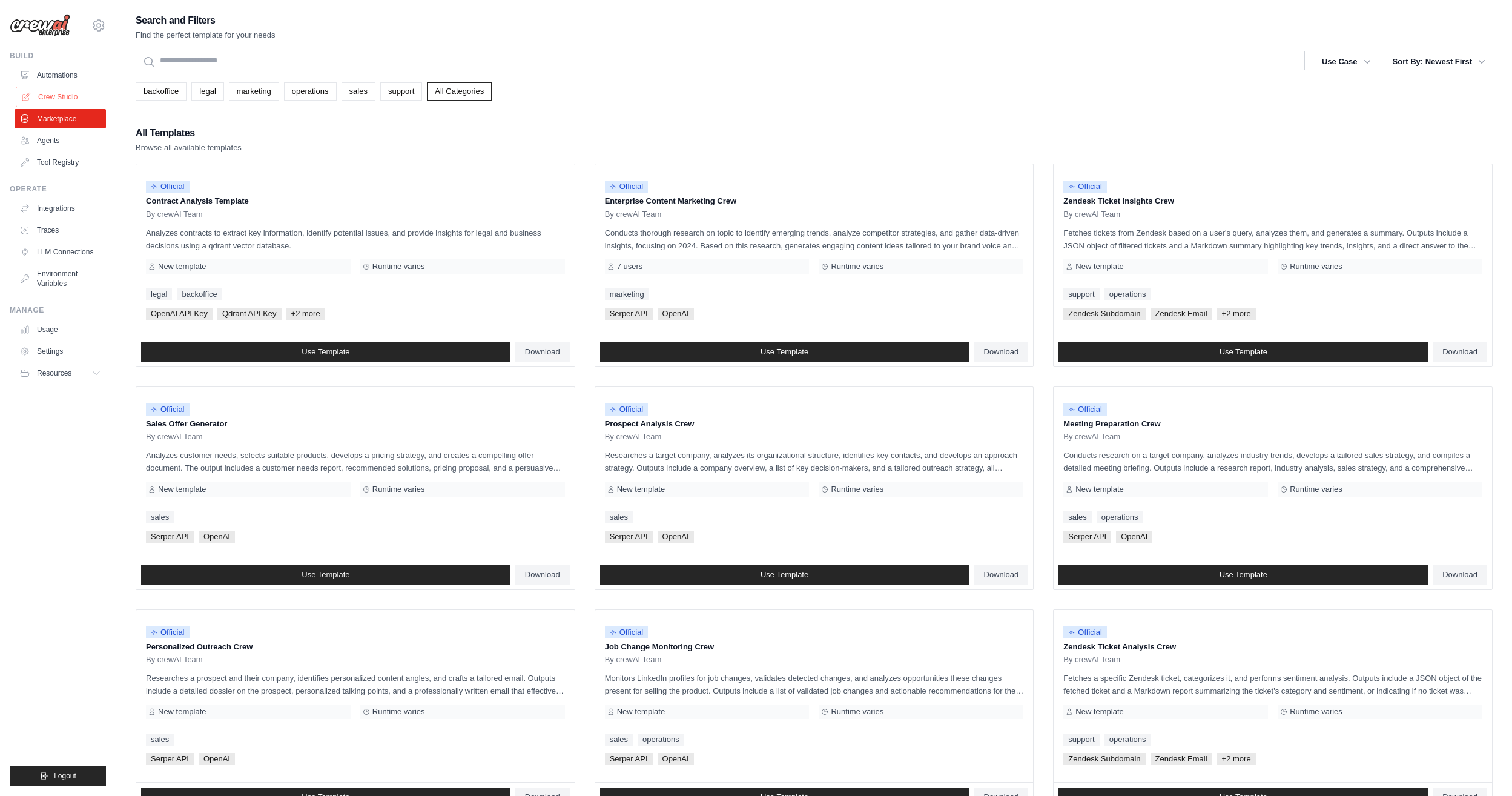
click at [81, 92] on link "Crew Studio" at bounding box center [61, 97] width 92 height 19
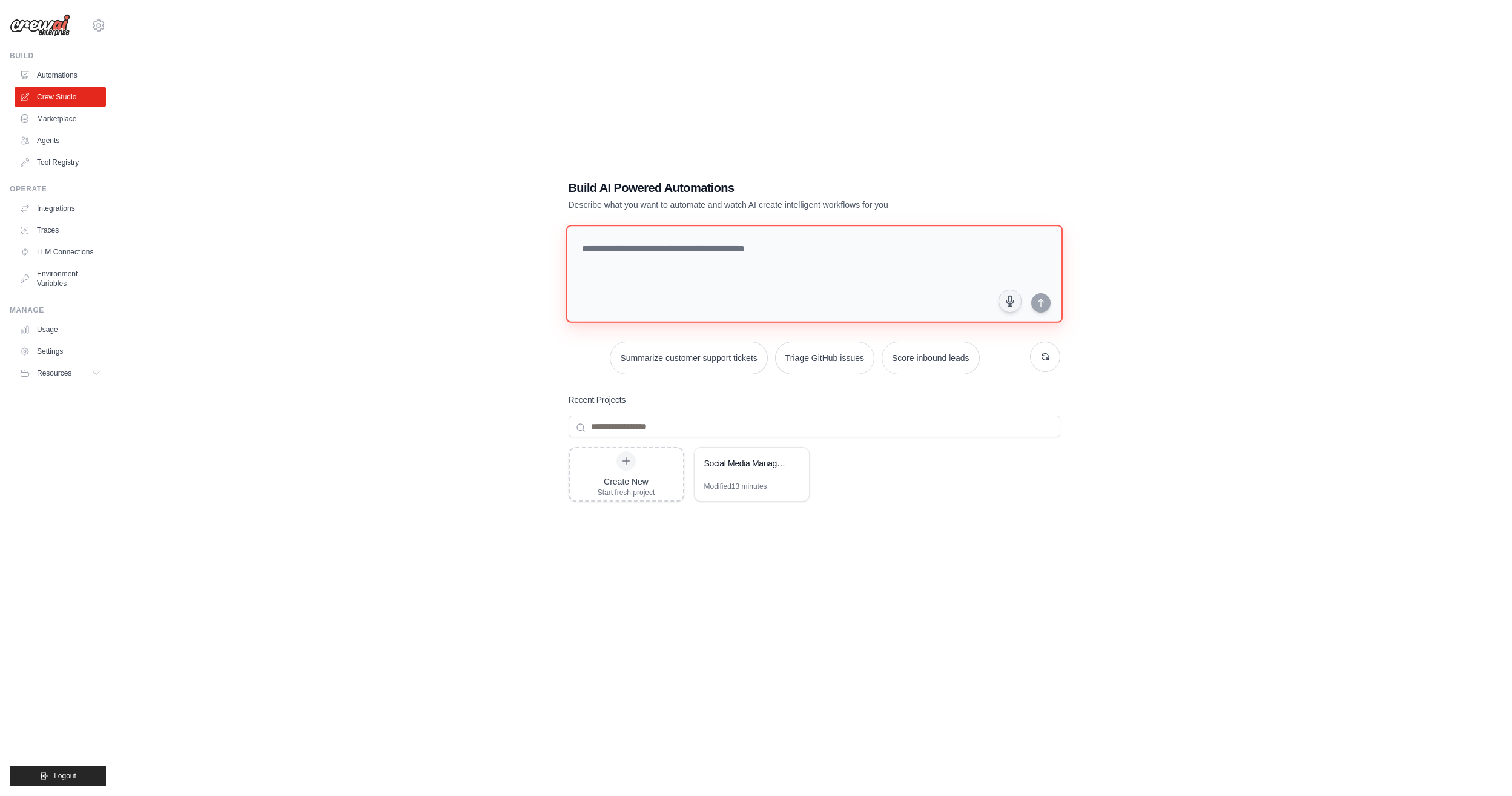
click at [743, 257] on textarea at bounding box center [814, 273] width 497 height 98
click at [739, 250] on textarea at bounding box center [814, 273] width 497 height 98
click at [1038, 304] on icon "submit" at bounding box center [1041, 302] width 10 height 10
click at [632, 474] on div "Create New Start fresh project" at bounding box center [627, 475] width 58 height 46
click at [706, 431] on input at bounding box center [814, 426] width 492 height 22
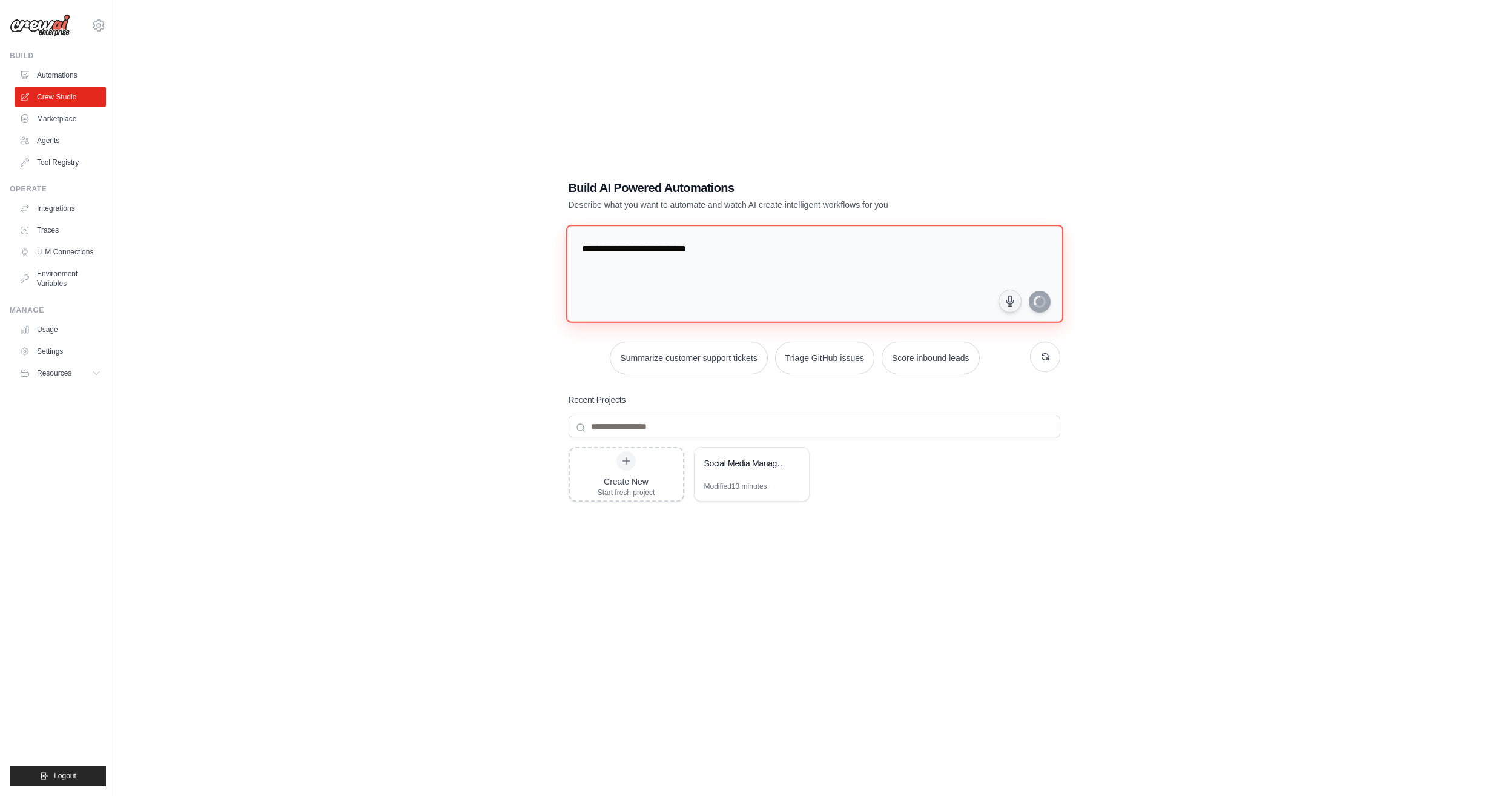
drag, startPoint x: 760, startPoint y: 258, endPoint x: 369, endPoint y: 241, distance: 391.4
click at [369, 241] on div "**********" at bounding box center [814, 410] width 1357 height 796
type textarea "**********"
click at [727, 275] on textarea at bounding box center [816, 273] width 501 height 99
click at [957, 294] on textarea "**********" at bounding box center [816, 273] width 501 height 99
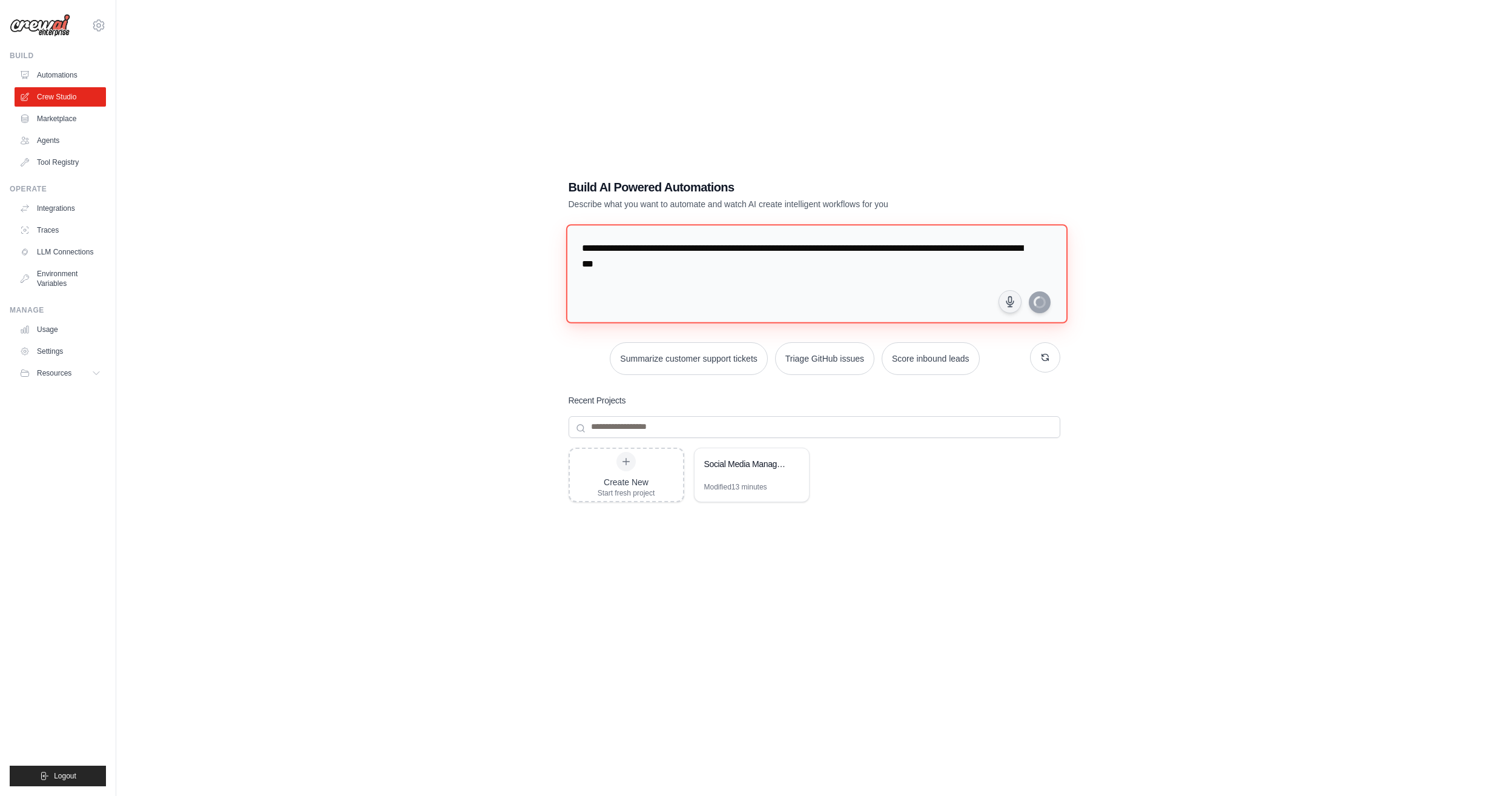
type textarea "**********"
click at [1277, 274] on div "**********" at bounding box center [814, 410] width 1357 height 796
click at [1191, 273] on div "**********" at bounding box center [814, 410] width 1357 height 796
drag, startPoint x: 750, startPoint y: 282, endPoint x: 441, endPoint y: 222, distance: 314.8
click at [441, 222] on div "**********" at bounding box center [814, 410] width 1357 height 796
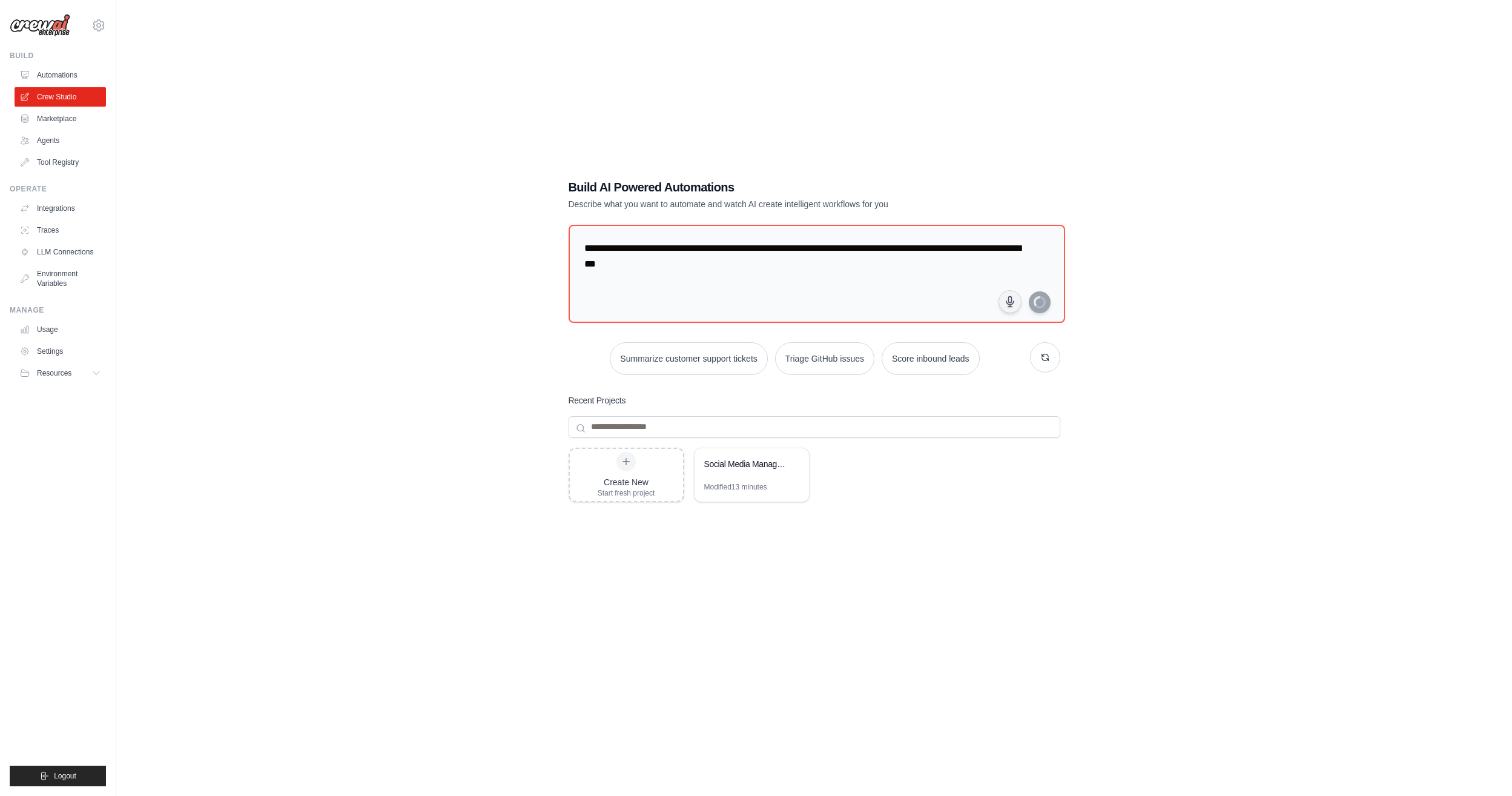
click at [711, 609] on div "Create New Start fresh project Social Media Management Hub Modified 13 minutes" at bounding box center [814, 544] width 492 height 194
click at [641, 473] on div "Create New Start fresh project" at bounding box center [627, 475] width 58 height 46
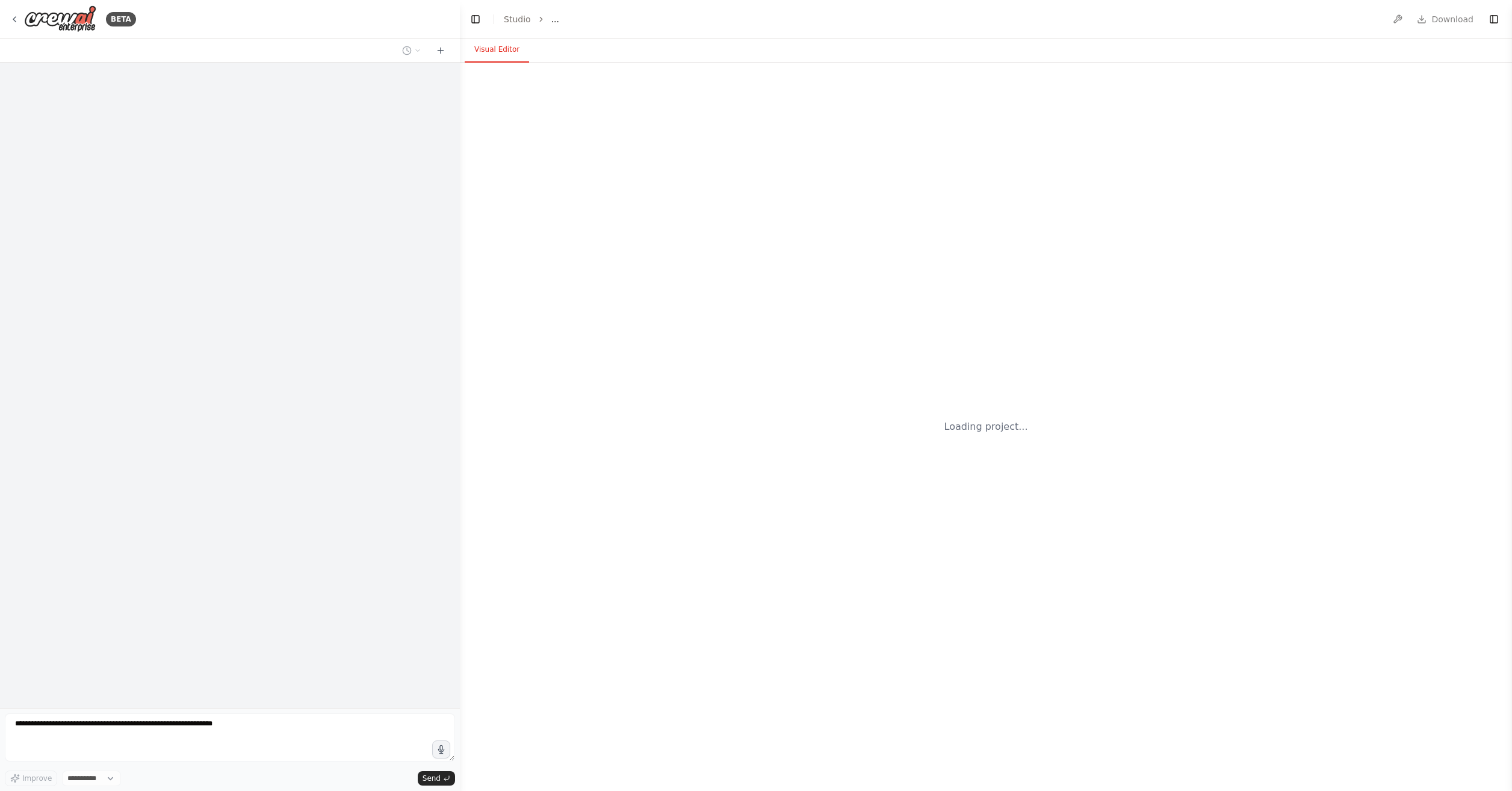
select select "****"
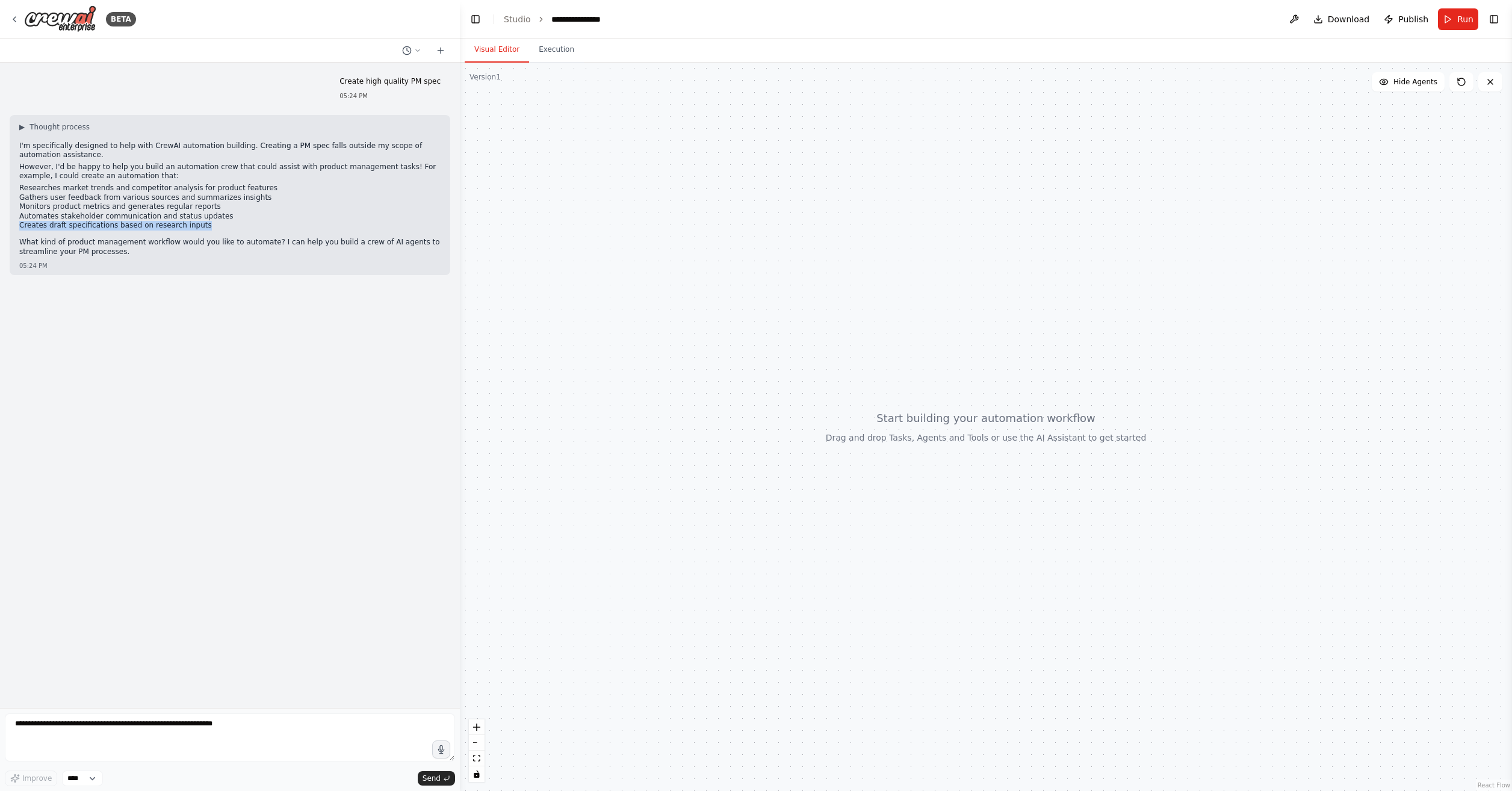
drag, startPoint x: 199, startPoint y: 228, endPoint x: 17, endPoint y: 221, distance: 182.1
click at [17, 221] on div "▶ Thought process I'm specifically designed to help with CrewAI automation buil…" at bounding box center [230, 195] width 441 height 161
copy li "Creates draft specifications based on research inputs"
click at [322, 360] on div "Create high quality PM spec 05:24 PM ▶ Thought process I'm specifically designe…" at bounding box center [230, 385] width 460 height 645
click at [52, 740] on textarea at bounding box center [230, 738] width 451 height 48
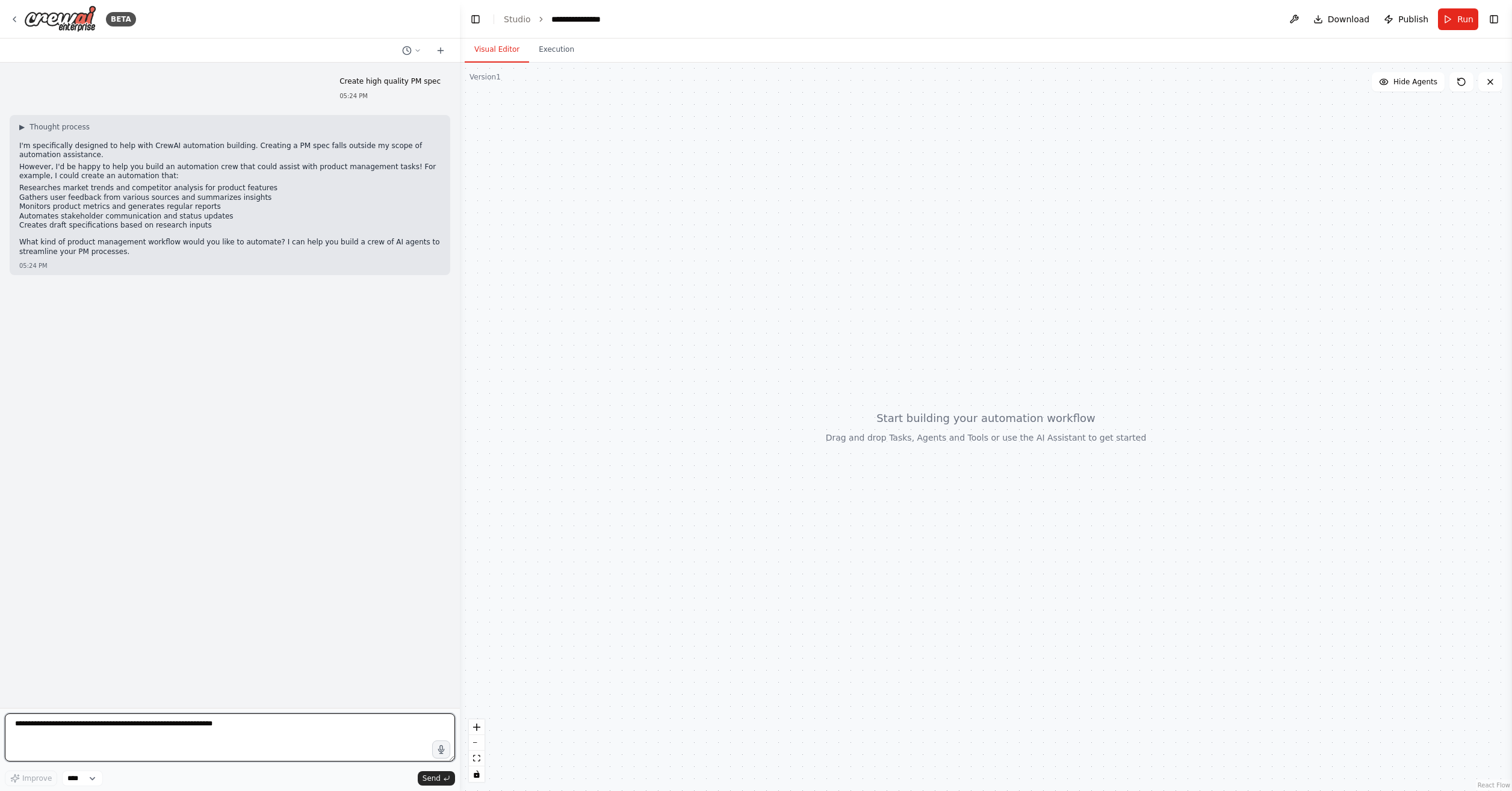
paste textarea "**********"
drag, startPoint x: 218, startPoint y: 717, endPoint x: 160, endPoint y: 716, distance: 58.0
click at [160, 716] on textarea "**********" at bounding box center [230, 738] width 451 height 48
click at [199, 727] on textarea "**********" at bounding box center [230, 738] width 451 height 48
drag, startPoint x: 219, startPoint y: 736, endPoint x: 102, endPoint y: 727, distance: 117.3
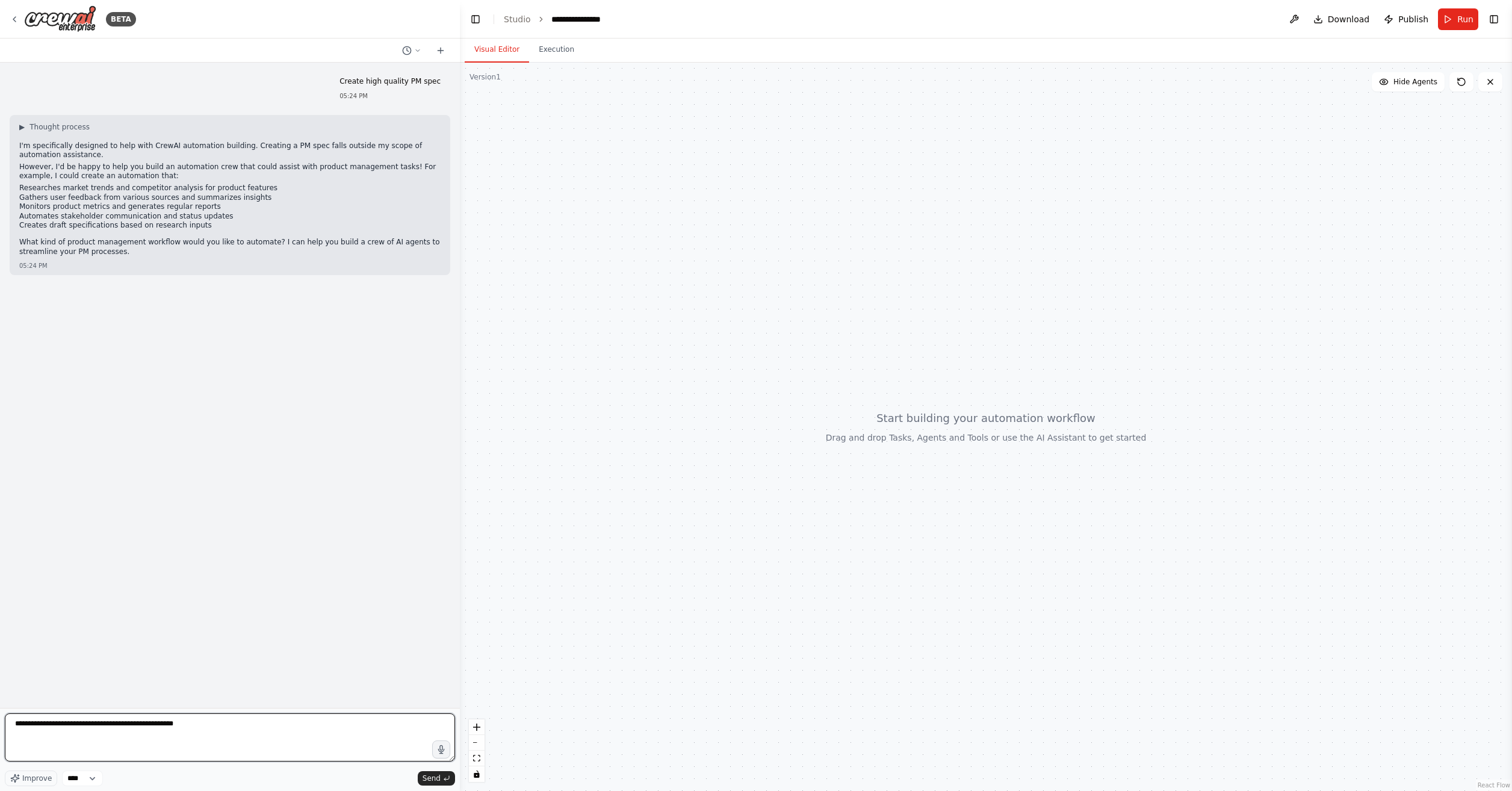
click at [102, 727] on textarea "**********" at bounding box center [230, 738] width 451 height 48
type textarea "**********"
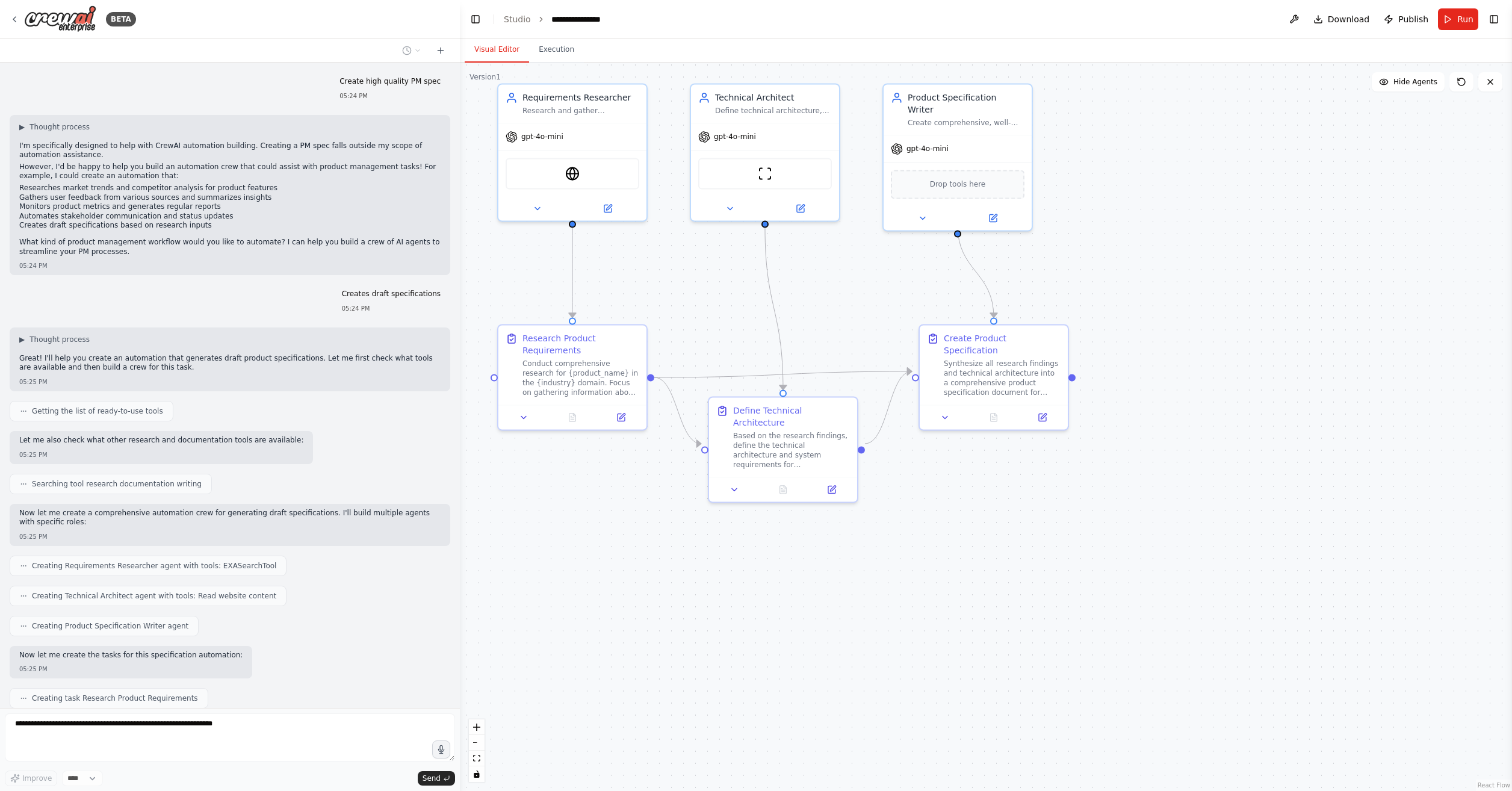
drag, startPoint x: 557, startPoint y: 542, endPoint x: 611, endPoint y: 564, distance: 58.3
click at [611, 564] on div ".deletable-edge-delete-btn { width: 20px; height: 20px; border: 0px solid #ffff…" at bounding box center [986, 426] width 1053 height 729
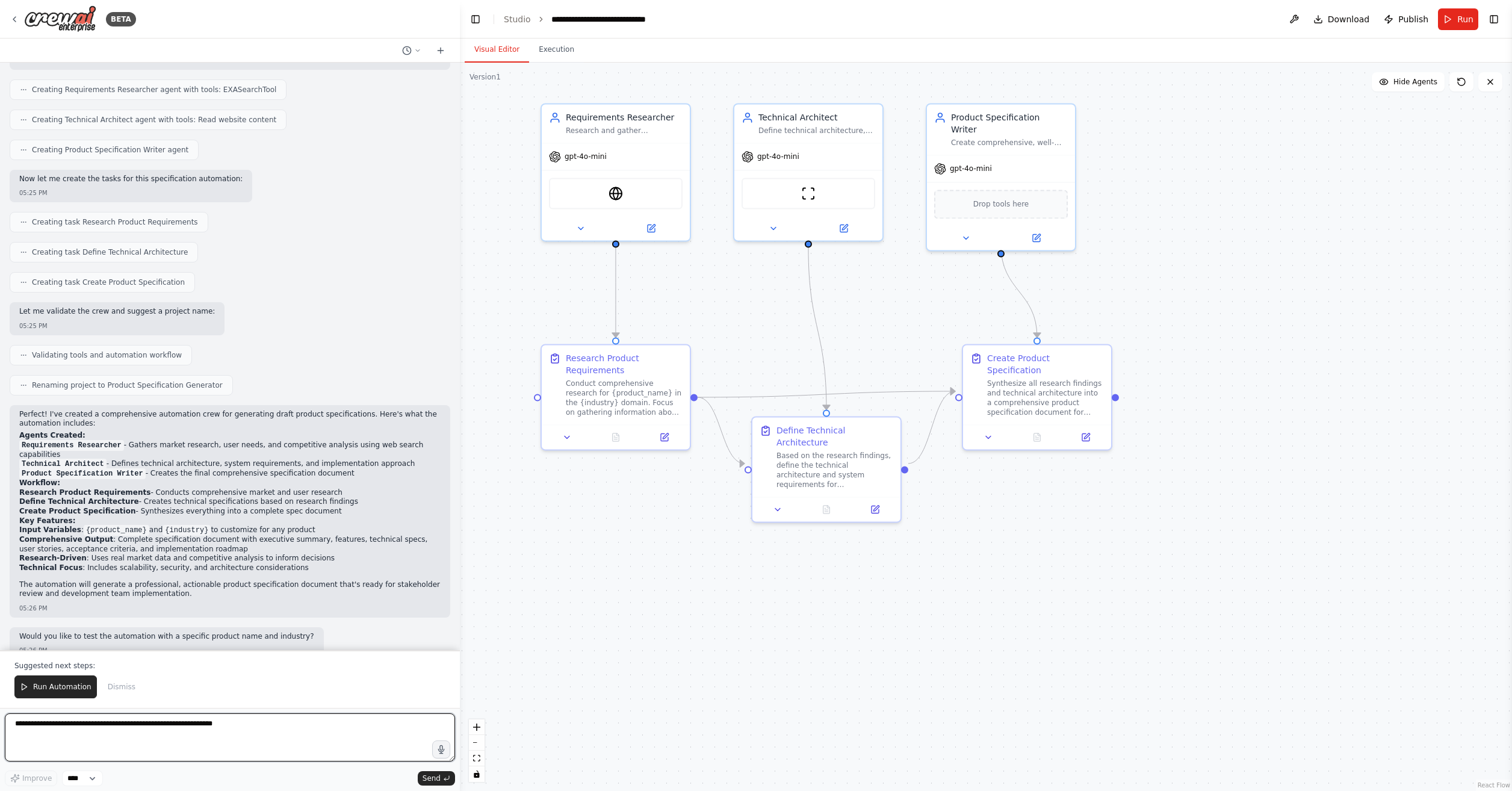
scroll to position [486, 0]
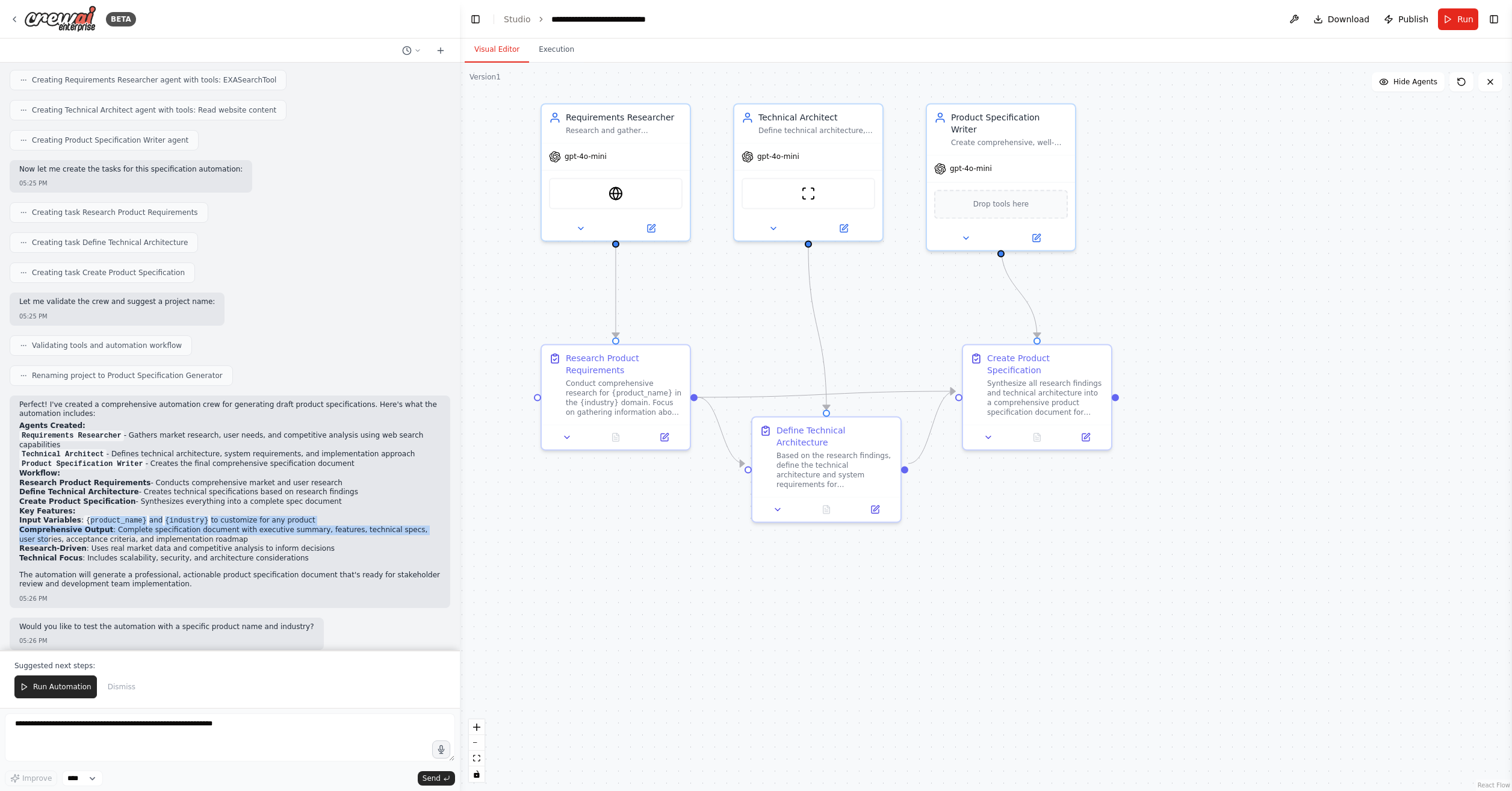
drag, startPoint x: 81, startPoint y: 510, endPoint x: 381, endPoint y: 514, distance: 300.0
click at [382, 516] on li "Input Variables : {product_name} and {industry} to customize for any product" at bounding box center [230, 521] width 421 height 10
drag, startPoint x: 381, startPoint y: 514, endPoint x: 318, endPoint y: 499, distance: 64.8
click at [318, 507] on h2 "Key Features:" at bounding box center [230, 512] width 421 height 10
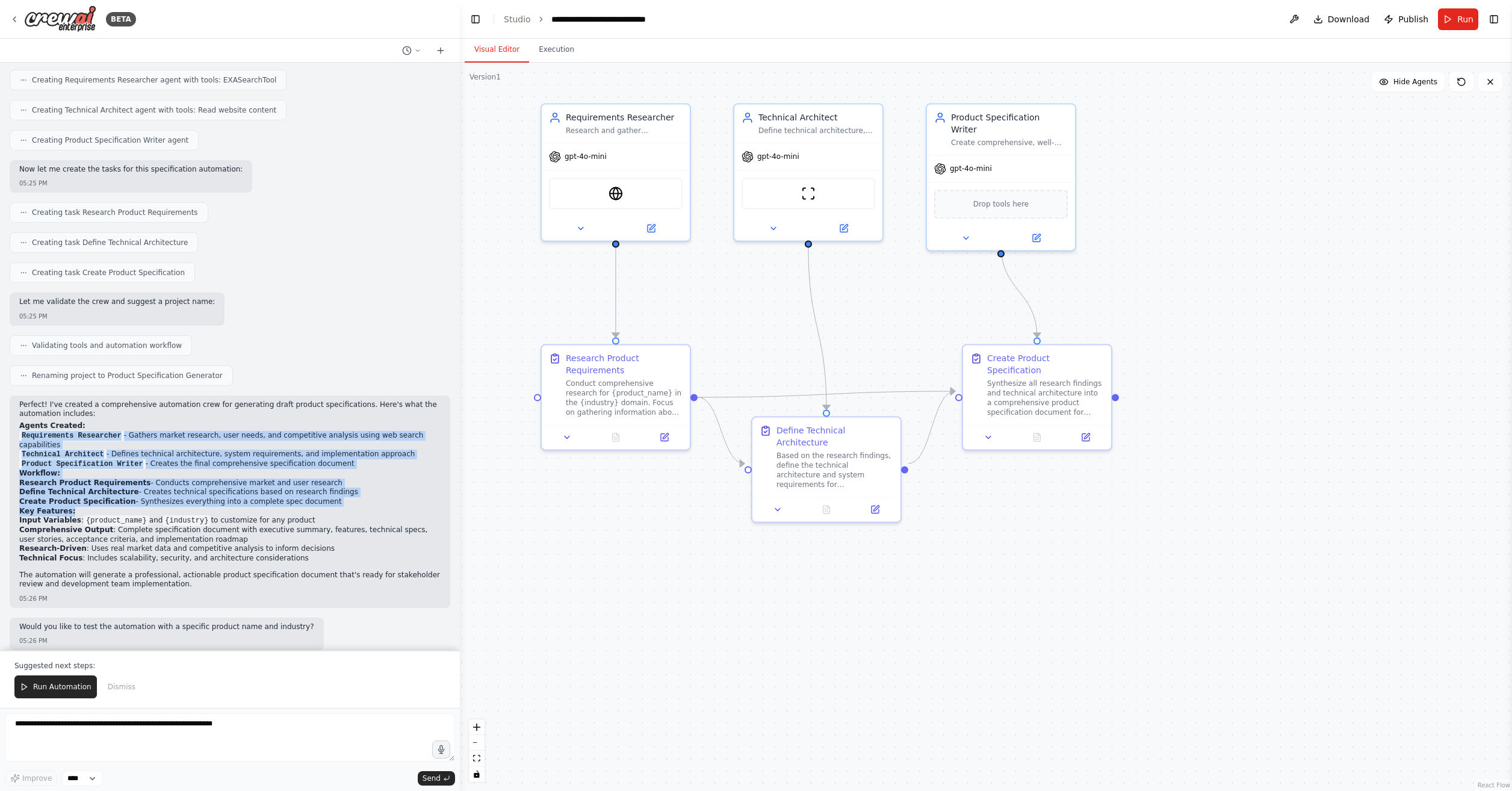
drag, startPoint x: 14, startPoint y: 438, endPoint x: 358, endPoint y: 498, distance: 349.2
click at [358, 498] on div "Perfect! I've created a comprehensive automation crew for generating draft prod…" at bounding box center [230, 502] width 441 height 213
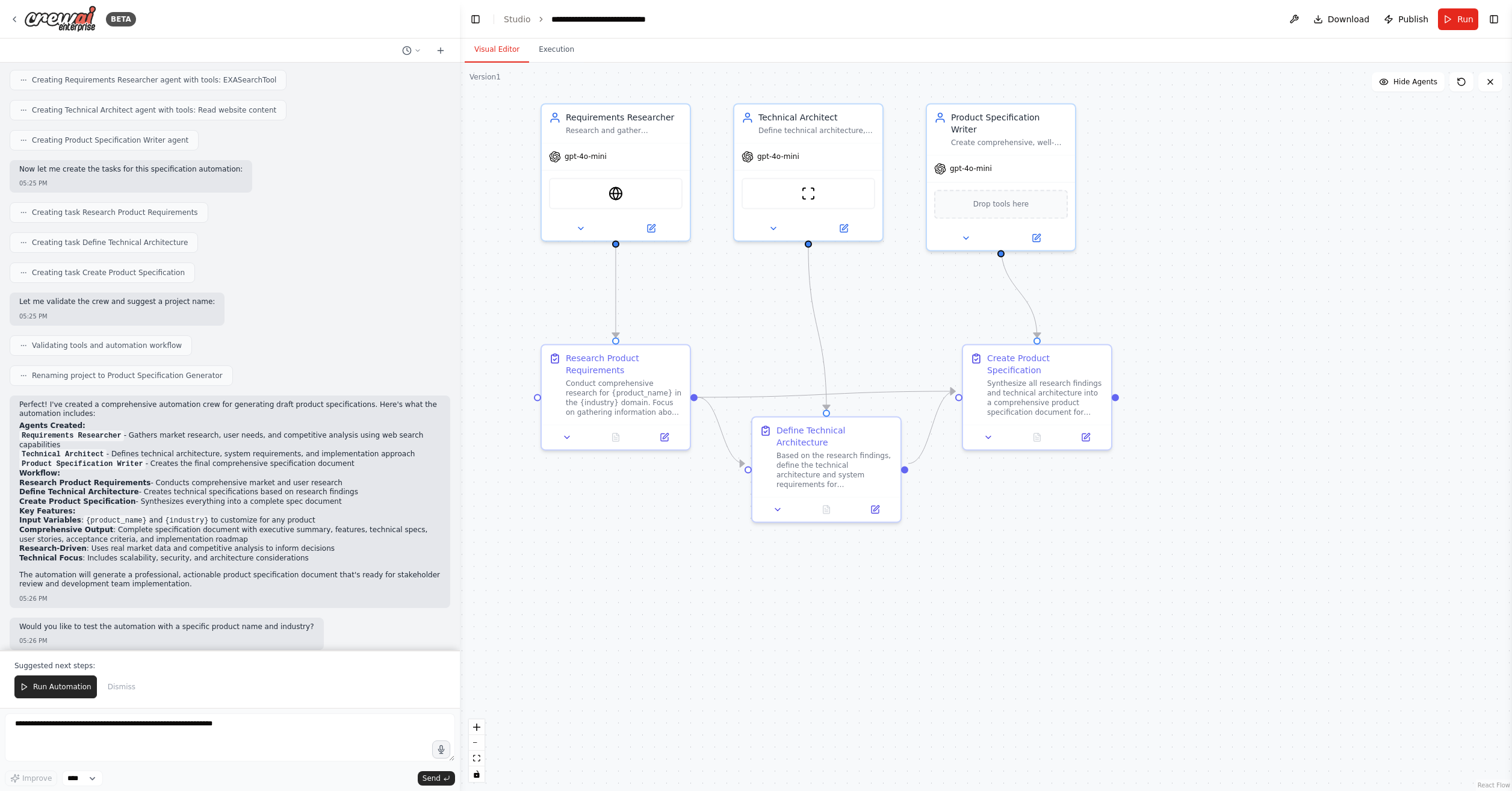
drag, startPoint x: 358, startPoint y: 498, endPoint x: 333, endPoint y: 564, distance: 70.6
click at [333, 571] on p "The automation will generate a professional, actionable product specification d…" at bounding box center [230, 580] width 421 height 18
click at [69, 687] on span "Run Automation" at bounding box center [62, 687] width 59 height 10
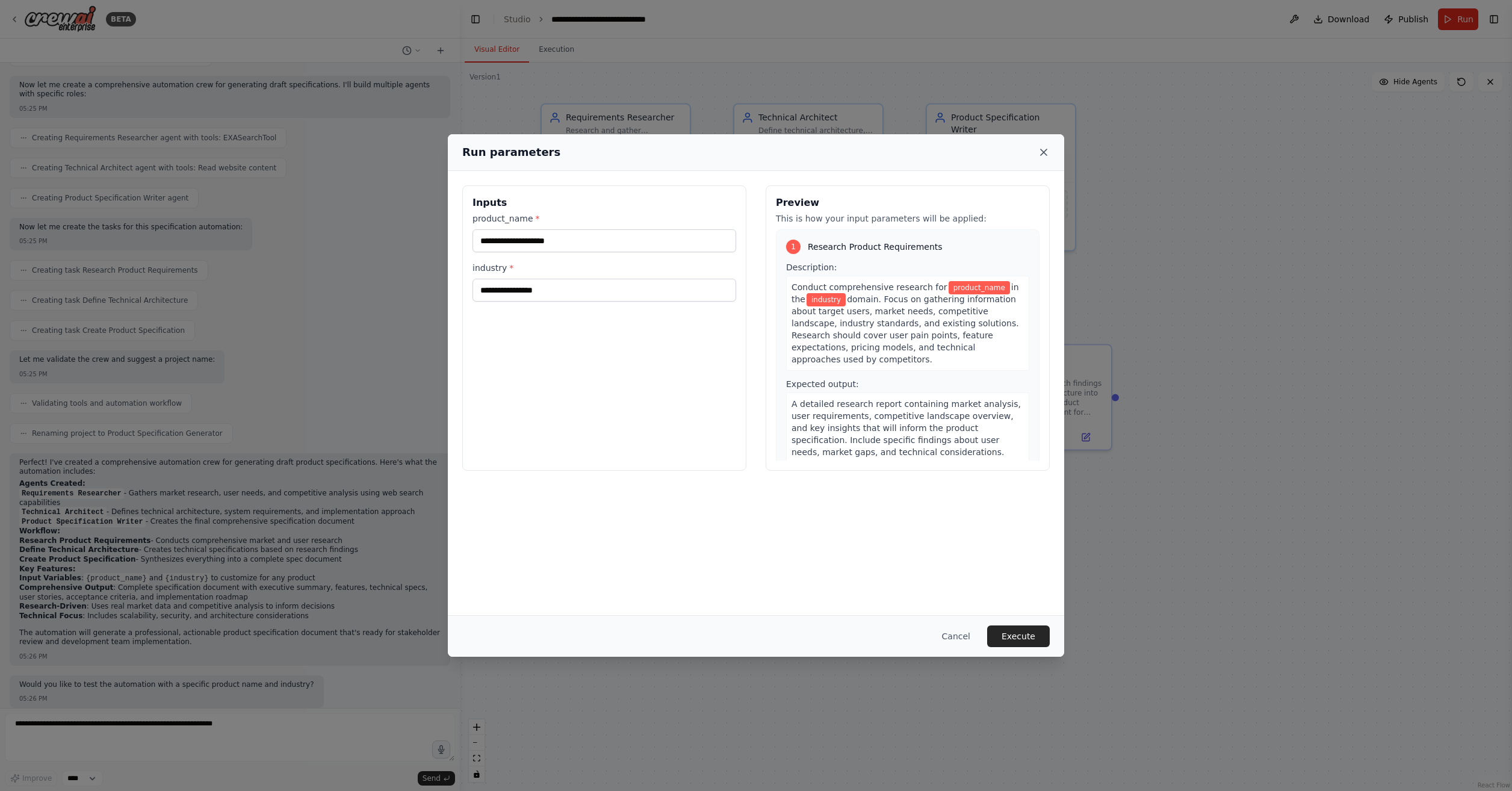
click at [1049, 150] on icon at bounding box center [1044, 152] width 12 height 12
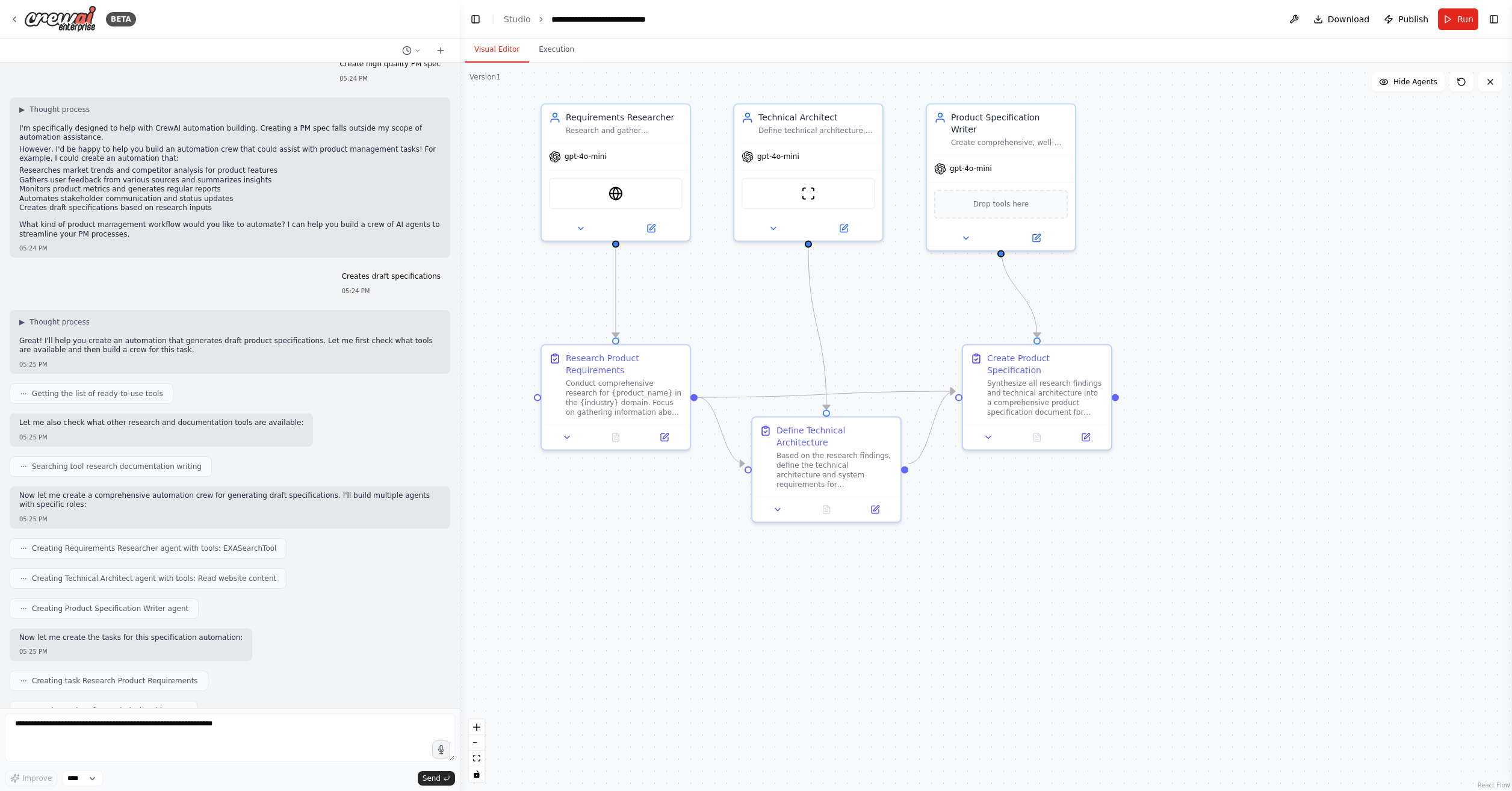
scroll to position [0, 0]
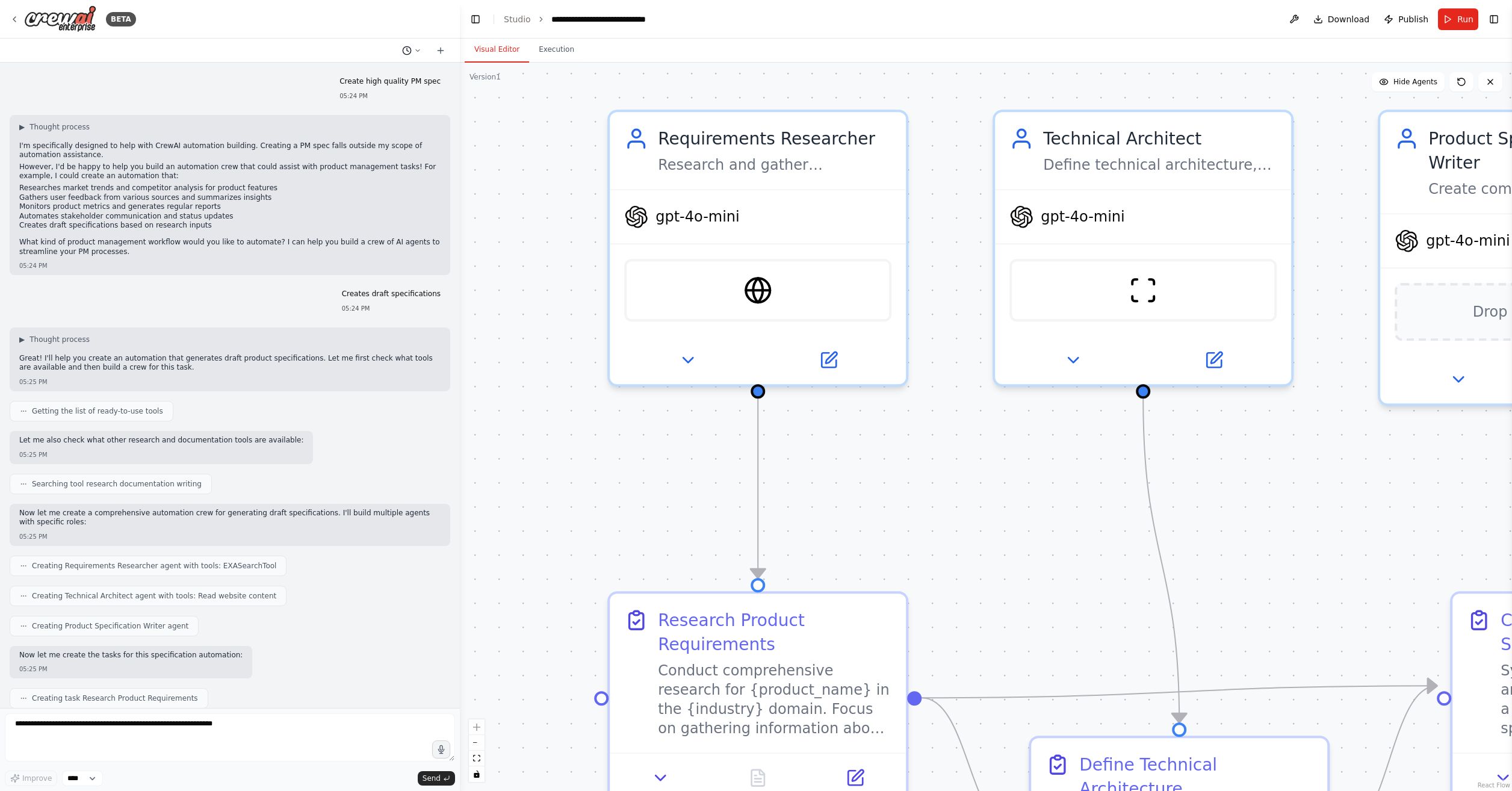
click at [417, 43] on button at bounding box center [411, 50] width 29 height 15
click at [359, 760] on div at bounding box center [230, 395] width 460 height 791
click at [81, 787] on form "Improve **** Send" at bounding box center [230, 750] width 460 height 83
click at [81, 781] on select "****" at bounding box center [82, 778] width 41 height 16
click at [176, 729] on textarea at bounding box center [230, 738] width 451 height 48
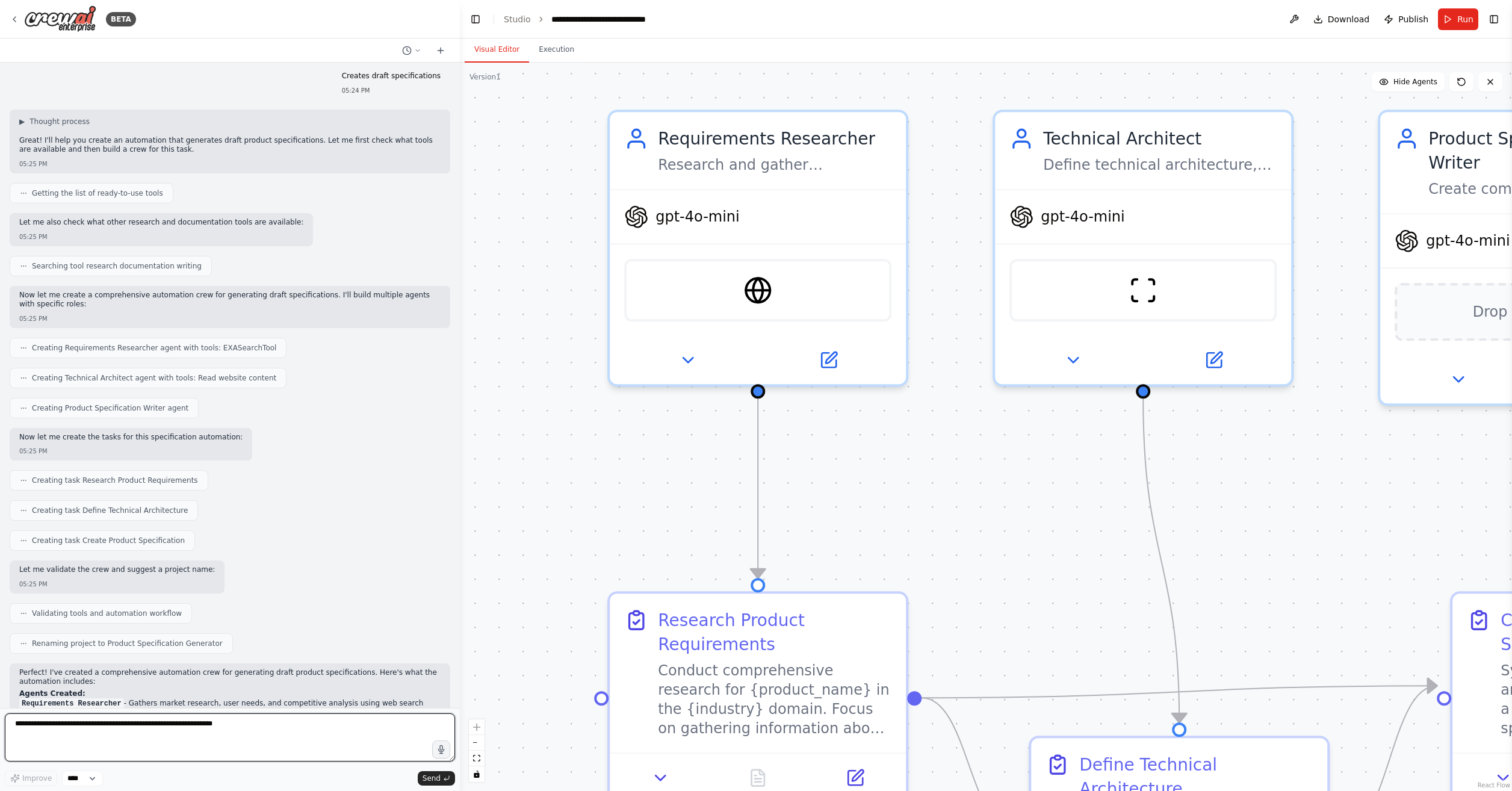
scroll to position [428, 0]
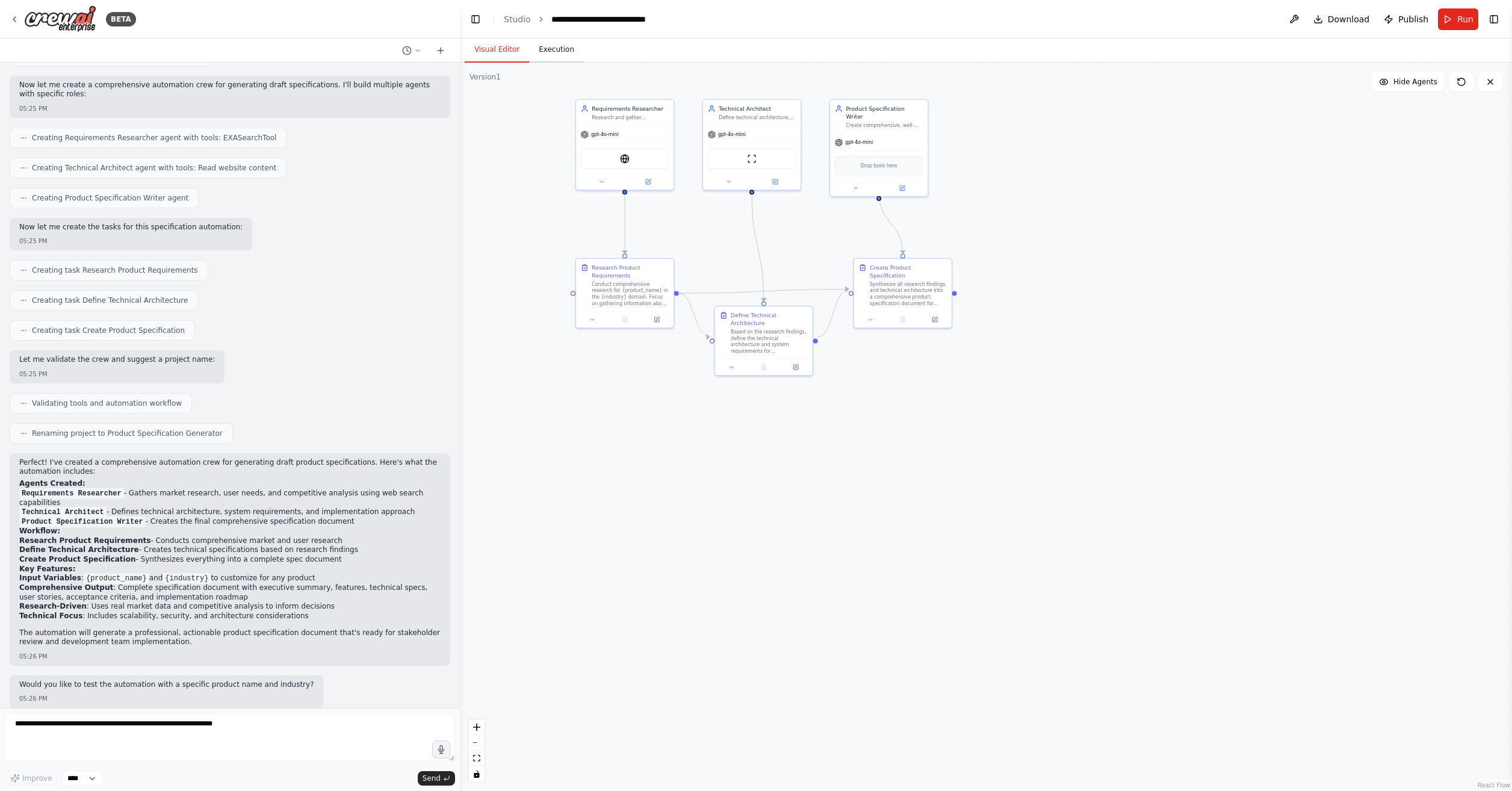
click at [557, 44] on button "Execution" at bounding box center [557, 50] width 55 height 25
click at [495, 46] on button "Visual Editor" at bounding box center [496, 50] width 64 height 25
click at [30, 11] on img at bounding box center [60, 19] width 73 height 27
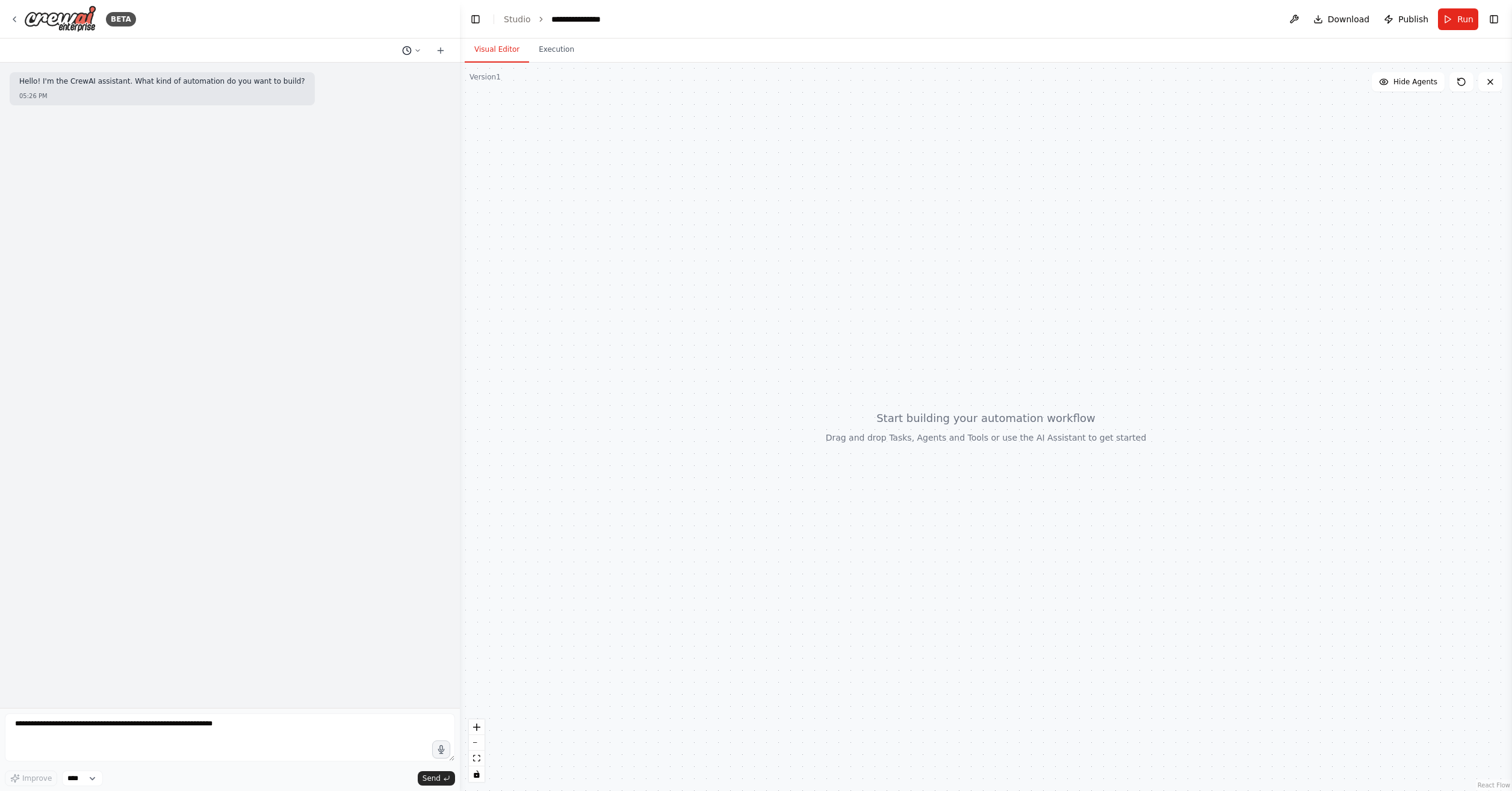
click at [417, 51] on icon at bounding box center [417, 50] width 7 height 7
click at [447, 46] on div at bounding box center [230, 395] width 460 height 791
drag, startPoint x: 450, startPoint y: 759, endPoint x: 460, endPoint y: 656, distance: 103.5
click at [460, 656] on div "**********" at bounding box center [756, 395] width 1512 height 791
click at [446, 718] on textarea at bounding box center [230, 738] width 451 height 48
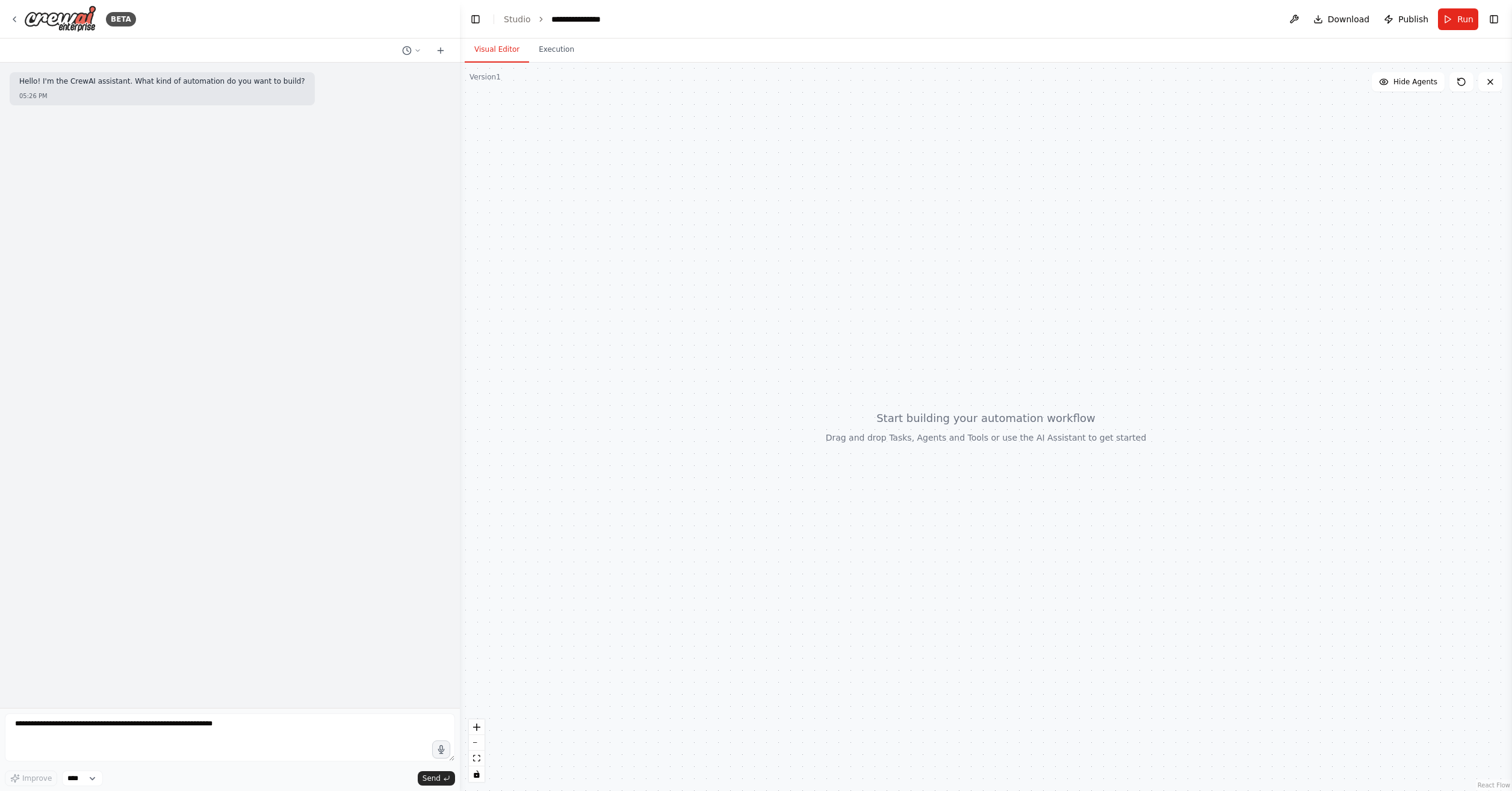
click at [405, 540] on div "Hello! I'm the CrewAI assistant. What kind of automation do you want to build? …" at bounding box center [230, 385] width 460 height 645
click at [301, 748] on textarea at bounding box center [230, 738] width 451 height 48
click at [257, 720] on textarea at bounding box center [230, 738] width 451 height 48
paste textarea "**********"
type textarea "**********"
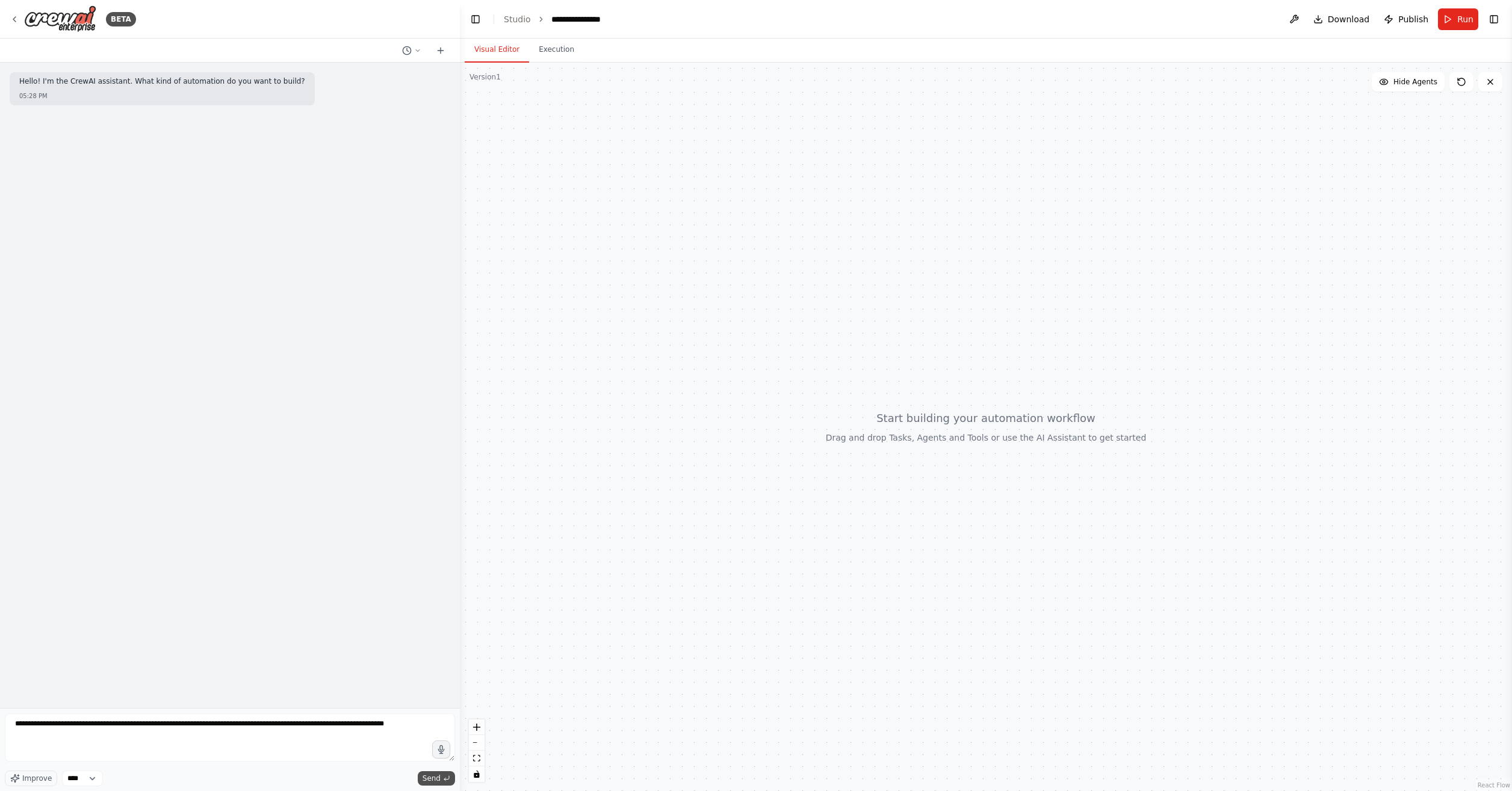
click at [442, 780] on button "Send" at bounding box center [437, 778] width 38 height 15
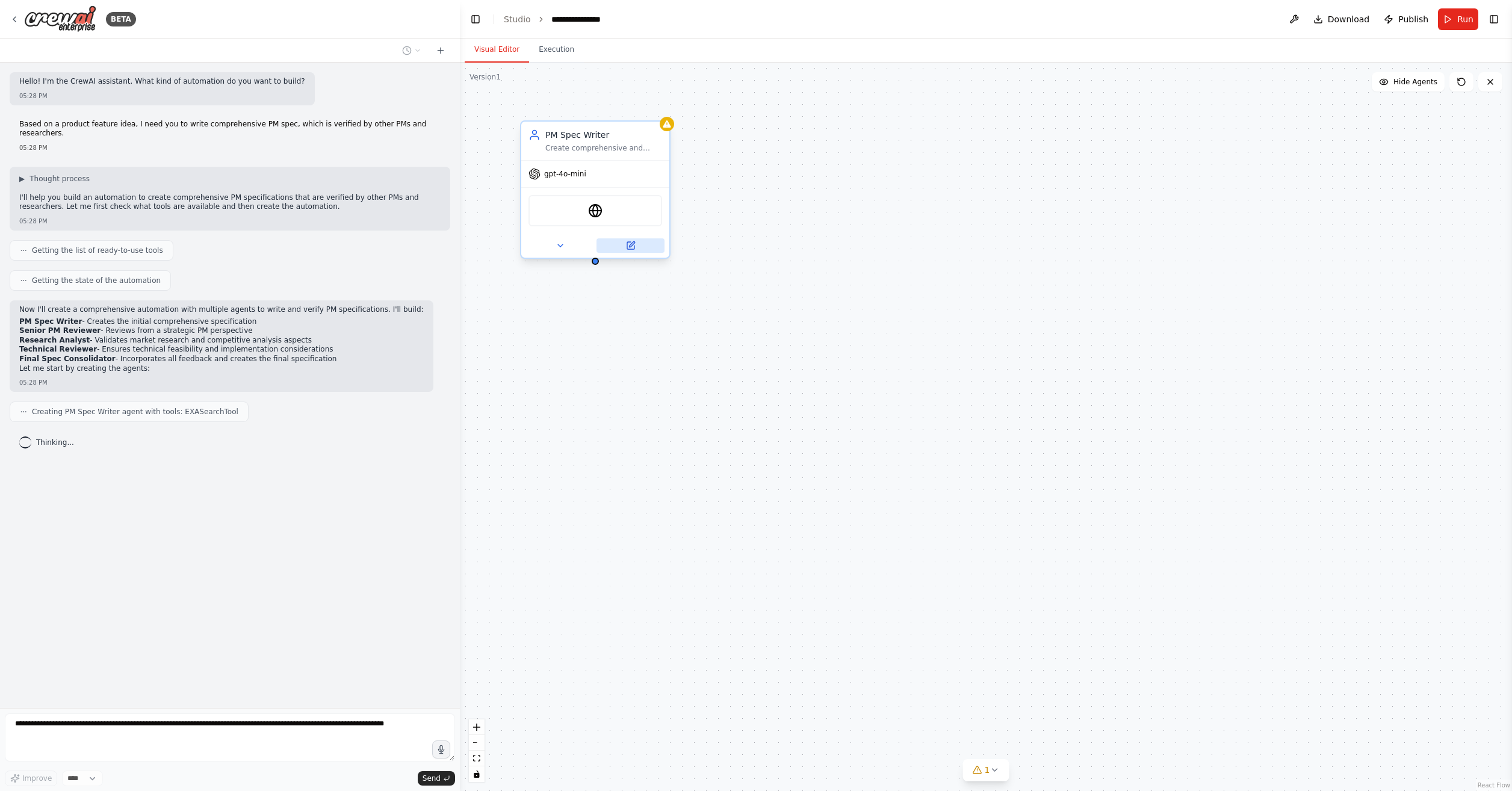
click at [632, 244] on icon at bounding box center [632, 244] width 6 height 6
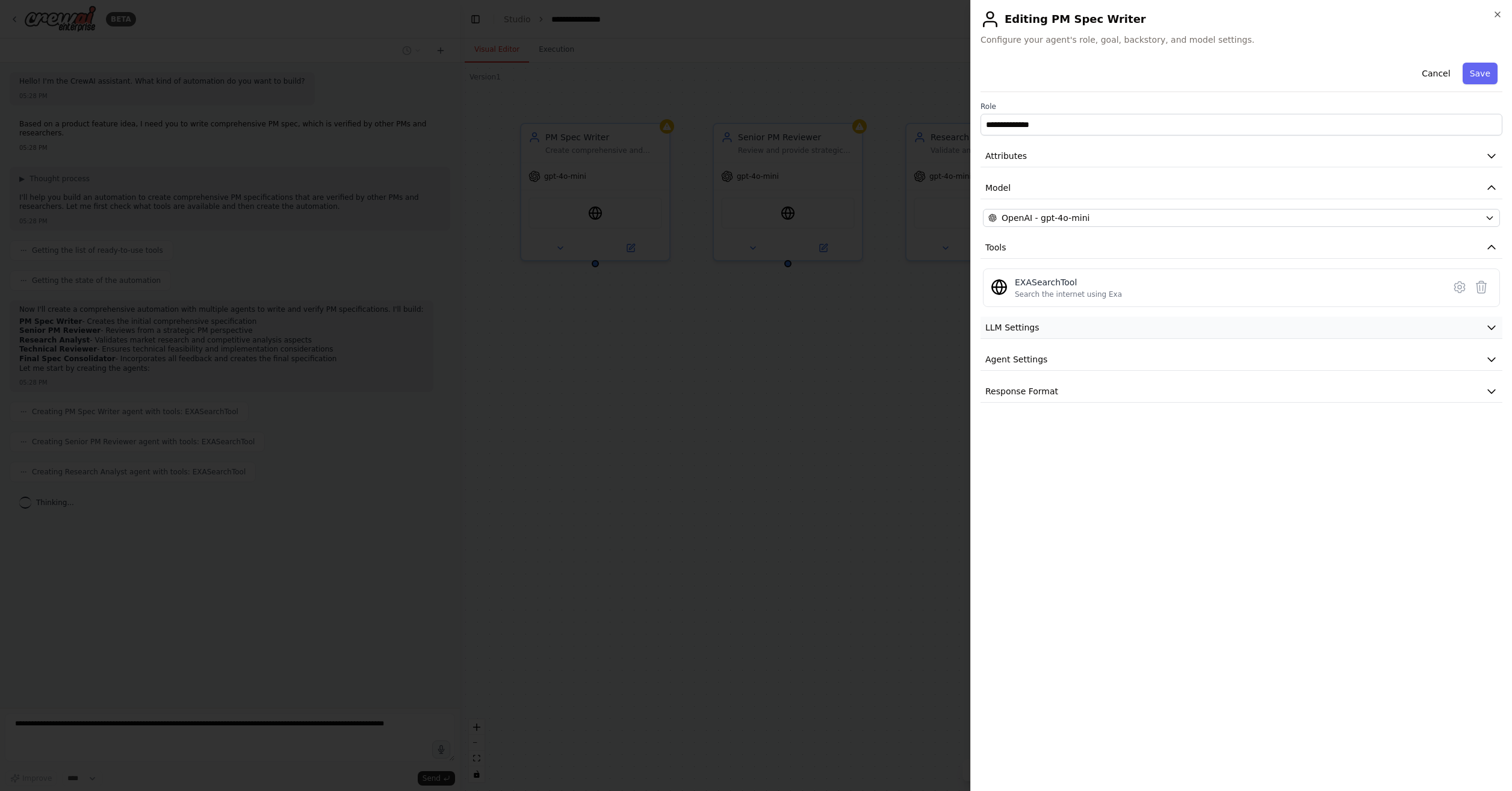
click at [1082, 335] on button "LLM Settings" at bounding box center [1242, 328] width 522 height 22
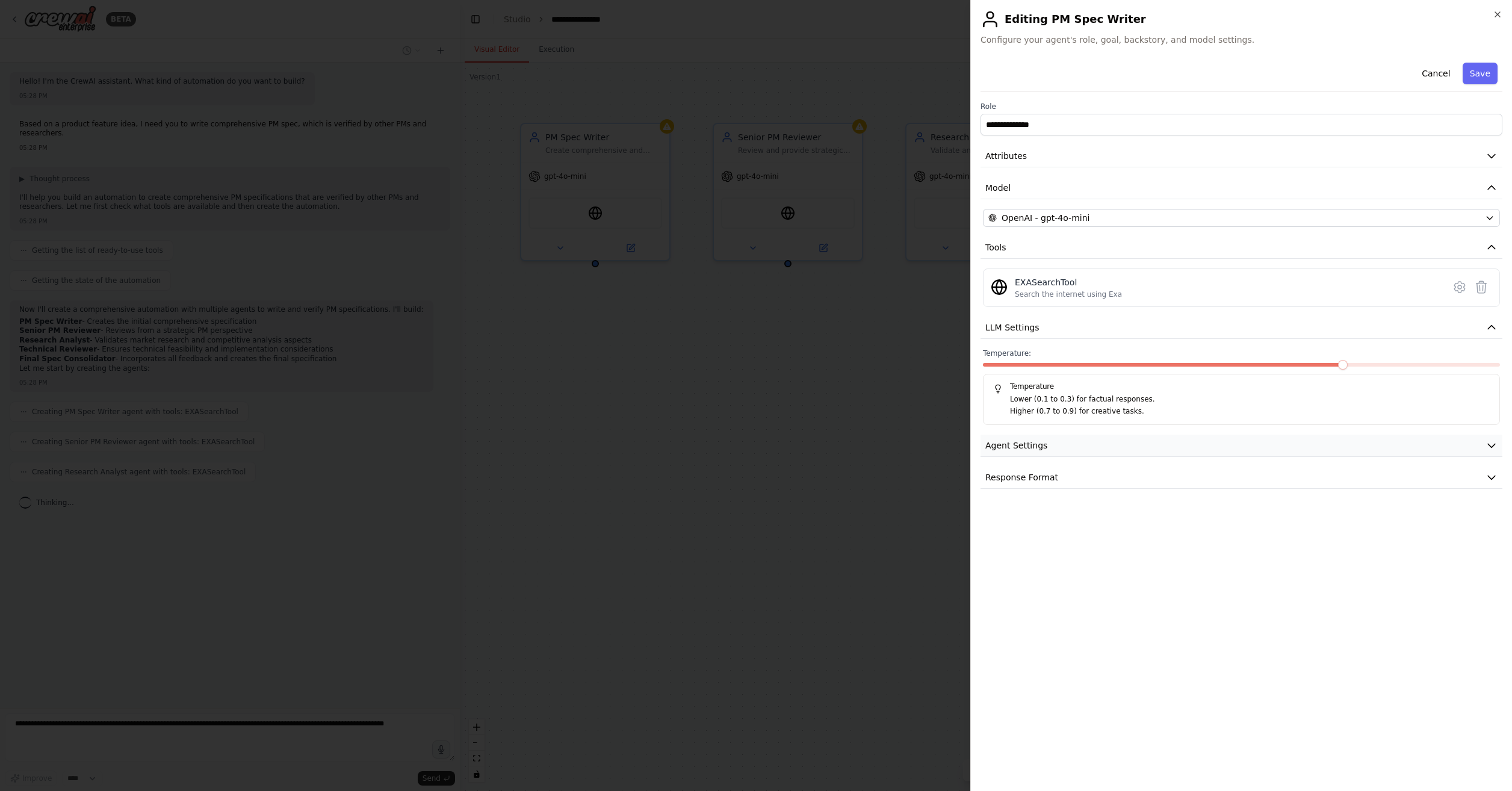
click at [1099, 445] on button "Agent Settings" at bounding box center [1242, 445] width 522 height 22
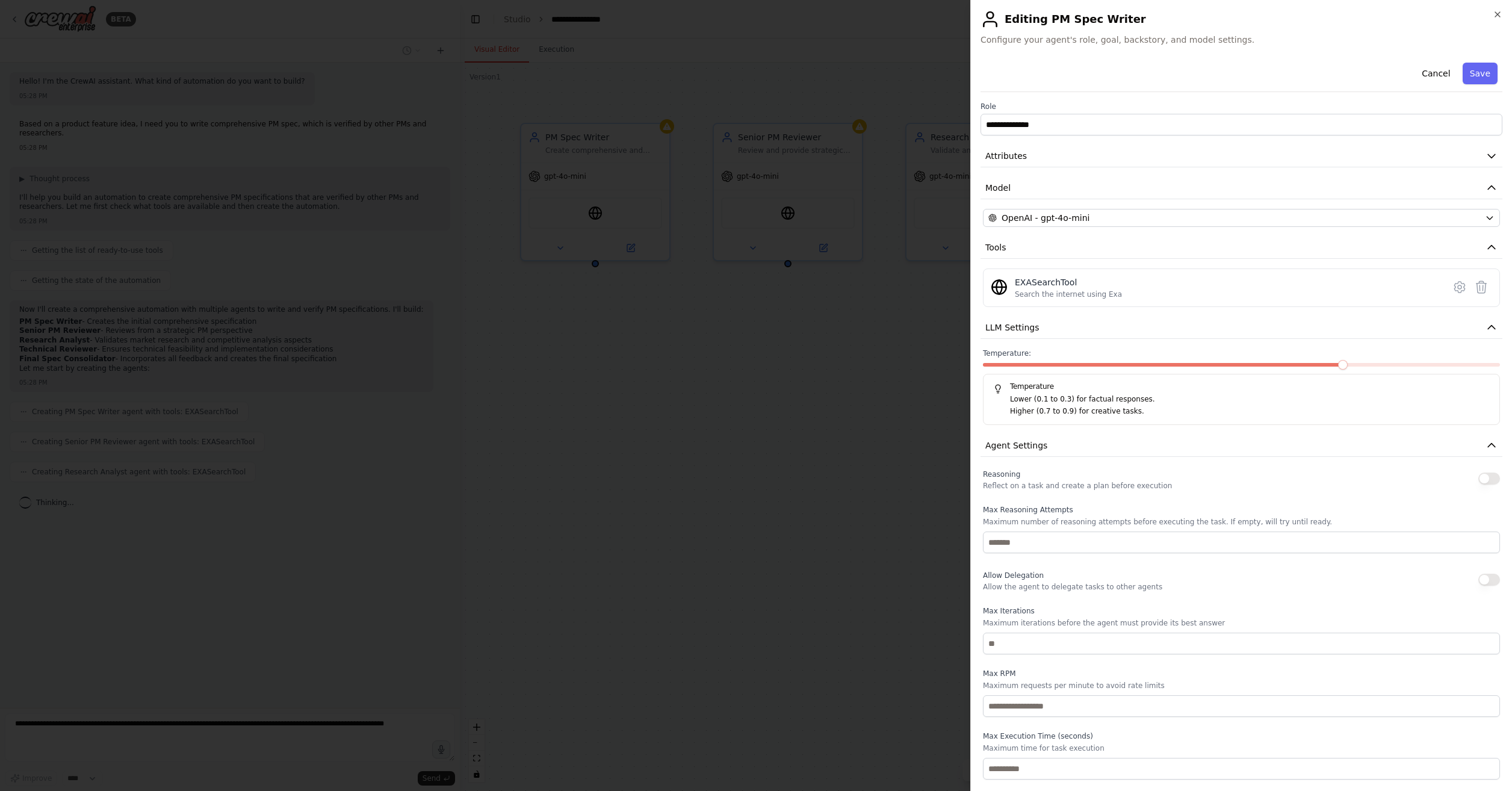
scroll to position [39, 0]
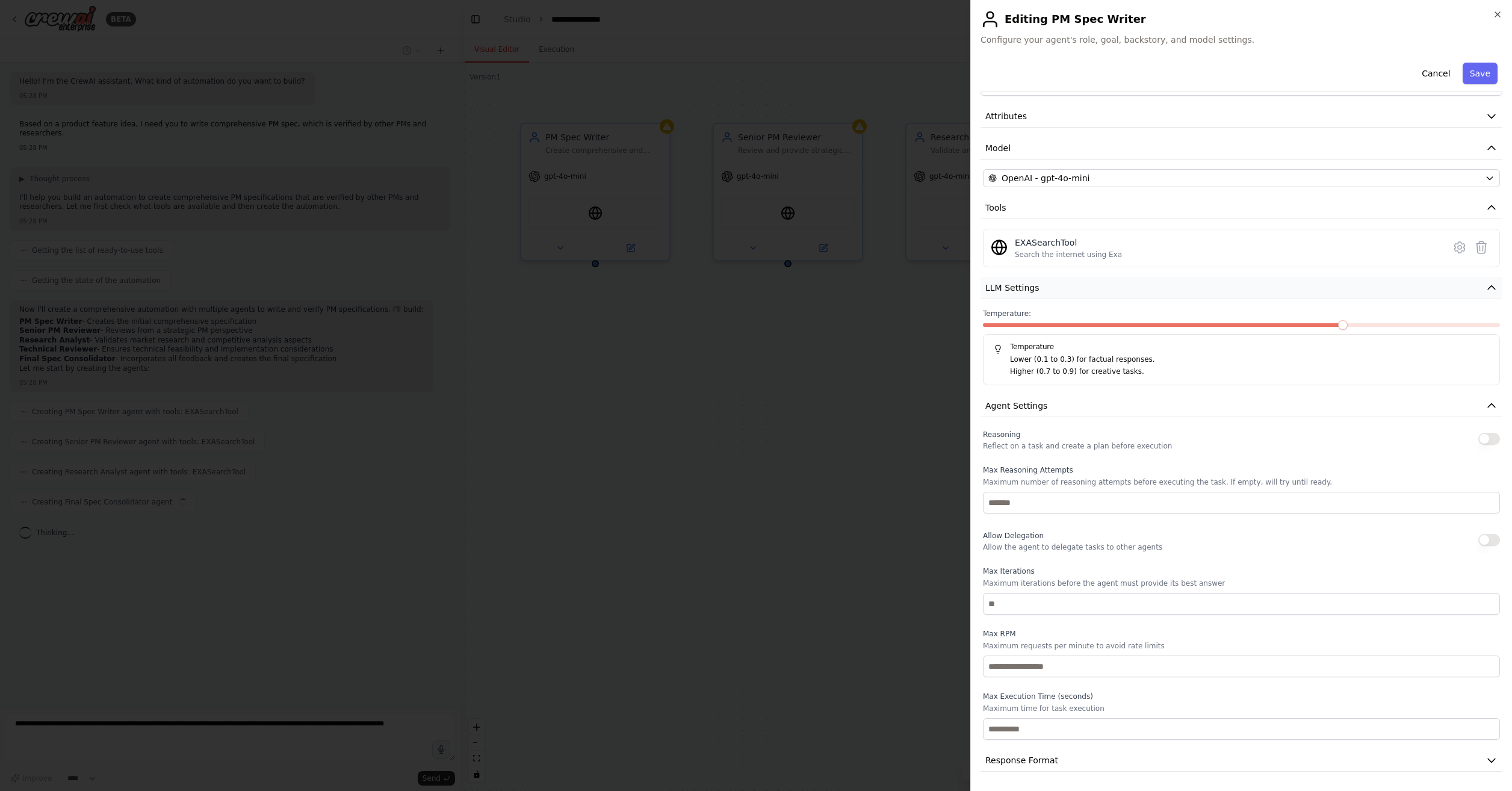
click at [1466, 295] on button "LLM Settings" at bounding box center [1242, 288] width 522 height 22
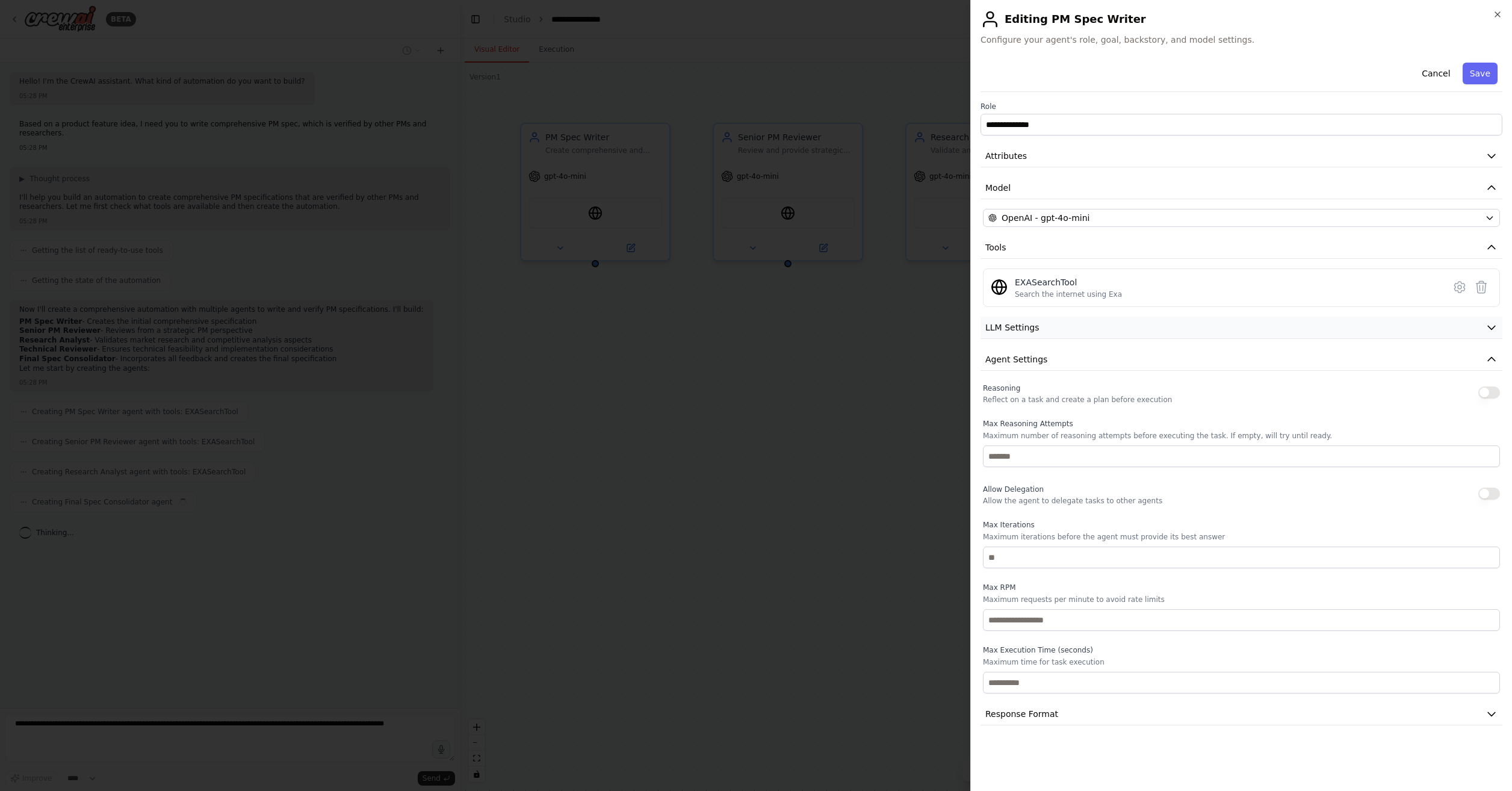
scroll to position [0, 0]
click at [1065, 711] on button "Response Format" at bounding box center [1242, 714] width 522 height 22
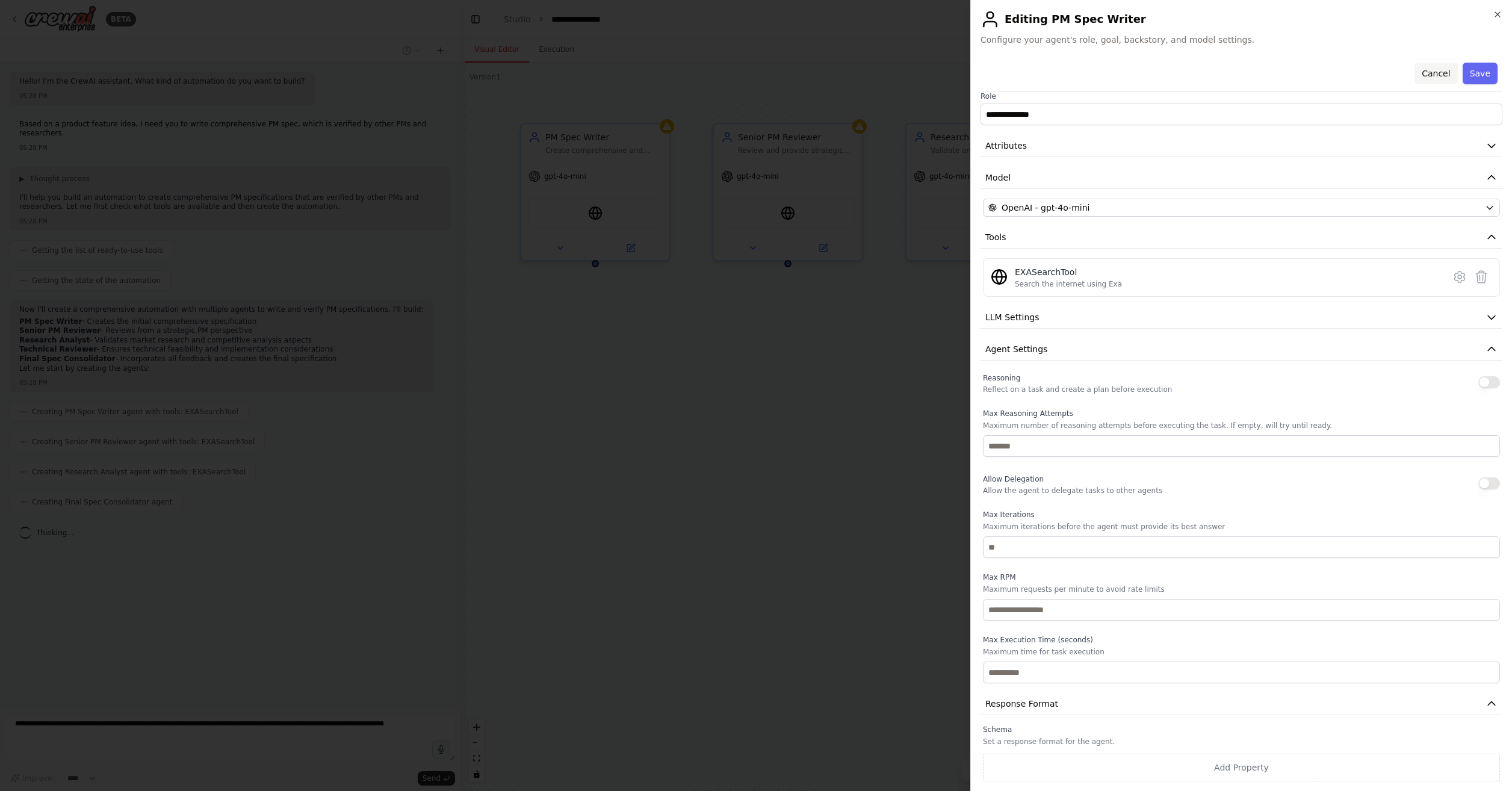
click at [1432, 71] on button "Cancel" at bounding box center [1436, 73] width 43 height 22
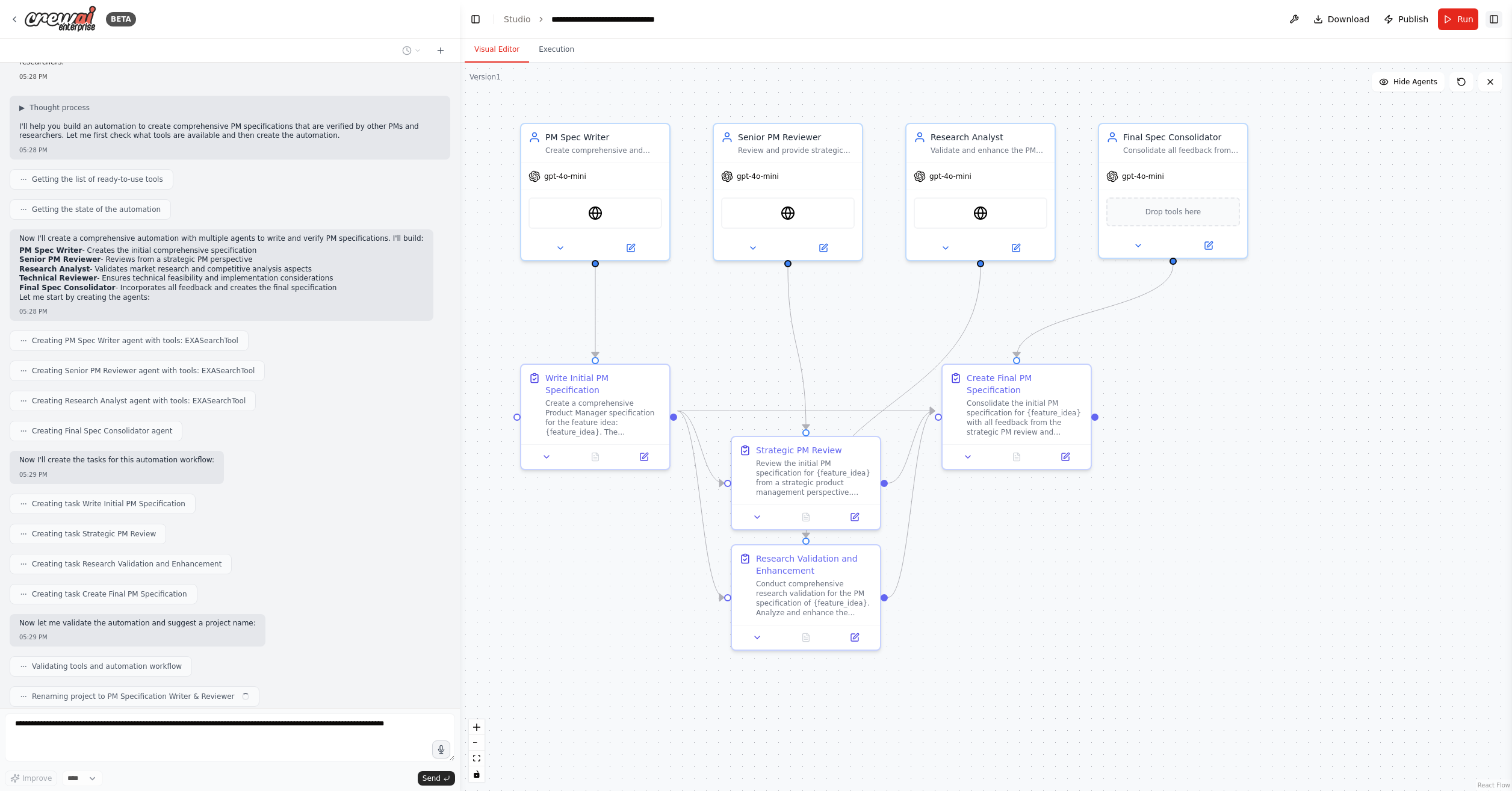
scroll to position [101, 0]
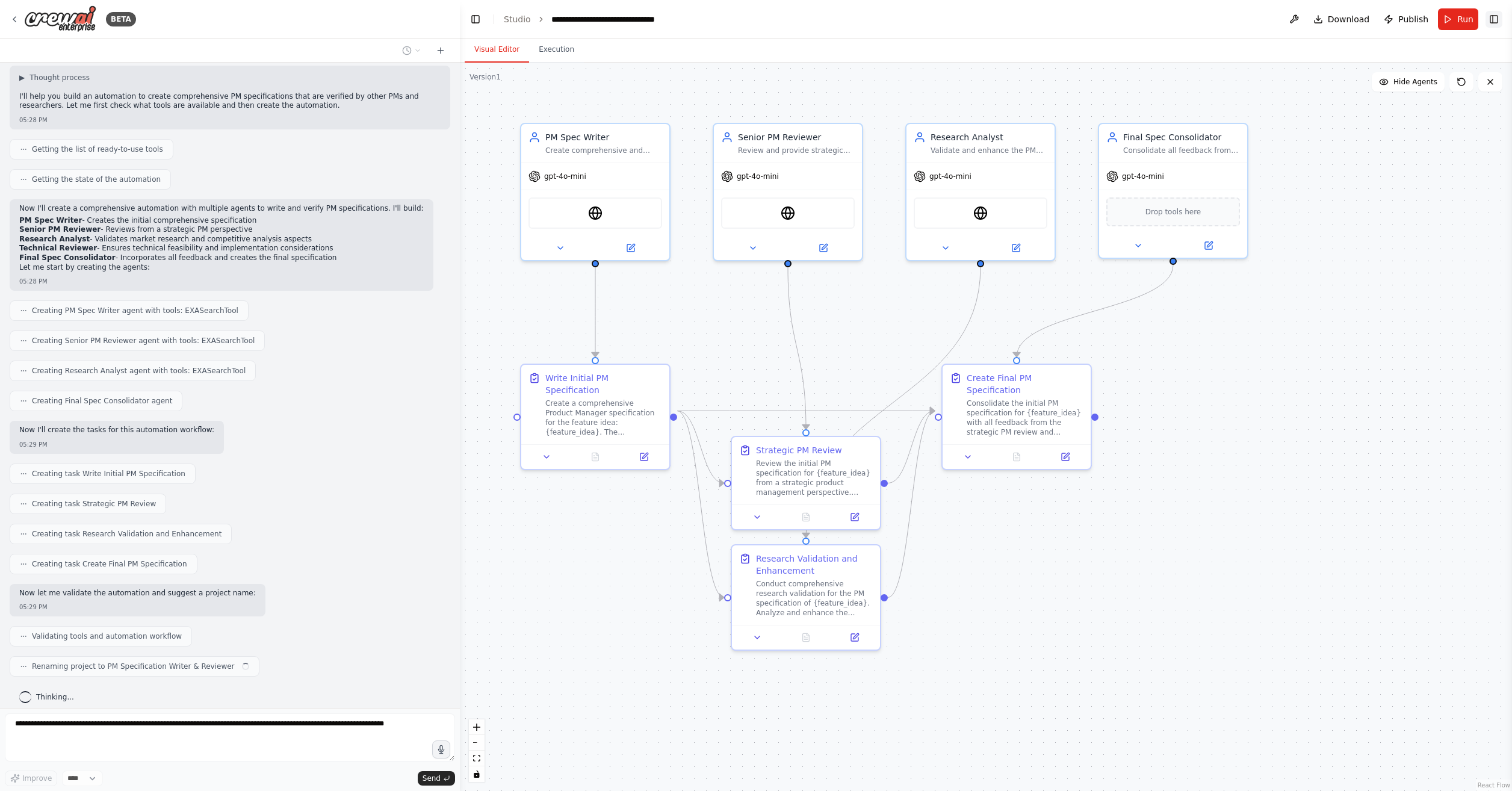
click at [1494, 21] on button "Toggle Right Sidebar" at bounding box center [1494, 19] width 17 height 17
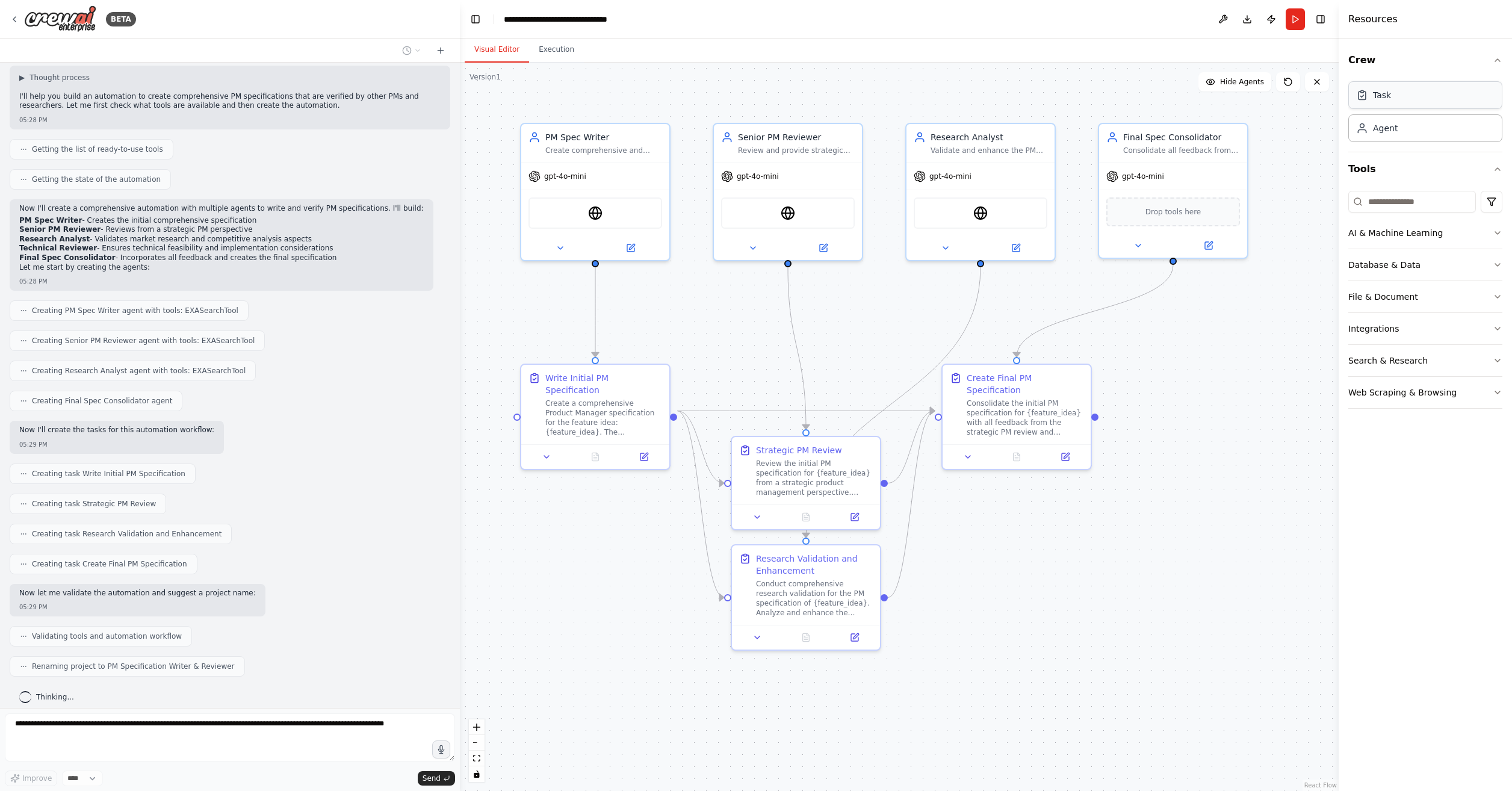
click at [1415, 102] on div "Task" at bounding box center [1425, 95] width 154 height 28
click at [1423, 151] on div "Task Agent" at bounding box center [1425, 114] width 154 height 74
click at [1413, 145] on div "Task Agent" at bounding box center [1425, 114] width 154 height 74
click at [1408, 139] on div "Agent" at bounding box center [1425, 128] width 154 height 28
click at [1411, 100] on div "Task" at bounding box center [1425, 95] width 154 height 28
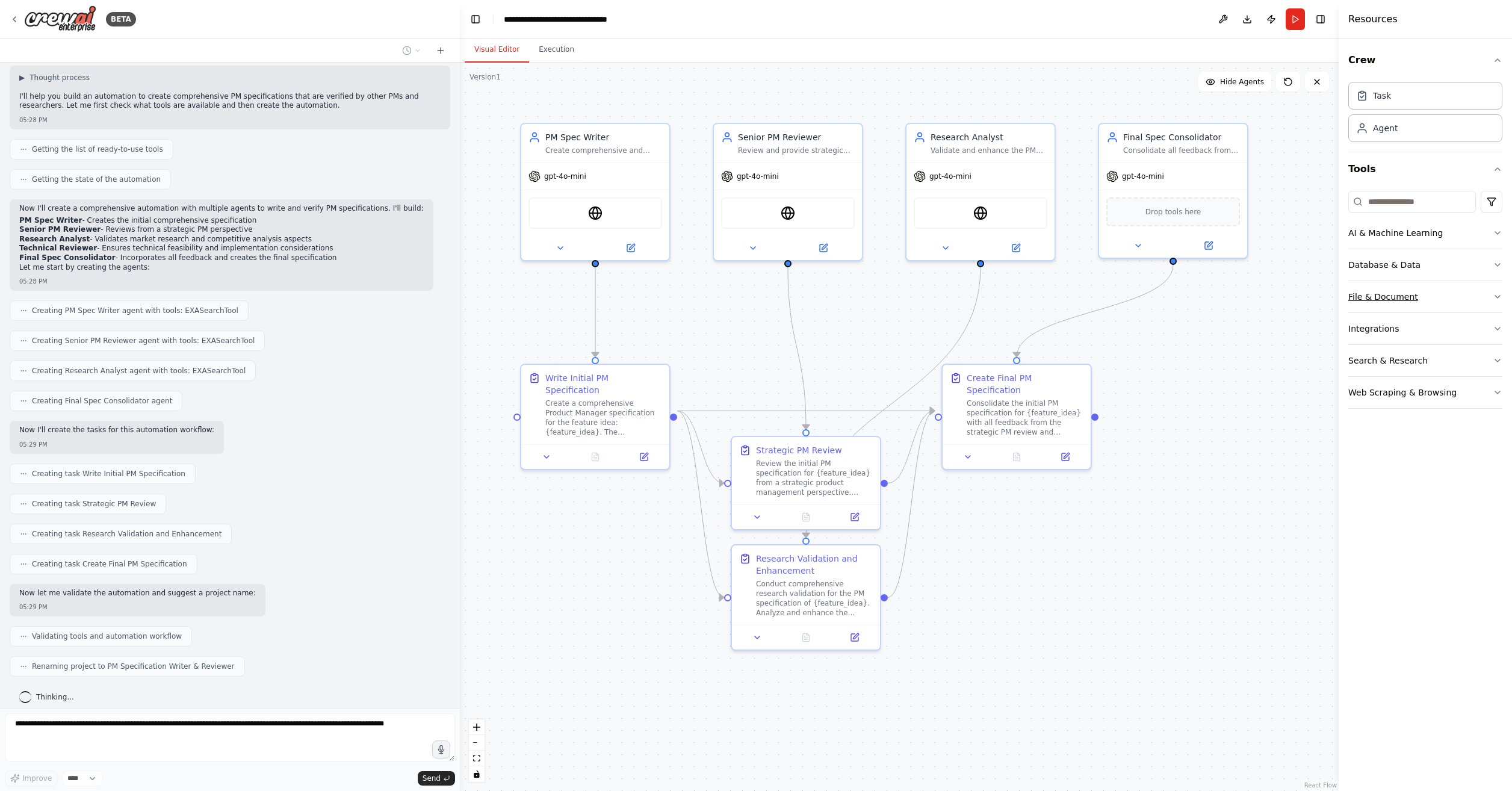
click at [1432, 288] on button "File & Document" at bounding box center [1425, 297] width 154 height 31
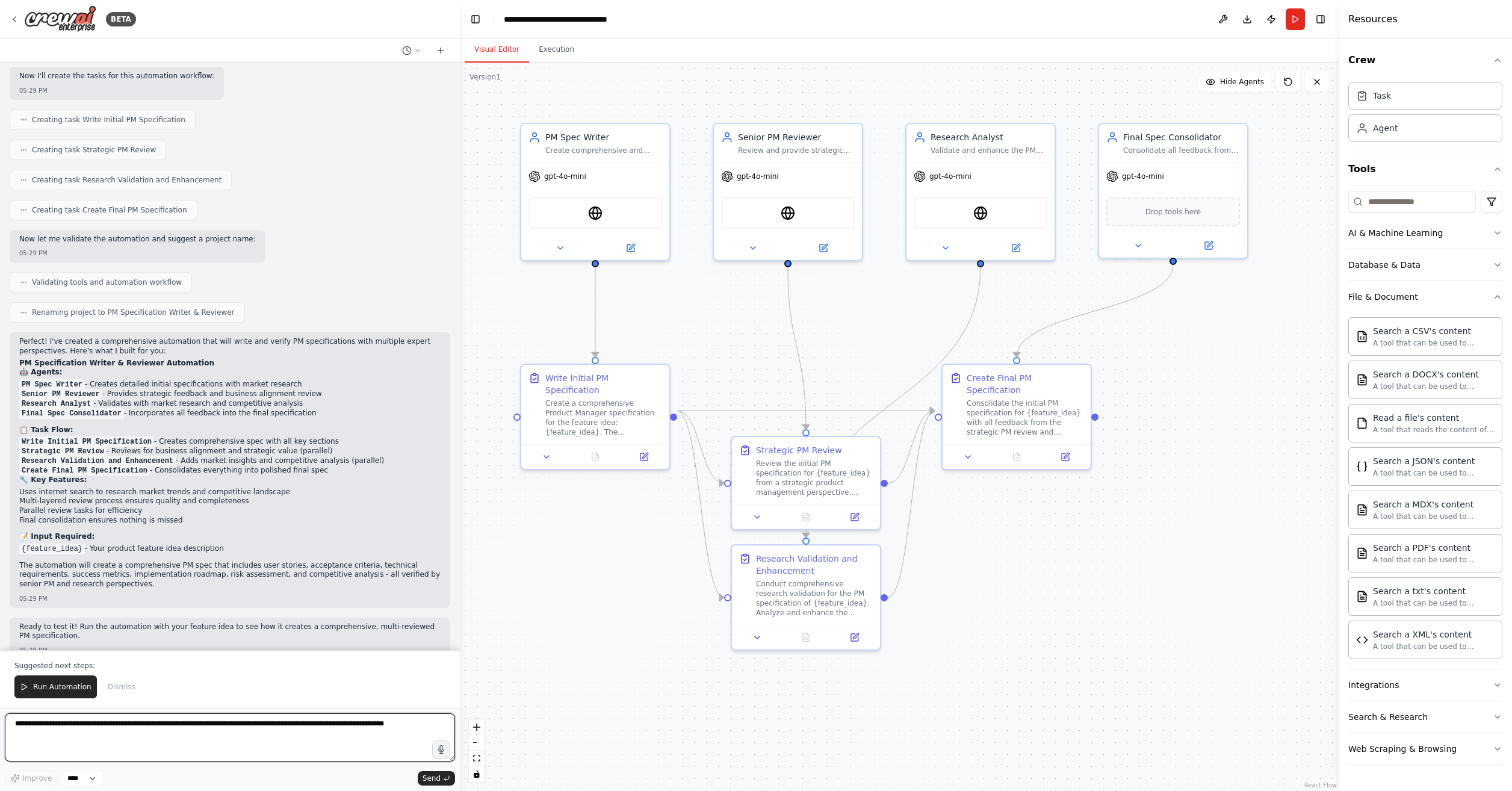
scroll to position [464, 0]
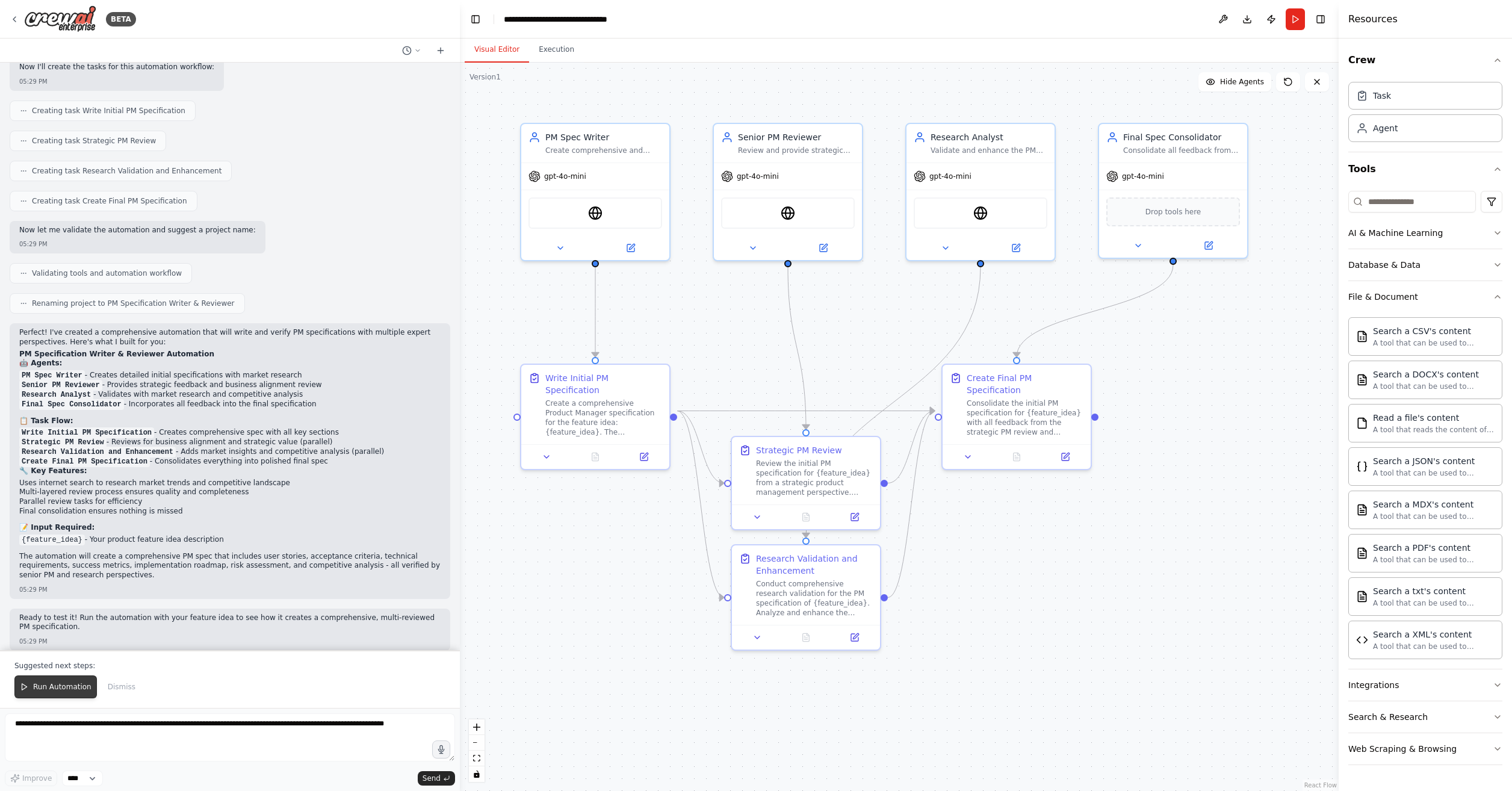
click at [73, 683] on span "Run Automation" at bounding box center [62, 687] width 59 height 10
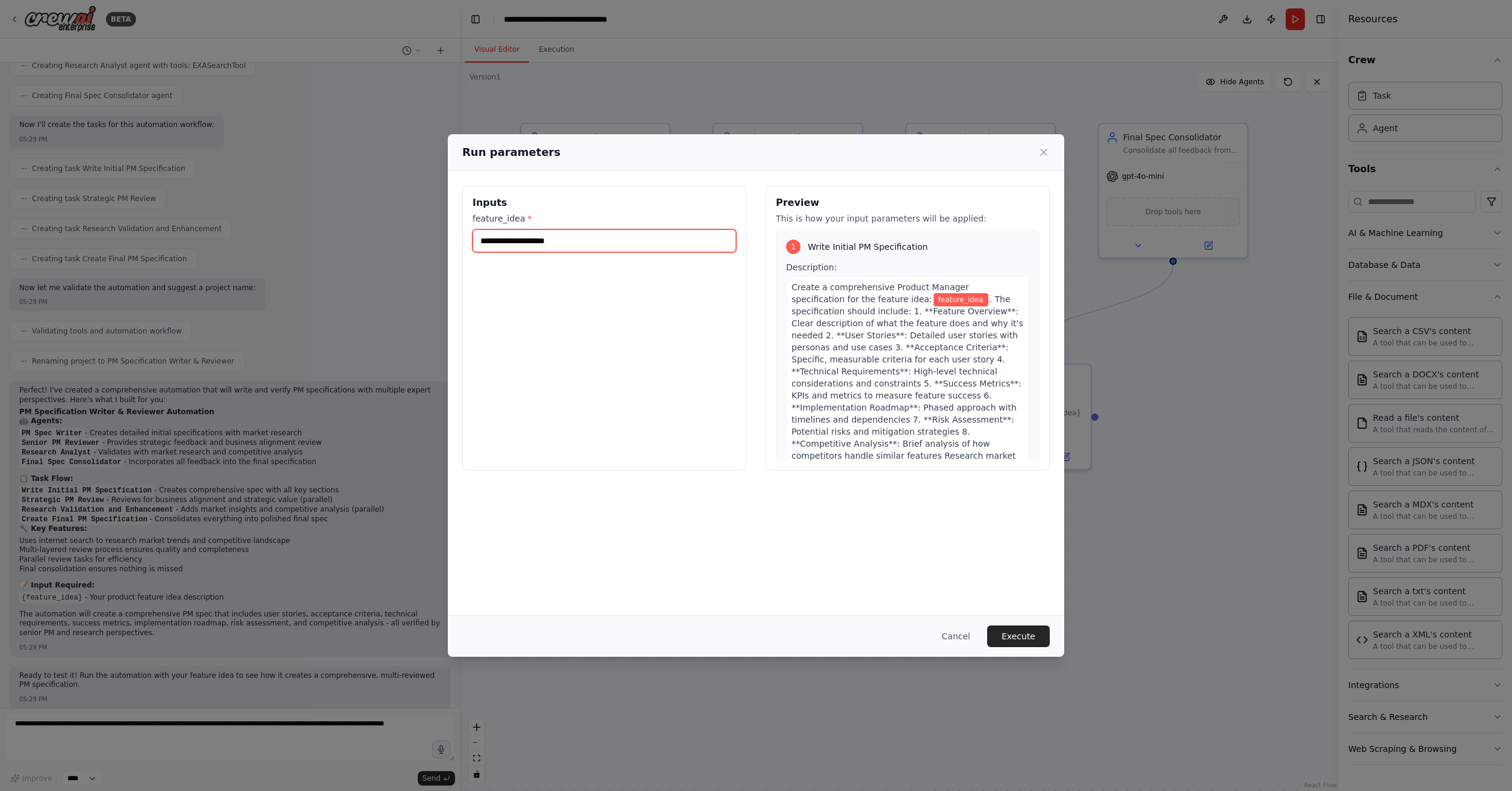
click at [585, 244] on input "feature_idea *" at bounding box center [605, 241] width 263 height 23
click at [584, 287] on div "Inputs feature_idea *" at bounding box center [605, 328] width 284 height 285
click at [580, 245] on input "feature_idea *" at bounding box center [605, 241] width 263 height 23
paste input "**********"
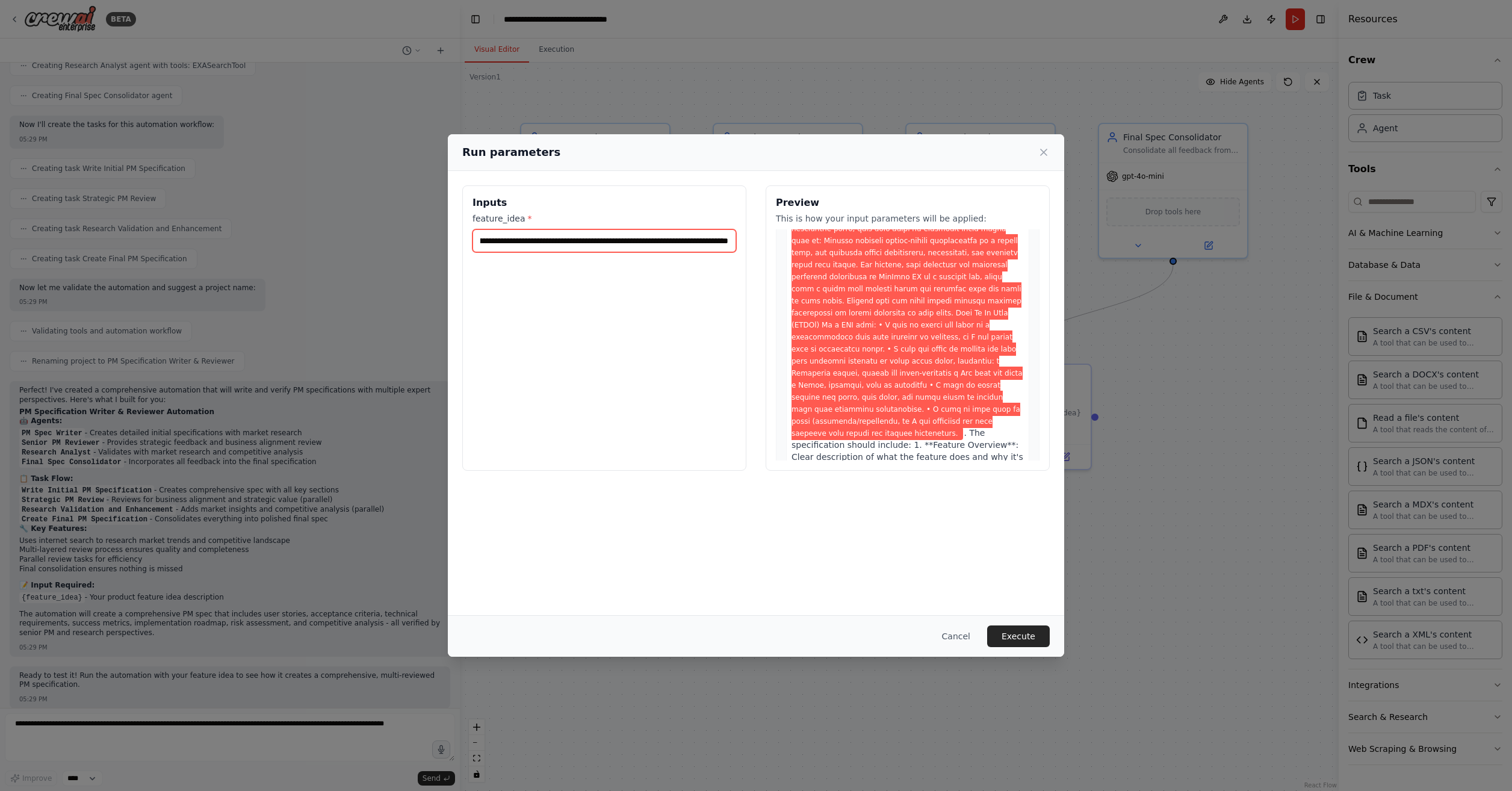
scroll to position [181, 0]
type input "**********"
click at [1038, 634] on button "Execute" at bounding box center [1019, 636] width 62 height 22
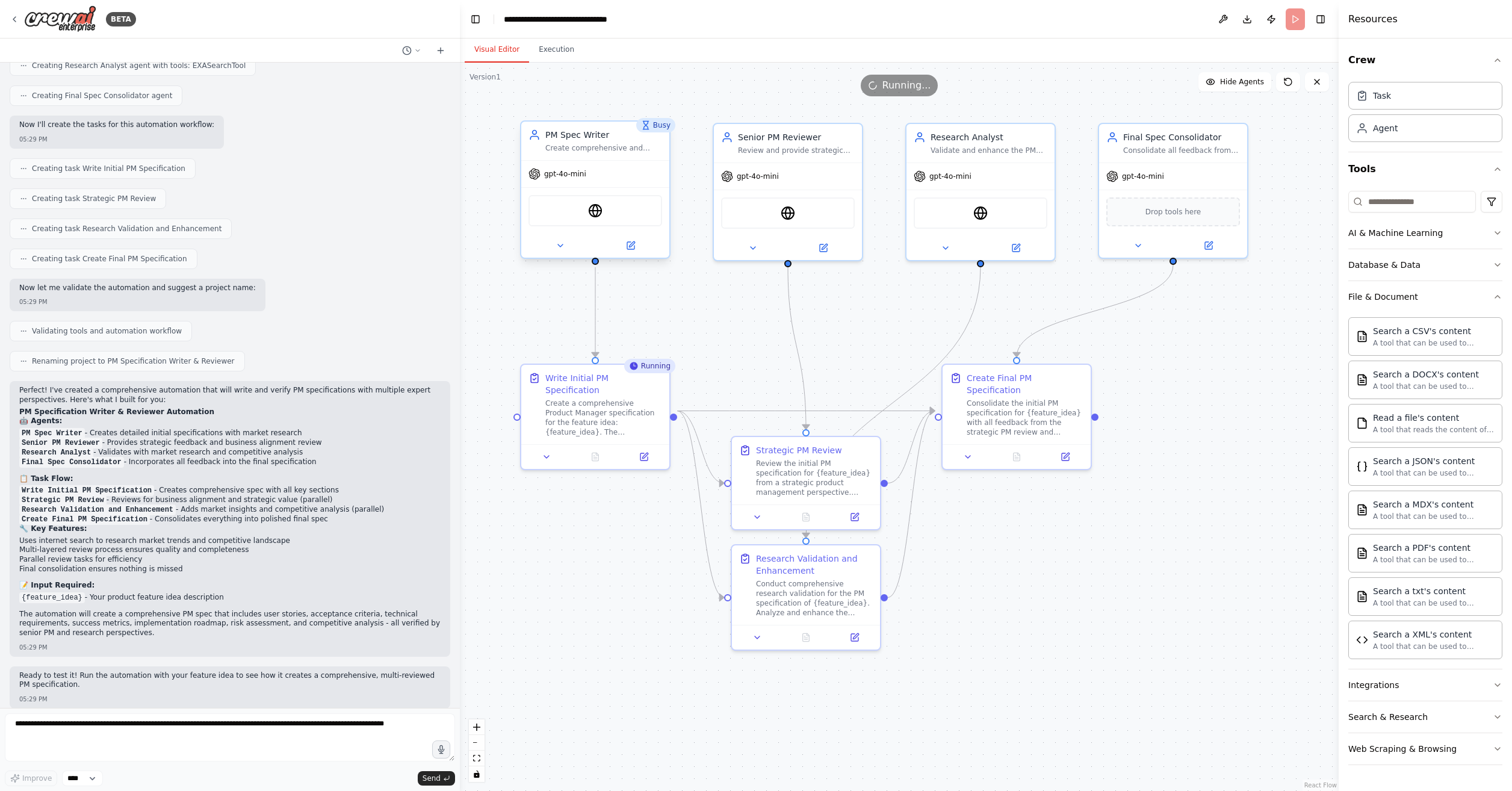
click at [639, 152] on div "Create comprehensive and detailed Product Manager specifications for {feature_i…" at bounding box center [604, 148] width 117 height 10
click at [635, 251] on button at bounding box center [631, 246] width 68 height 15
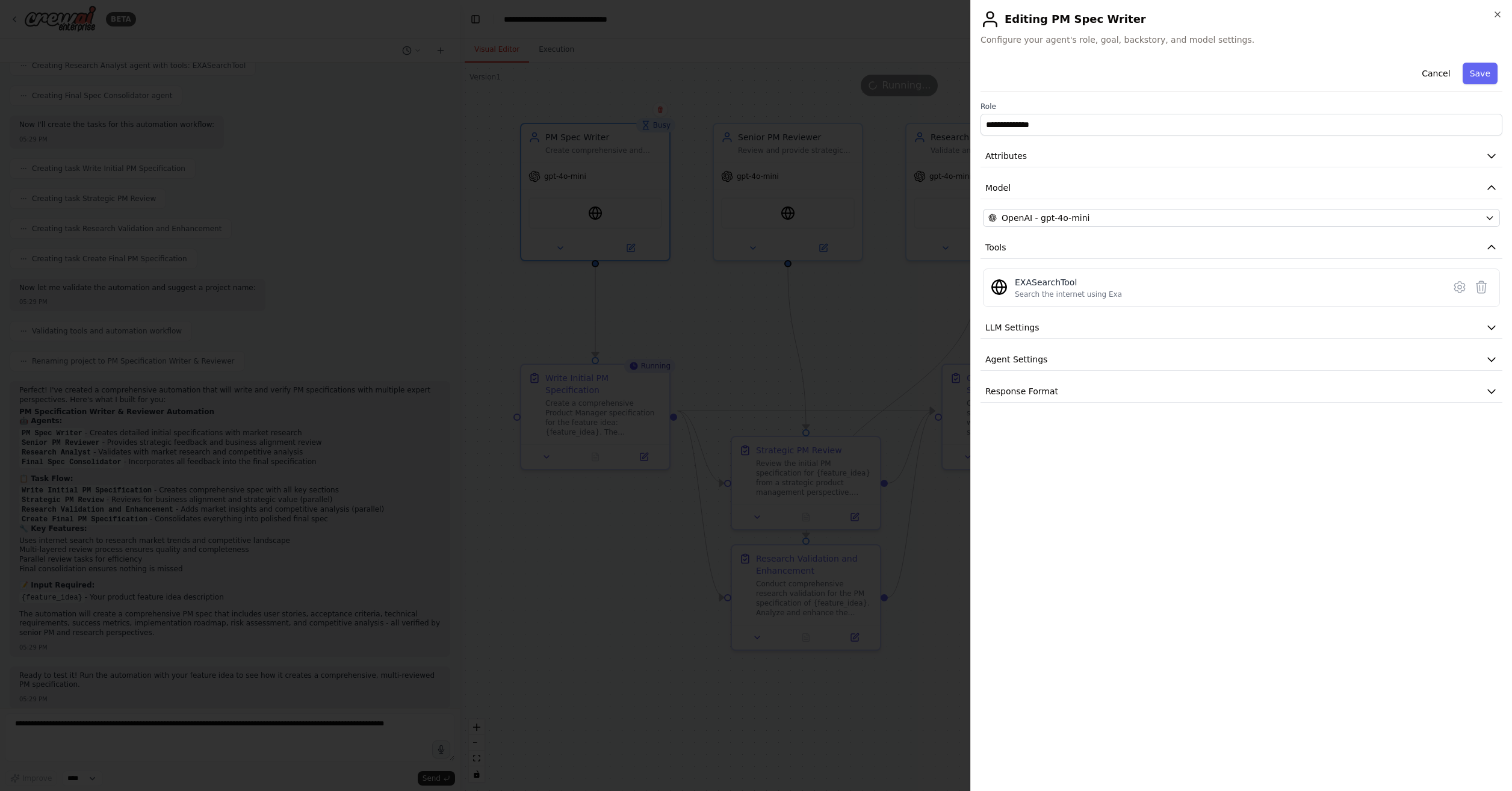
click at [1115, 97] on div "**********" at bounding box center [1242, 230] width 522 height 345
drag, startPoint x: 997, startPoint y: 32, endPoint x: 1231, endPoint y: 61, distance: 235.8
click at [1231, 61] on div "**********" at bounding box center [1241, 395] width 542 height 791
click at [1098, 15] on h2 "Editing PM Spec Writer" at bounding box center [1242, 19] width 522 height 19
click at [1175, 333] on button "LLM Settings" at bounding box center [1242, 328] width 522 height 22
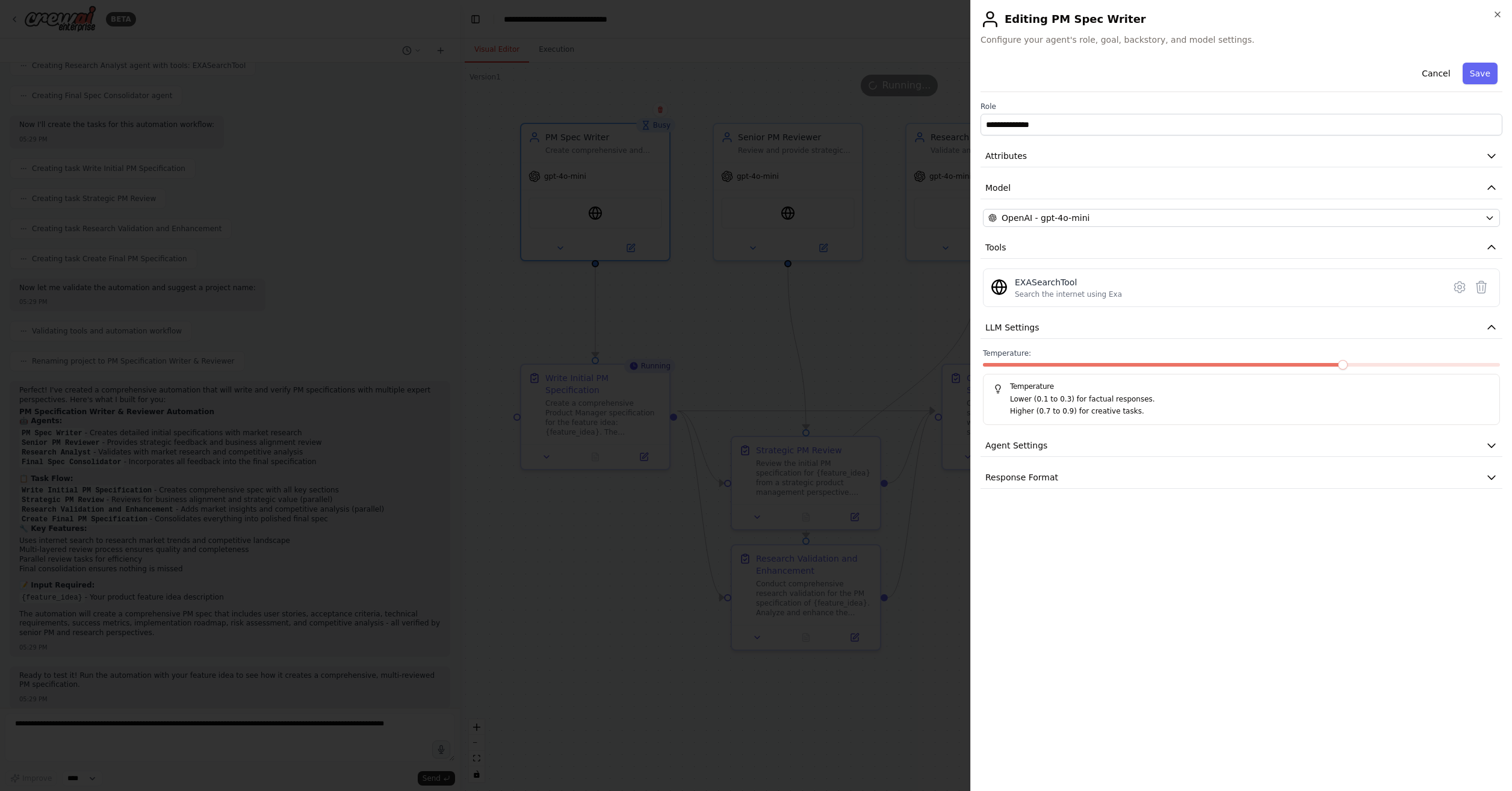
click at [1119, 394] on p "Lower (0.1 to 0.3) for factual responses." at bounding box center [1250, 400] width 480 height 12
click at [1063, 455] on button "Agent Settings" at bounding box center [1242, 445] width 522 height 22
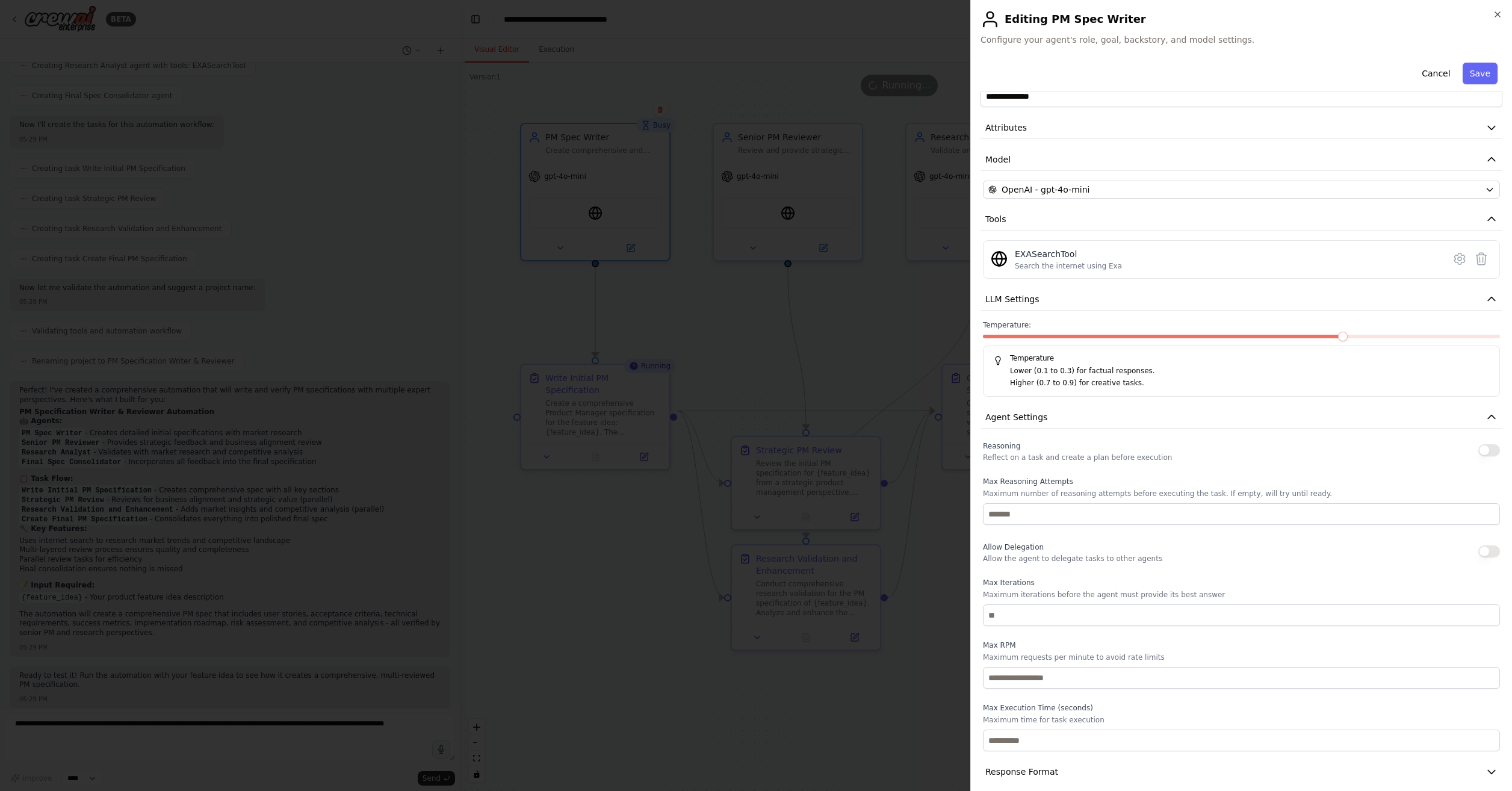
scroll to position [39, 0]
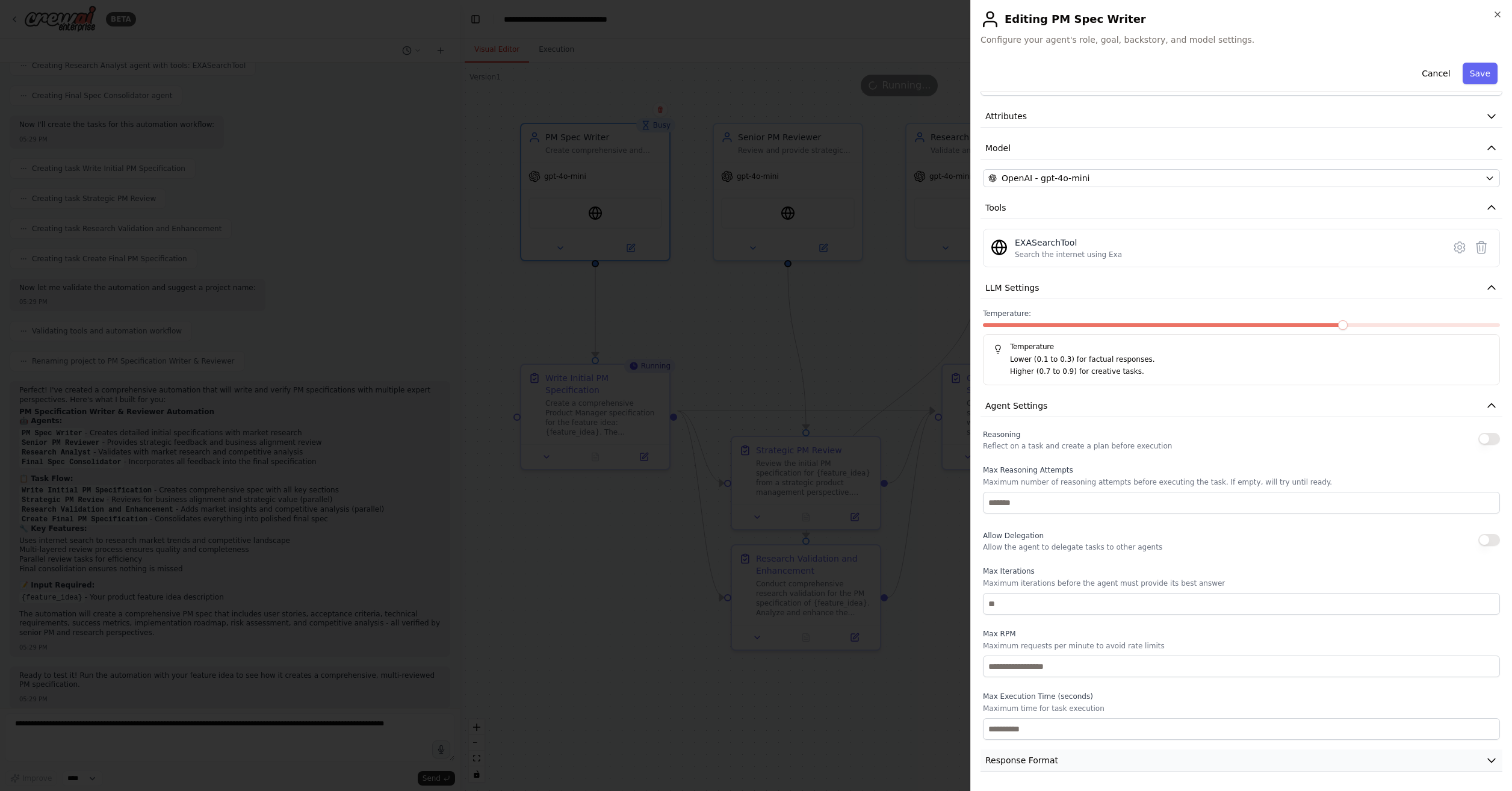
click at [1068, 762] on button "Response Format" at bounding box center [1242, 760] width 522 height 22
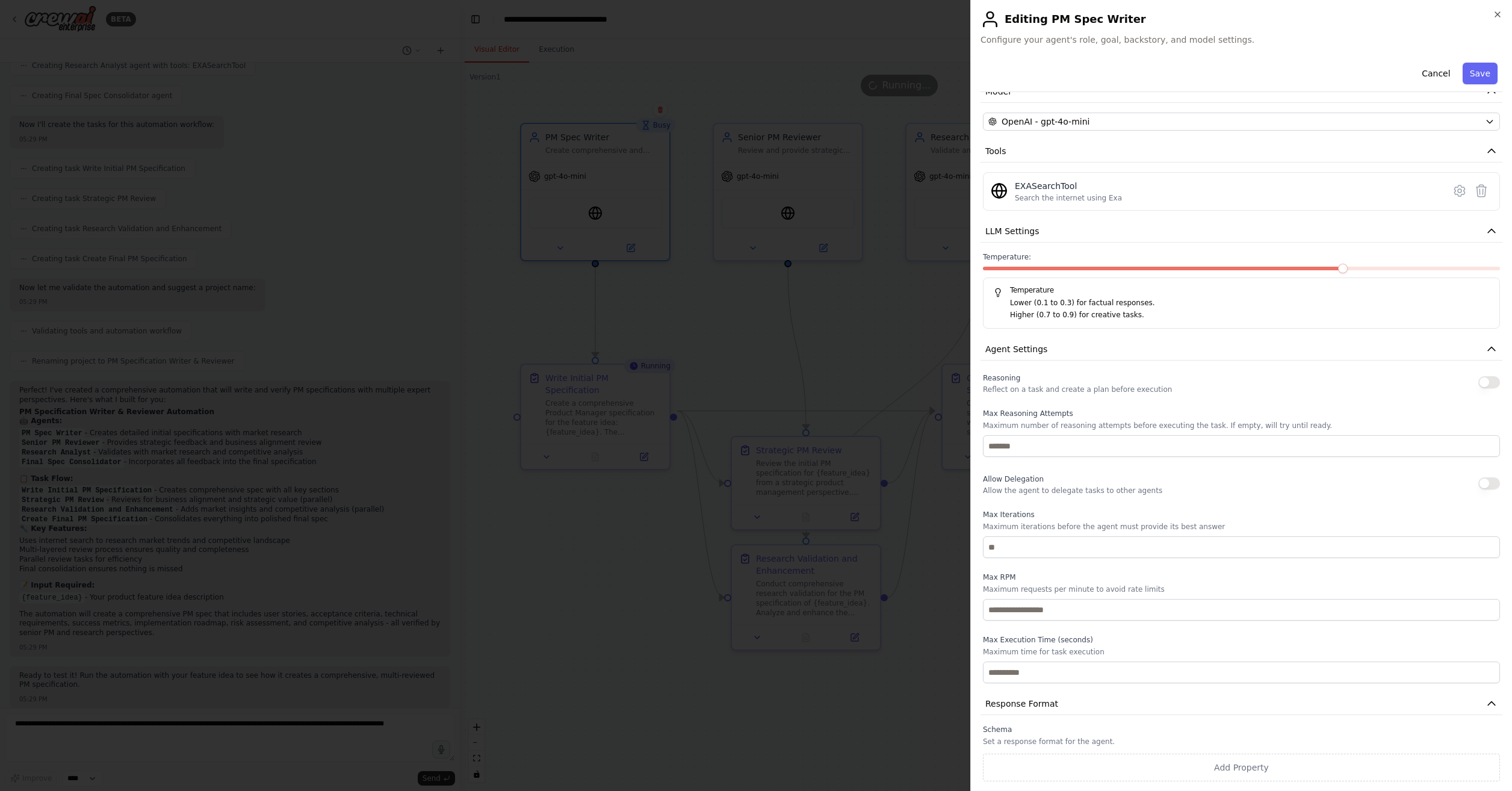
scroll to position [0, 0]
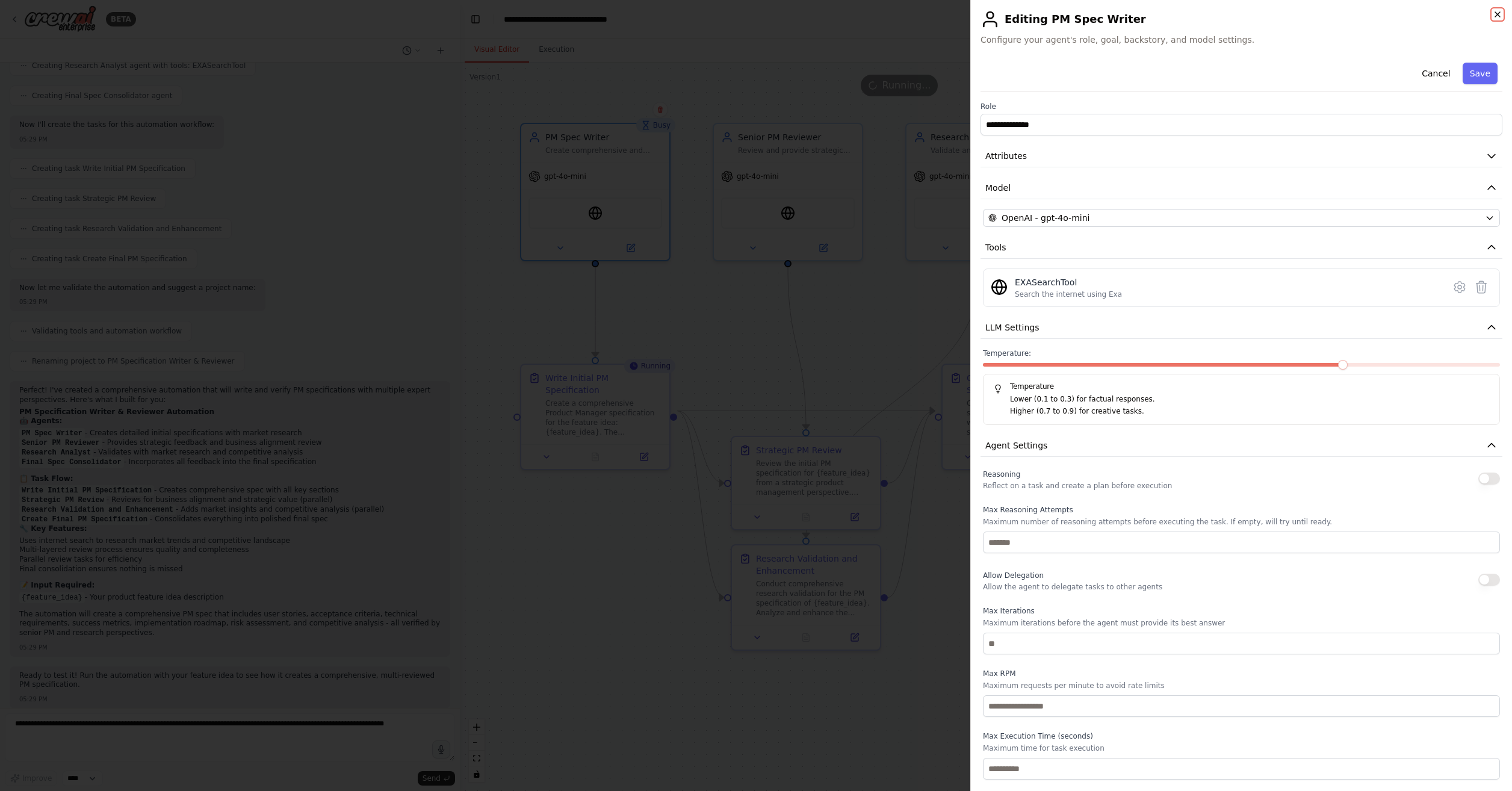
click at [1494, 10] on icon "button" at bounding box center [1497, 14] width 10 height 10
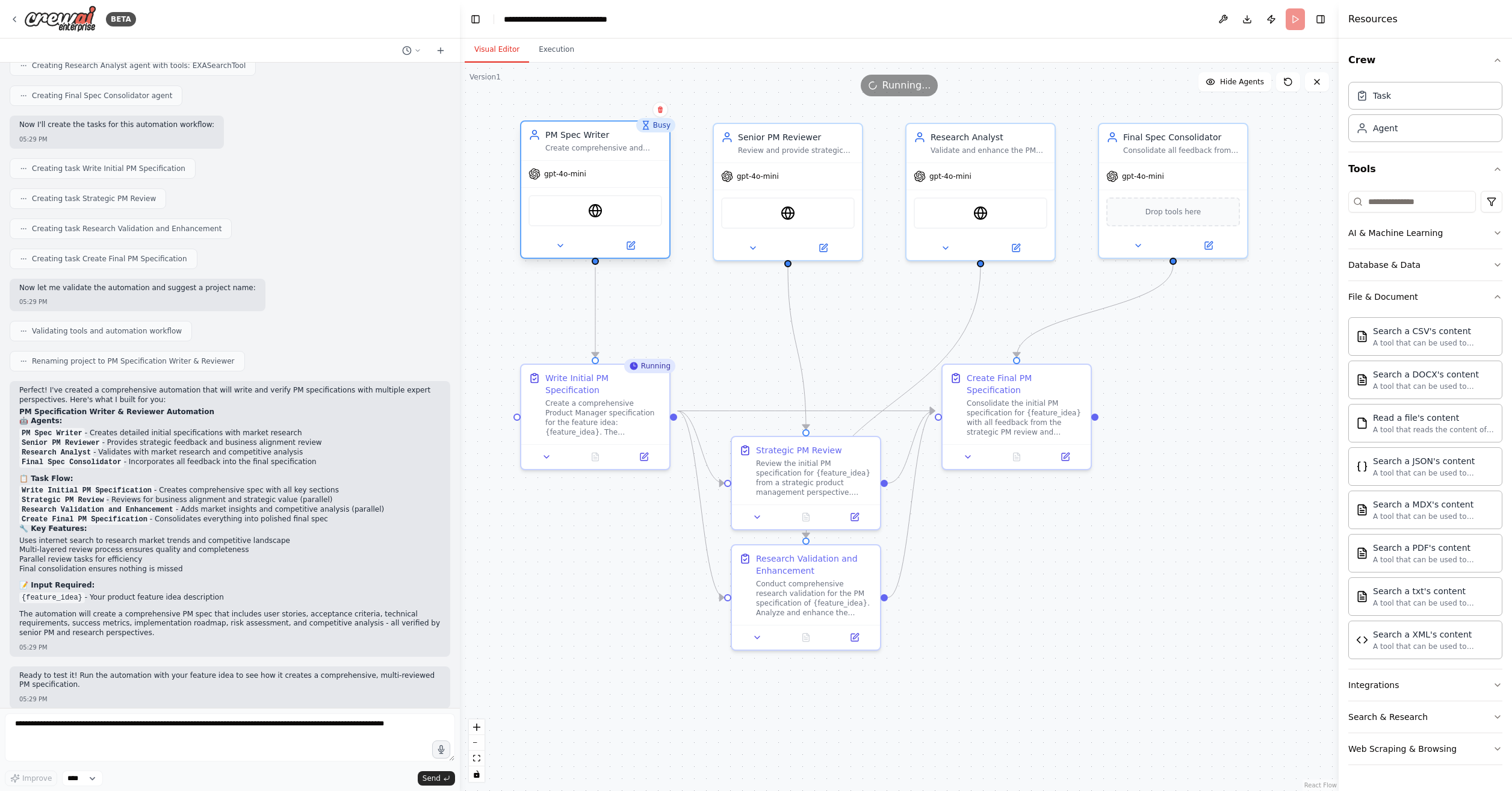
click at [585, 150] on div "Create comprehensive and detailed Product Manager specifications for {feature_i…" at bounding box center [604, 148] width 117 height 10
click at [612, 152] on div "Create comprehensive and detailed Product Manager specifications for {feature_i…" at bounding box center [604, 148] width 117 height 10
drag, startPoint x: 612, startPoint y: 152, endPoint x: 585, endPoint y: 151, distance: 27.0
click at [585, 151] on div "Create comprehensive and detailed Product Manager specifications for {feature_i…" at bounding box center [604, 148] width 117 height 10
click at [567, 241] on button at bounding box center [560, 246] width 68 height 15
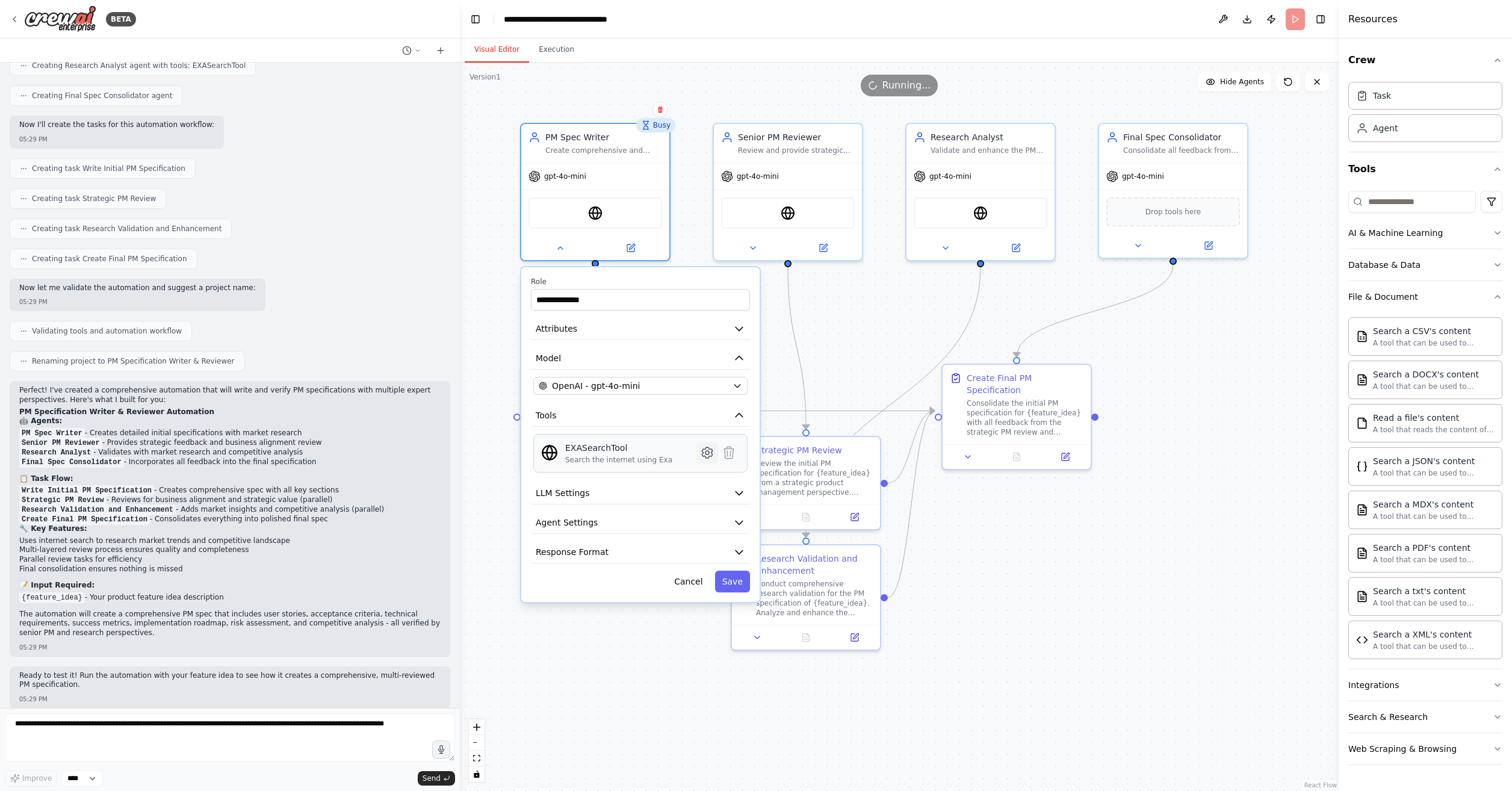
click at [703, 449] on icon at bounding box center [707, 452] width 15 height 15
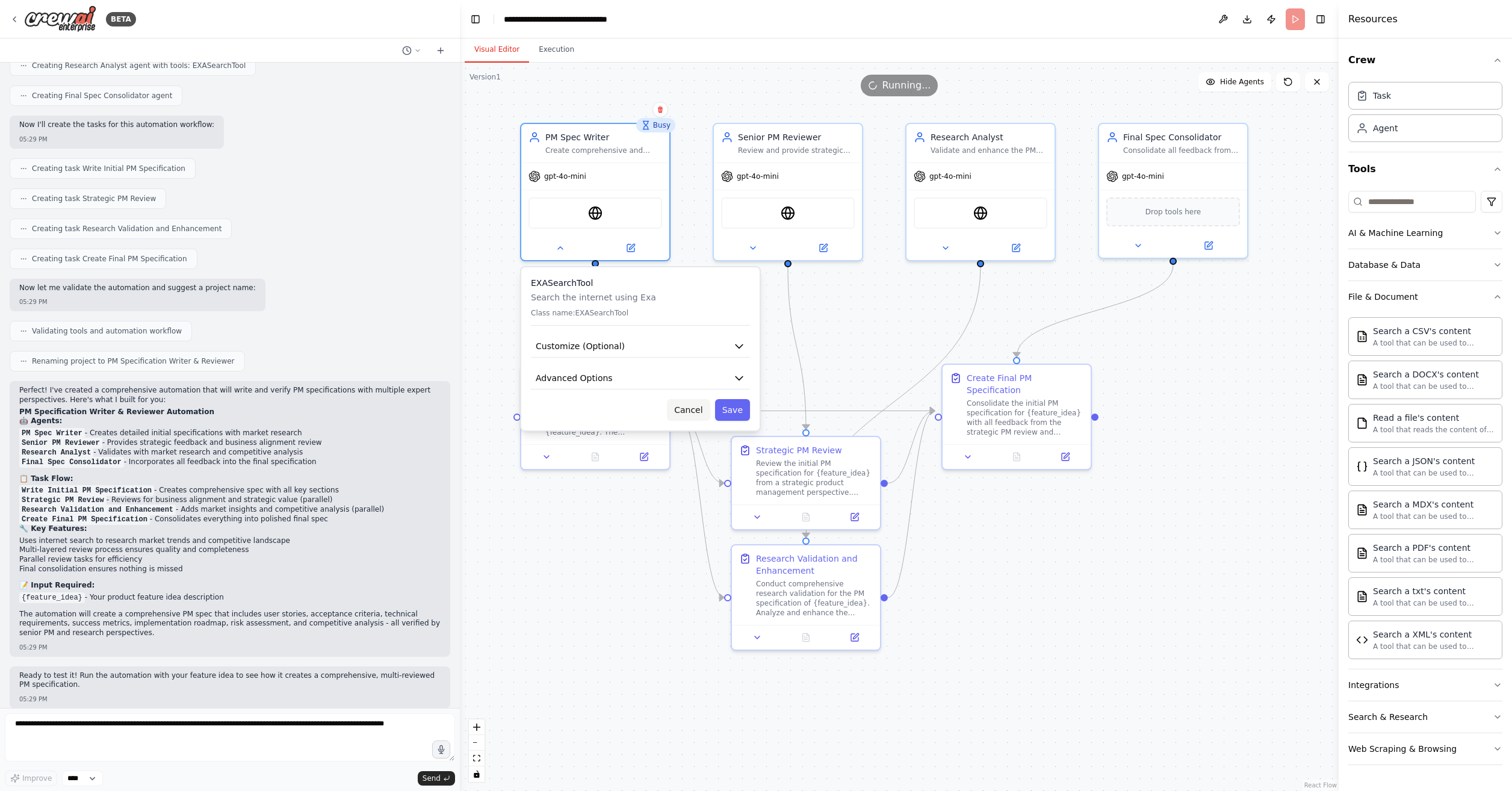
click at [693, 419] on button "Cancel" at bounding box center [688, 410] width 43 height 22
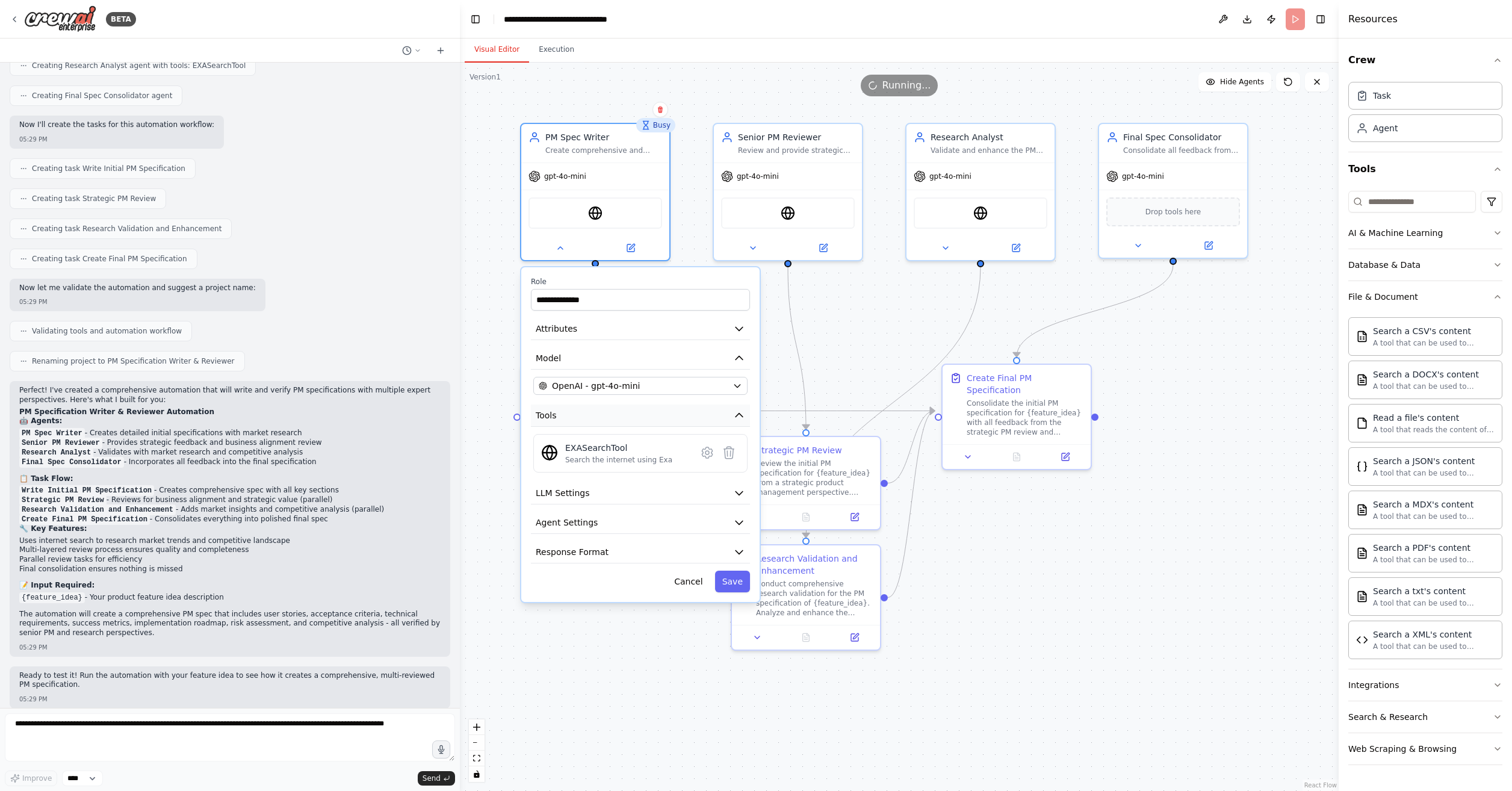
click at [687, 417] on button "Tools" at bounding box center [640, 416] width 219 height 22
click at [779, 353] on div "**********" at bounding box center [899, 426] width 879 height 729
click at [1228, 13] on button at bounding box center [1223, 19] width 19 height 22
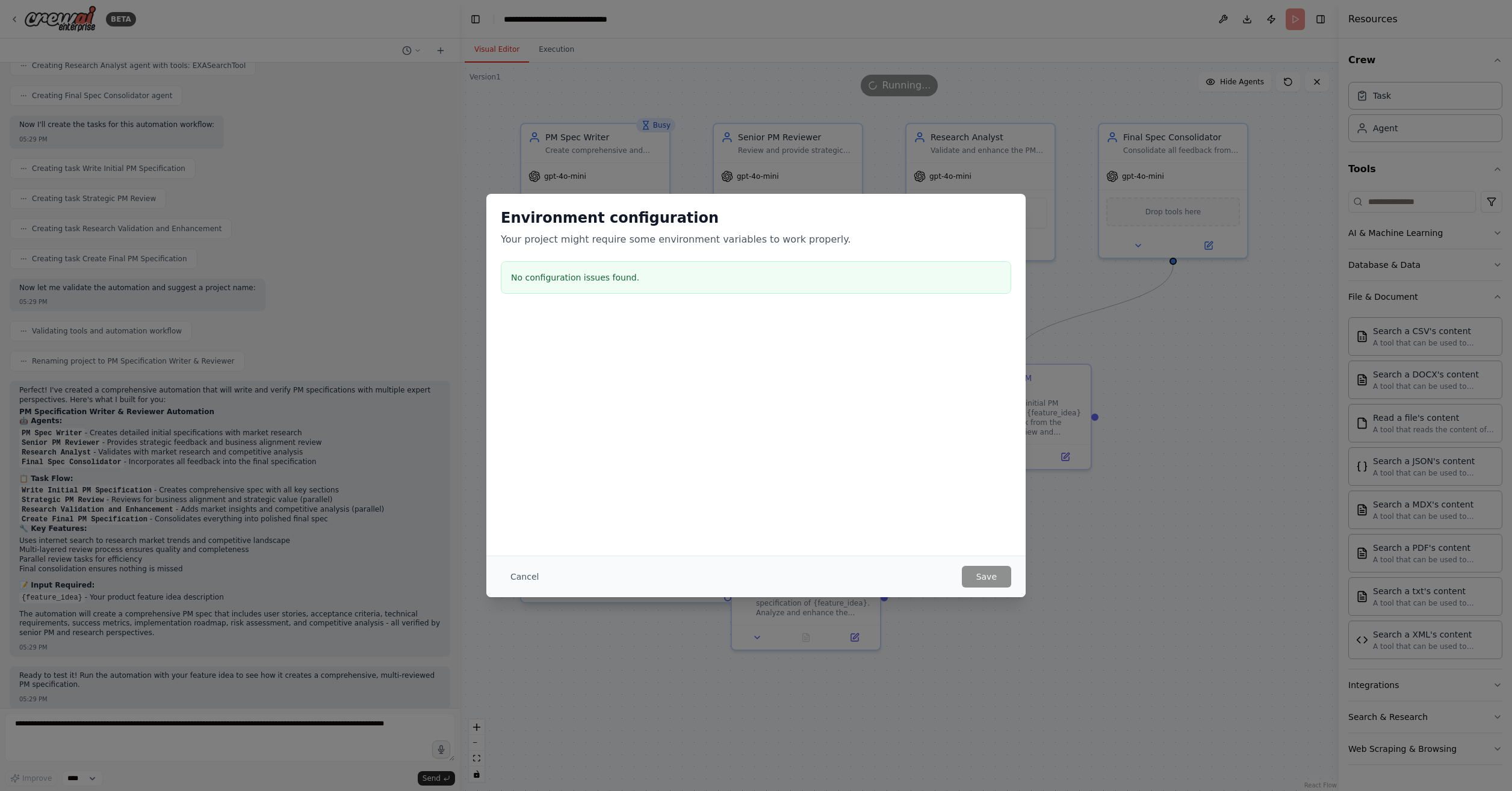
click at [1224, 432] on div "Environment configuration Your project might require some environment variables…" at bounding box center [756, 395] width 1512 height 791
click at [532, 578] on button "Cancel" at bounding box center [524, 577] width 48 height 22
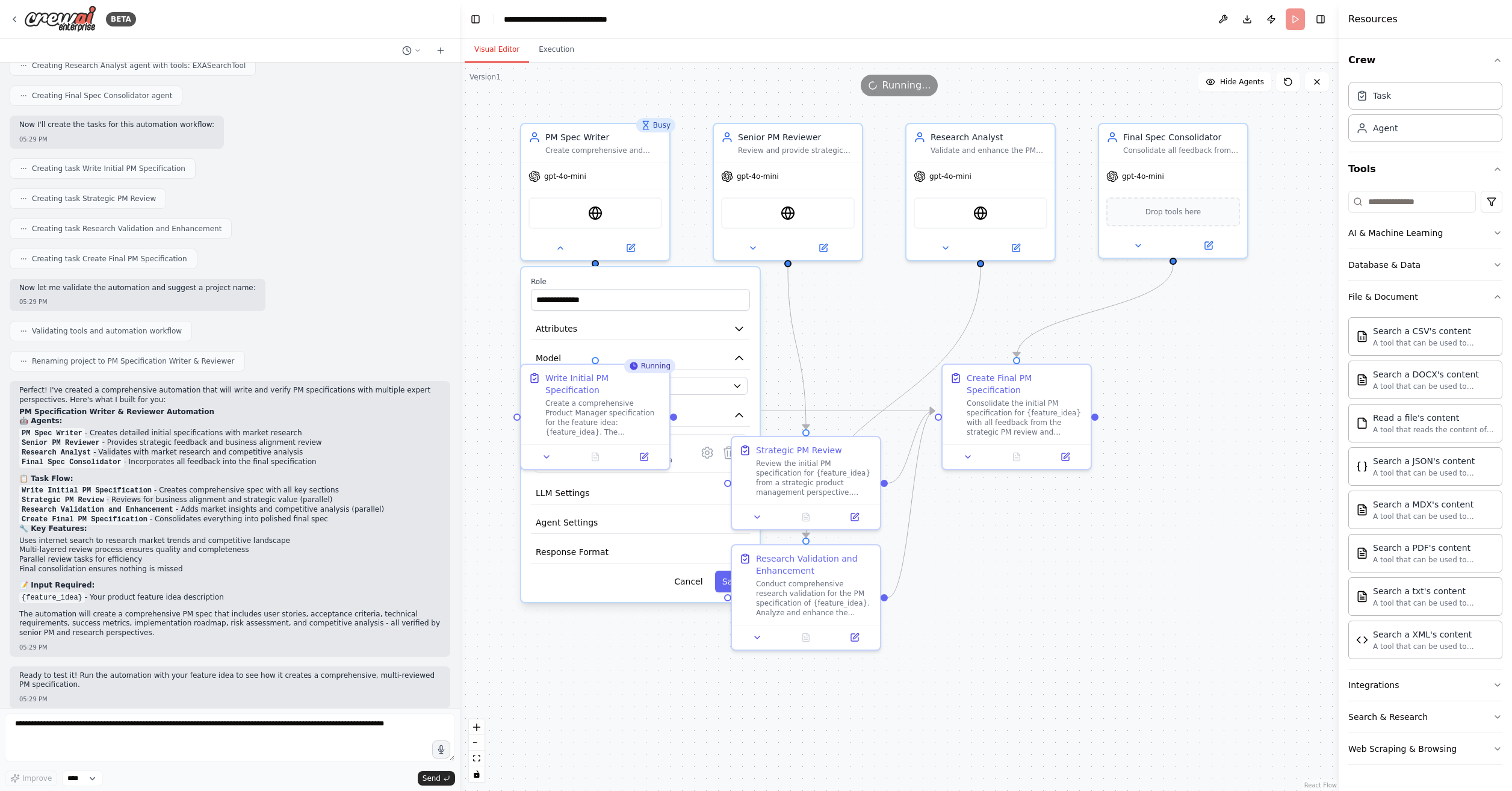
click at [1063, 605] on div "**********" at bounding box center [899, 426] width 879 height 729
click at [585, 406] on div "Create a comprehensive Product Manager specification for the feature idea: {fea…" at bounding box center [606, 416] width 117 height 39
click at [587, 297] on input "**********" at bounding box center [642, 301] width 219 height 22
click at [693, 585] on button "Cancel" at bounding box center [690, 583] width 43 height 22
click at [697, 586] on button "Cancel" at bounding box center [690, 583] width 43 height 22
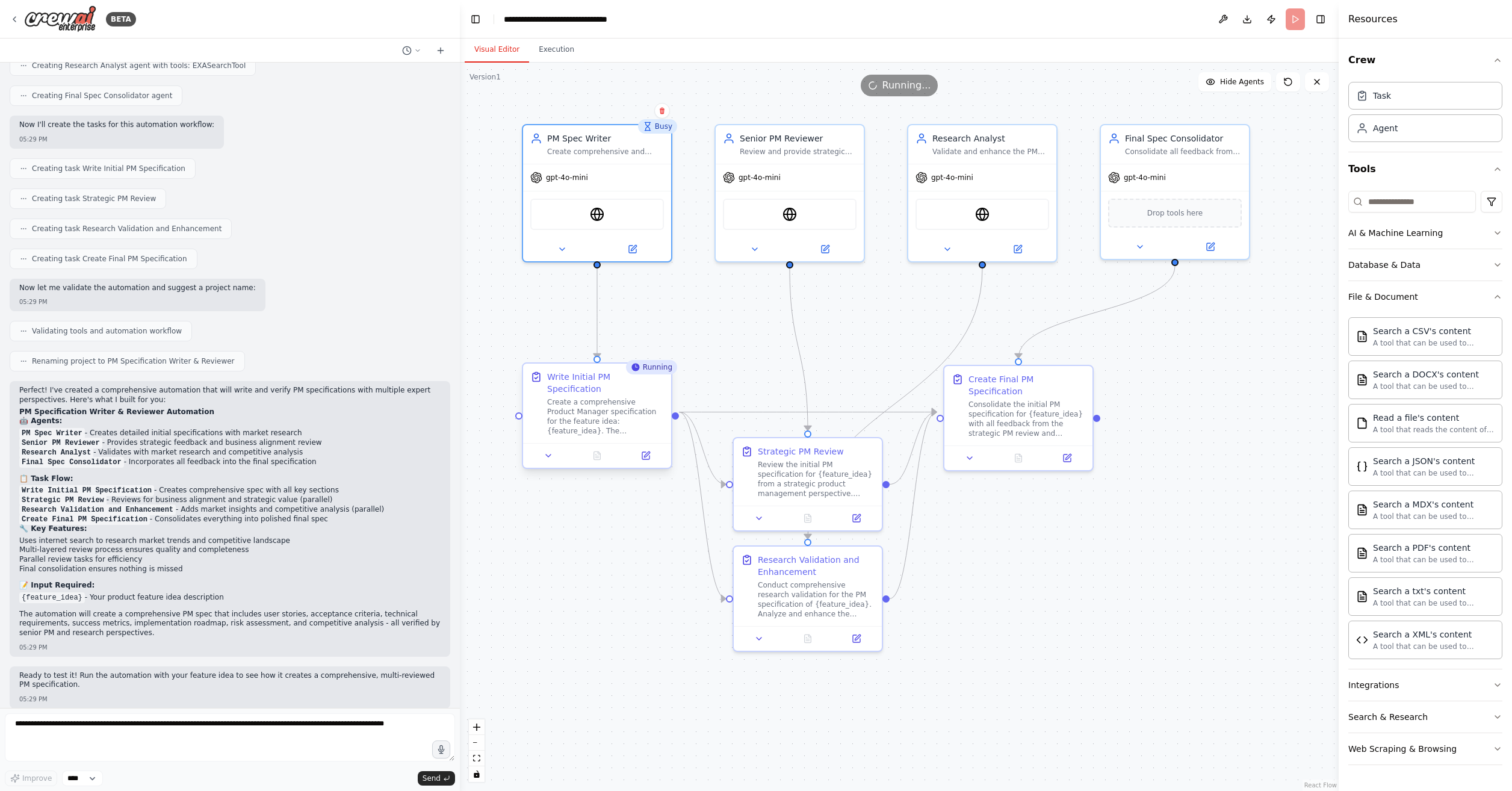
click at [603, 397] on div "Create a comprehensive Product Manager specification for the feature idea: {fea…" at bounding box center [606, 416] width 117 height 39
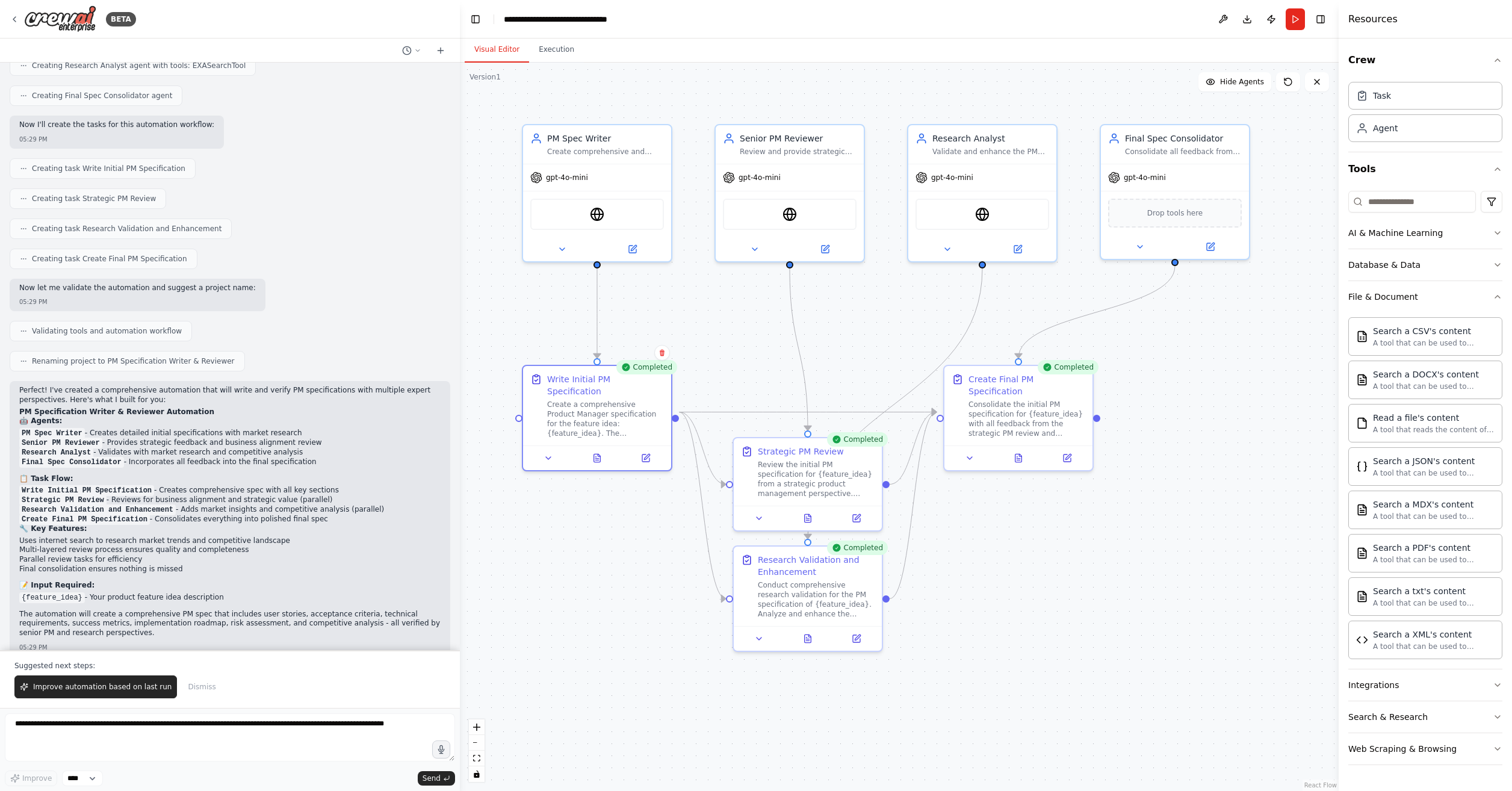
scroll to position [464, 0]
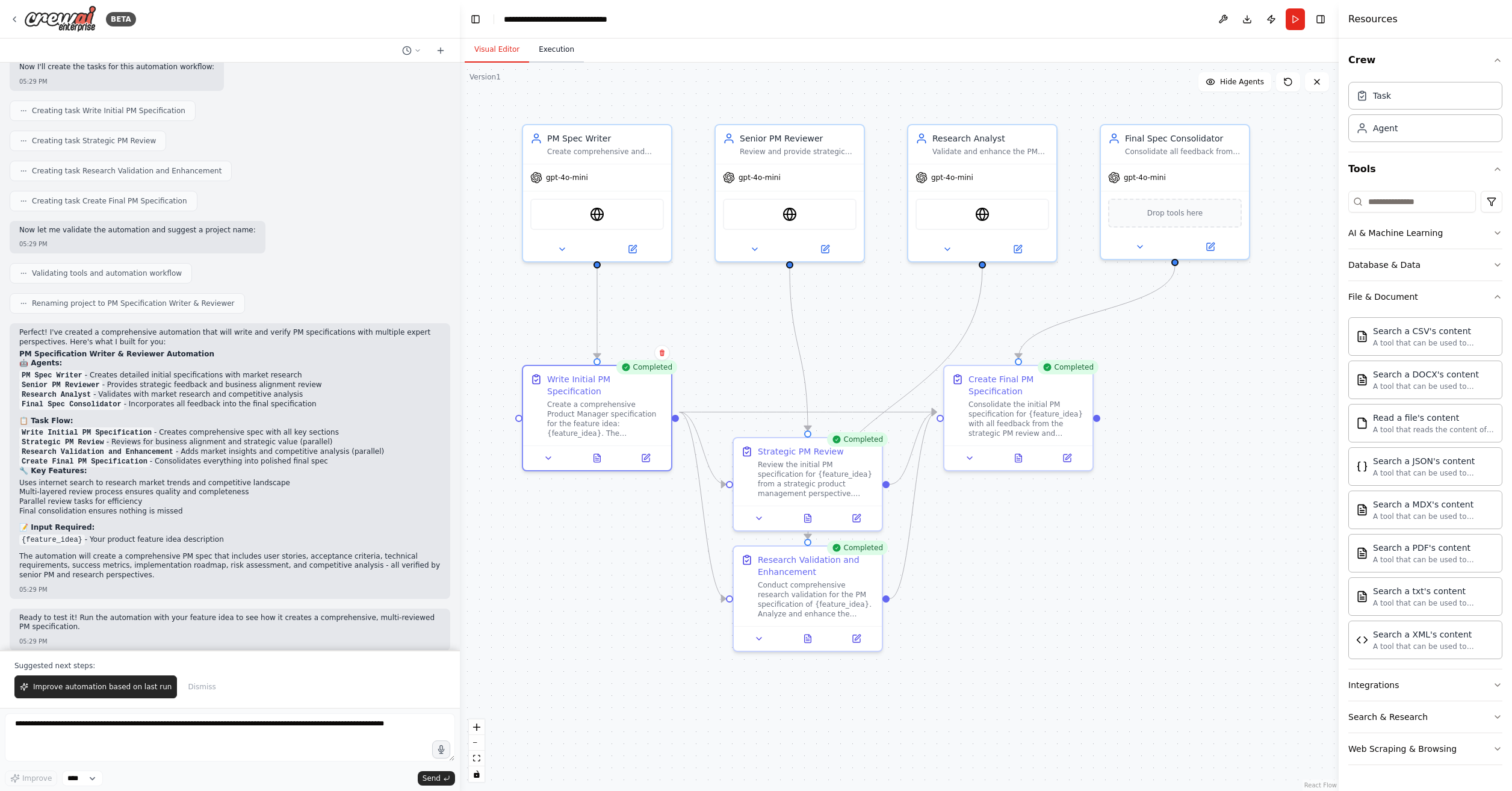
click at [549, 55] on button "Execution" at bounding box center [557, 50] width 55 height 25
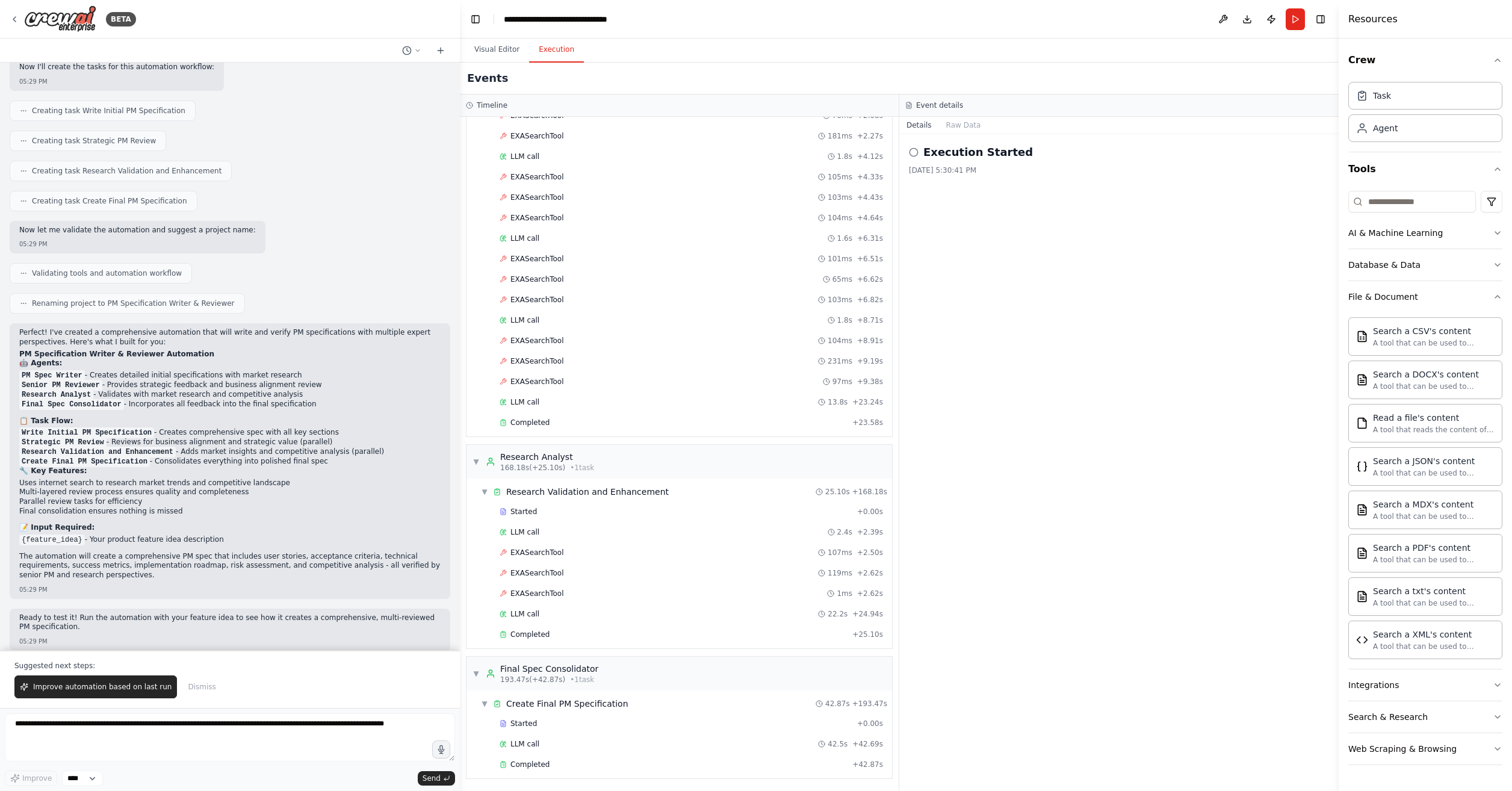
scroll to position [2314, 0]
click at [578, 763] on div "Completed" at bounding box center [673, 763] width 348 height 10
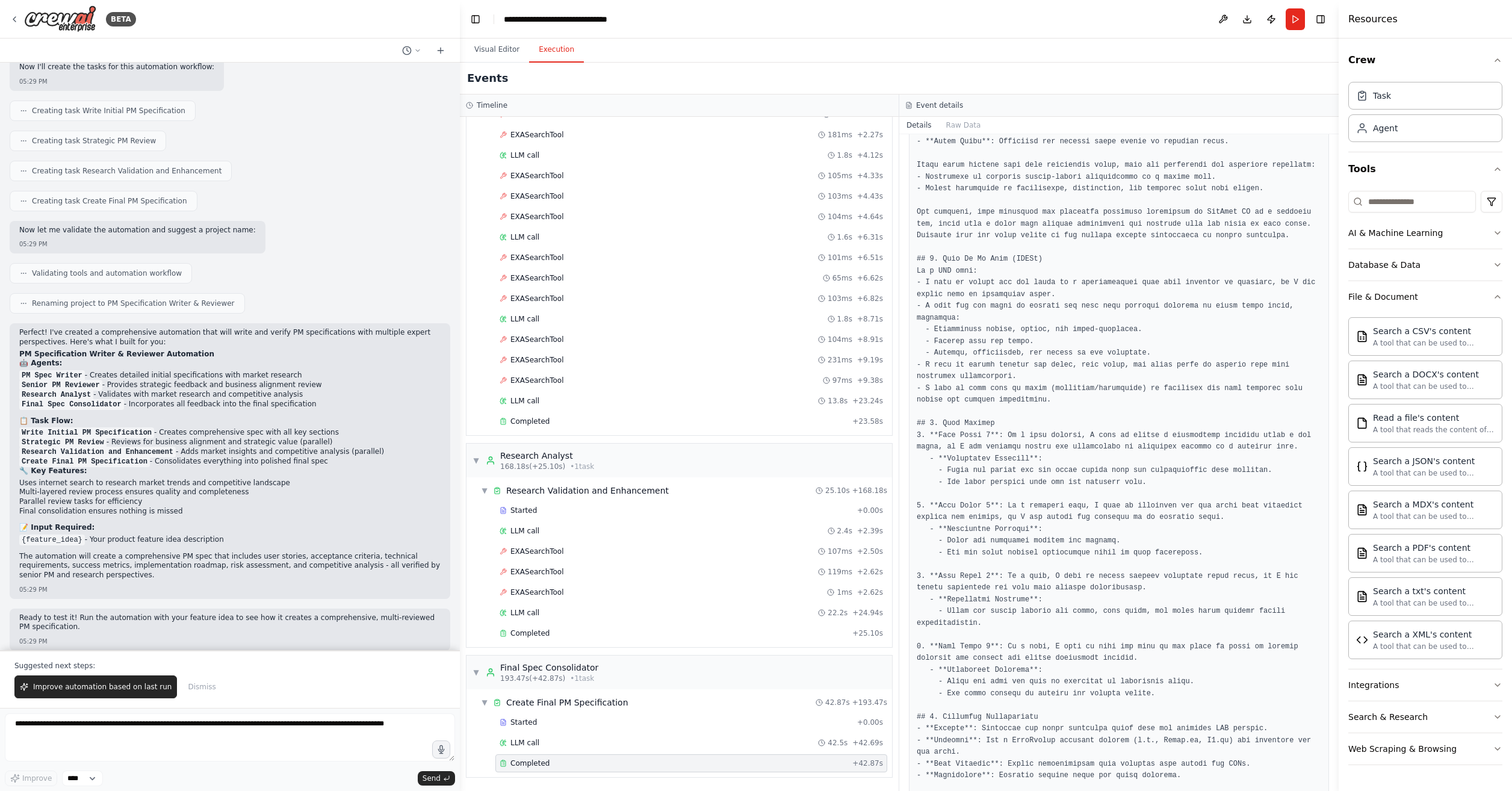
scroll to position [99, 0]
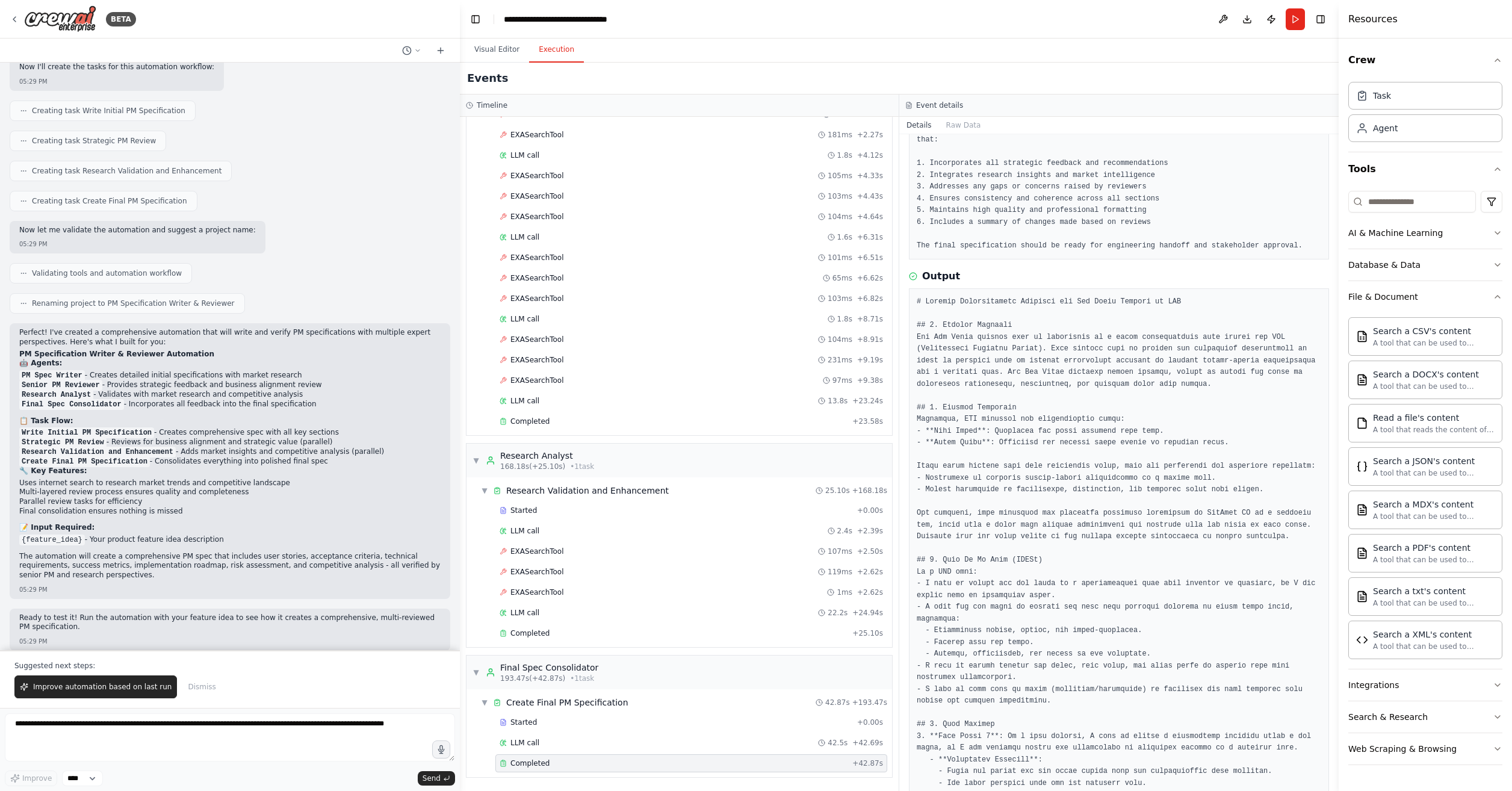
click at [496, 50] on button "Visual Editor" at bounding box center [496, 50] width 64 height 25
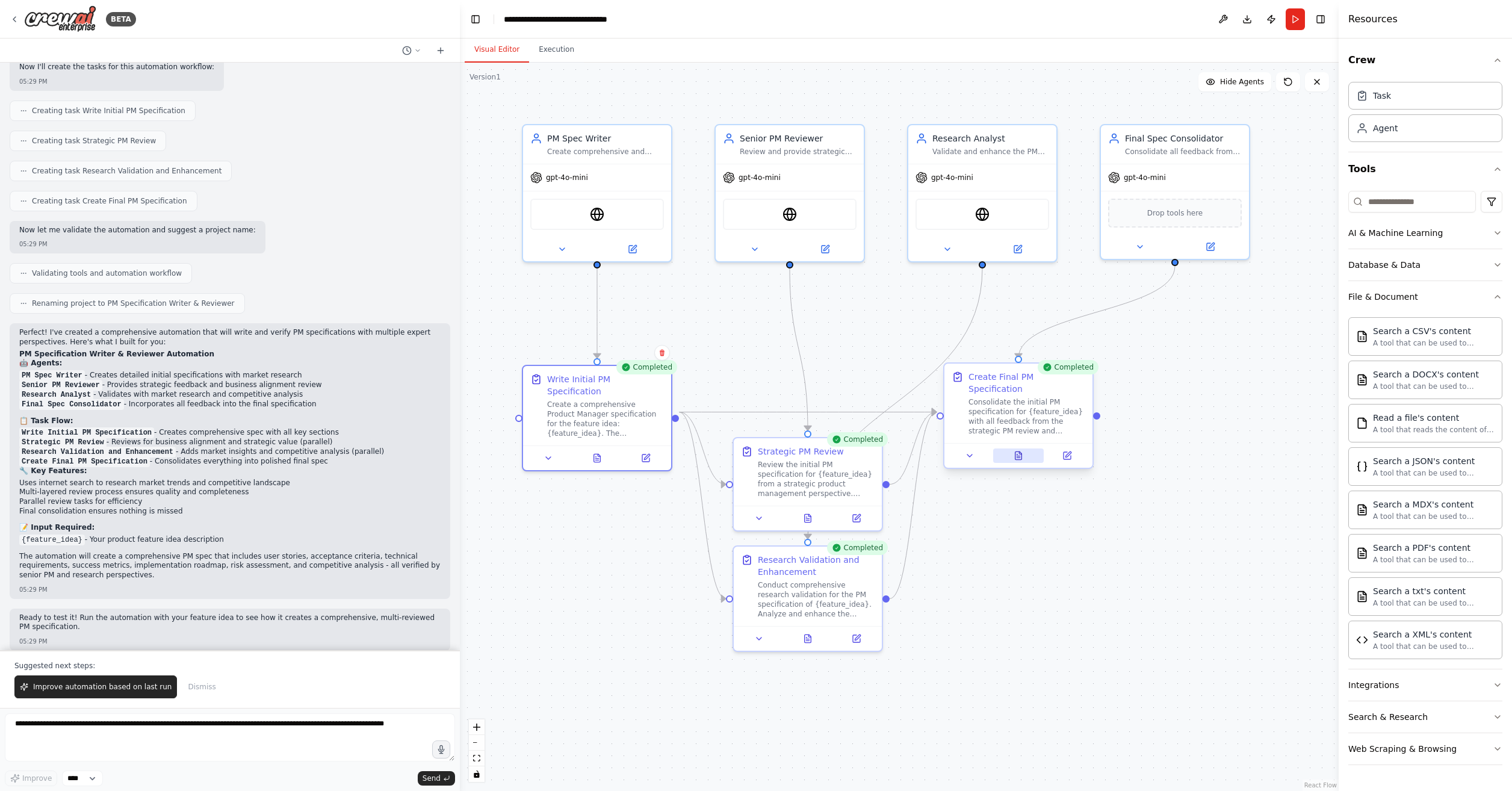
click at [1027, 449] on button at bounding box center [1019, 456] width 51 height 15
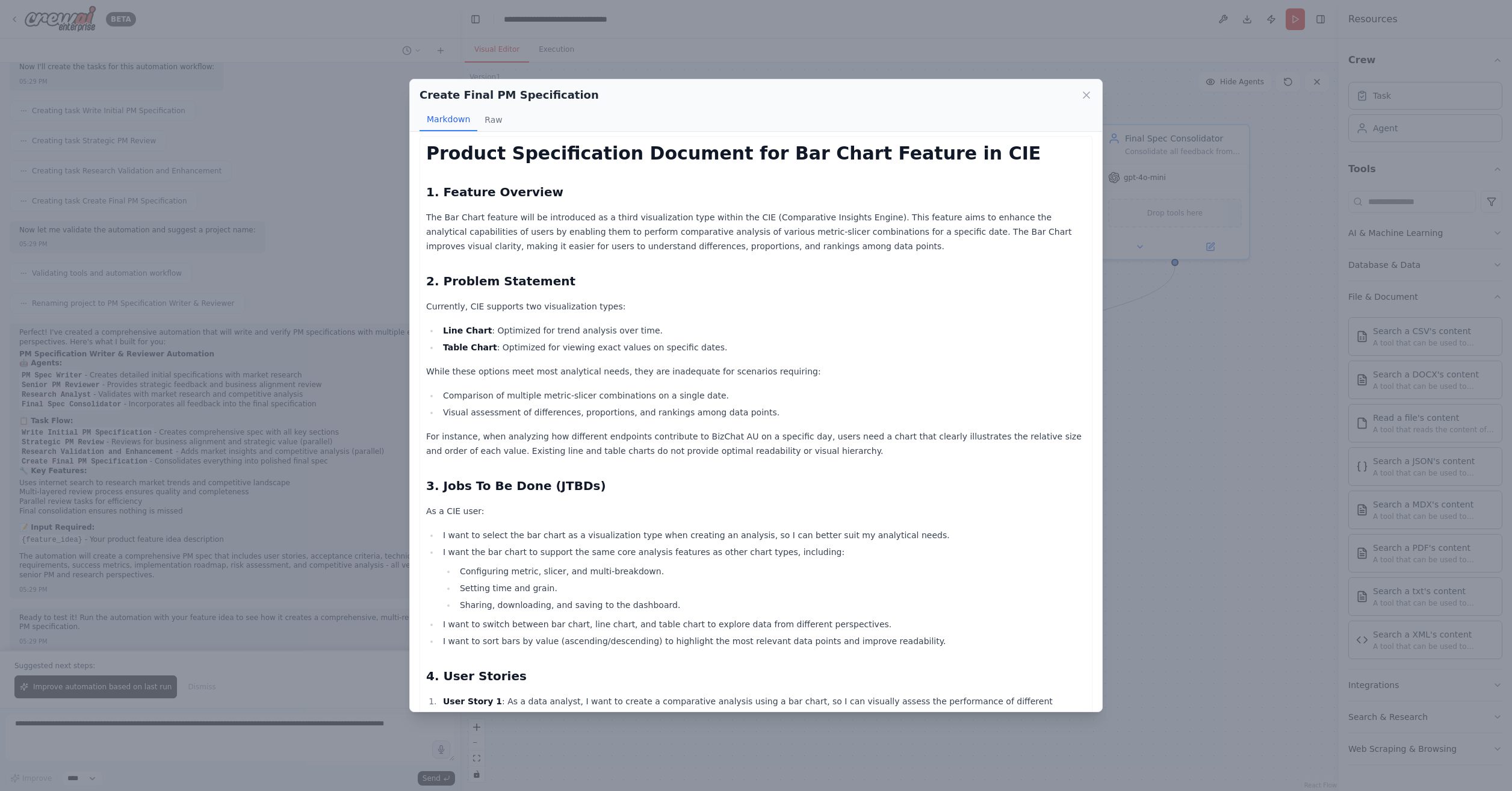
scroll to position [0, 0]
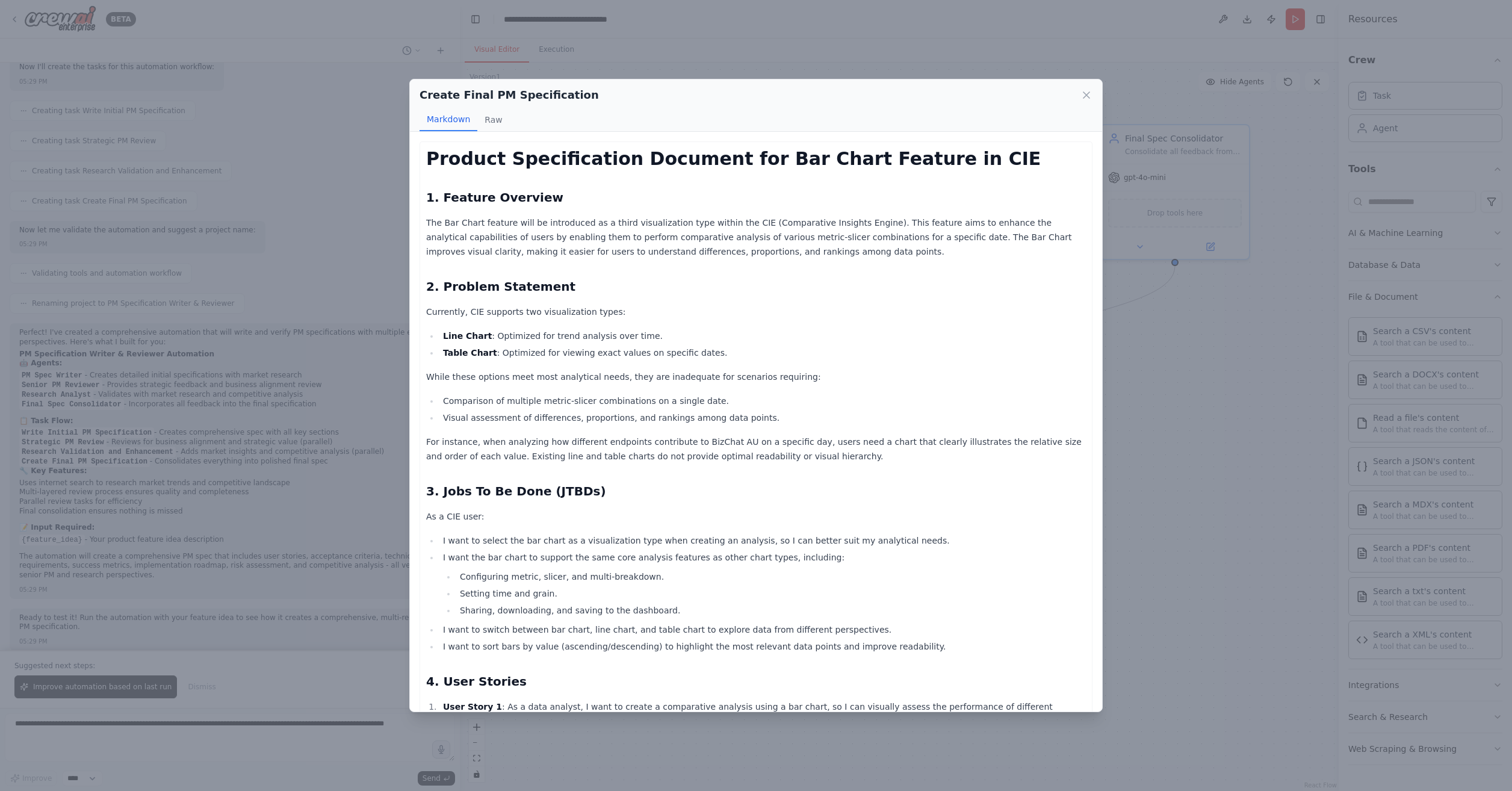
click at [1087, 92] on icon at bounding box center [1086, 95] width 12 height 12
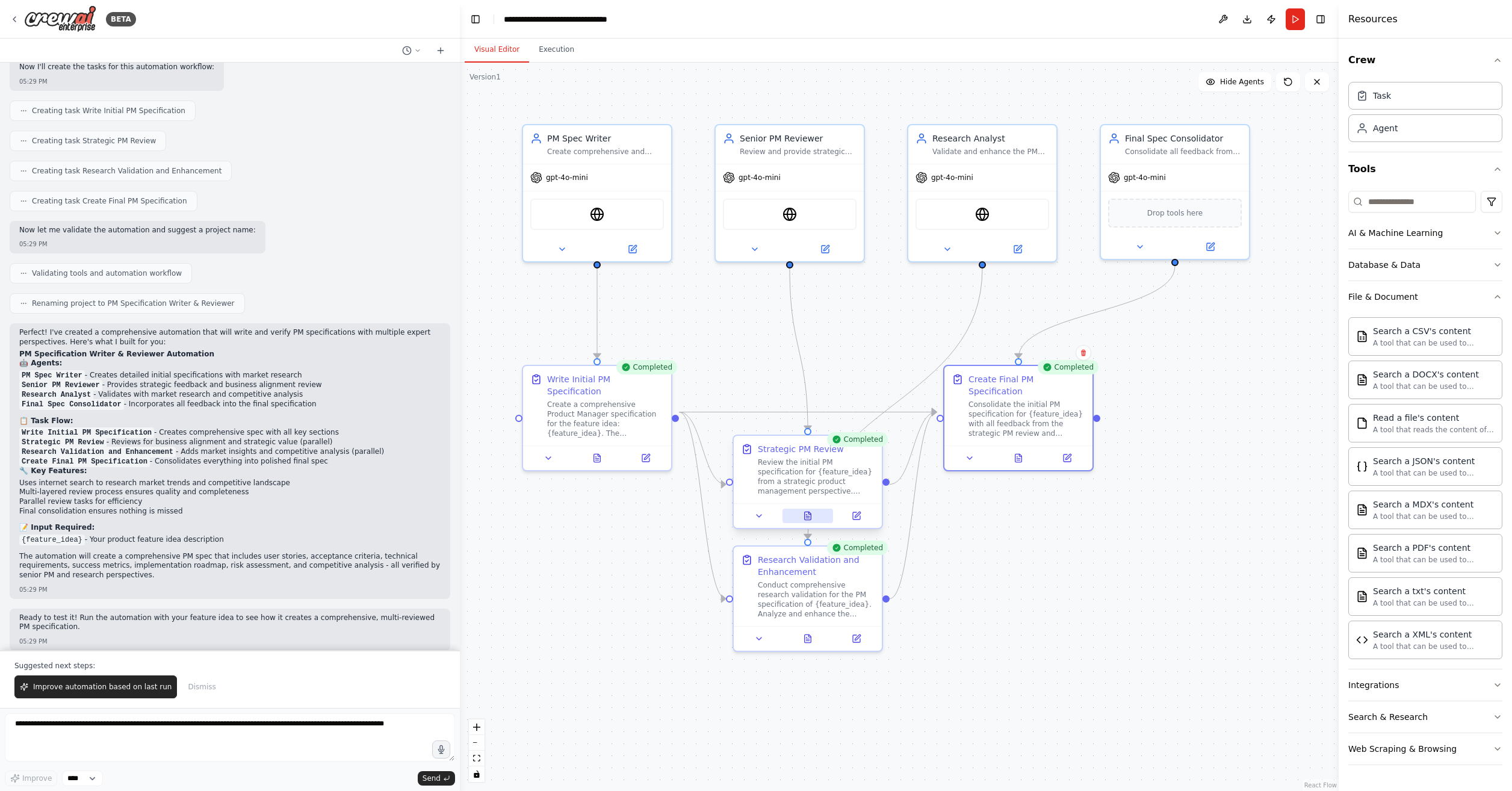
click at [805, 514] on icon at bounding box center [808, 515] width 6 height 8
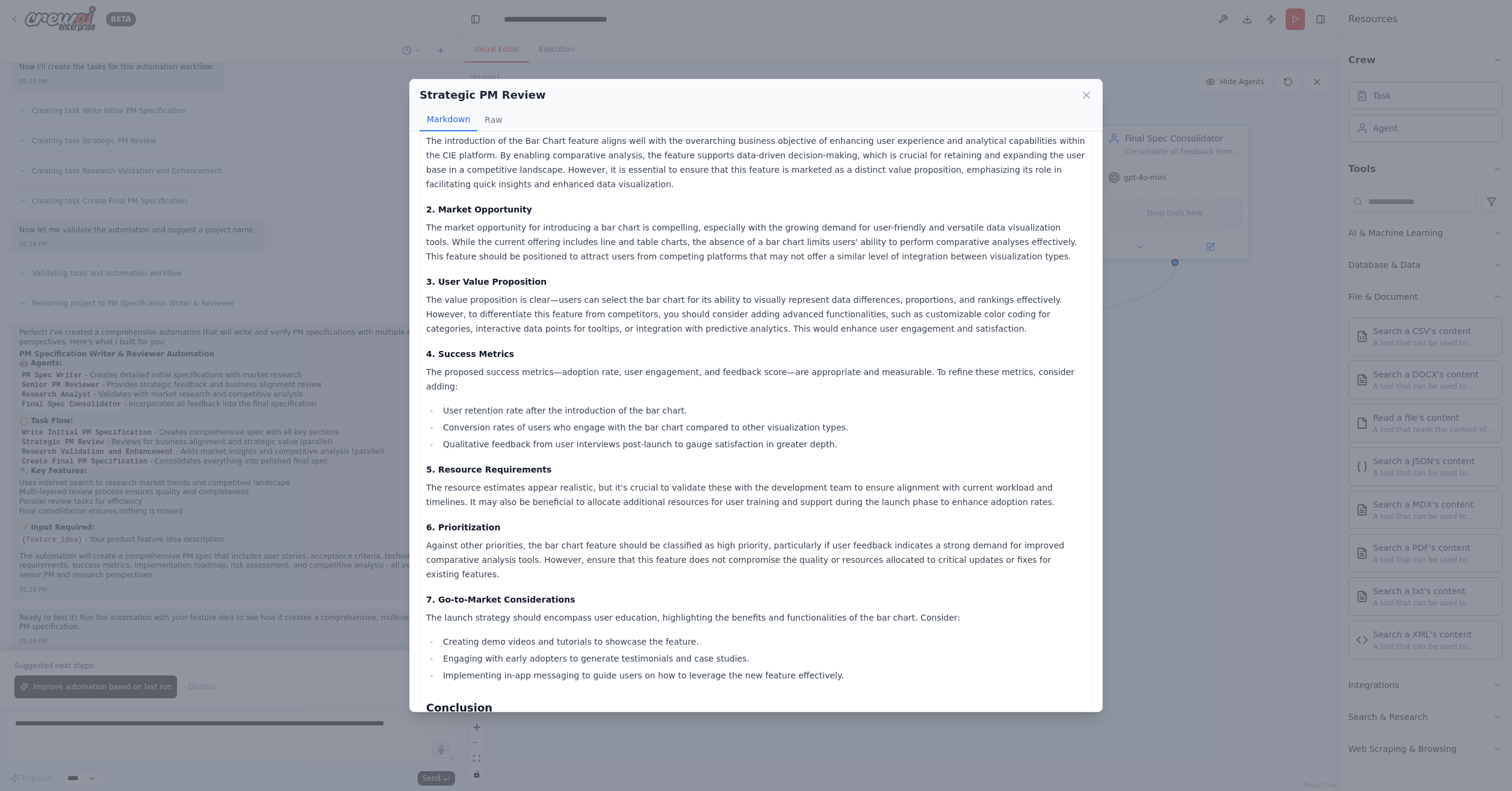
scroll to position [79, 0]
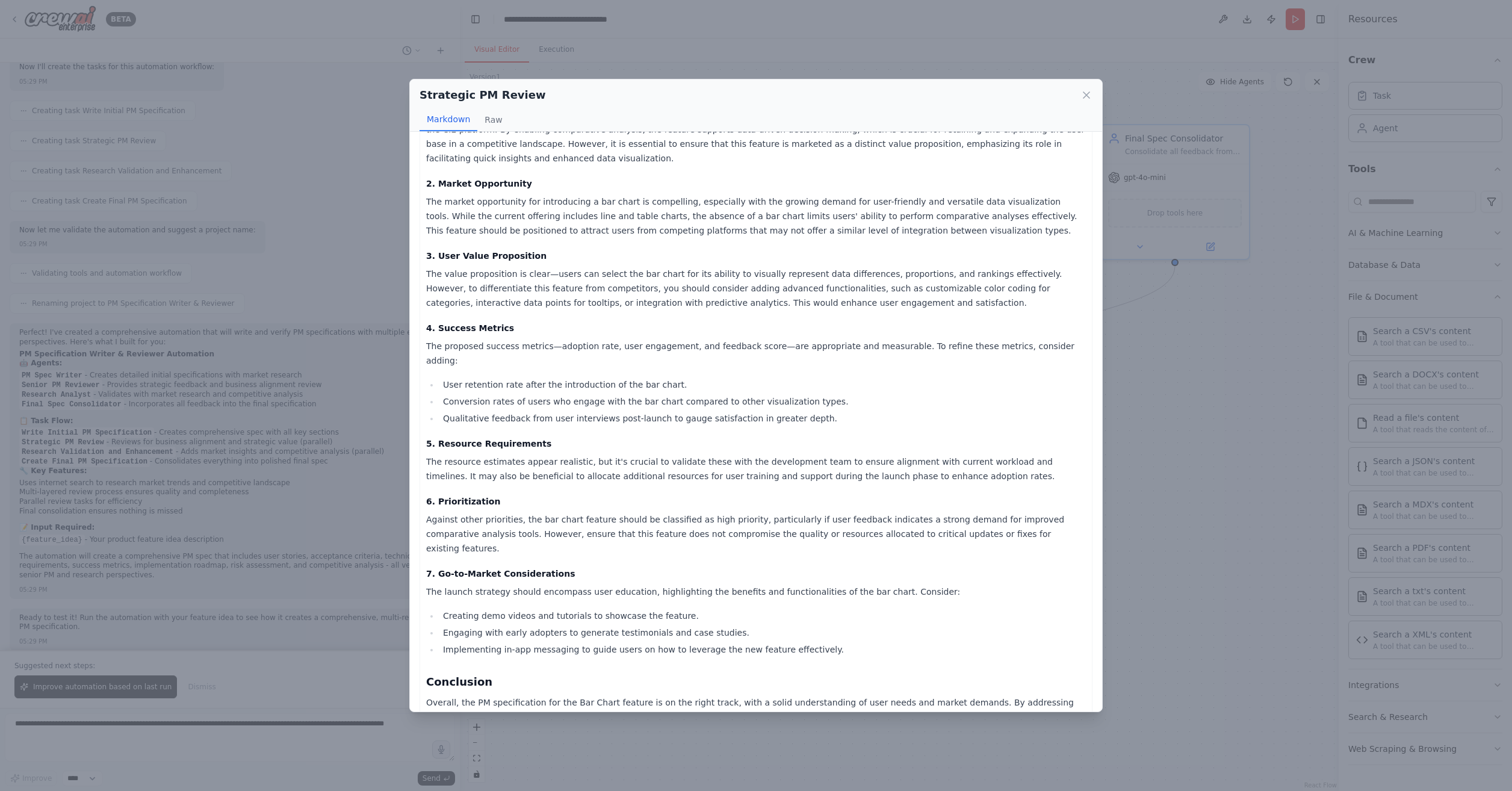
click at [1249, 370] on div "Strategic PM Review Markdown Raw Strategic Review Report for Bar Chart Feature …" at bounding box center [756, 395] width 1512 height 791
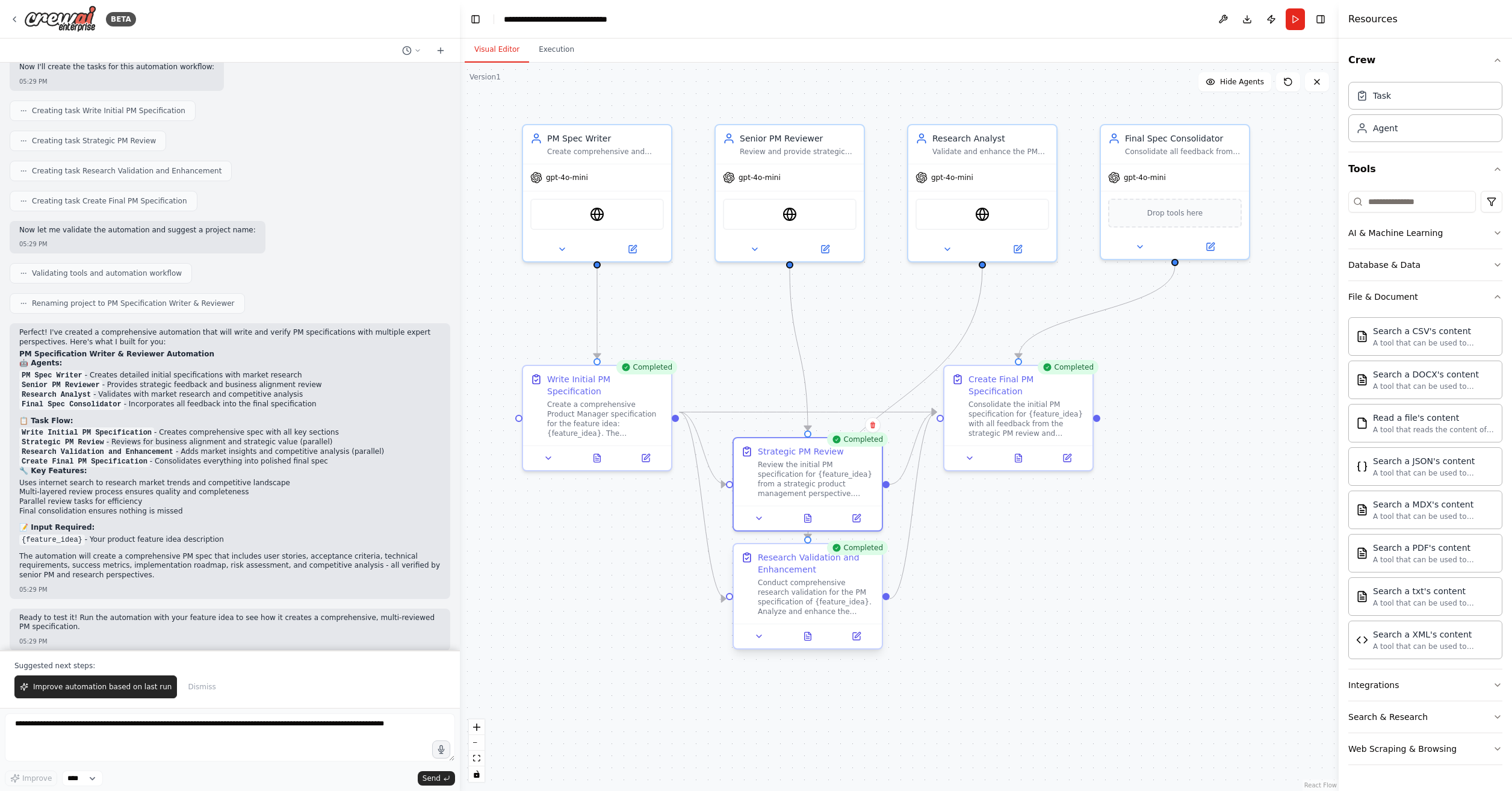
click at [814, 648] on div at bounding box center [808, 636] width 148 height 25
click at [814, 637] on button at bounding box center [808, 636] width 51 height 15
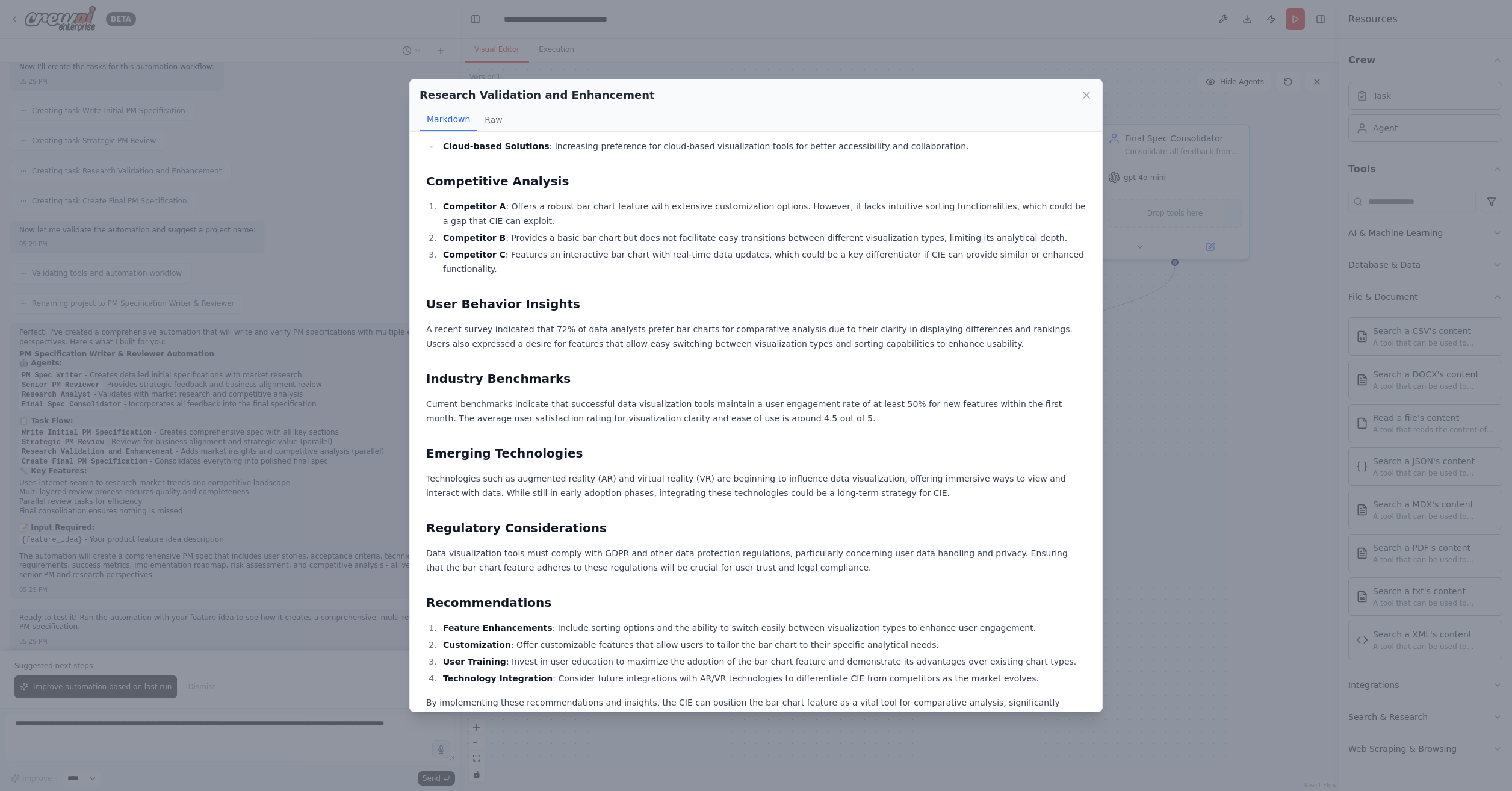
scroll to position [0, 0]
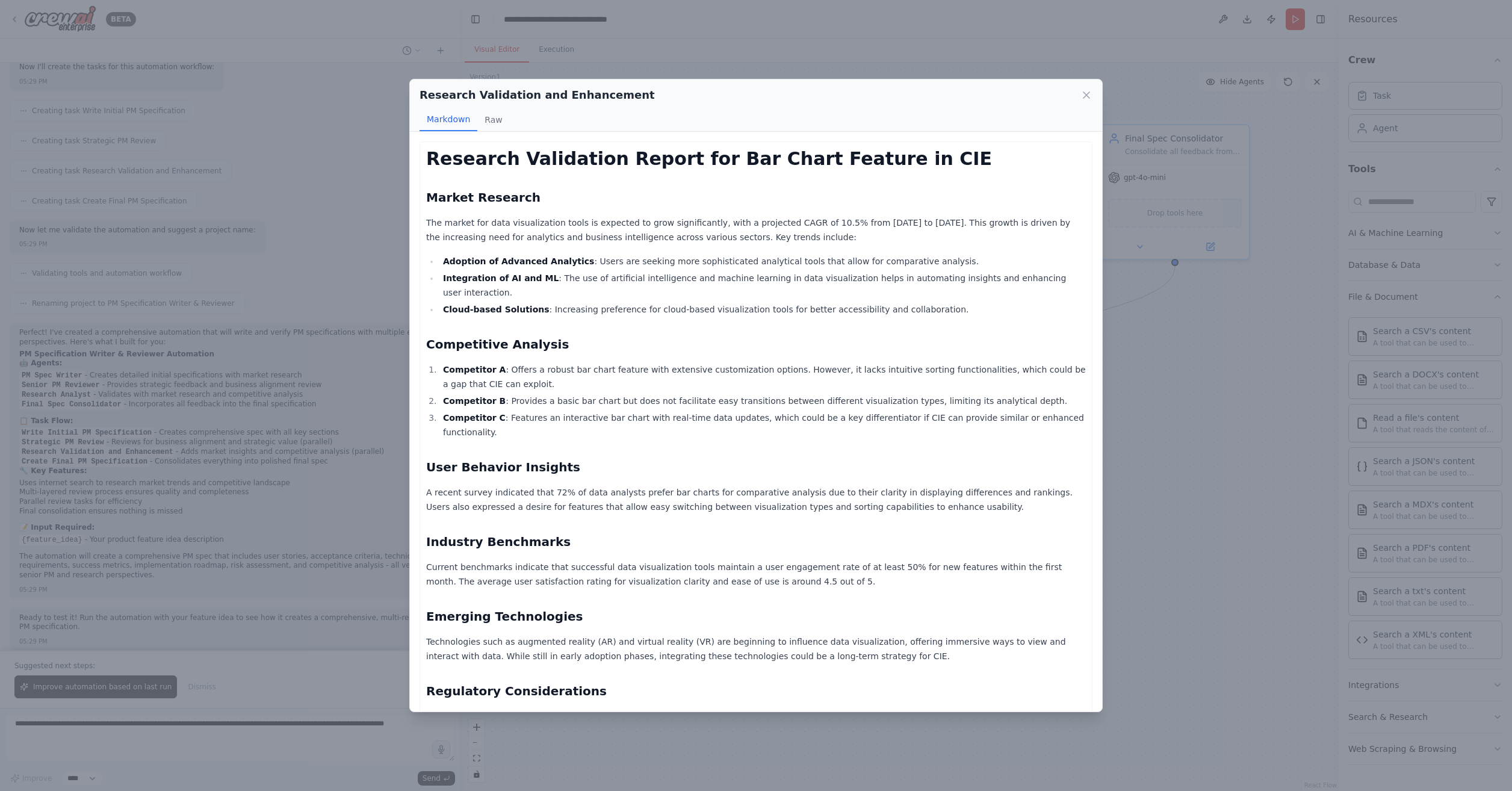
click at [1287, 296] on div "Research Validation and Enhancement Markdown Raw Research Validation Report for…" at bounding box center [756, 395] width 1512 height 791
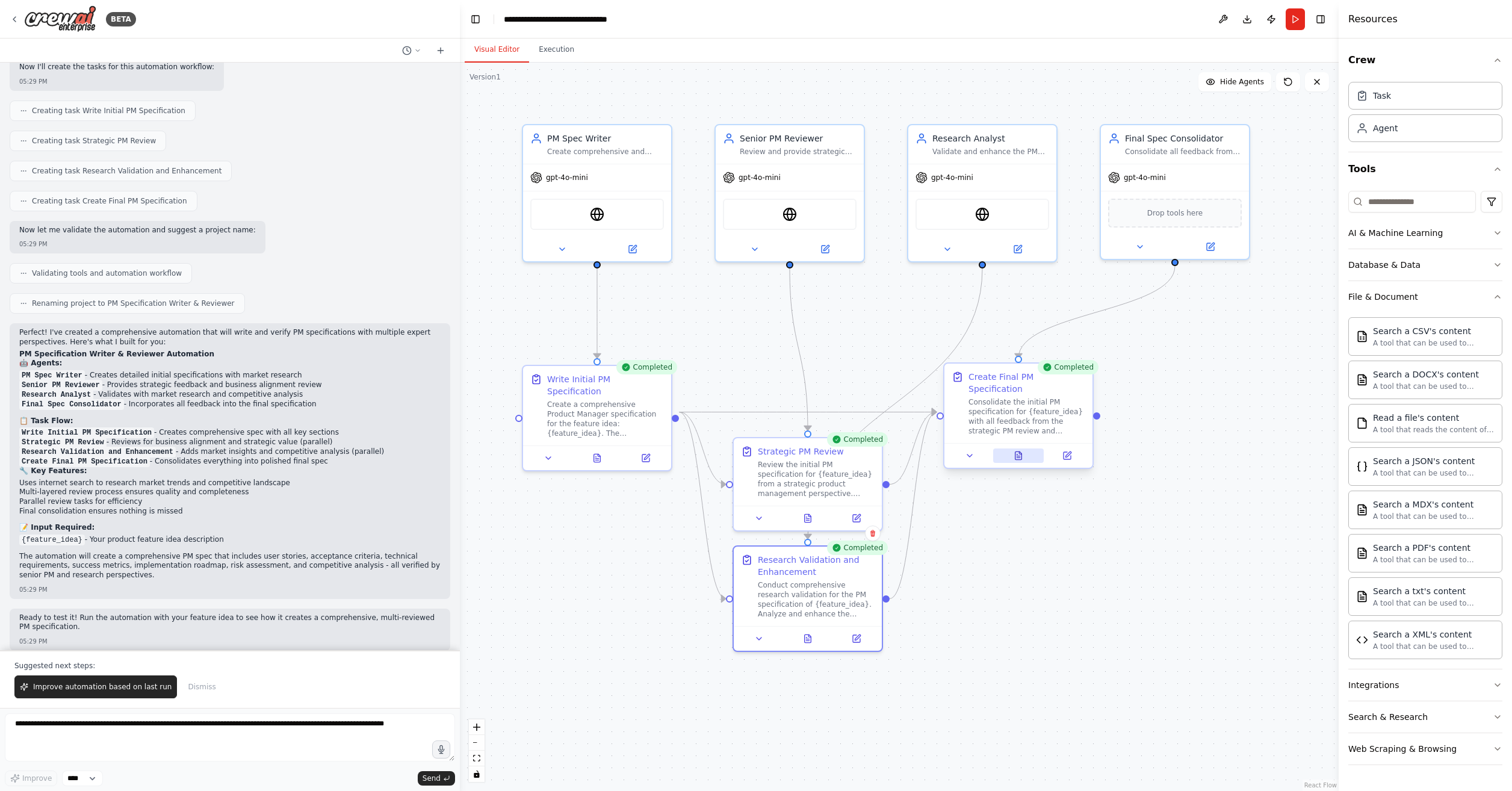
click at [1018, 452] on icon at bounding box center [1019, 456] width 6 height 8
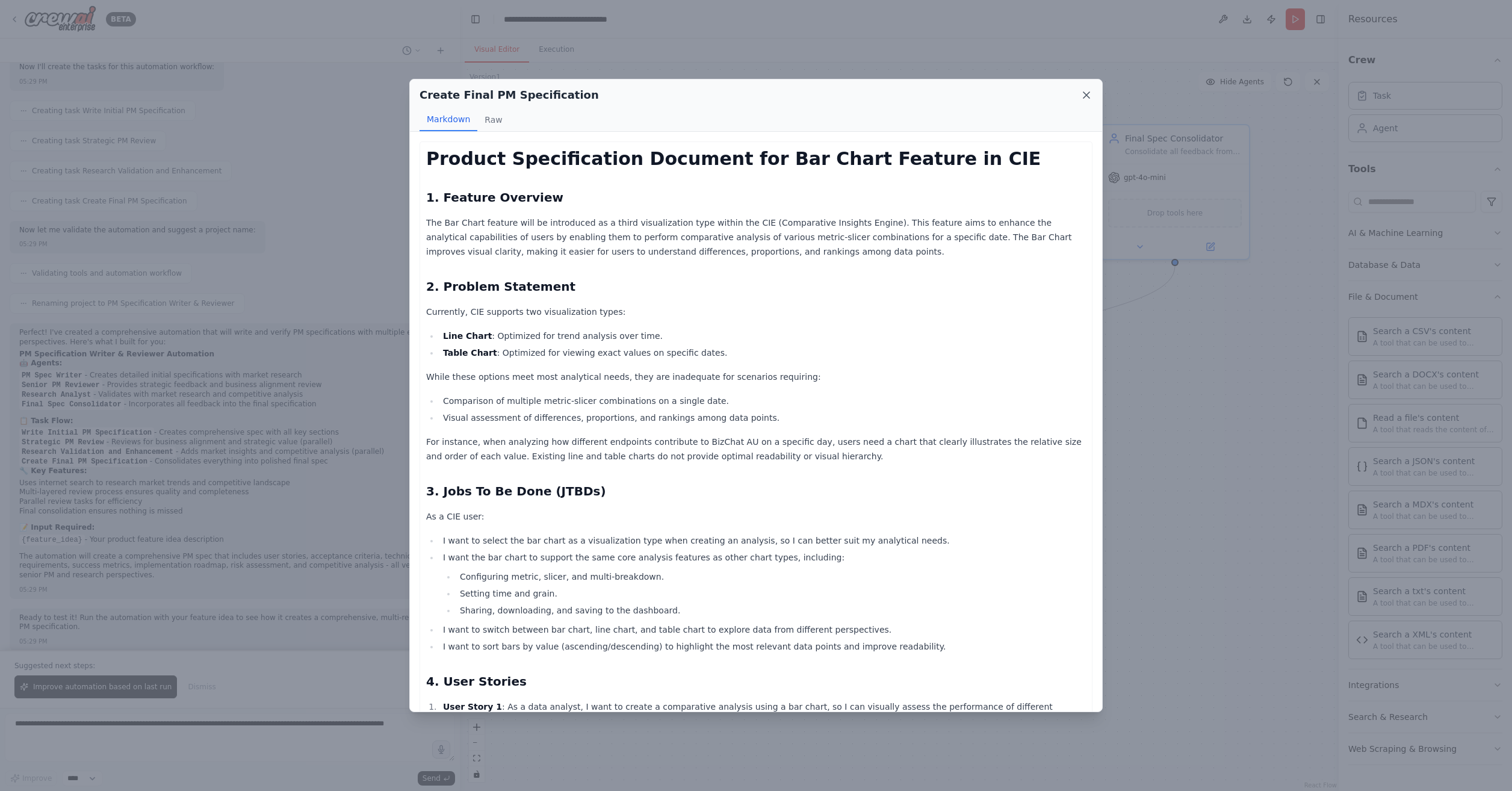
click at [1087, 99] on icon at bounding box center [1086, 95] width 12 height 12
